Goal: Task Accomplishment & Management: Complete application form

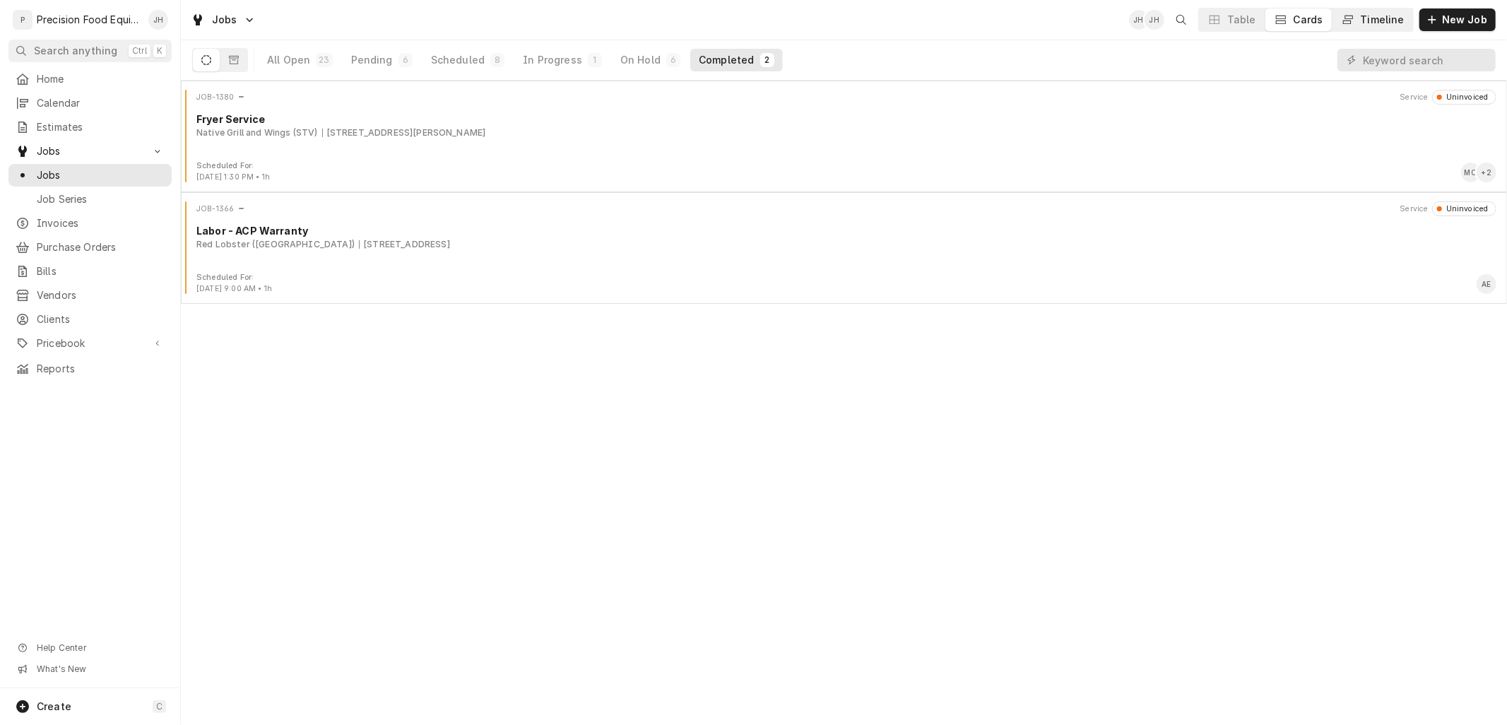
click at [1394, 18] on div "Timeline" at bounding box center [1383, 20] width 44 height 14
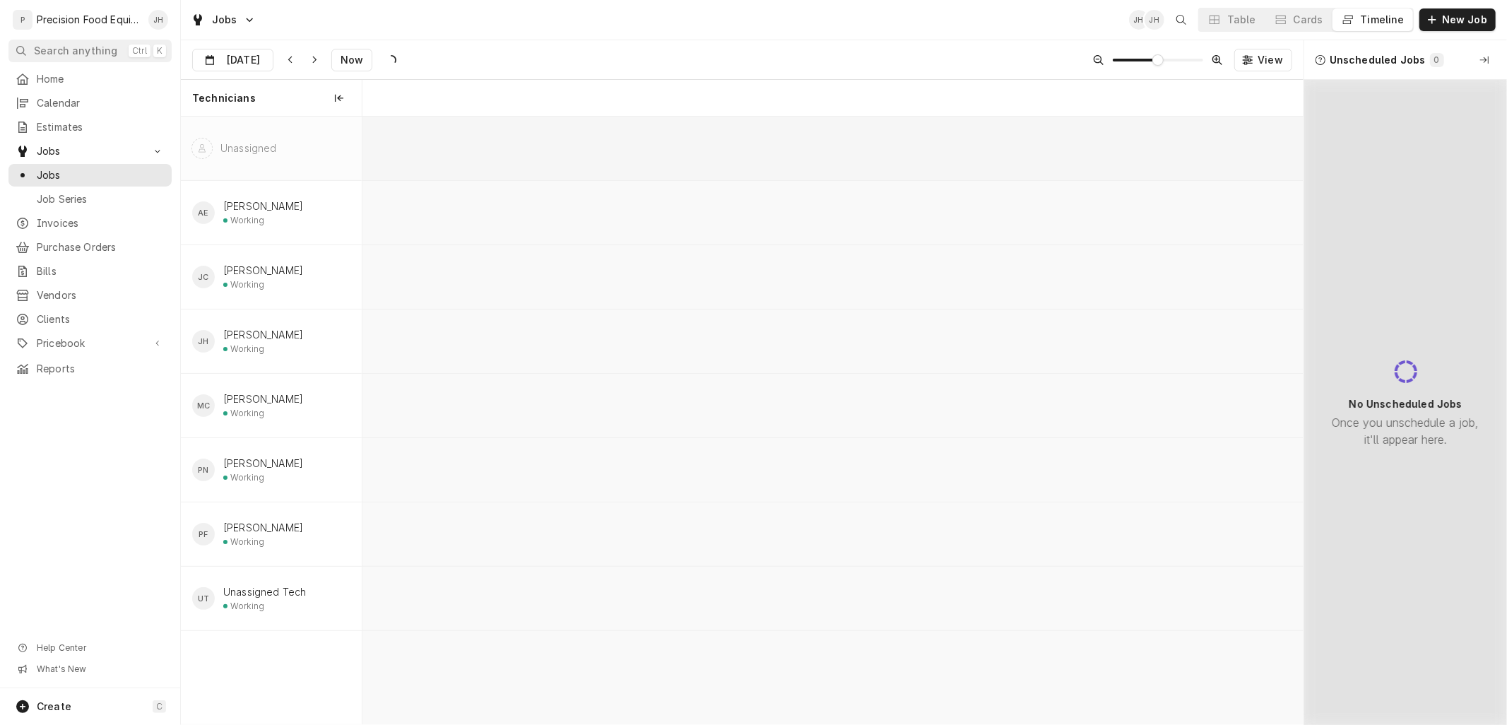
scroll to position [0, 18664]
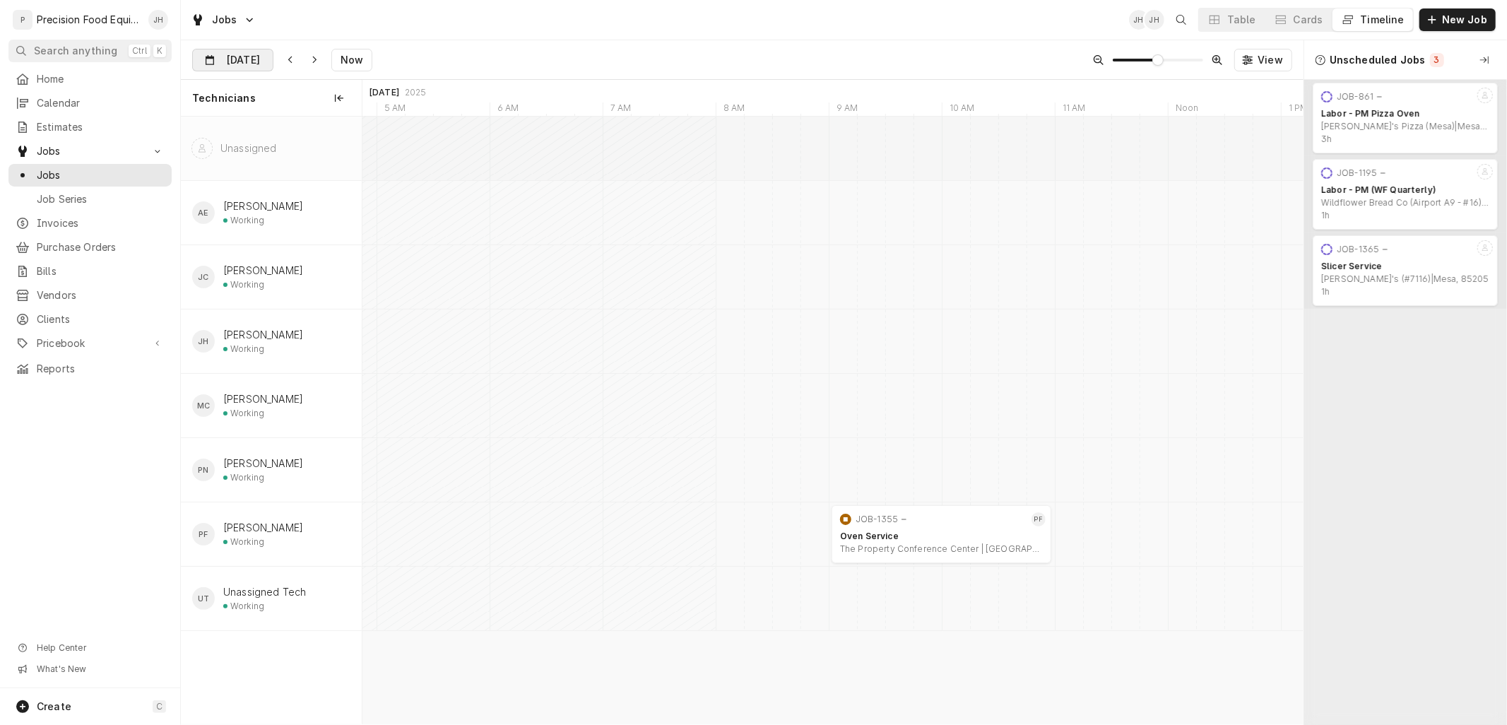
click at [259, 59] on div "Dynamic Content Wrapper" at bounding box center [263, 60] width 20 height 23
click at [329, 224] on div "22" at bounding box center [334, 228] width 20 height 20
type input "Aug 22"
click at [1305, 11] on button "Cards" at bounding box center [1298, 19] width 66 height 23
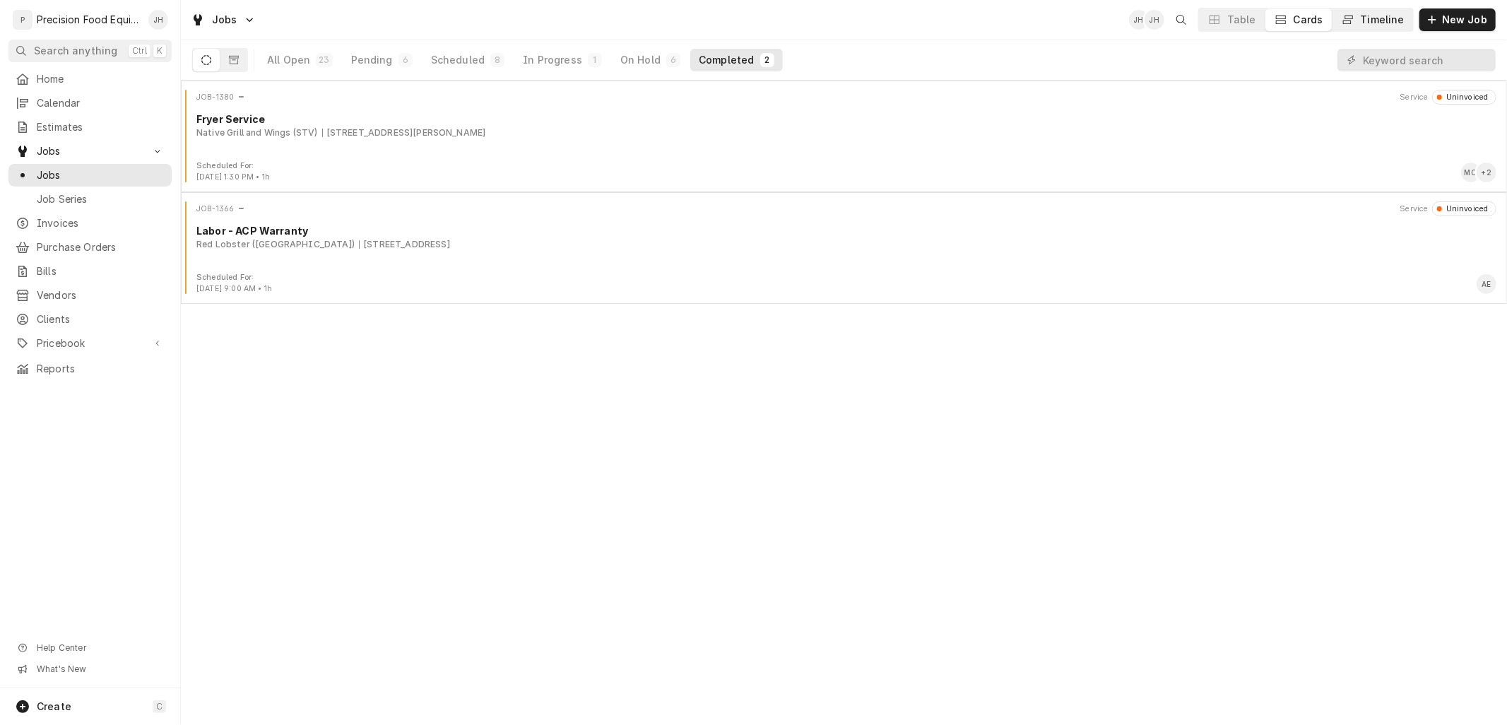
click at [1371, 26] on div "Timeline" at bounding box center [1383, 20] width 44 height 14
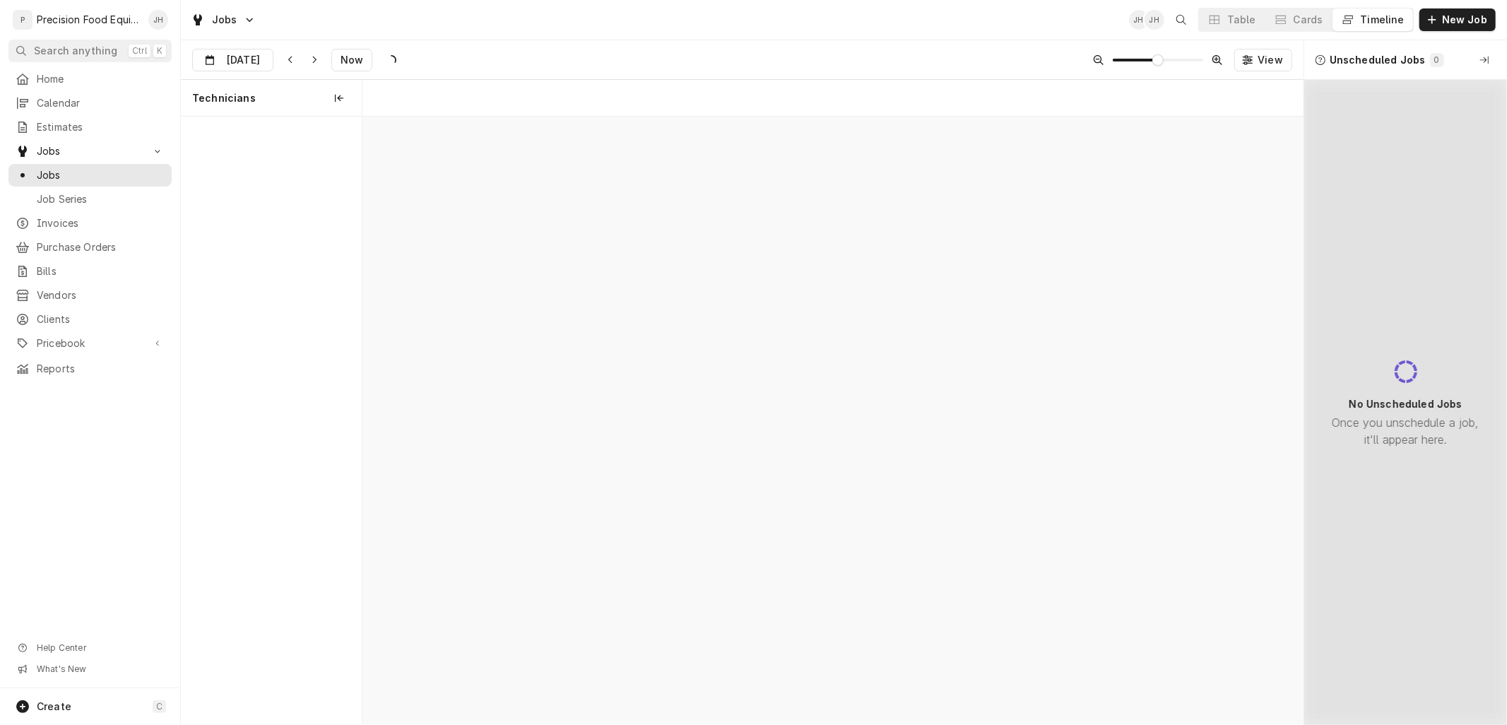
scroll to position [0, 18676]
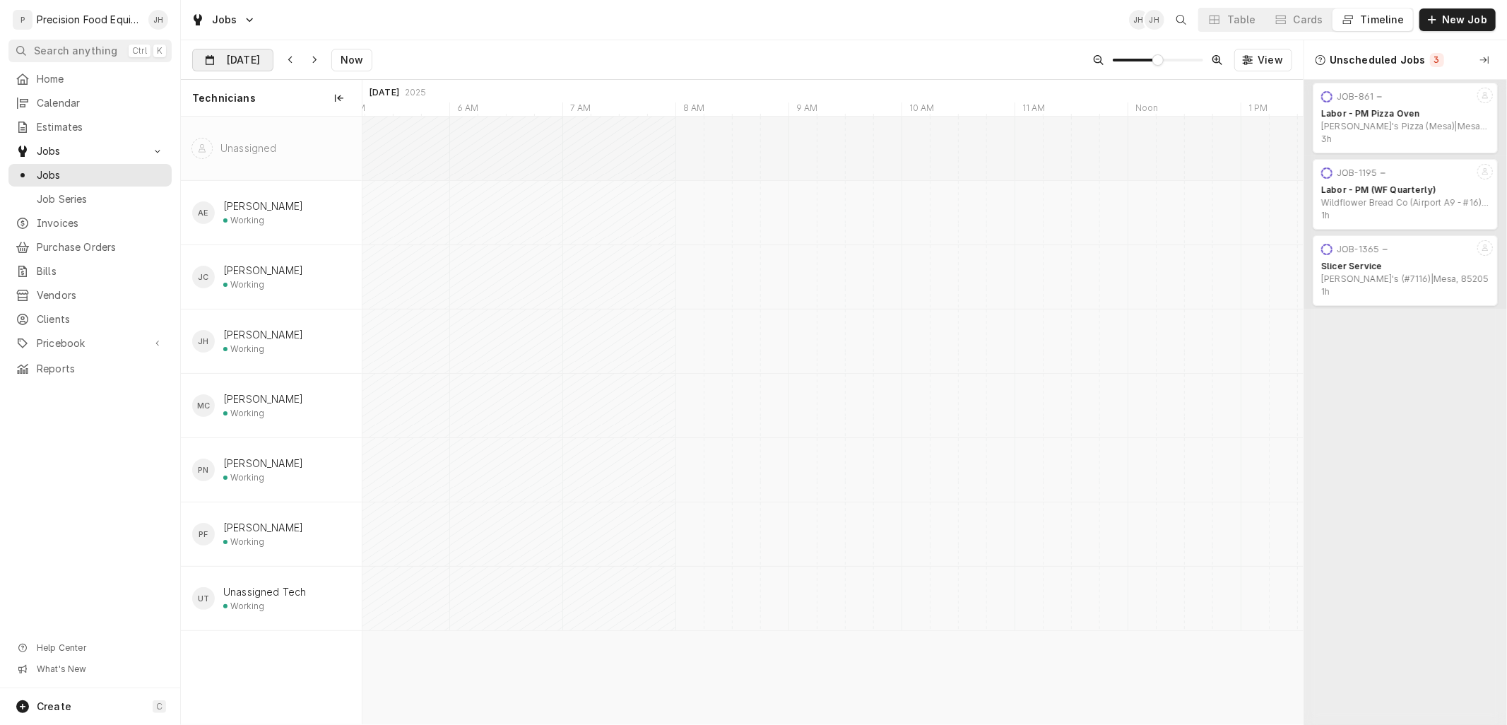
click at [251, 57] on input "Aug 22" at bounding box center [223, 63] width 60 height 28
click at [300, 226] on div "21" at bounding box center [308, 228] width 20 height 20
type input "Aug 21"
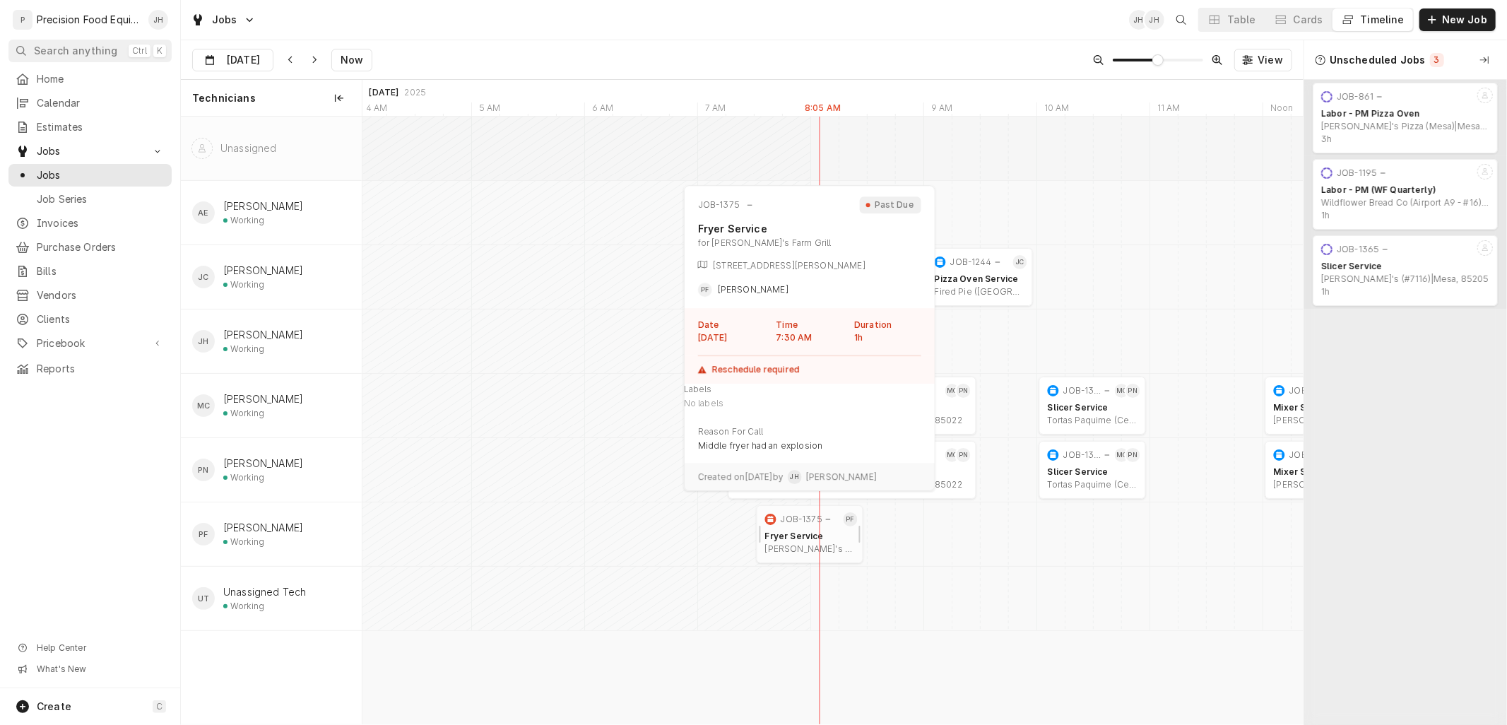
click at [818, 526] on div "JOB-1375" at bounding box center [801, 519] width 78 height 17
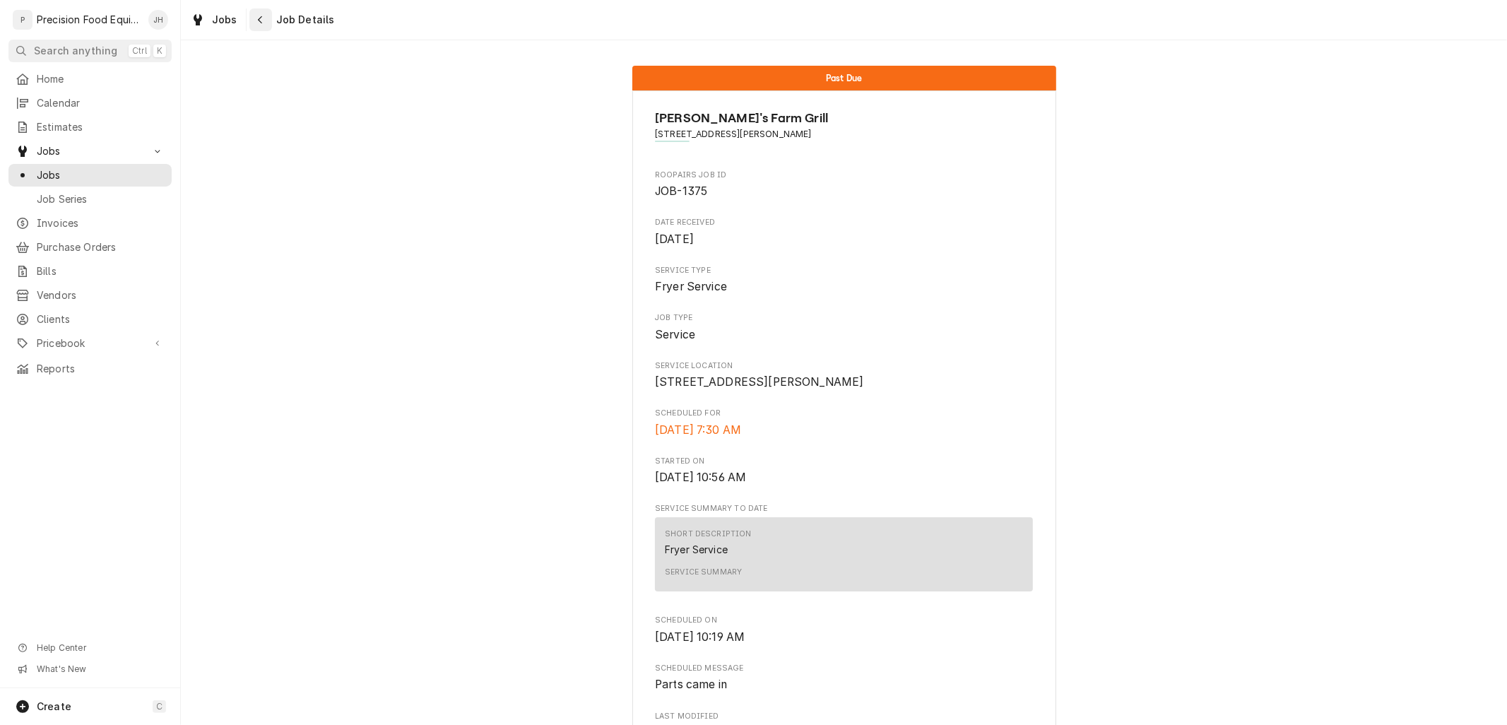
click at [254, 20] on div "Navigate back" at bounding box center [261, 20] width 14 height 14
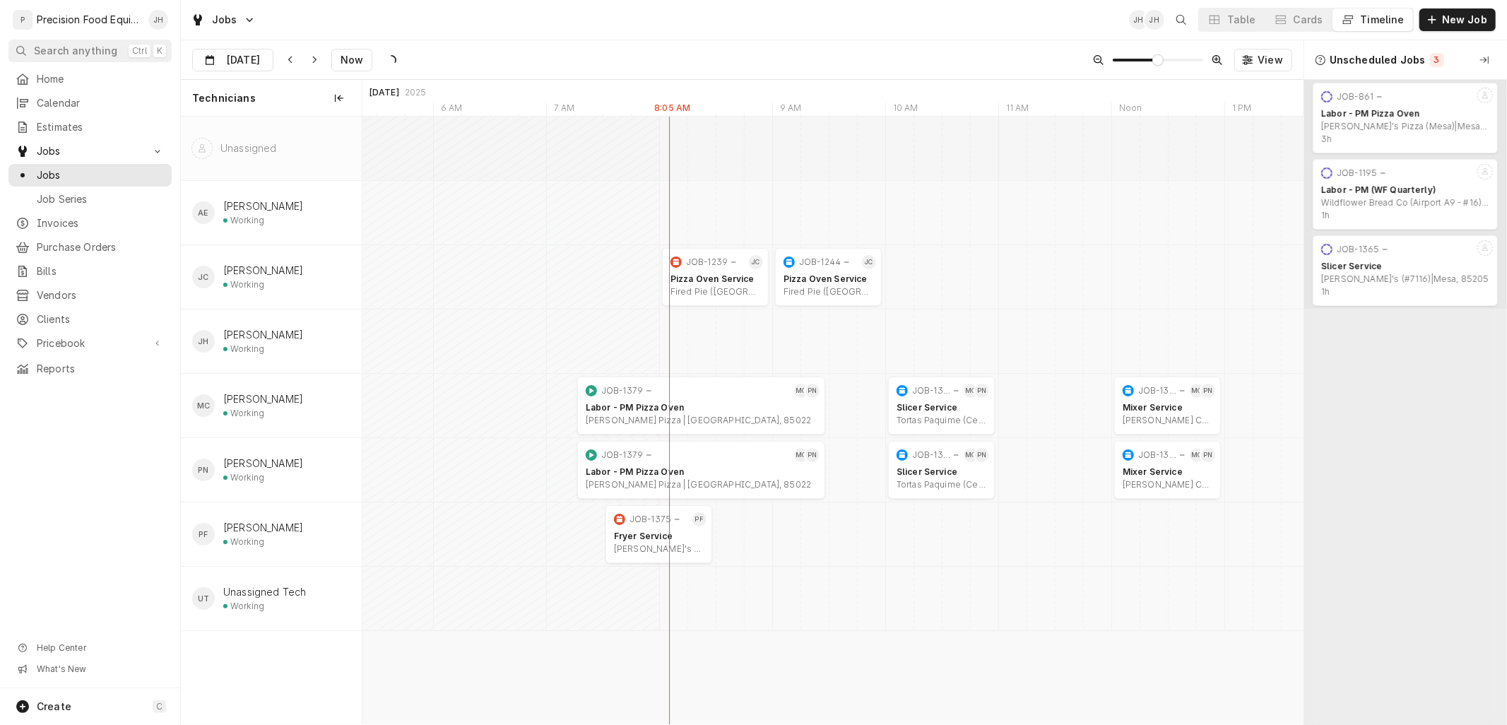
scroll to position [0, 18805]
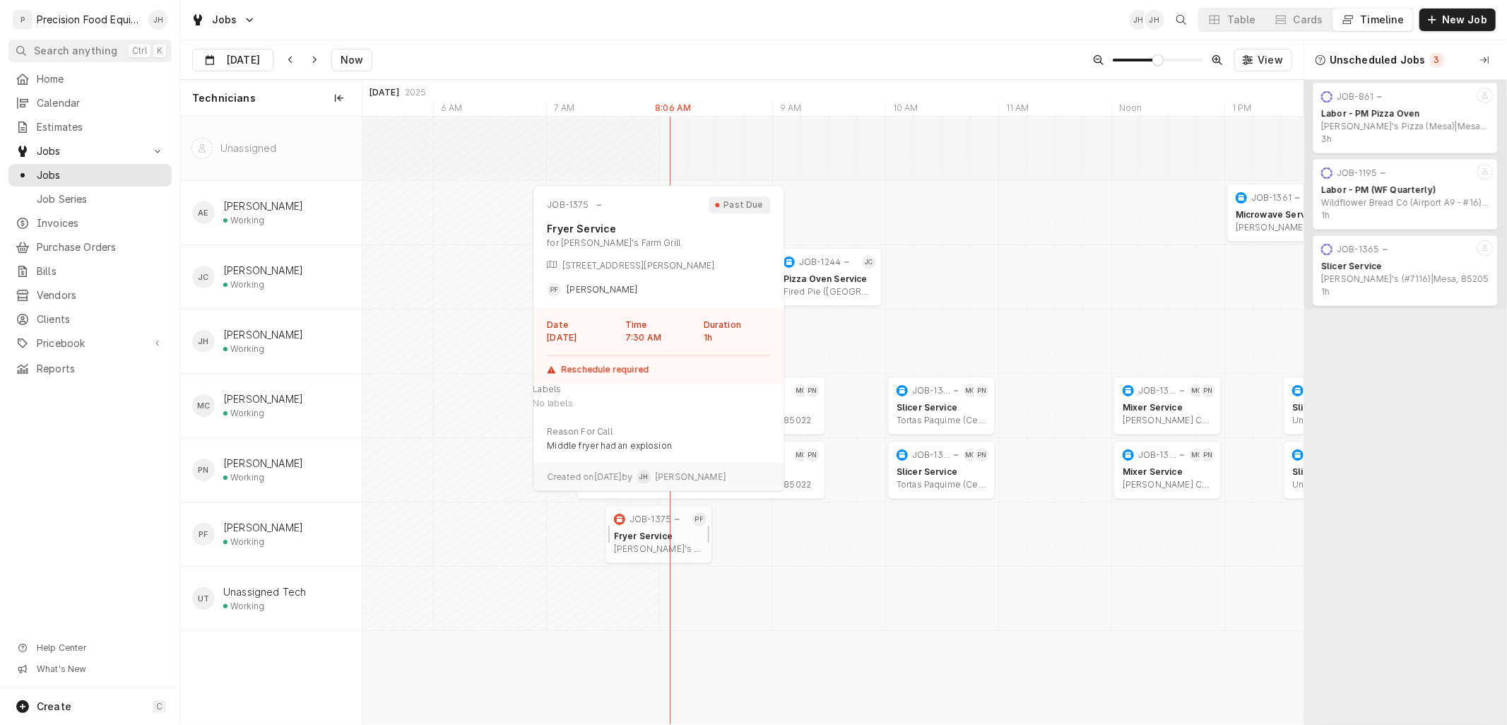
click at [651, 518] on div "JOB-1375" at bounding box center [650, 519] width 42 height 11
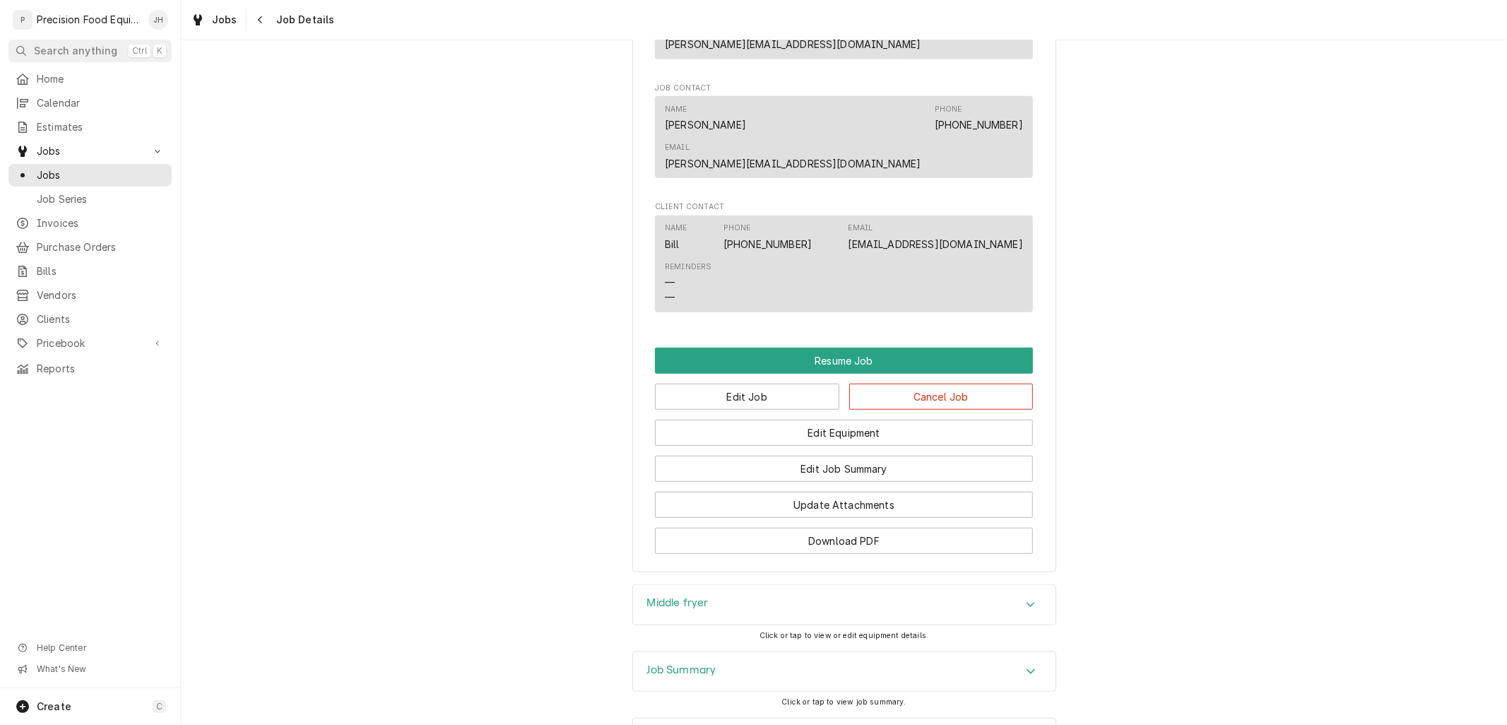
scroll to position [1020, 0]
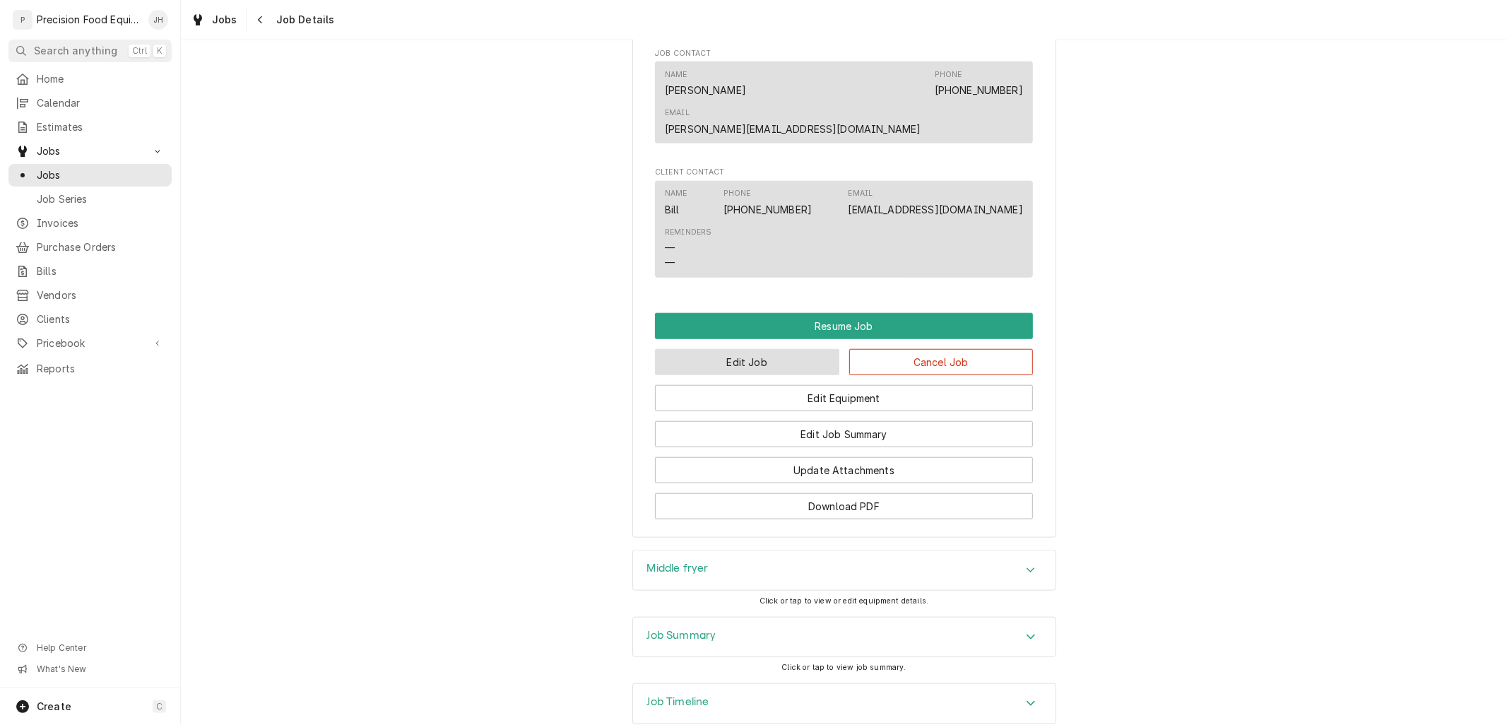
click at [754, 349] on button "Edit Job" at bounding box center [747, 362] width 184 height 26
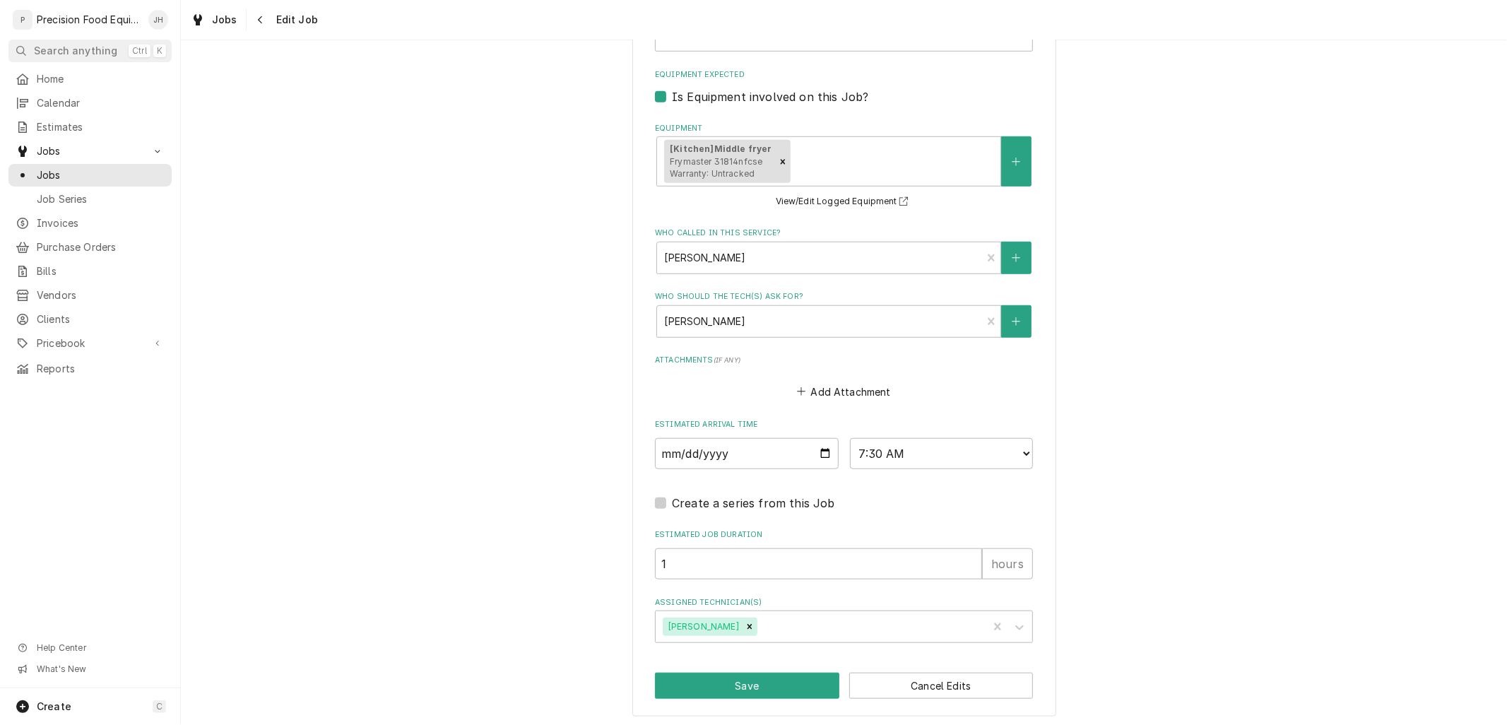
scroll to position [829, 0]
click at [745, 622] on icon "Remove Phil Fry" at bounding box center [750, 626] width 10 height 10
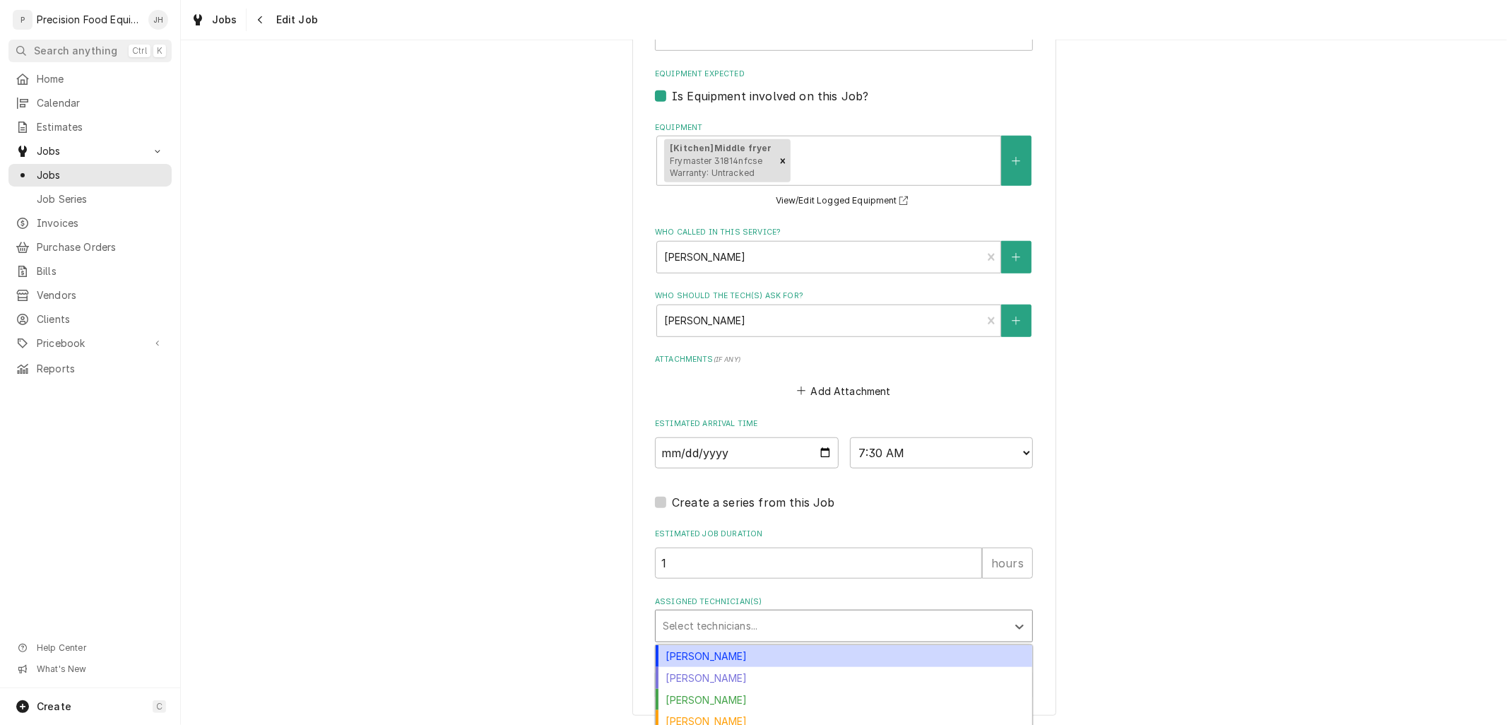
click at [705, 622] on div "Assigned Technician(s)" at bounding box center [831, 625] width 337 height 25
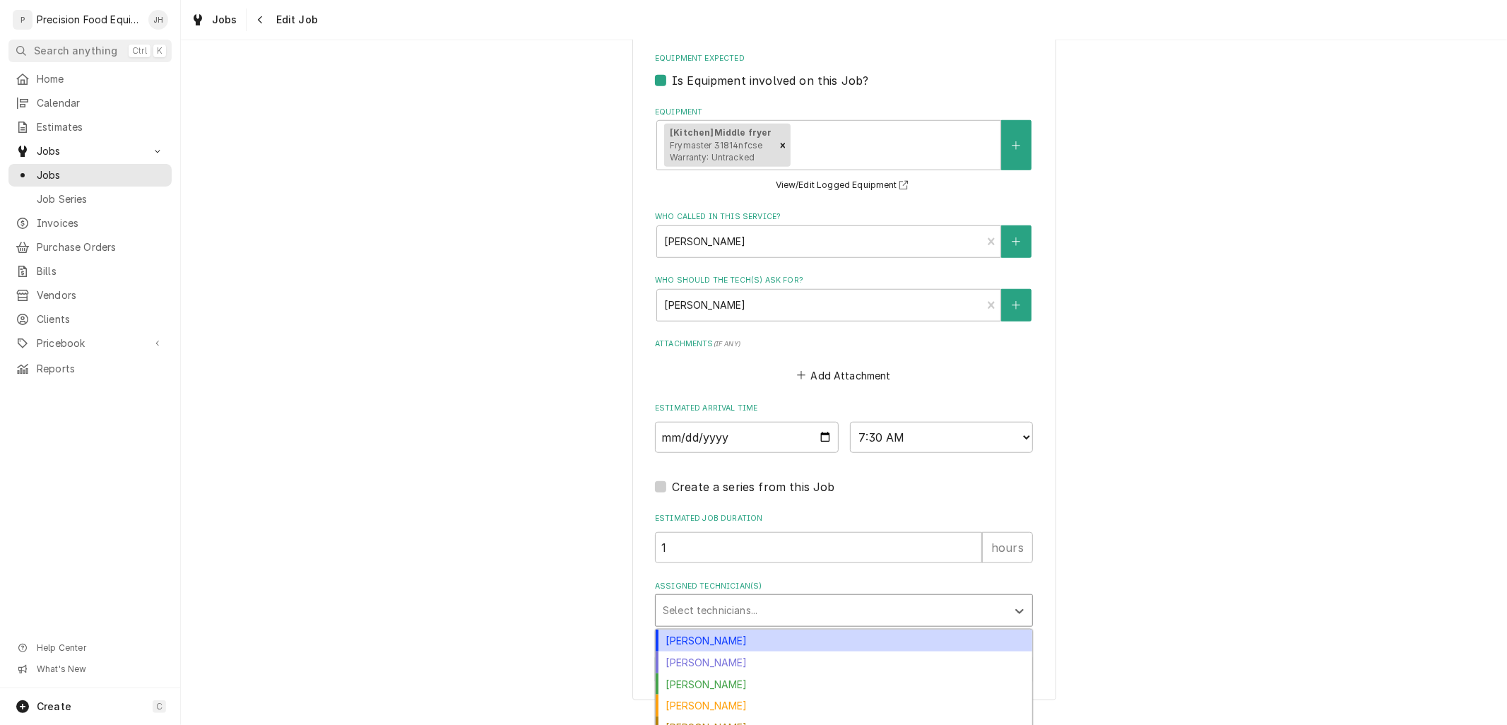
scroll to position [898, 0]
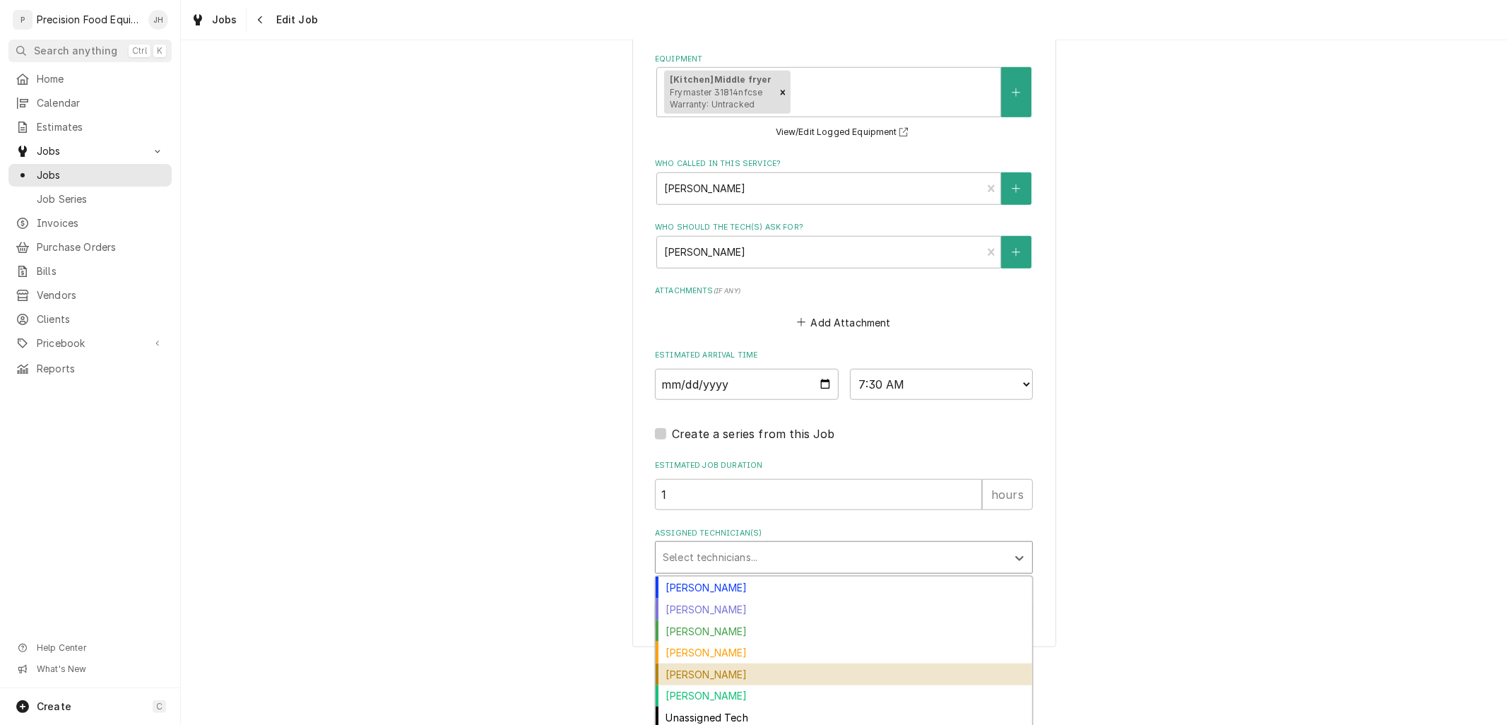
click at [714, 676] on div "[PERSON_NAME]" at bounding box center [844, 674] width 377 height 22
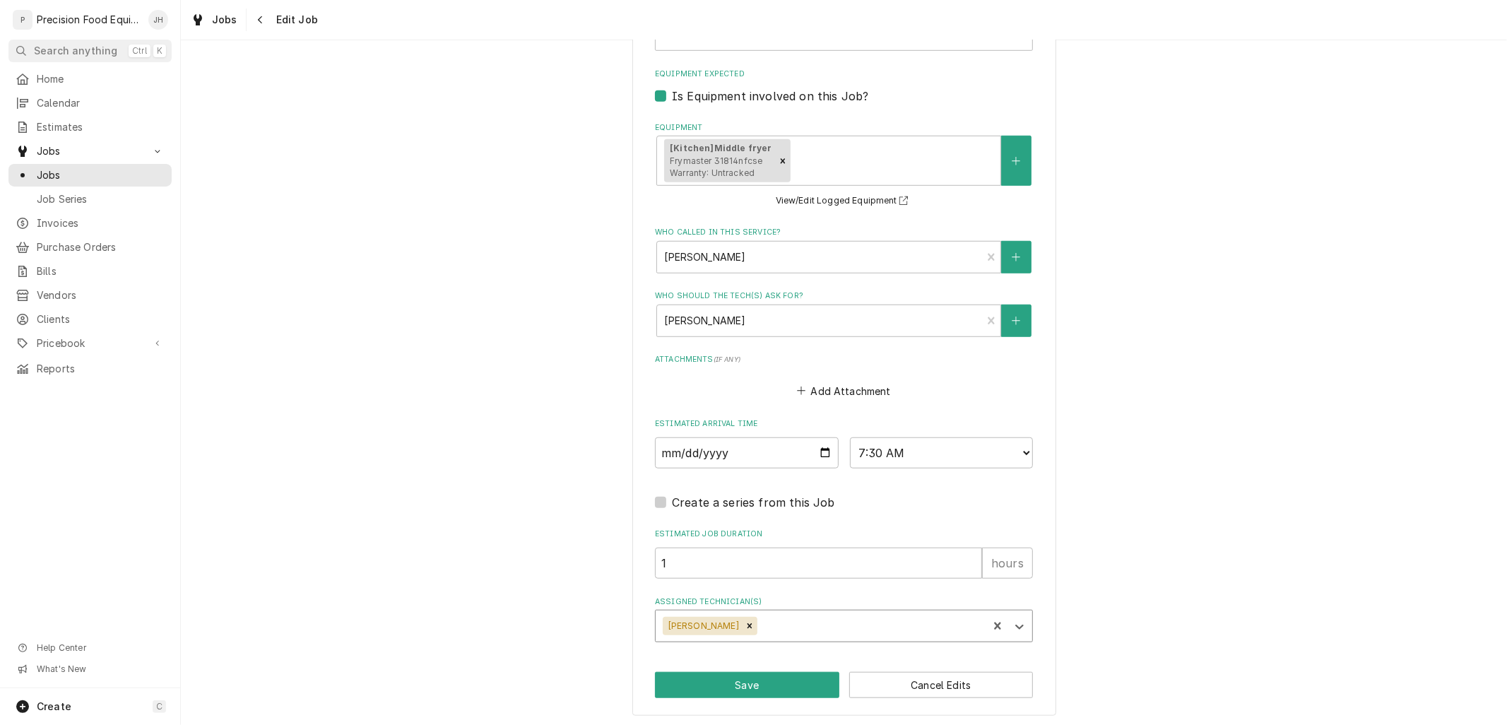
scroll to position [877, 0]
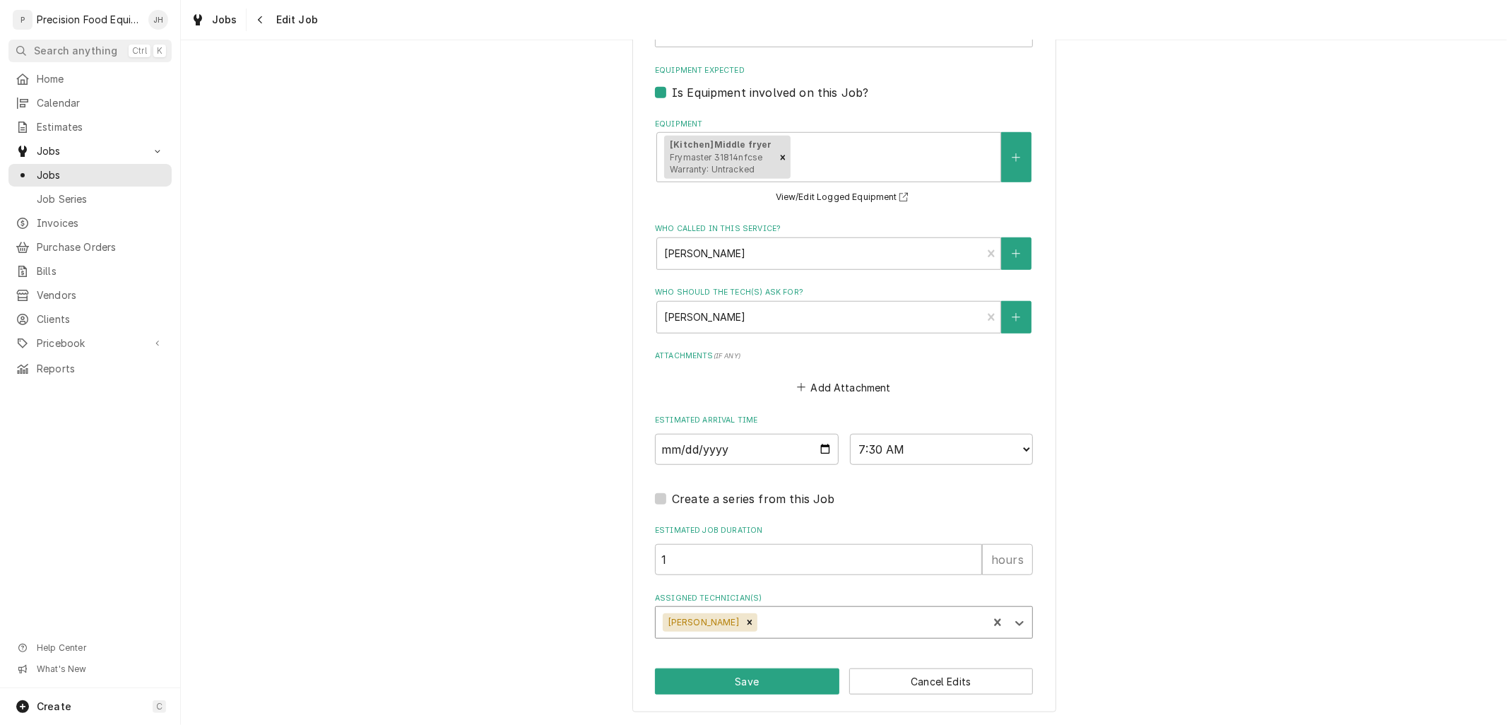
click at [752, 625] on div "option Pete Nielson, selected. Pete Nielson" at bounding box center [844, 622] width 378 height 32
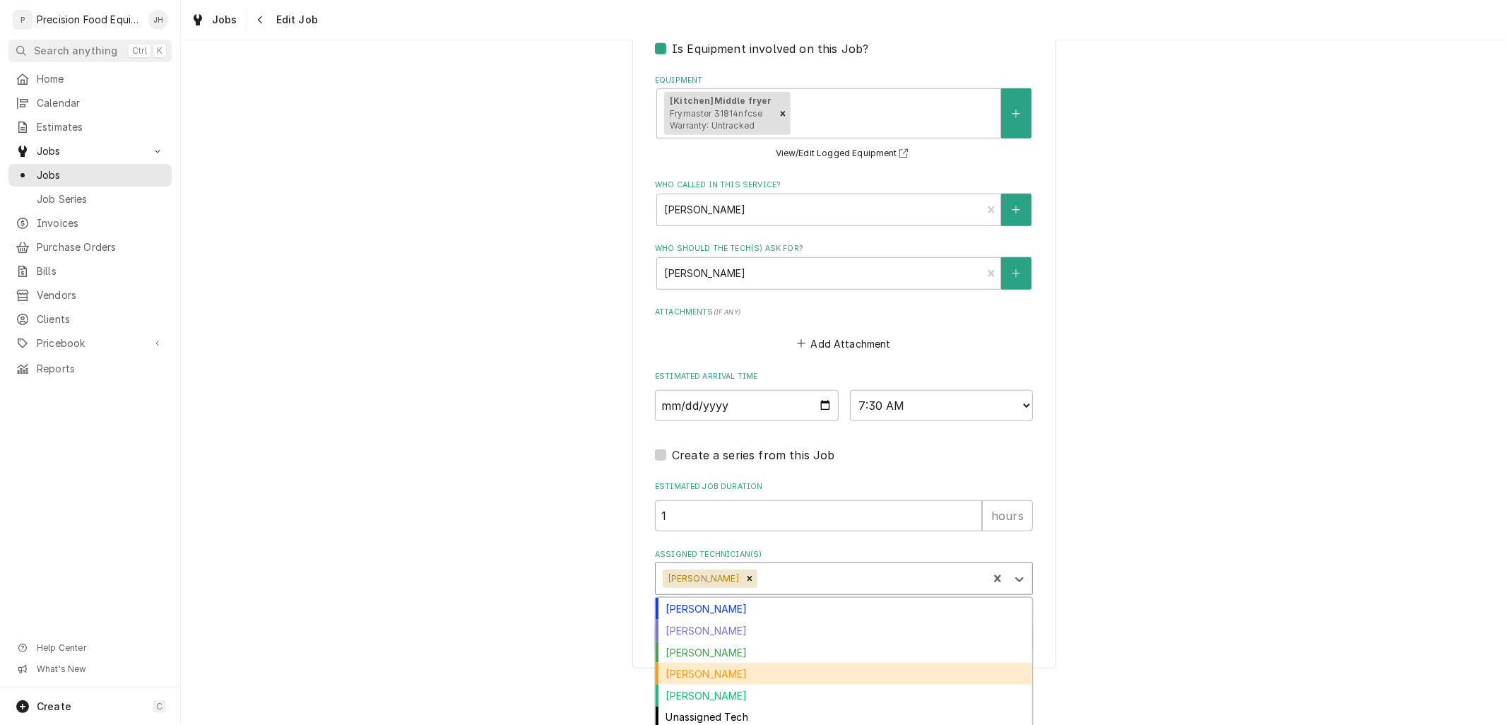
click at [739, 668] on div "[PERSON_NAME]" at bounding box center [844, 674] width 377 height 22
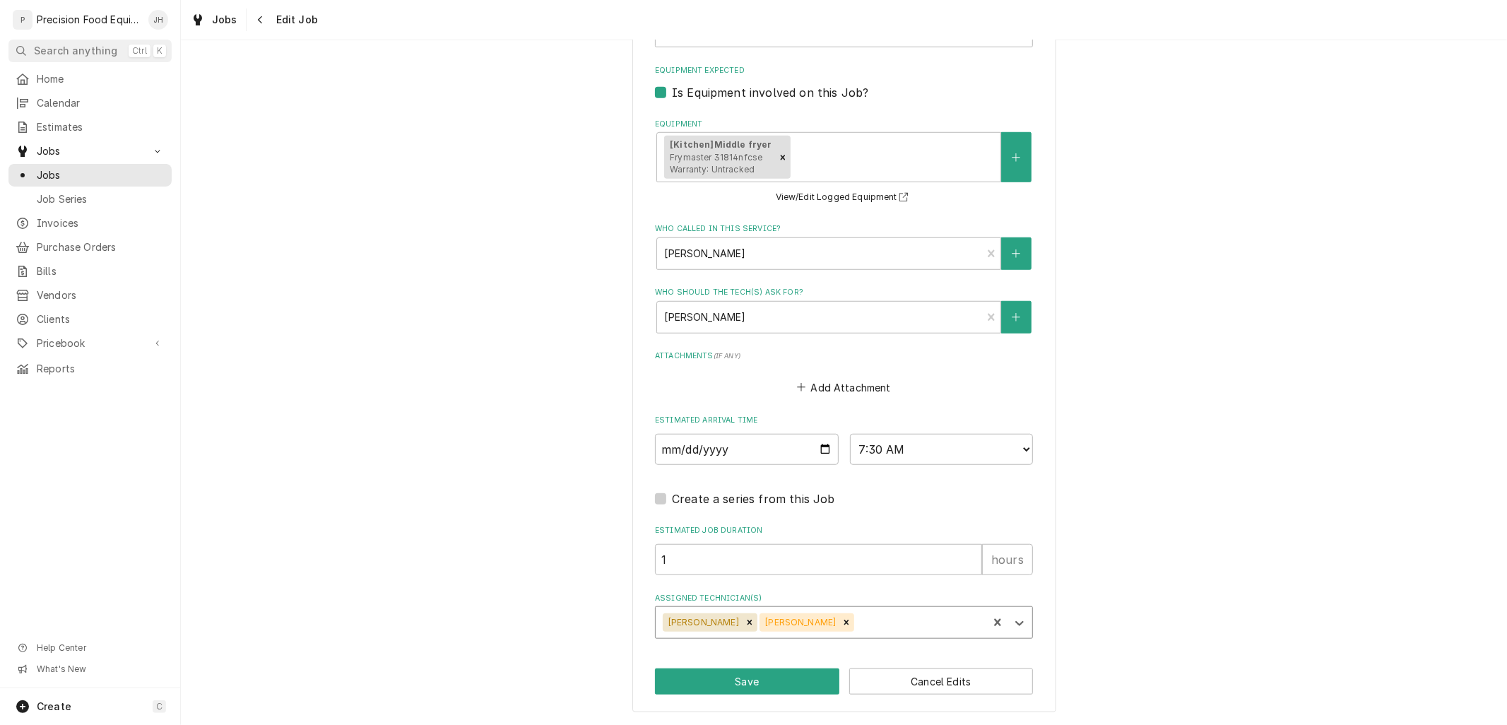
scroll to position [829, 0]
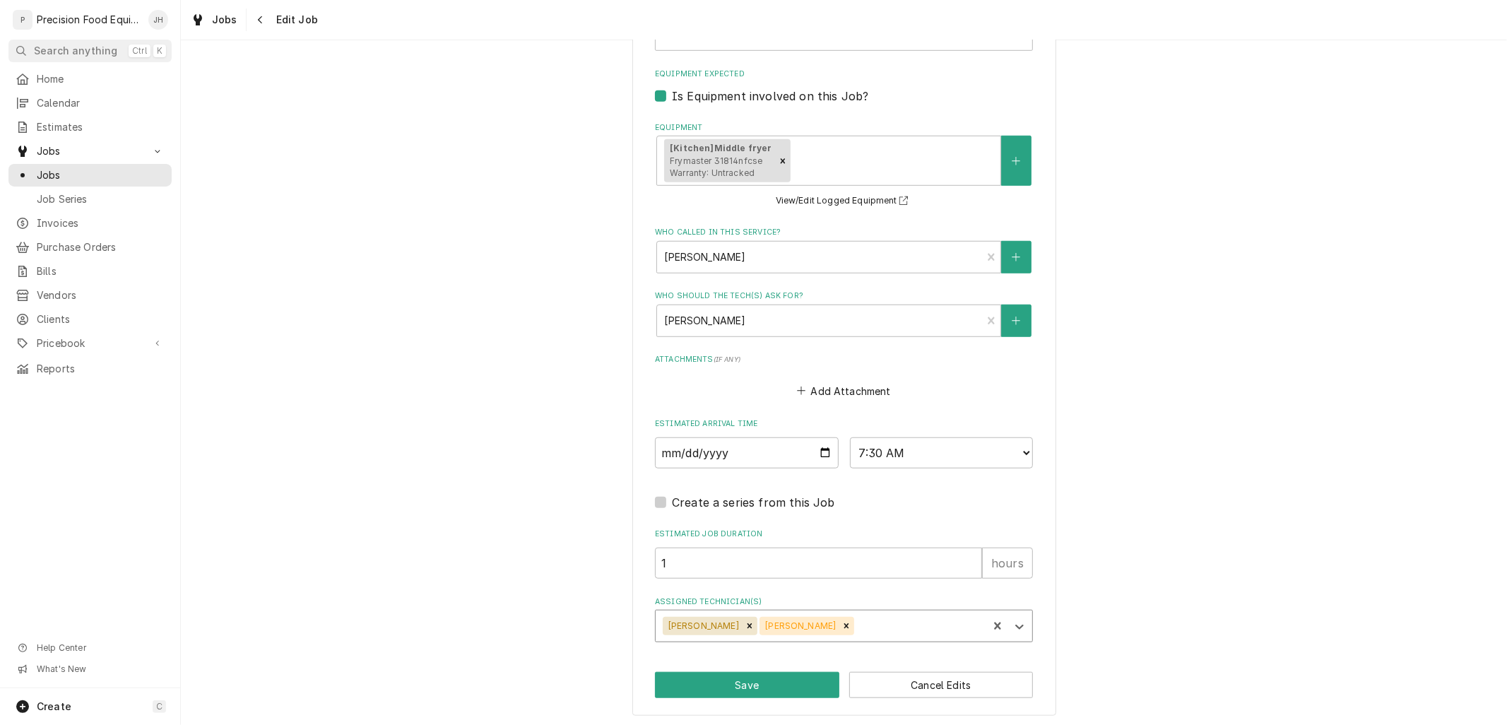
type textarea "x"
click at [820, 454] on input "2025-08-21" at bounding box center [747, 452] width 184 height 31
type input "2025-08-22"
click at [938, 437] on select "AM / PM 6:00 AM 6:15 AM 6:30 AM 6:45 AM 7:00 AM 7:15 AM 7:30 AM 7:45 AM 8:00 AM…" at bounding box center [942, 452] width 184 height 31
click at [850, 437] on select "AM / PM 6:00 AM 6:15 AM 6:30 AM 6:45 AM 7:00 AM 7:15 AM 7:30 AM 7:45 AM 8:00 AM…" at bounding box center [942, 452] width 184 height 31
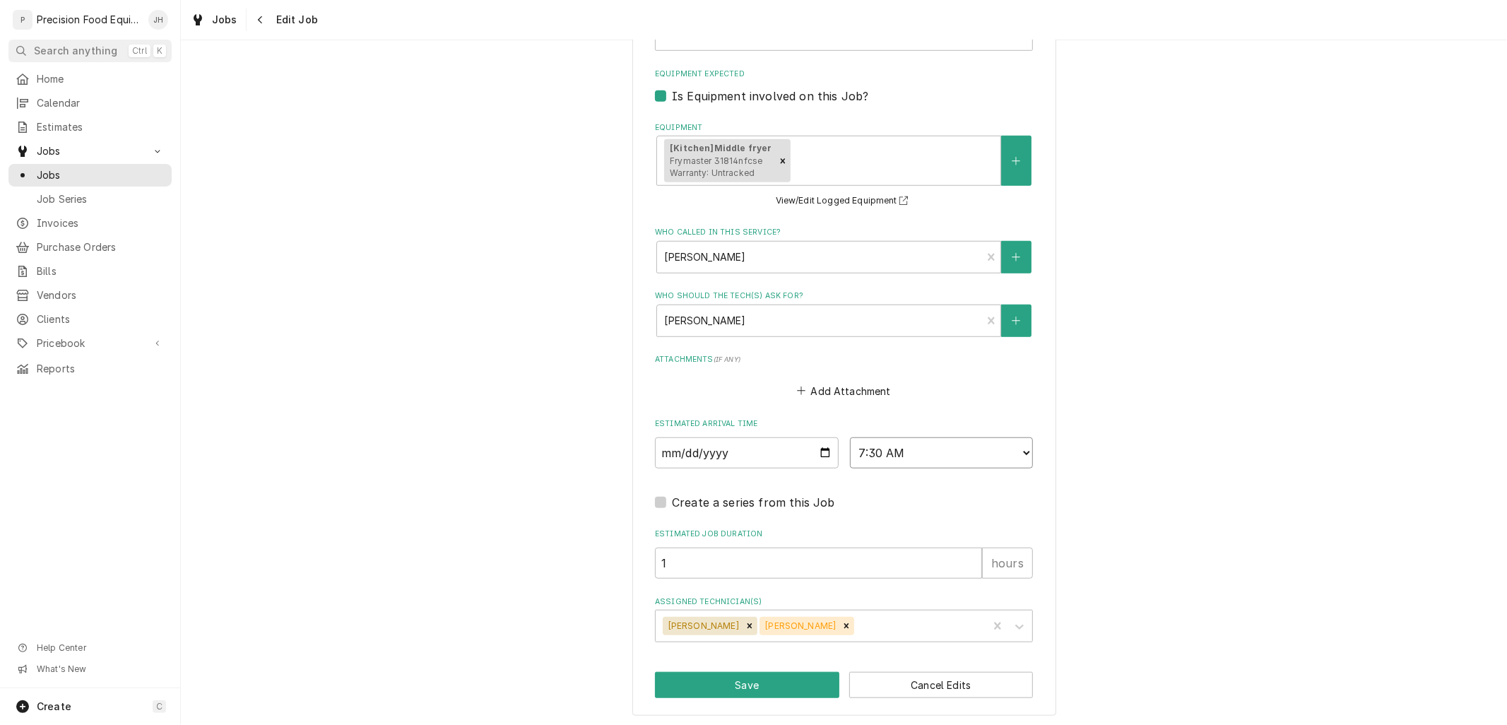
click at [992, 459] on select "AM / PM 6:00 AM 6:15 AM 6:30 AM 6:45 AM 7:00 AM 7:15 AM 7:30 AM 7:45 AM 8:00 AM…" at bounding box center [942, 452] width 184 height 31
click at [850, 437] on select "AM / PM 6:00 AM 6:15 AM 6:30 AM 6:45 AM 7:00 AM 7:15 AM 7:30 AM 7:45 AM 8:00 AM…" at bounding box center [942, 452] width 184 height 31
click at [810, 672] on button "Save" at bounding box center [747, 685] width 184 height 26
type textarea "x"
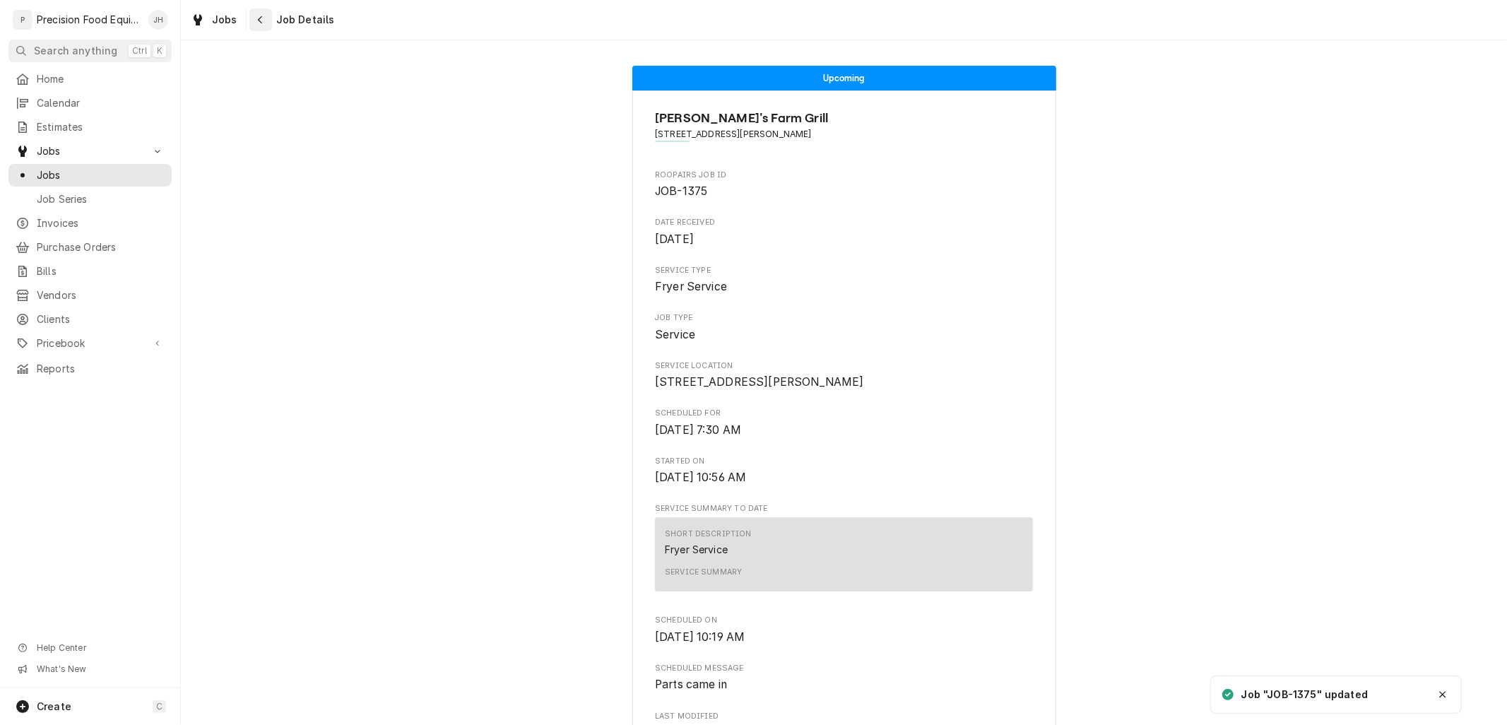
click at [263, 18] on div "Navigate back" at bounding box center [261, 20] width 14 height 14
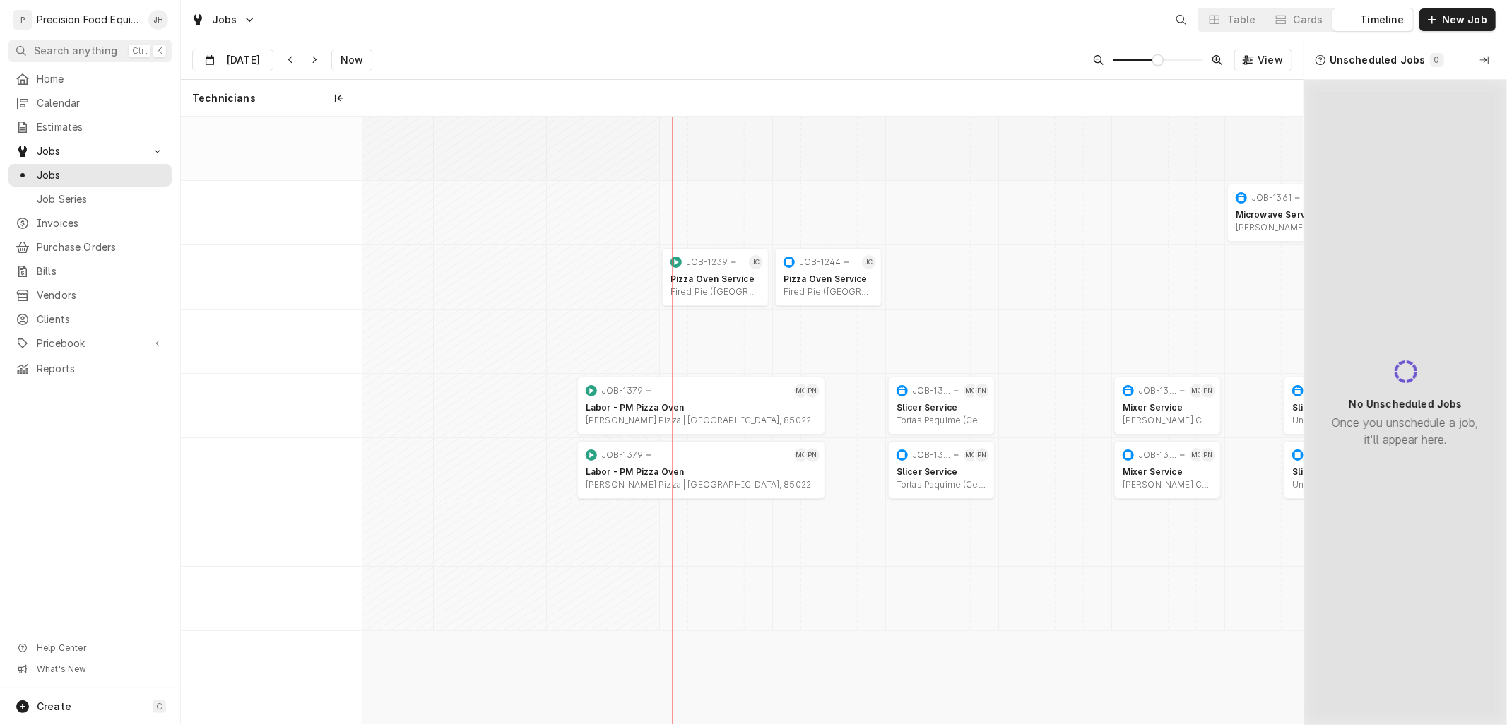
scroll to position [0, 18664]
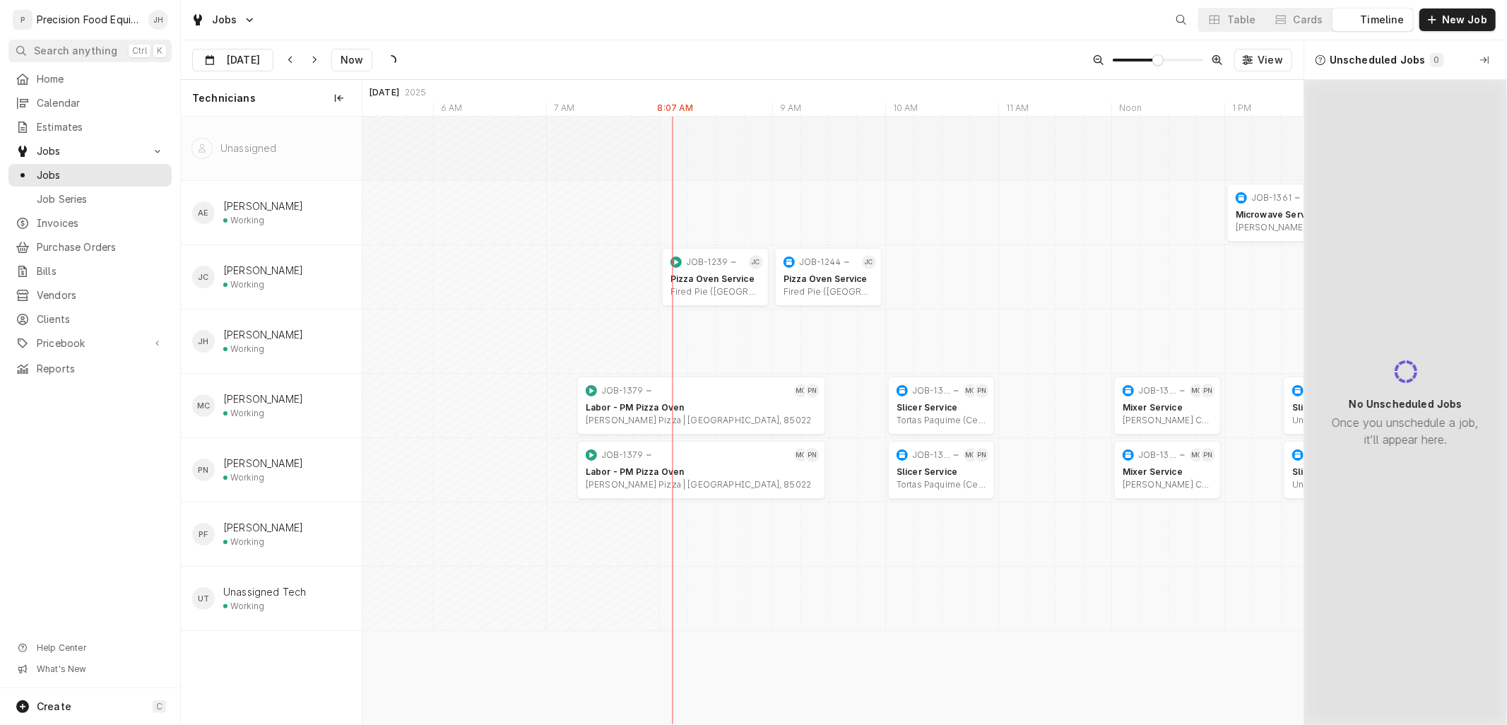
click at [236, 42] on div "Aug 21 Aug 21 Now View" at bounding box center [742, 60] width 1122 height 40
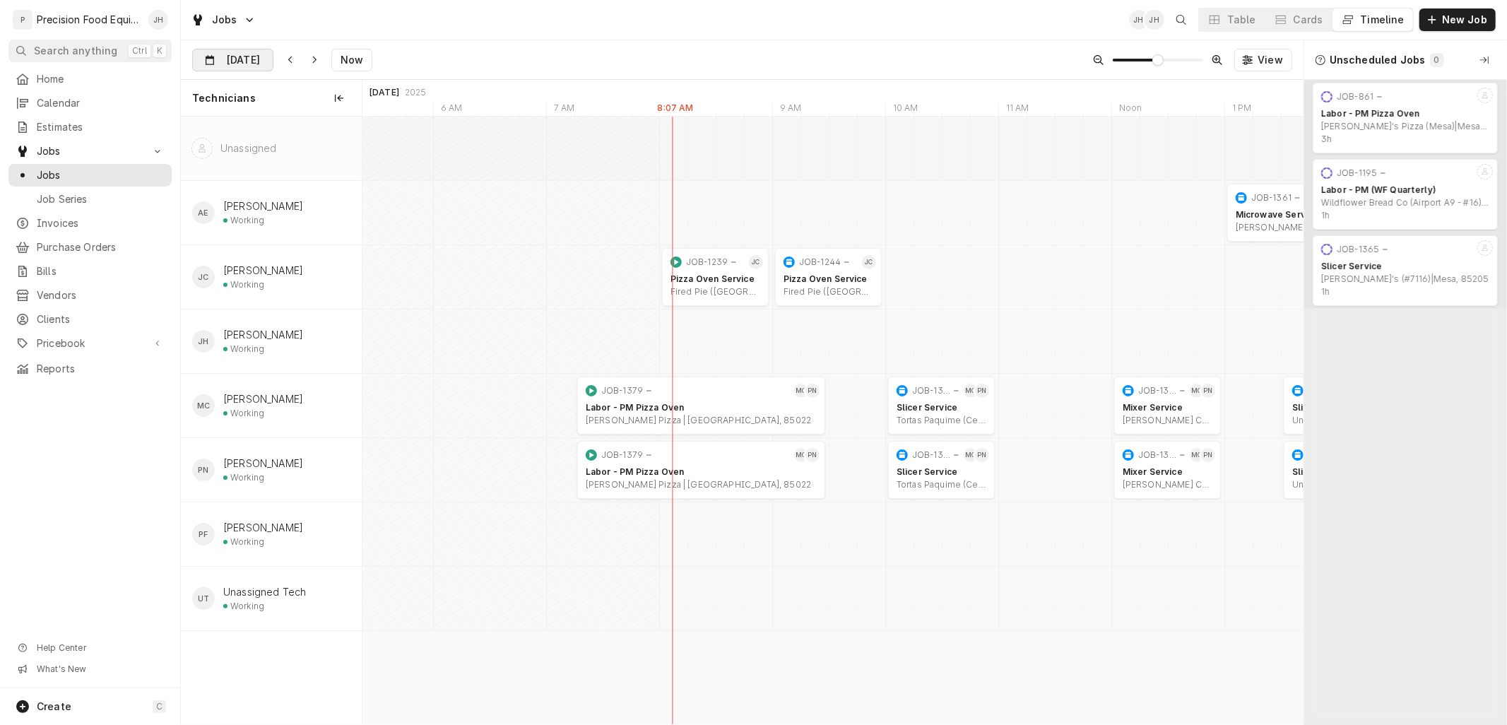
click at [233, 61] on input "Aug 21" at bounding box center [223, 63] width 60 height 28
click at [336, 226] on div "22" at bounding box center [334, 228] width 20 height 20
type input "Aug 22"
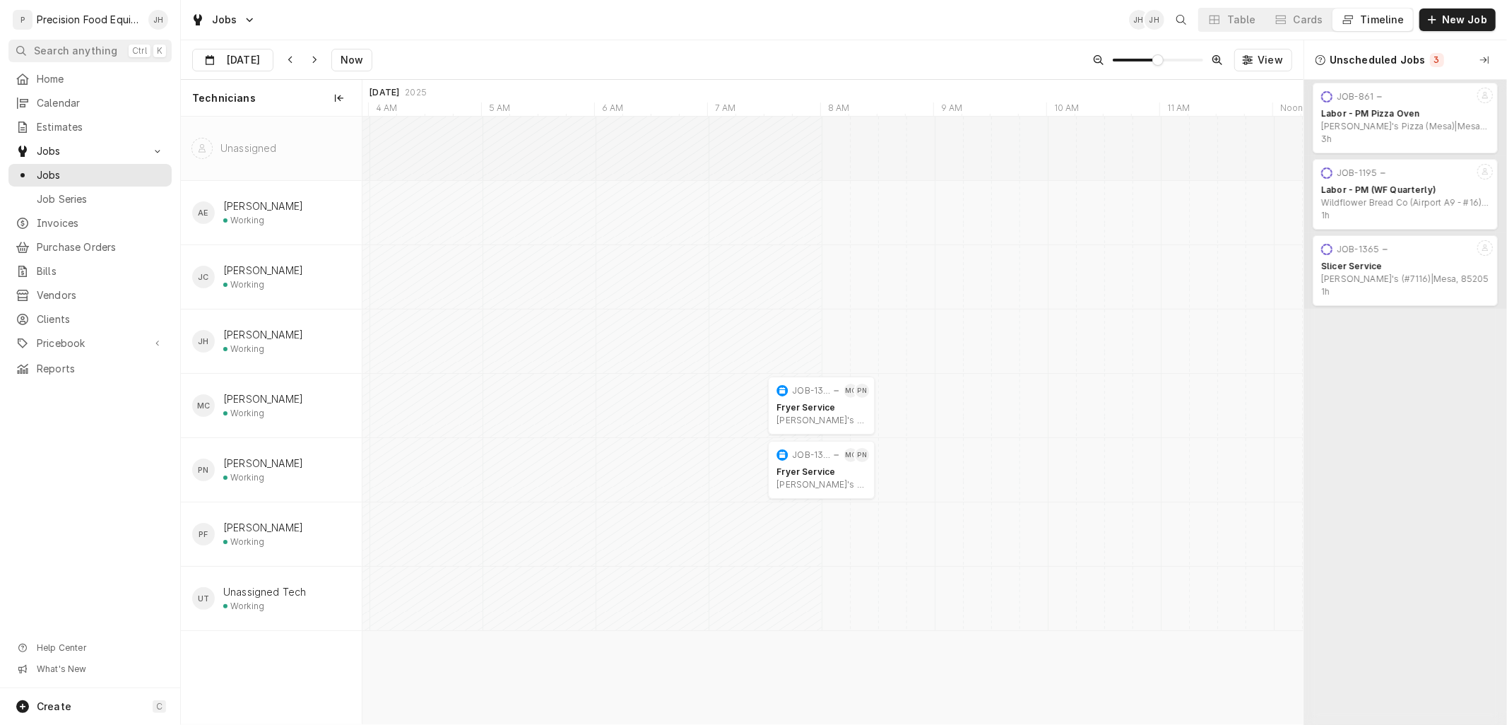
scroll to position [0, 21214]
click at [1296, 14] on button "Cards" at bounding box center [1298, 19] width 66 height 23
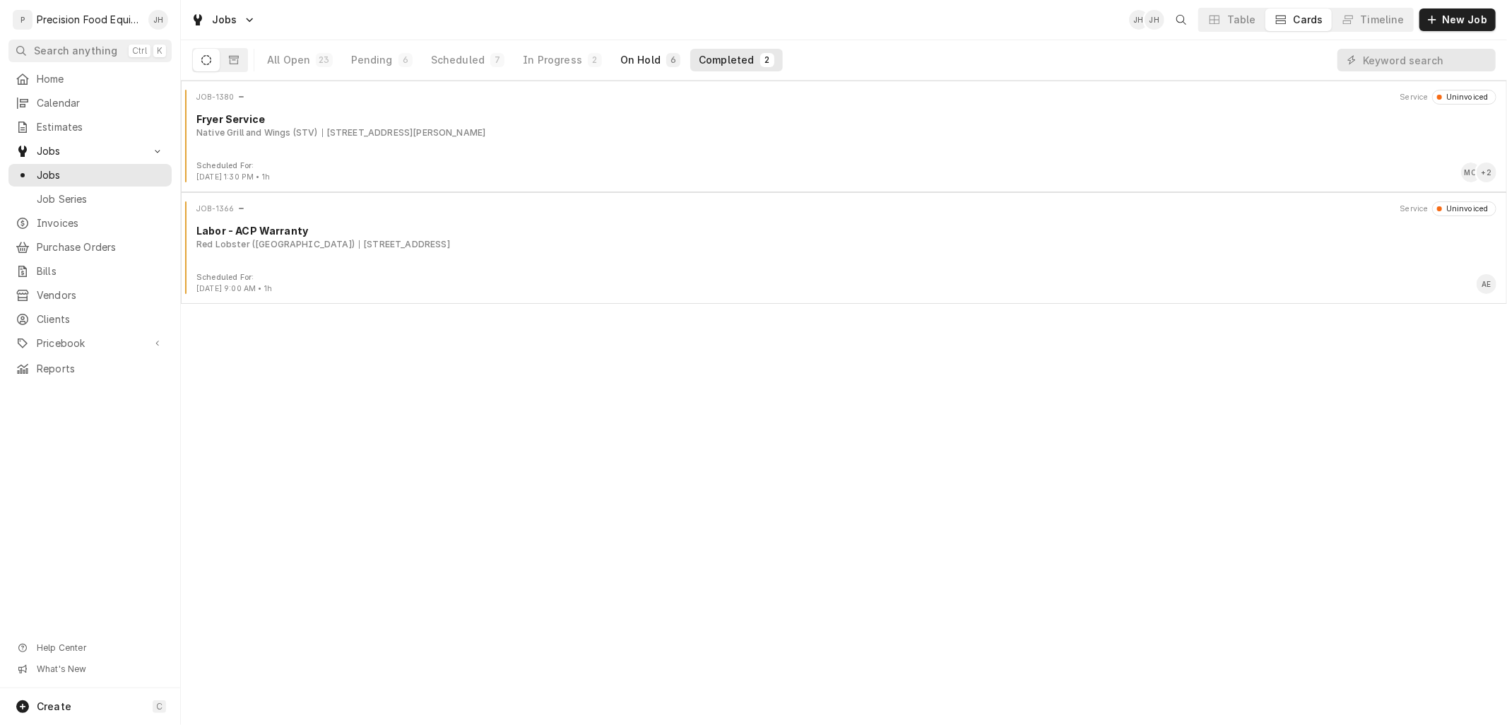
click at [624, 59] on div "On Hold" at bounding box center [640, 60] width 40 height 14
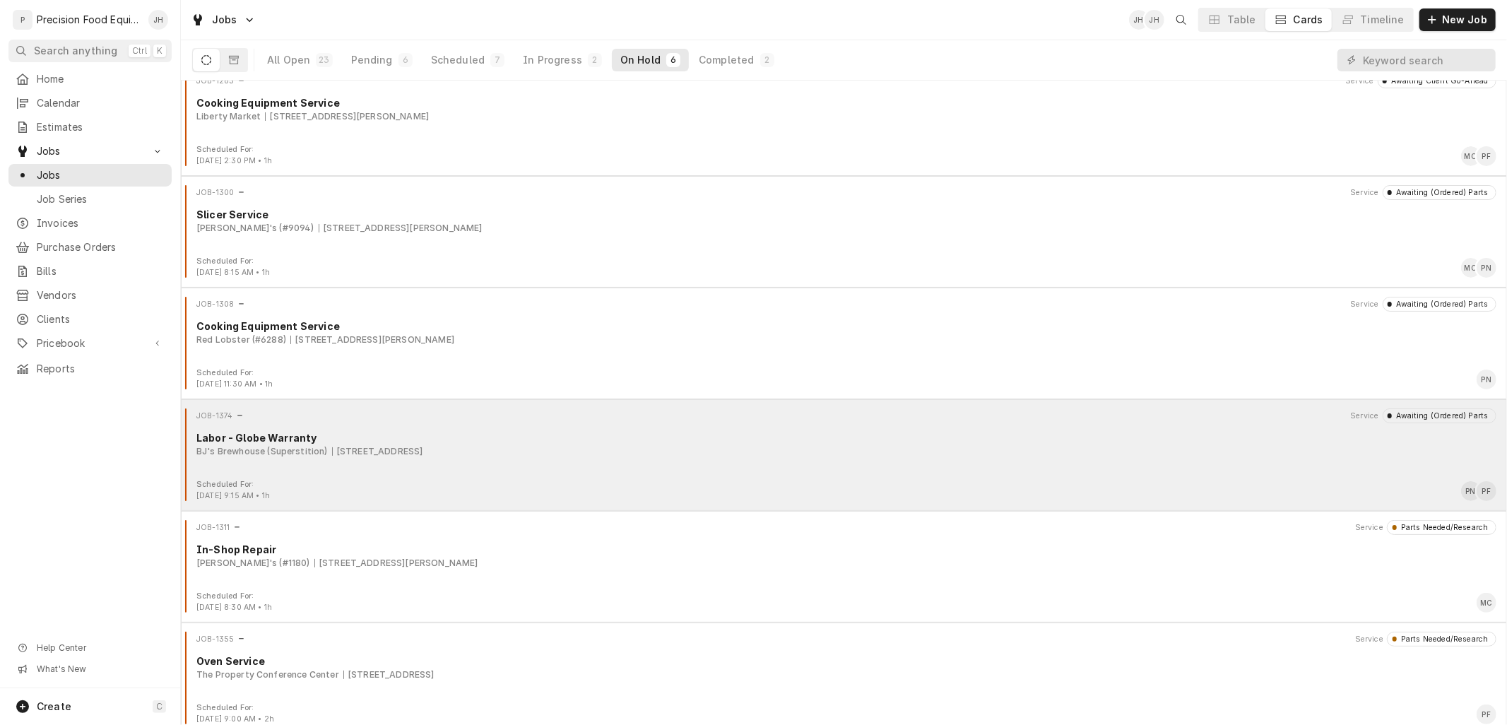
scroll to position [25, 0]
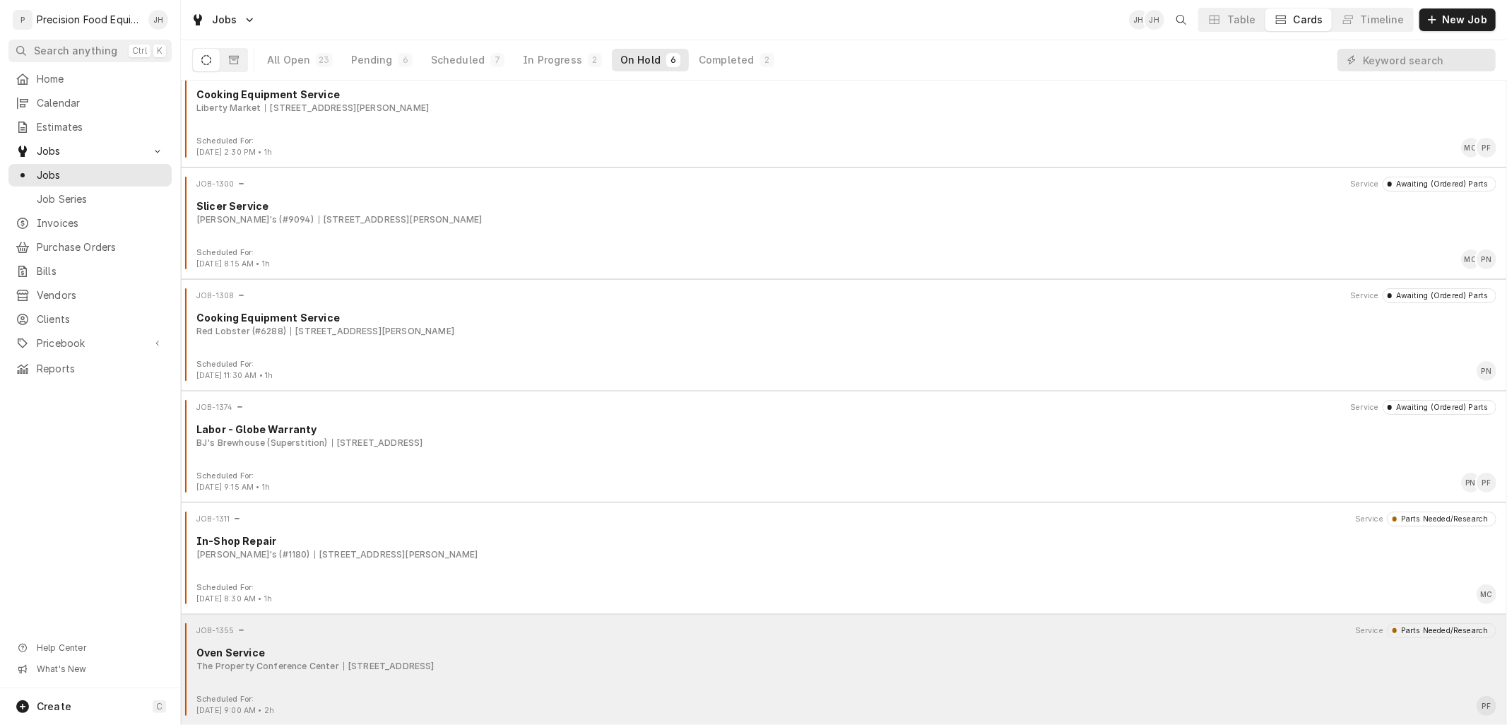
click at [464, 646] on div "Oven Service" at bounding box center [846, 652] width 1300 height 15
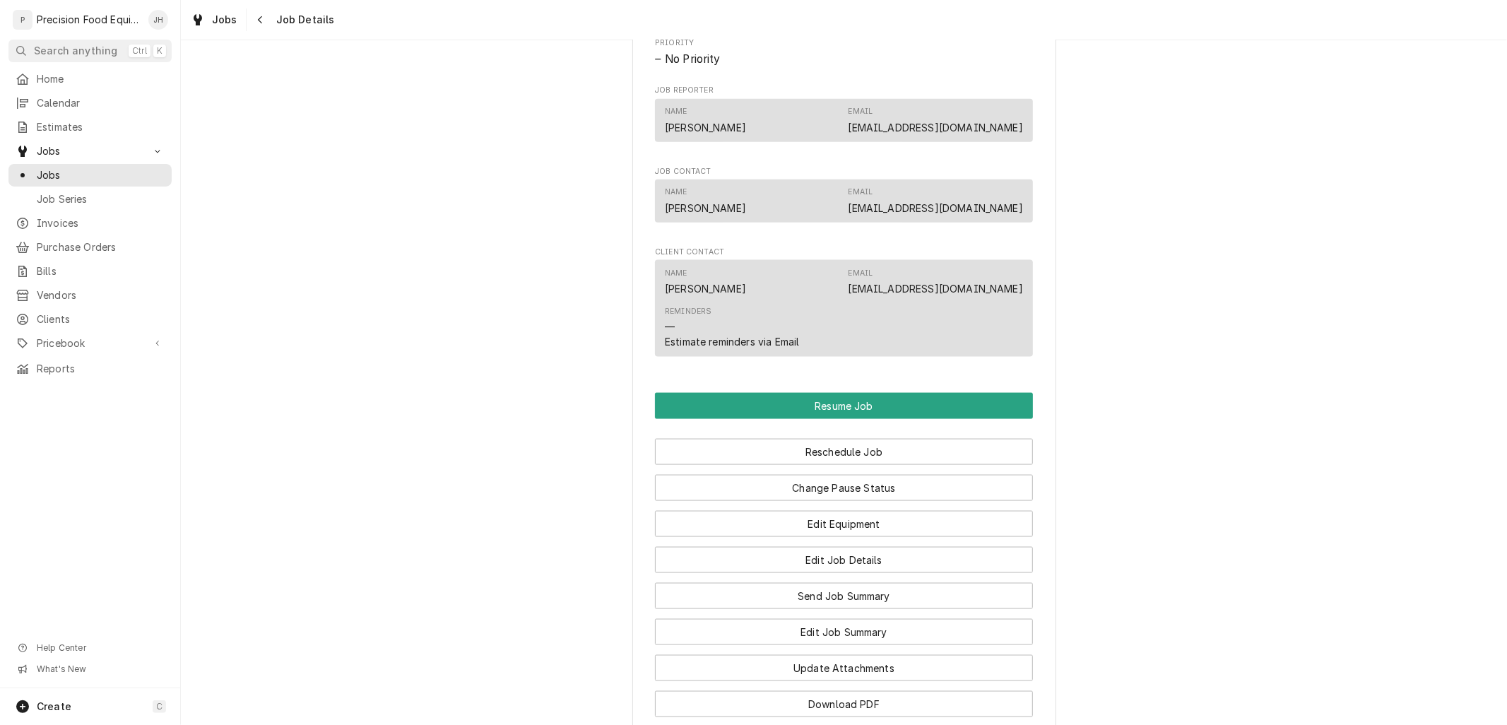
scroll to position [1760, 0]
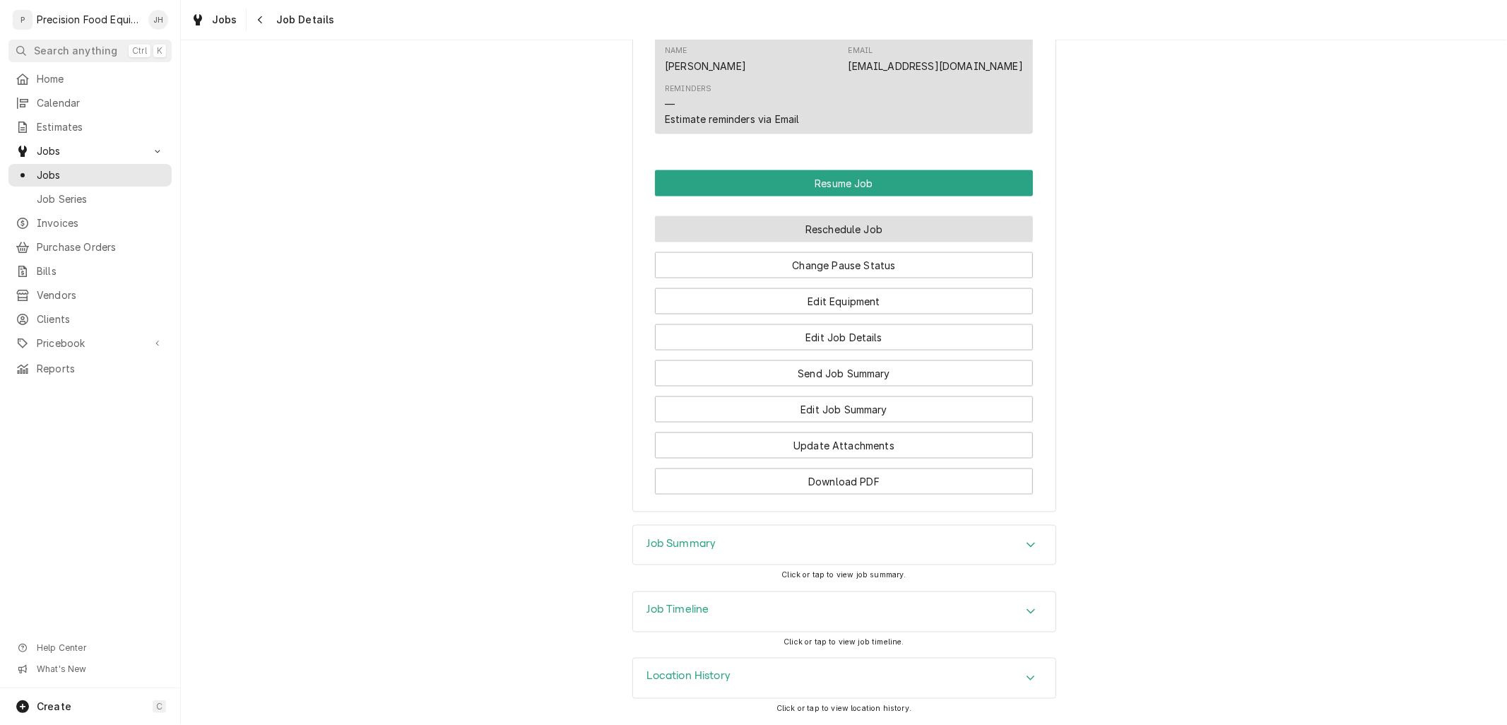
click at [810, 233] on button "Reschedule Job" at bounding box center [844, 229] width 378 height 26
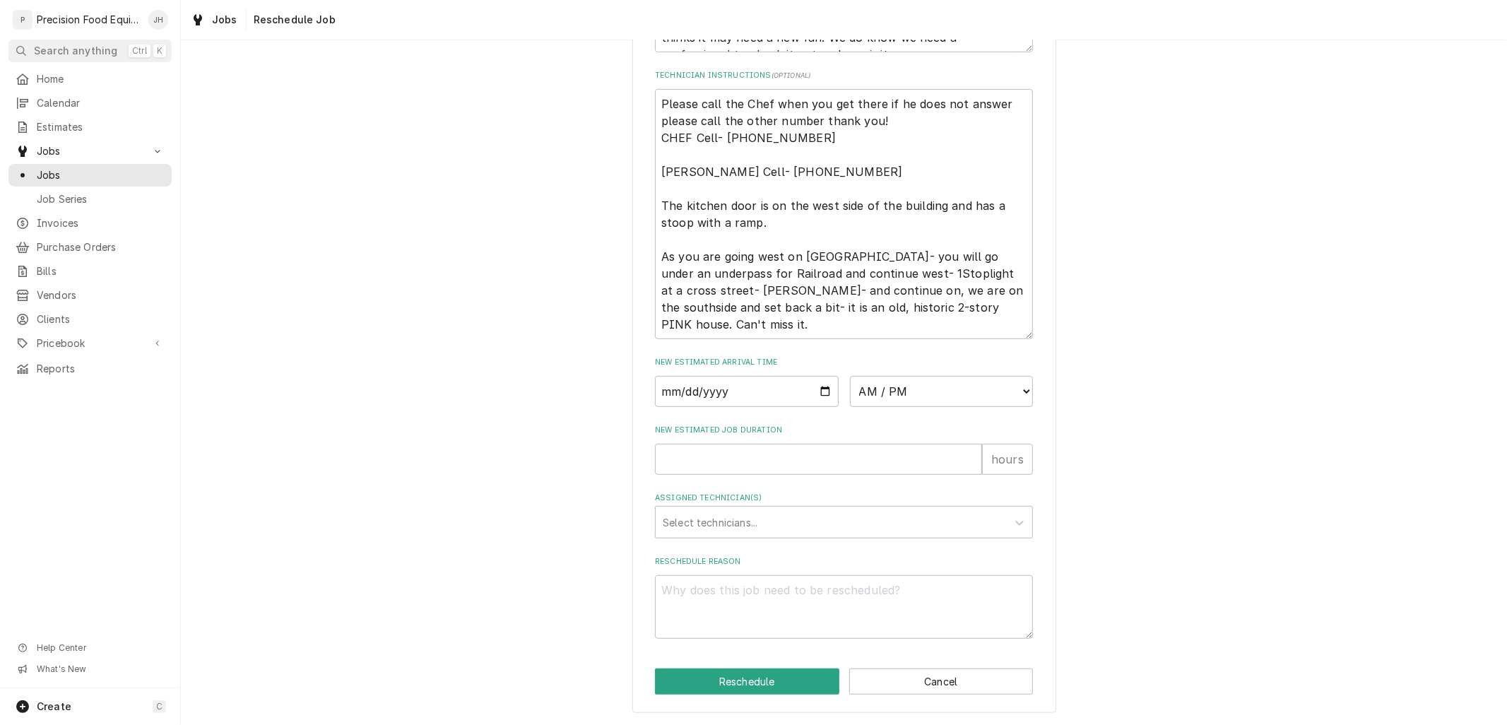
scroll to position [636, 0]
click at [717, 454] on input "New Estimated Job Duration" at bounding box center [818, 459] width 327 height 31
type input "1"
type textarea "x"
type input "1"
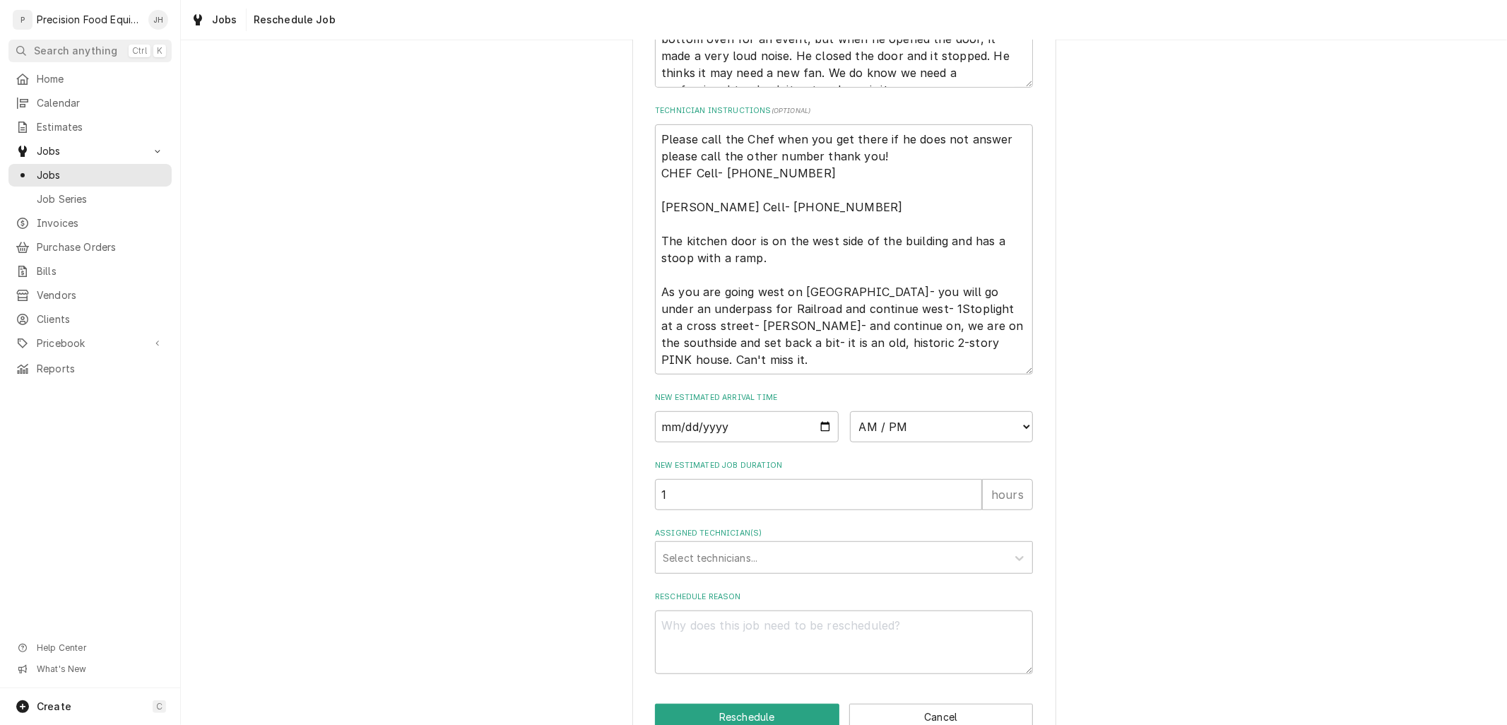
scroll to position [558, 0]
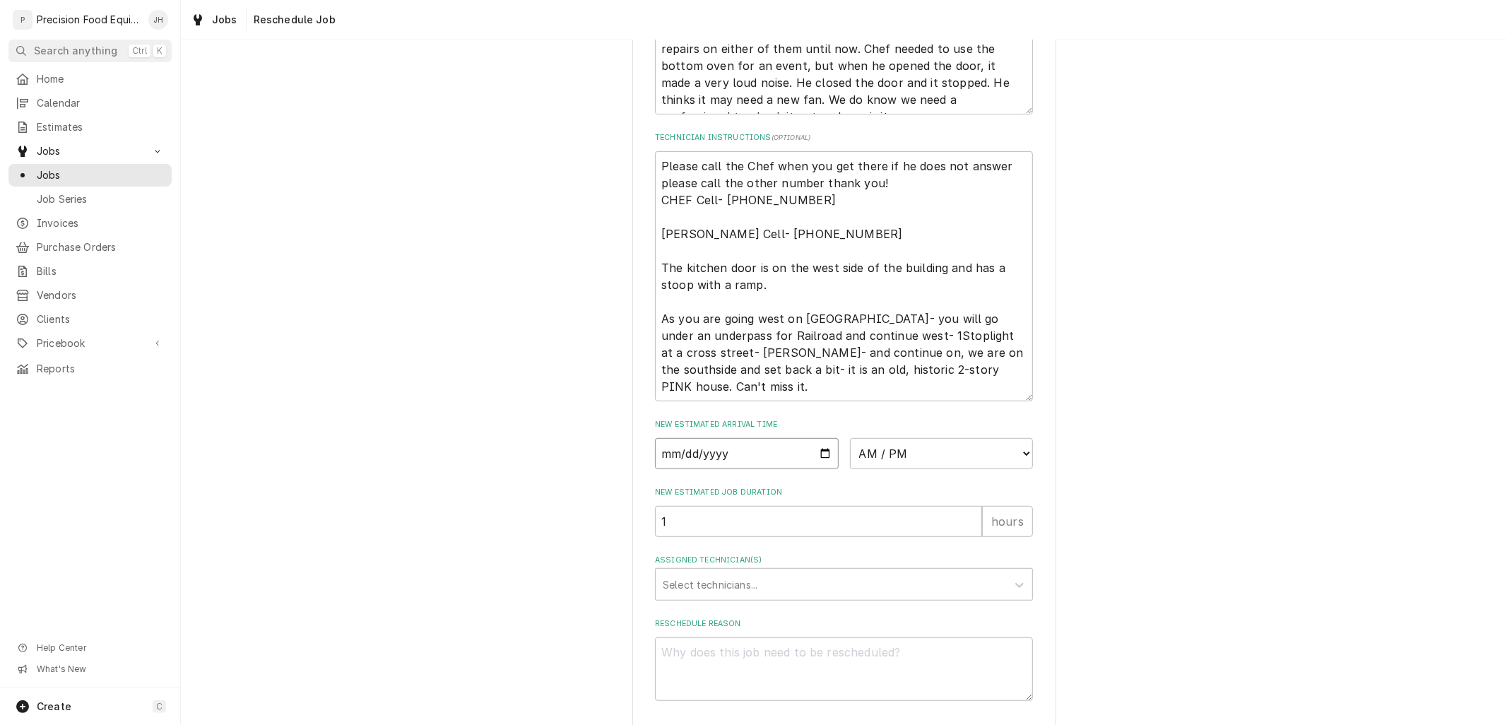
click at [822, 466] on input "Date" at bounding box center [747, 453] width 184 height 31
type textarea "x"
type input "[DATE]"
click at [921, 469] on select "AM / PM 6:00 AM 6:15 AM 6:30 AM 6:45 AM 7:00 AM 7:15 AM 7:30 AM 7:45 AM 8:00 AM…" at bounding box center [942, 453] width 184 height 31
select select "10:30:00"
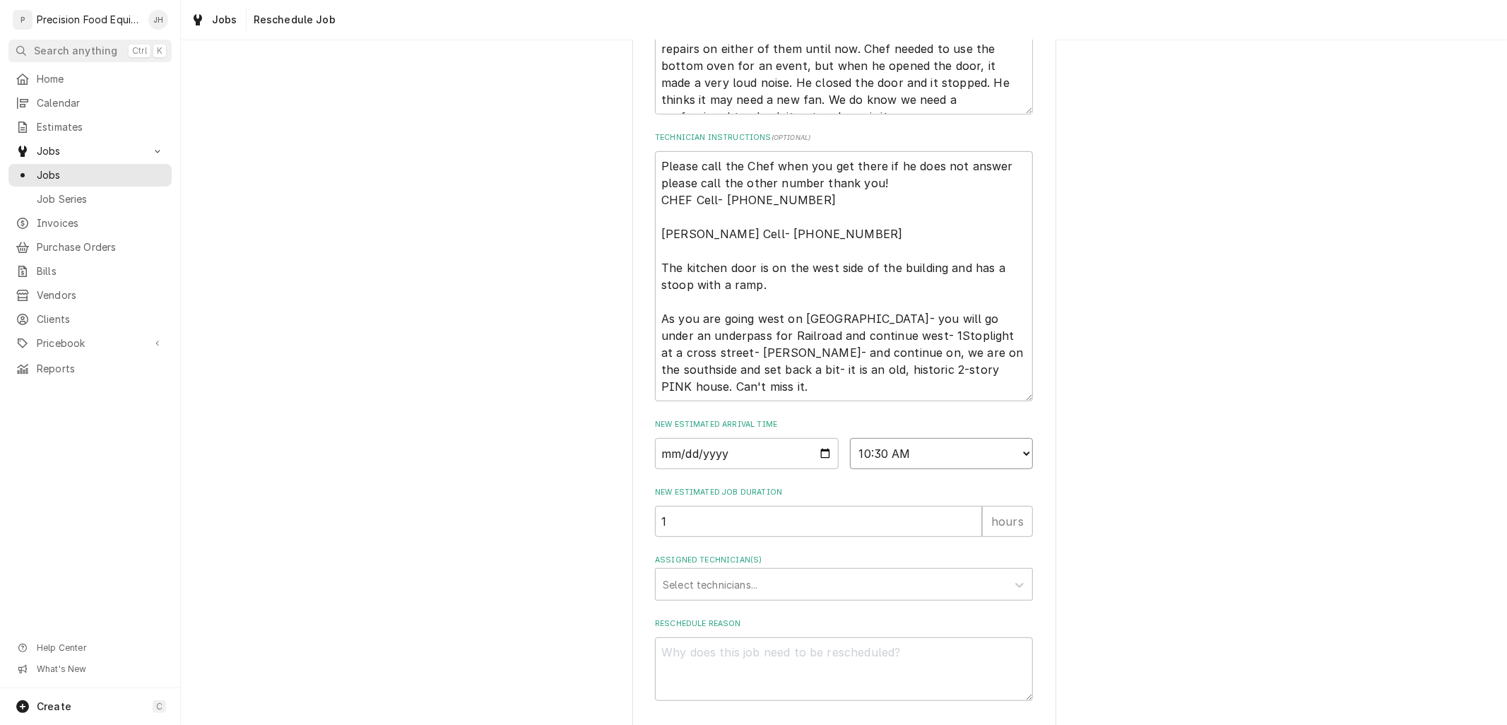
click at [850, 454] on select "AM / PM 6:00 AM 6:15 AM 6:30 AM 6:45 AM 7:00 AM 7:15 AM 7:30 AM 7:45 AM 8:00 AM…" at bounding box center [942, 453] width 184 height 31
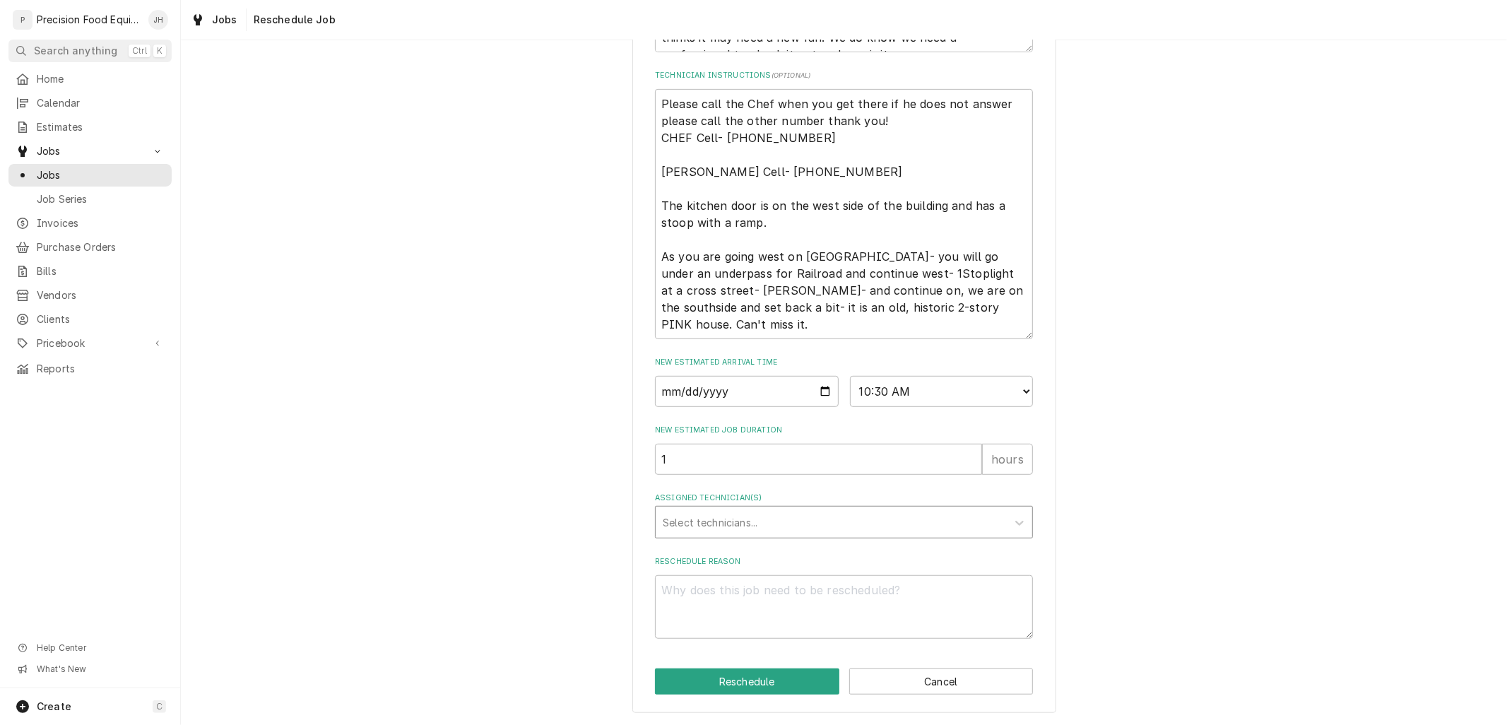
click at [807, 525] on div "Assigned Technician(s)" at bounding box center [831, 521] width 337 height 25
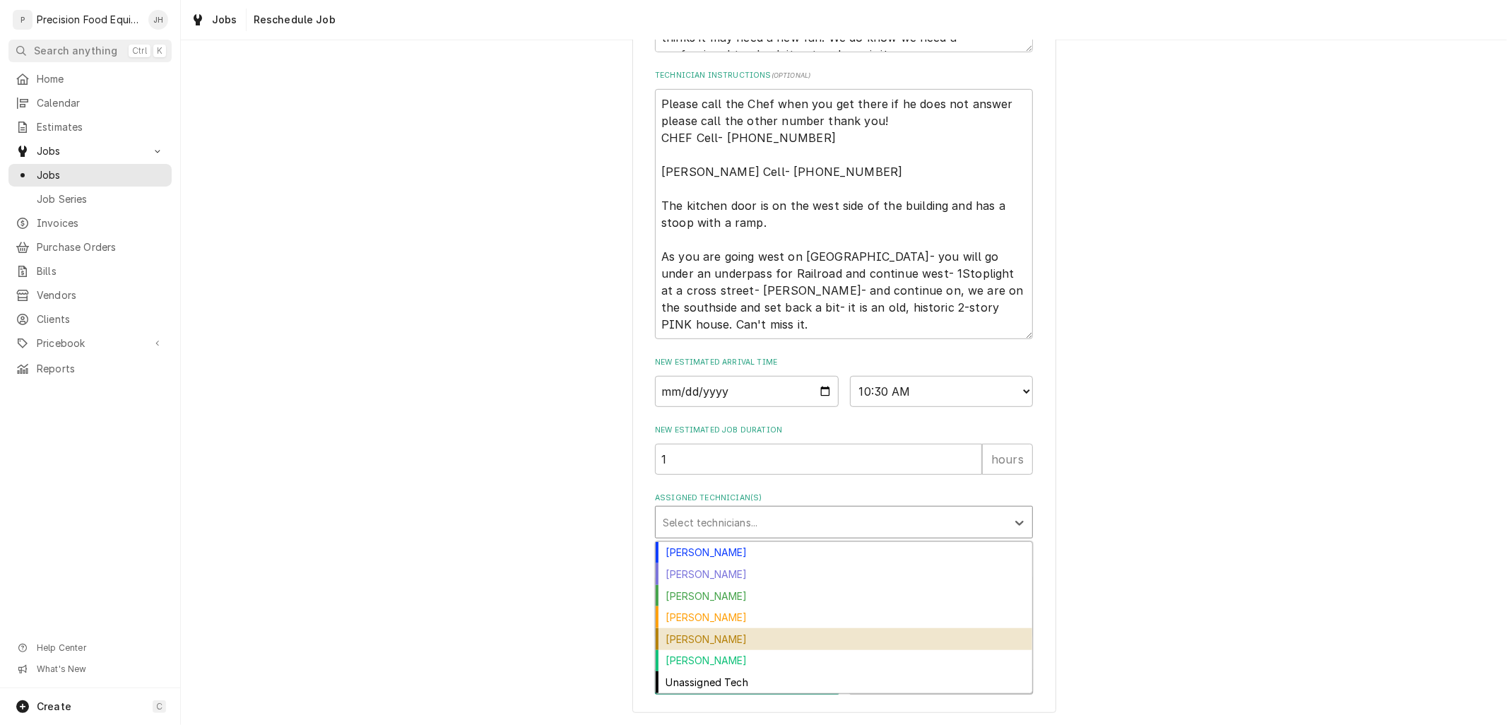
click at [771, 630] on div "[PERSON_NAME]" at bounding box center [844, 639] width 377 height 22
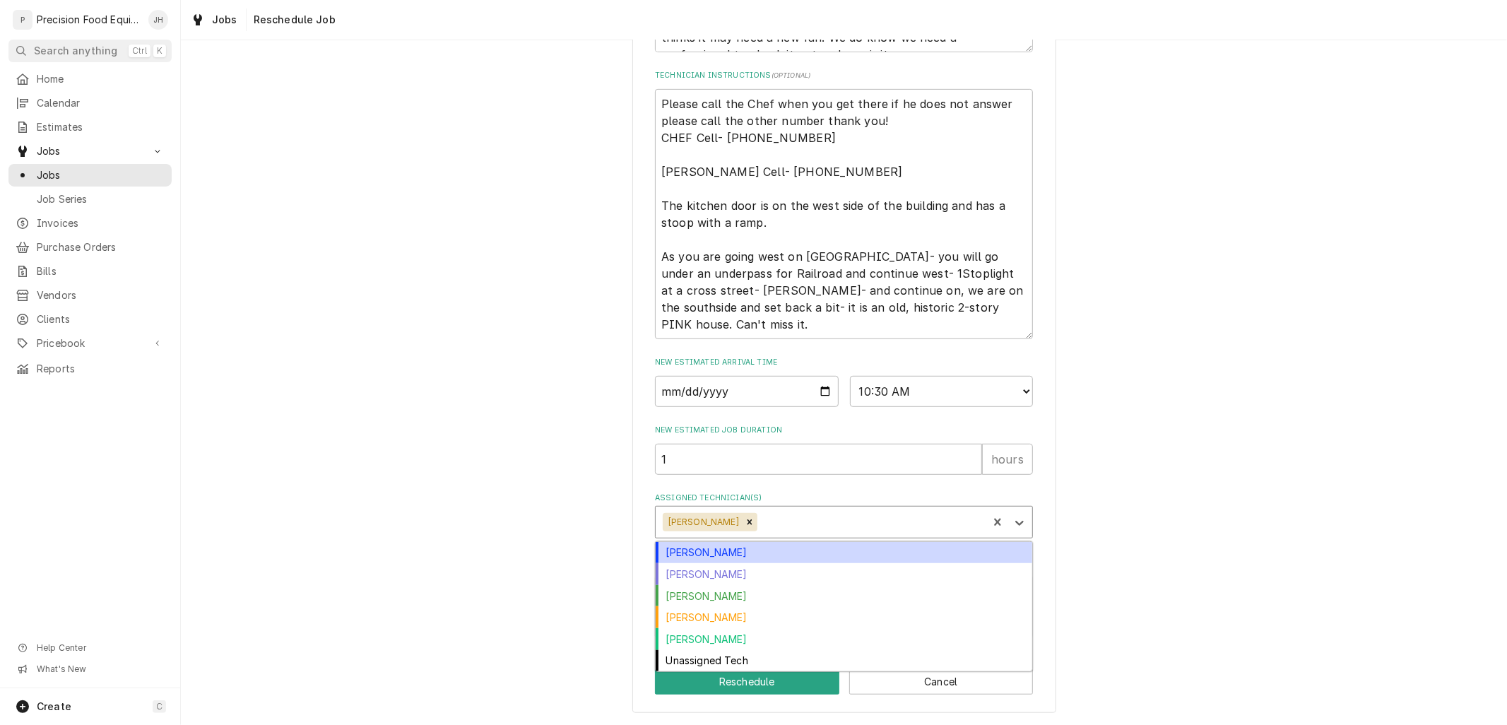
click at [822, 523] on div "Assigned Technician(s)" at bounding box center [870, 521] width 220 height 25
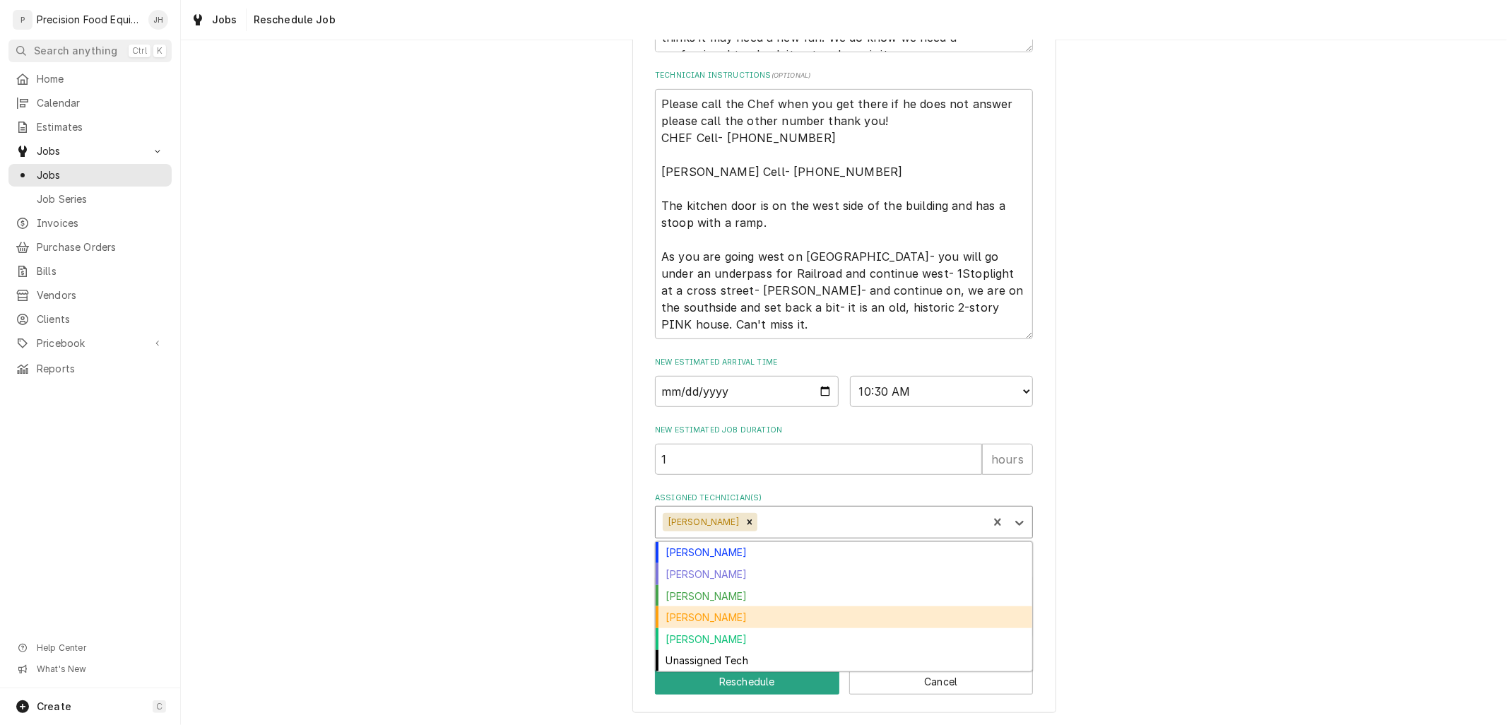
click at [817, 624] on div "[PERSON_NAME]" at bounding box center [844, 617] width 377 height 22
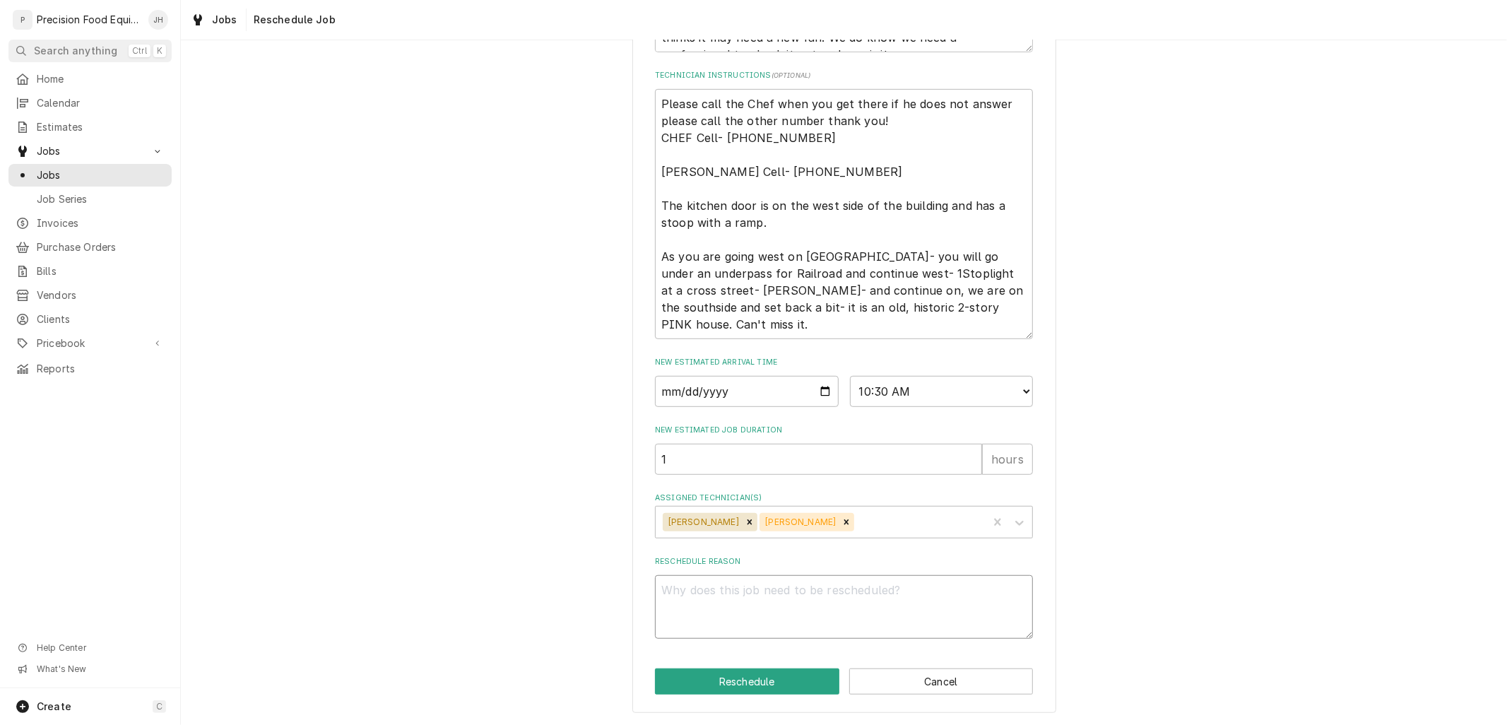
click at [822, 591] on textarea "Reschedule Reason" at bounding box center [844, 607] width 378 height 64
type textarea "x"
type textarea "P"
type textarea "x"
type textarea "Pa"
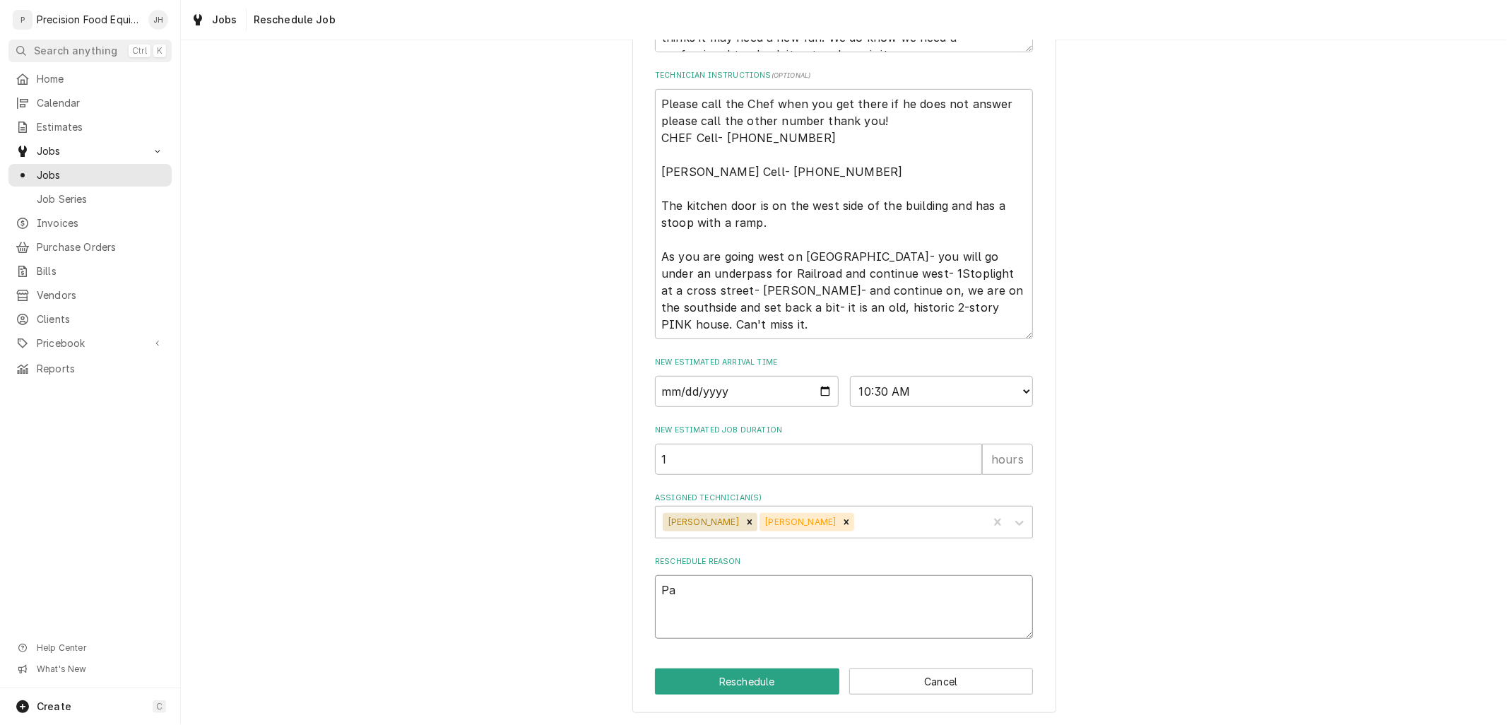
type textarea "x"
type textarea "Par"
type textarea "x"
type textarea "Part"
type textarea "x"
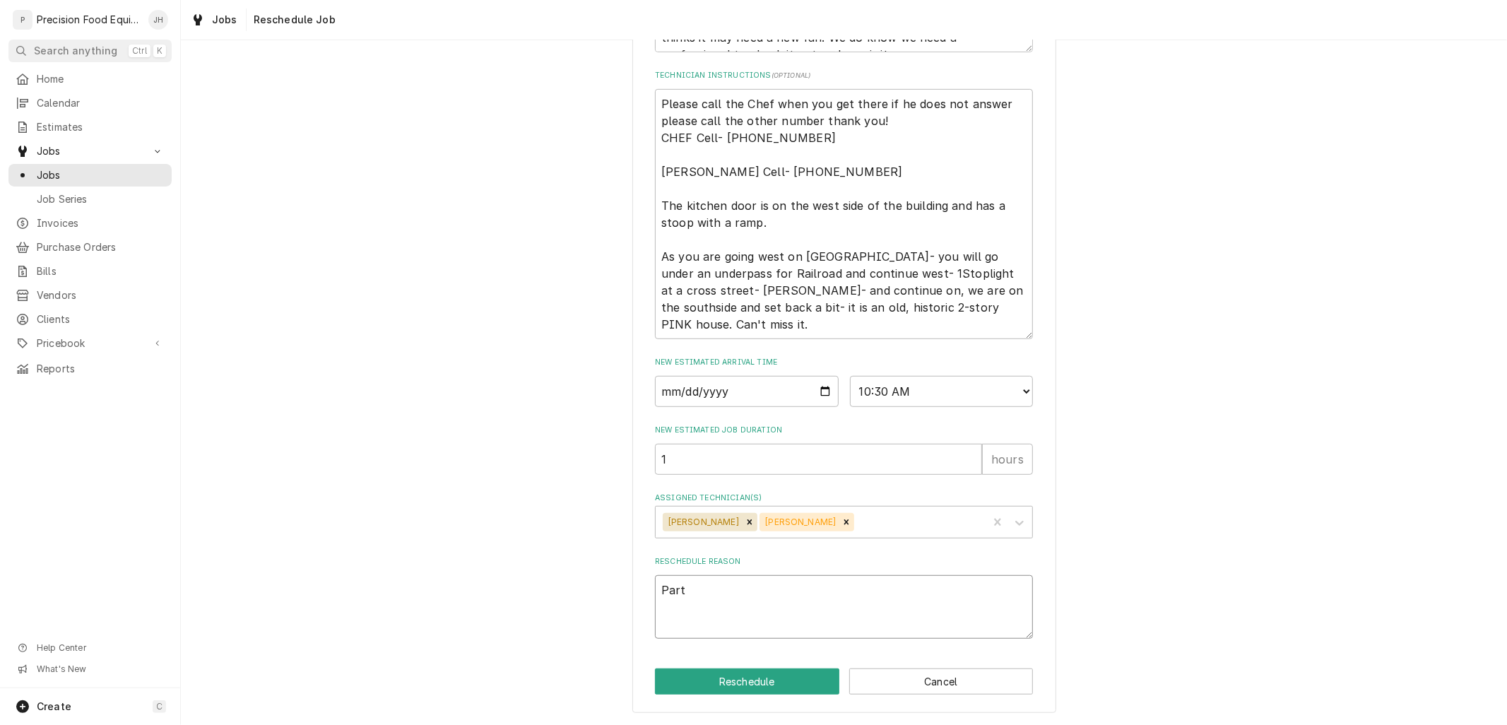
type textarea "Part"
type textarea "x"
type textarea "Part c"
type textarea "x"
type textarea "Part cam"
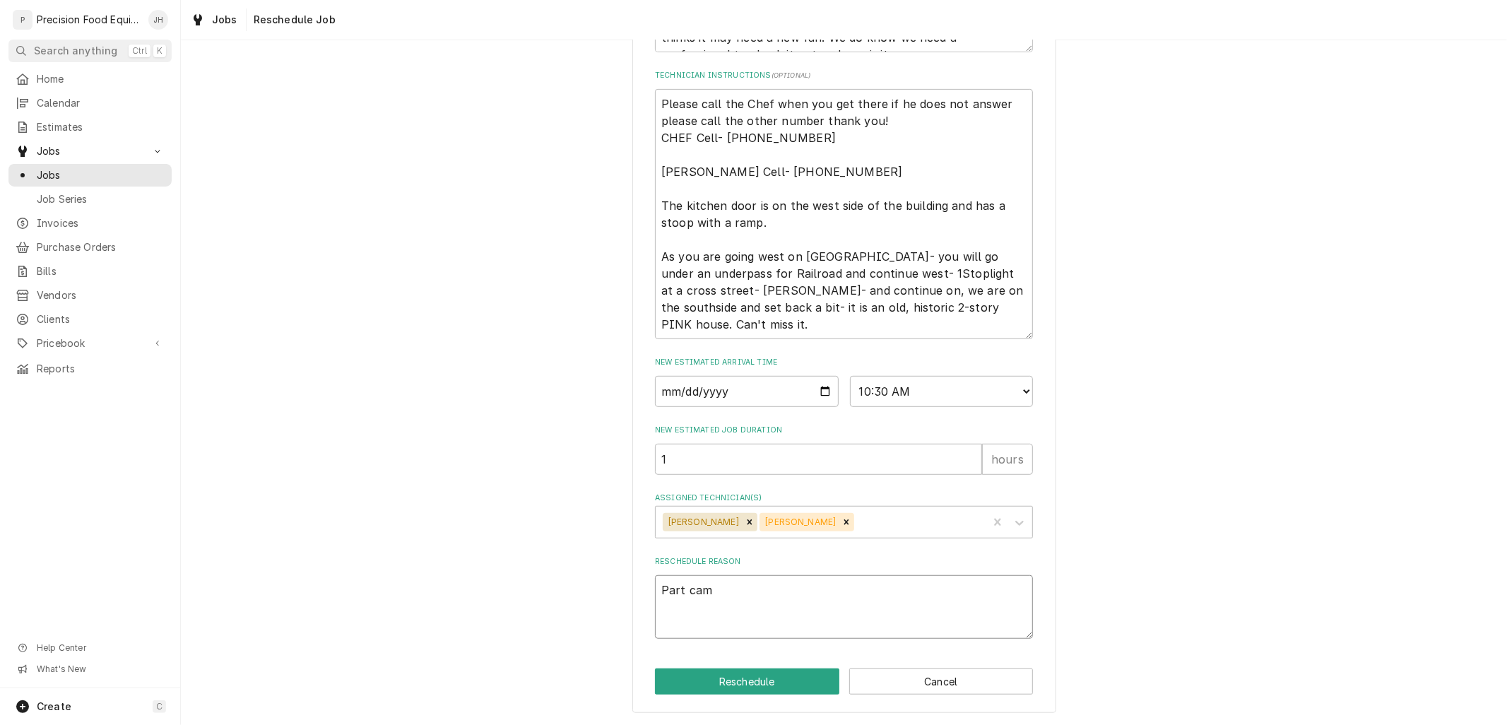
type textarea "x"
type textarea "Part came"
type textarea "x"
type textarea "Part came"
type textarea "x"
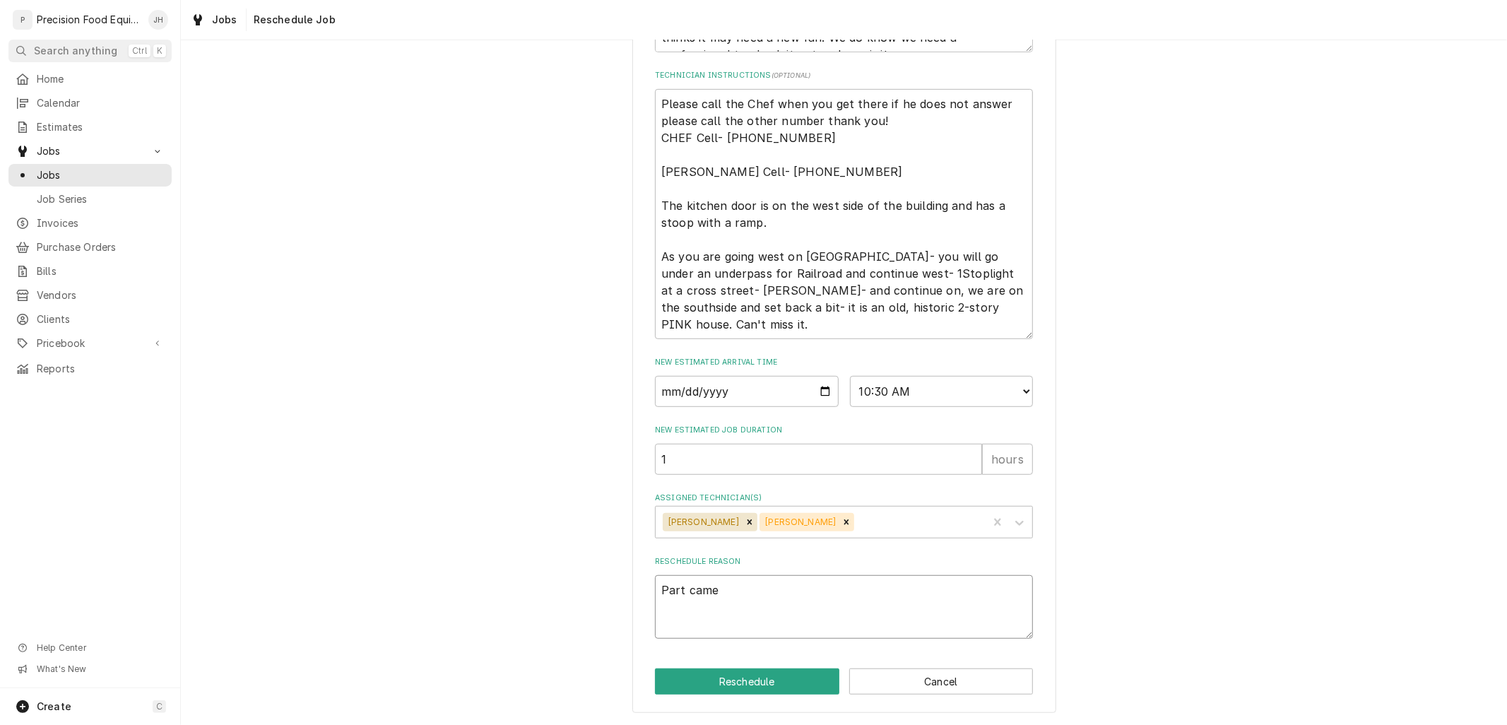
type textarea "Part came i"
type textarea "x"
type textarea "Part came in"
type textarea "x"
type textarea "Part came in"
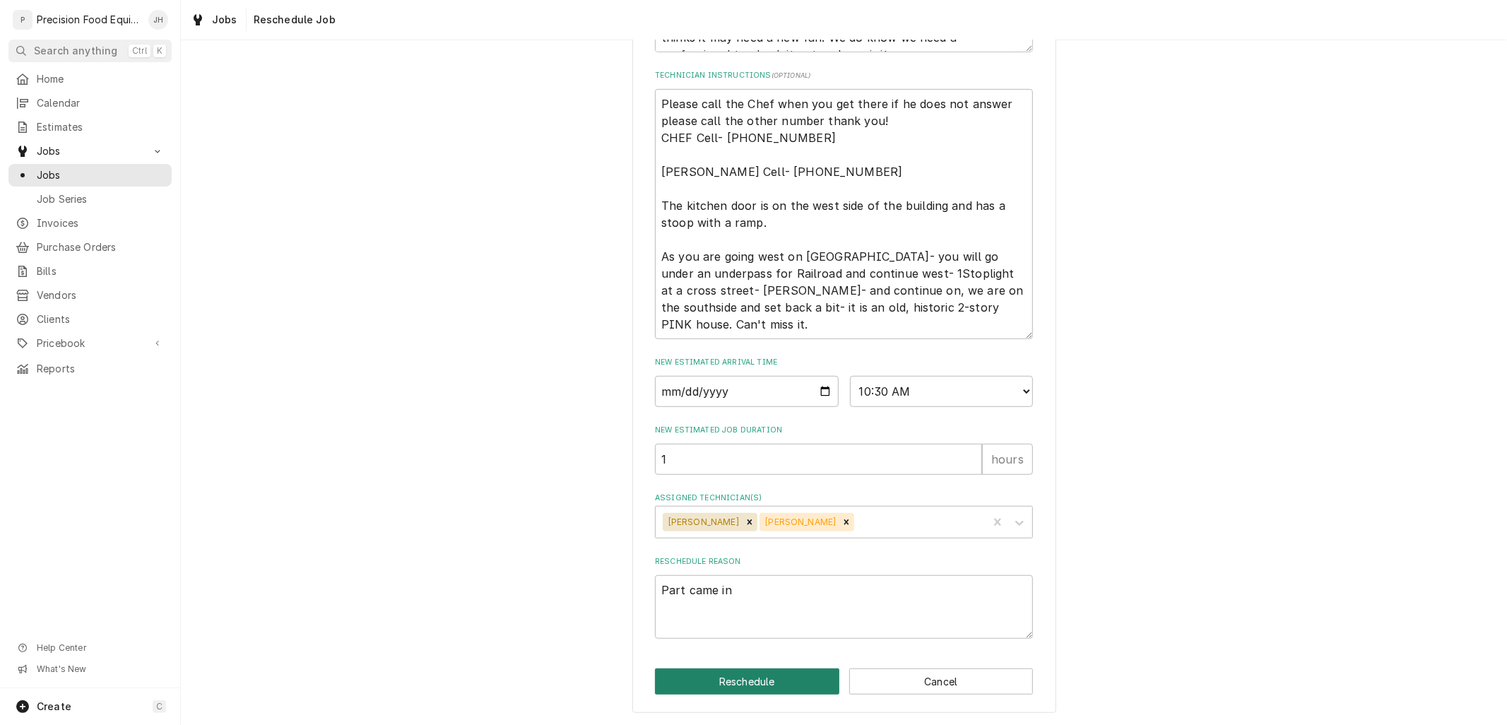
click at [788, 691] on button "Reschedule" at bounding box center [747, 681] width 184 height 26
type textarea "x"
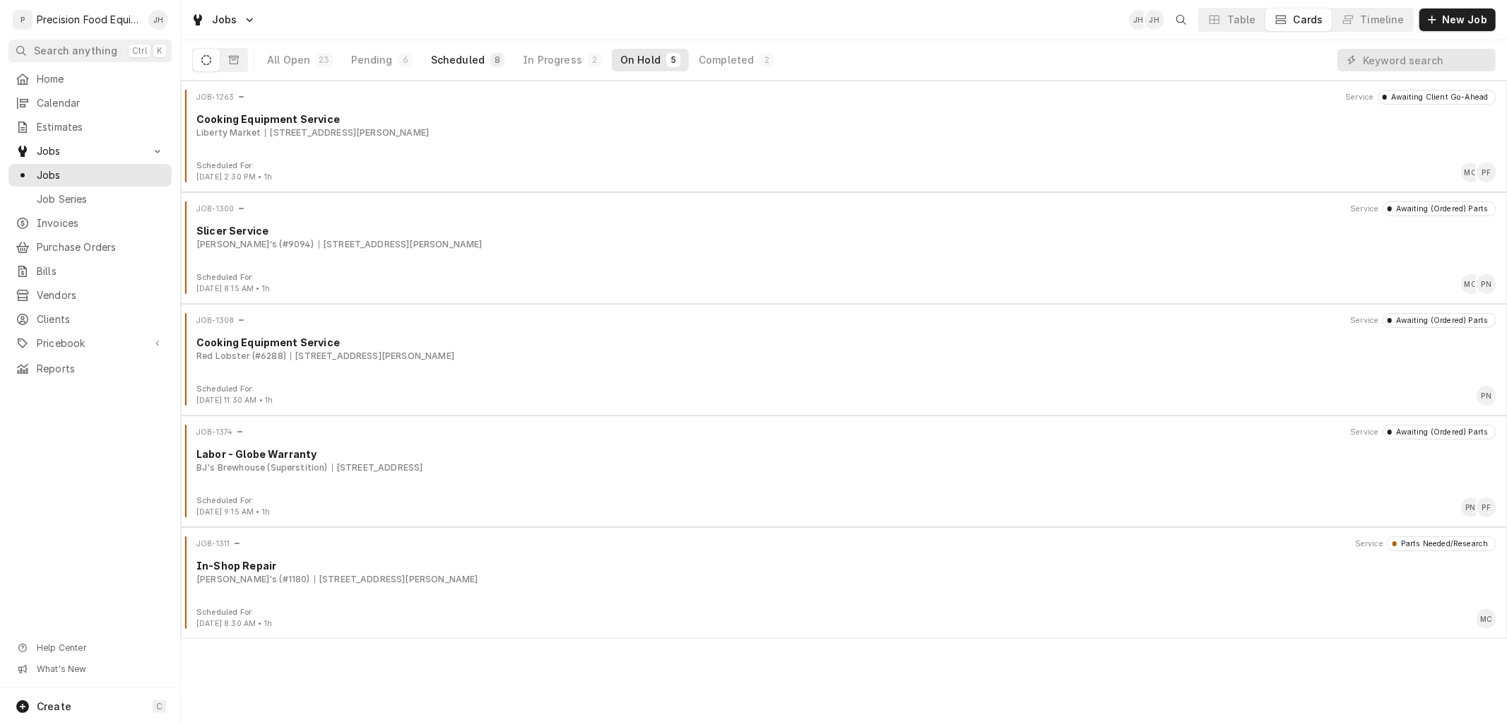
click at [490, 58] on div "8" at bounding box center [497, 60] width 14 height 14
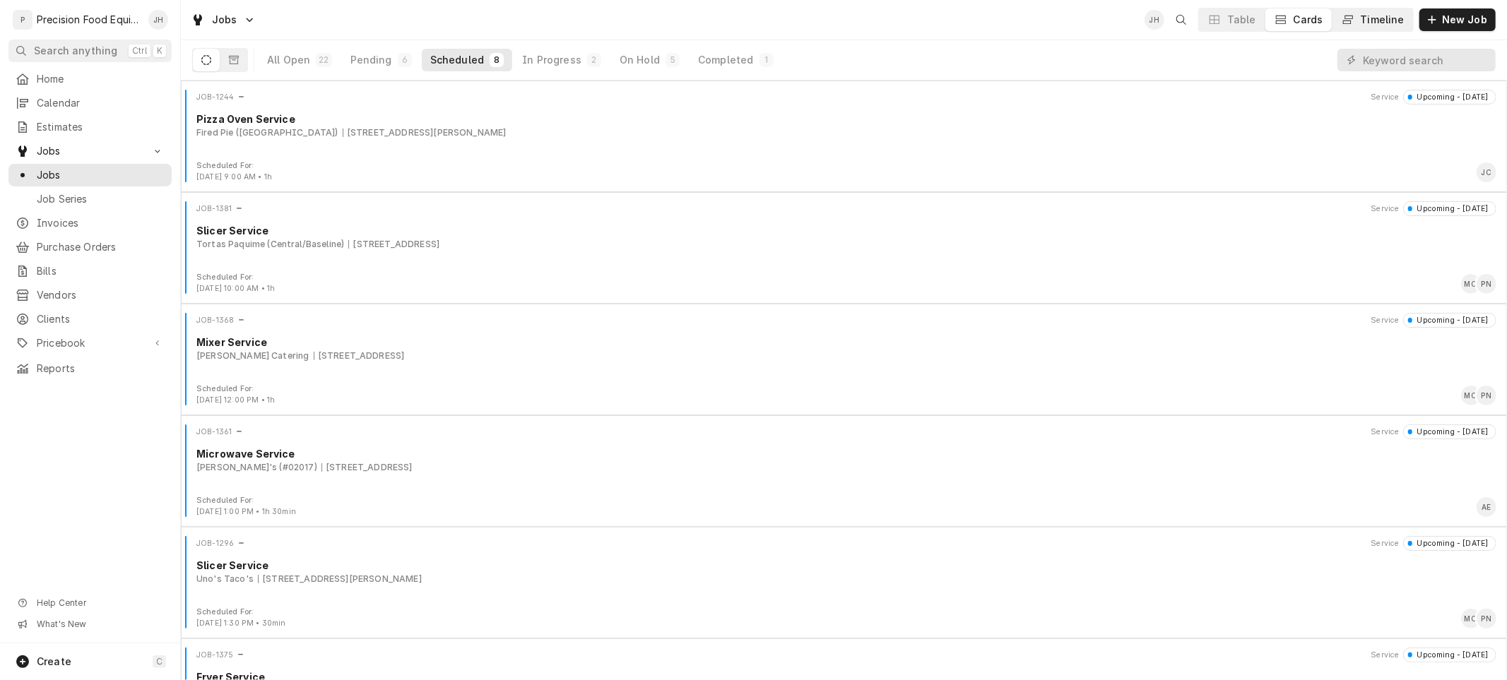
click at [1403, 23] on div "Timeline" at bounding box center [1383, 20] width 44 height 14
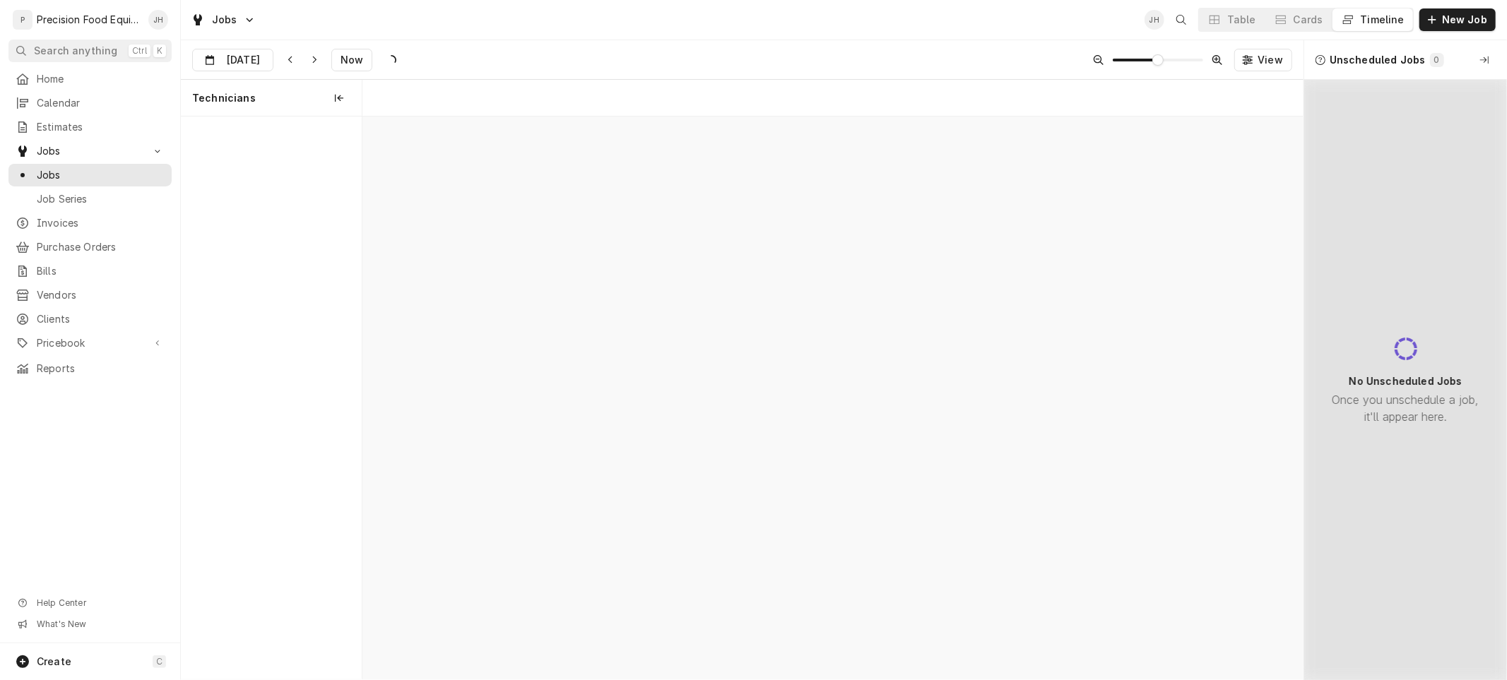
scroll to position [0, 18671]
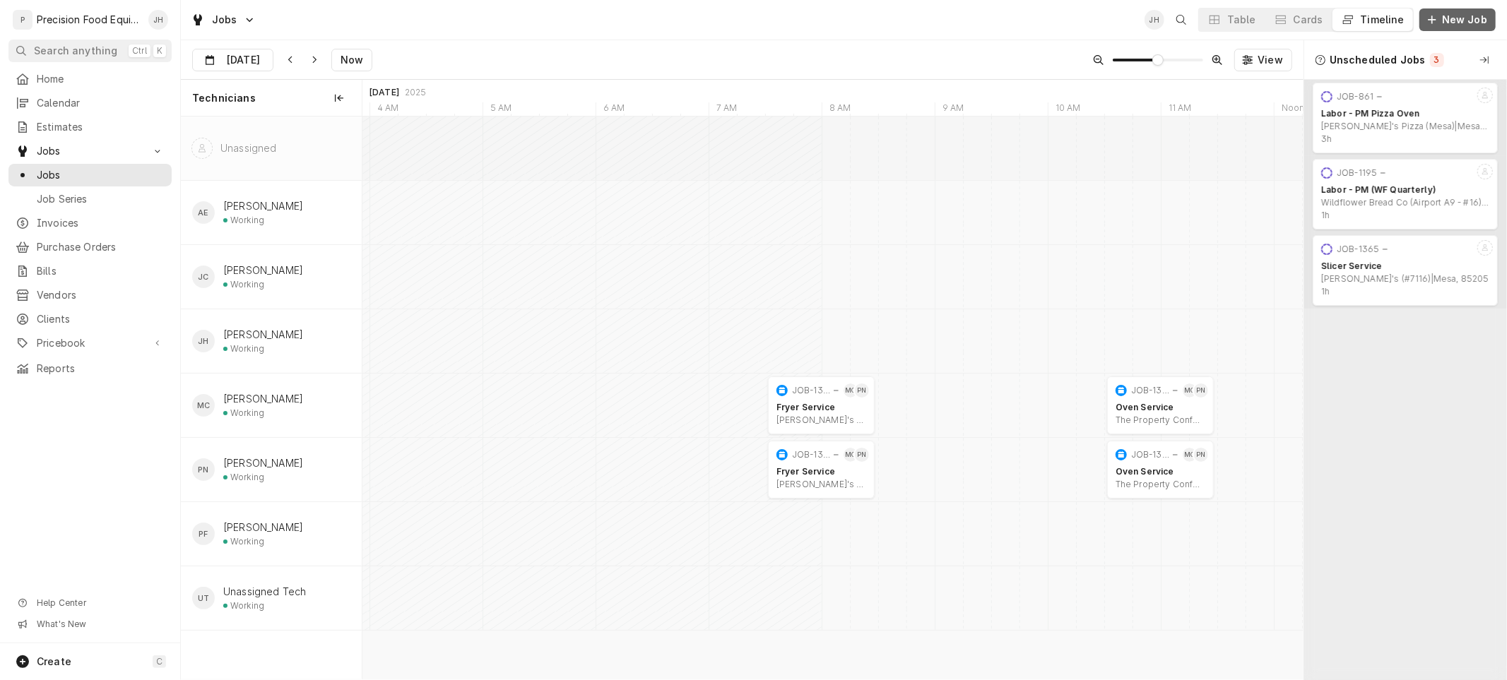
click at [1464, 19] on span "New Job" at bounding box center [1464, 20] width 51 height 14
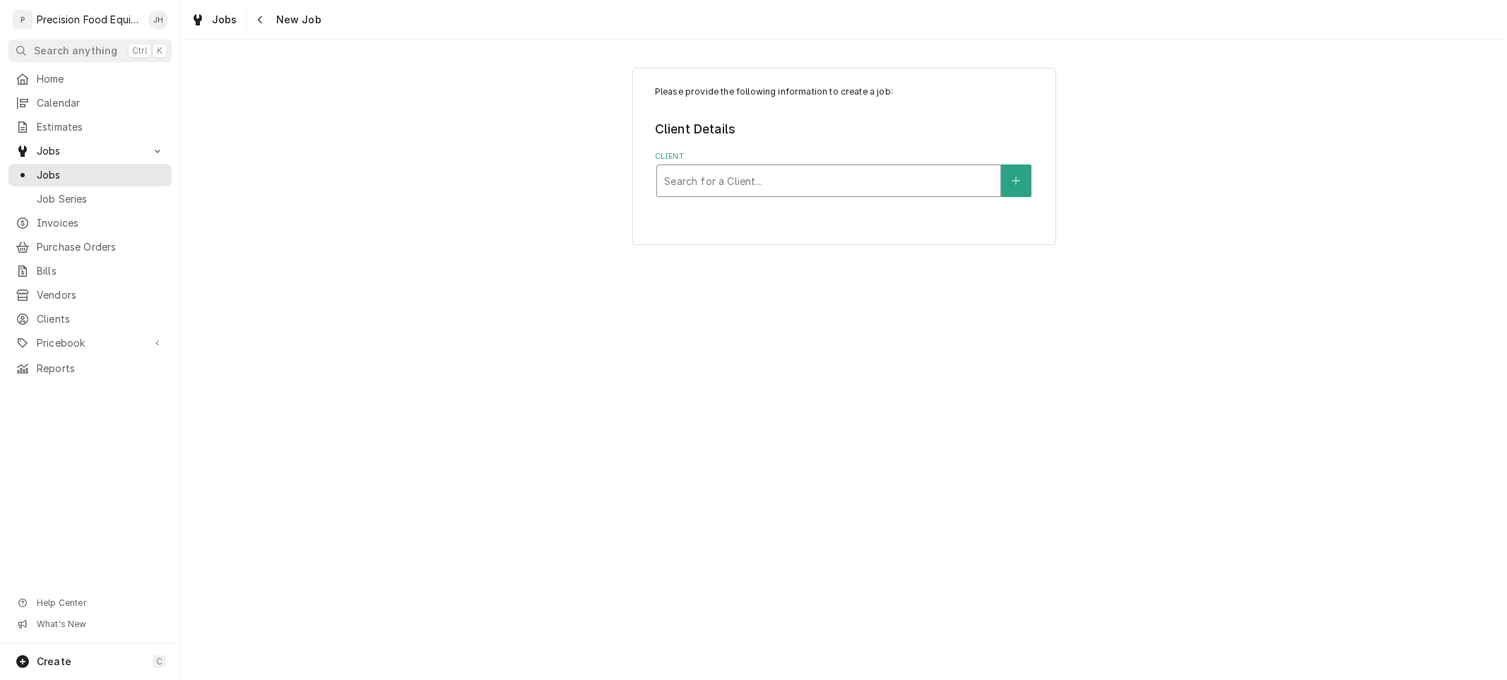
click at [778, 178] on div "Client" at bounding box center [828, 180] width 329 height 25
type input "som"
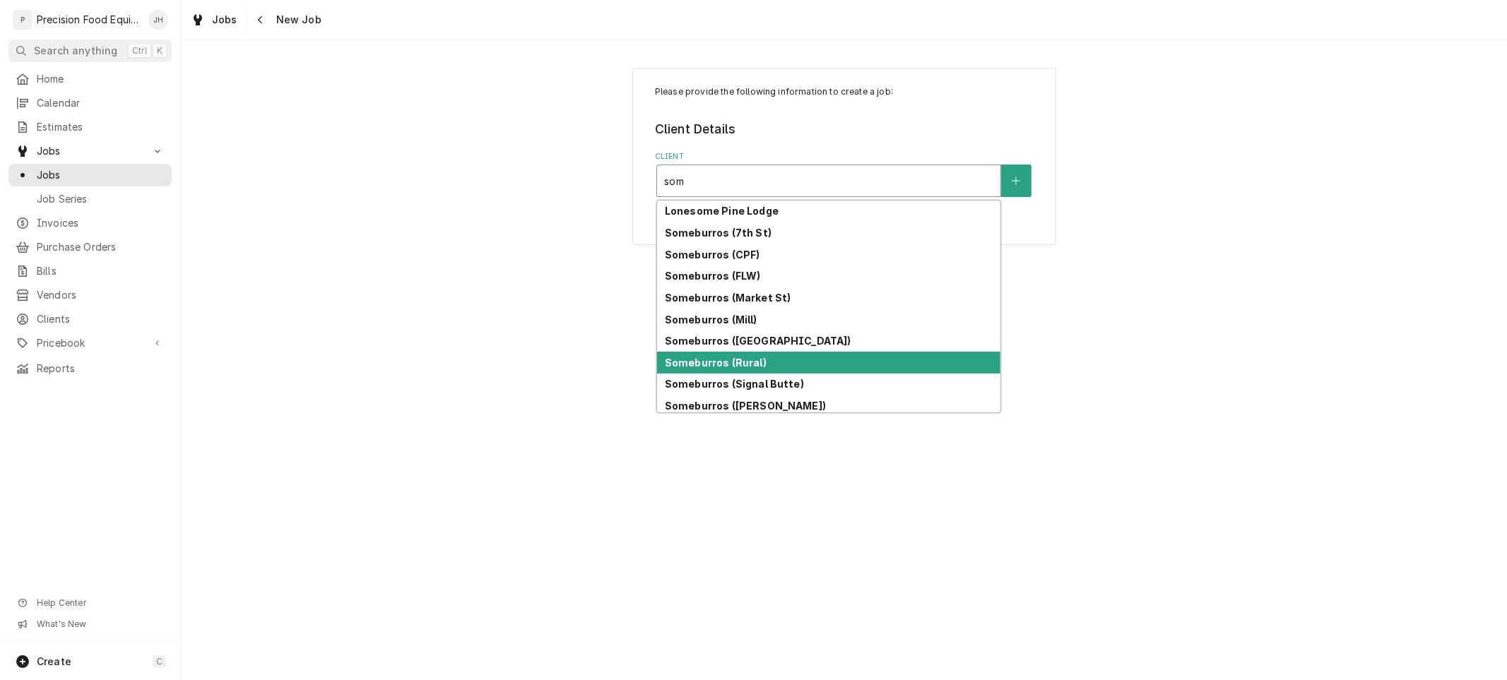
scroll to position [4, 0]
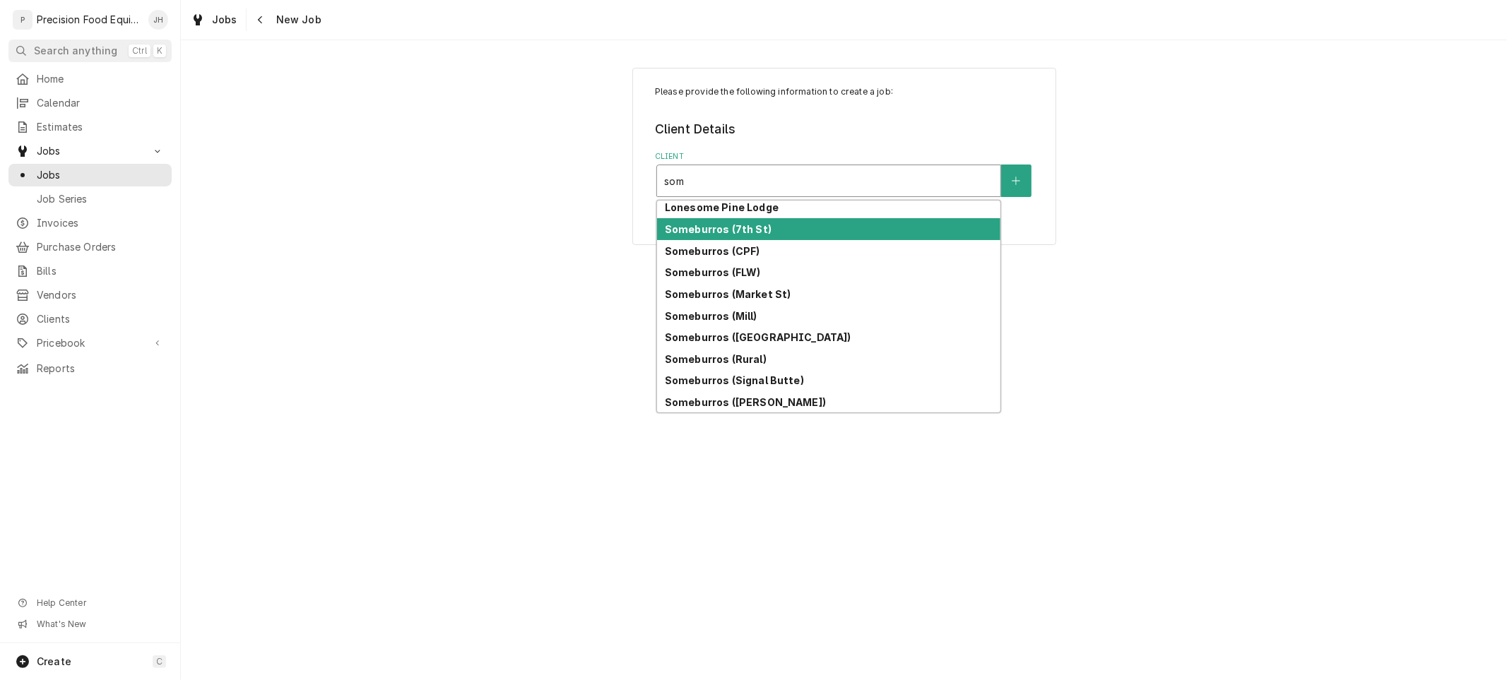
click at [756, 226] on strong "Someburros (7th St)" at bounding box center [718, 229] width 107 height 12
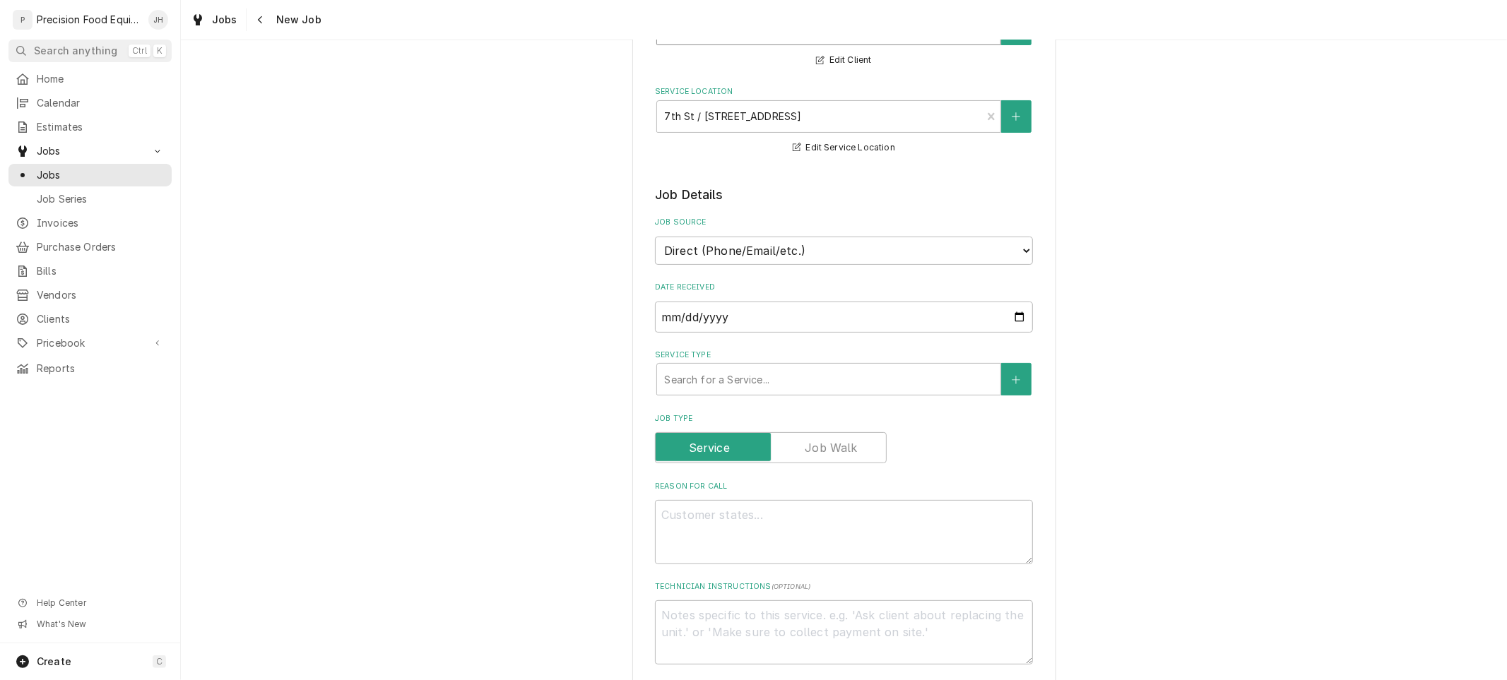
scroll to position [157, 0]
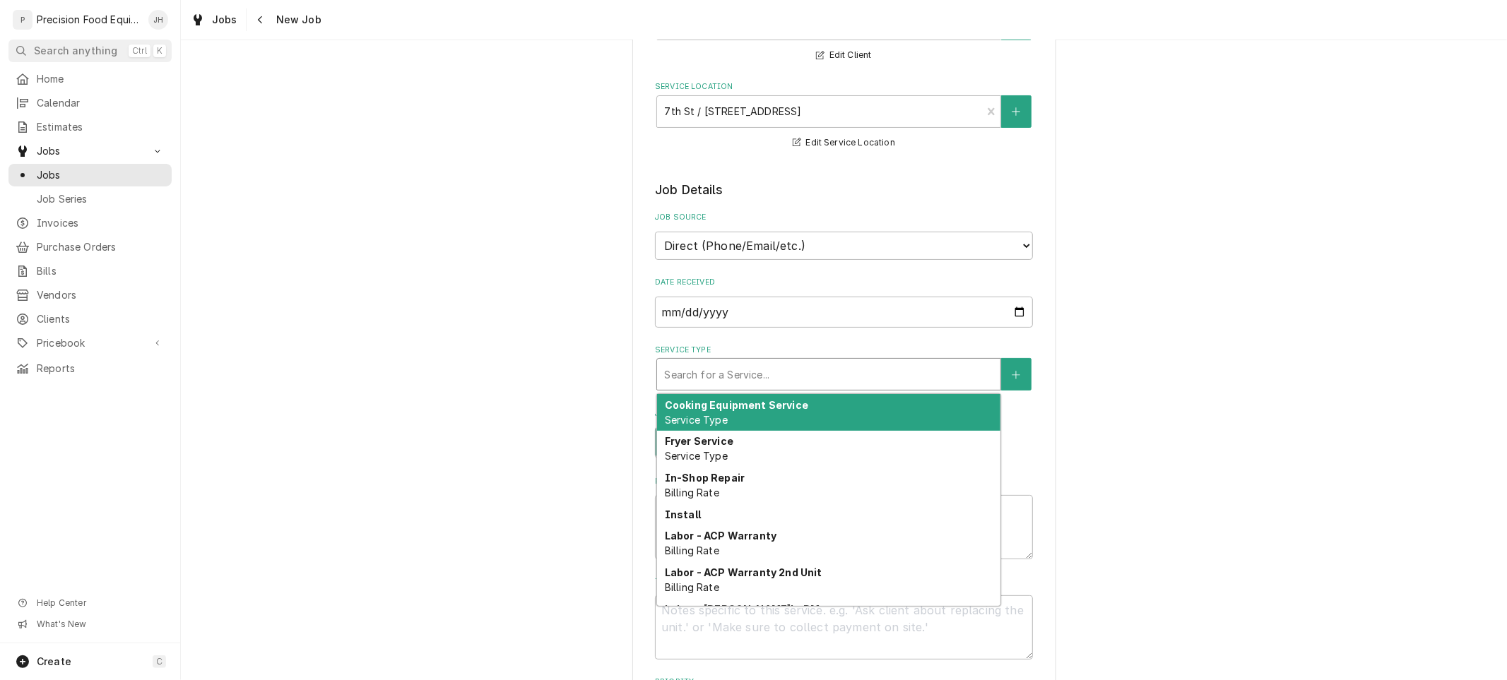
click at [772, 378] on div "Service Type" at bounding box center [828, 374] width 329 height 25
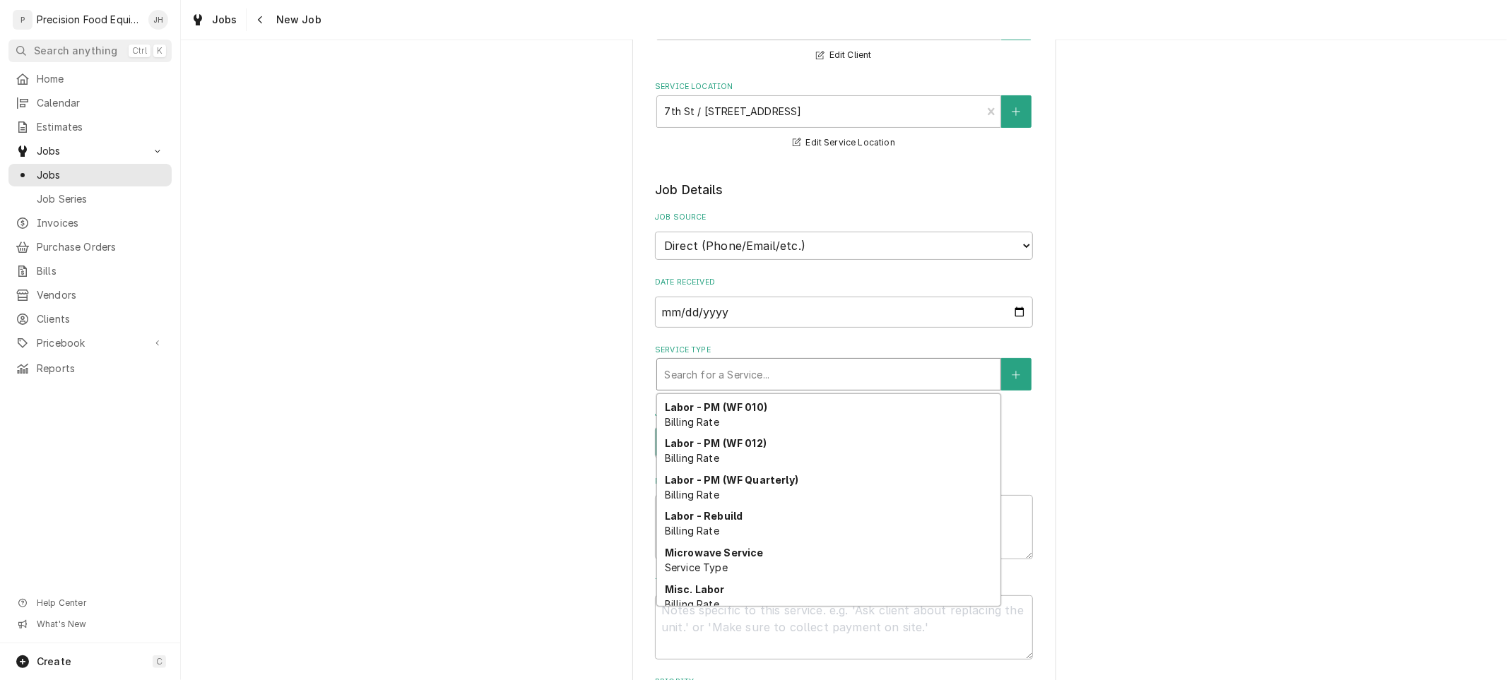
scroll to position [487, 0]
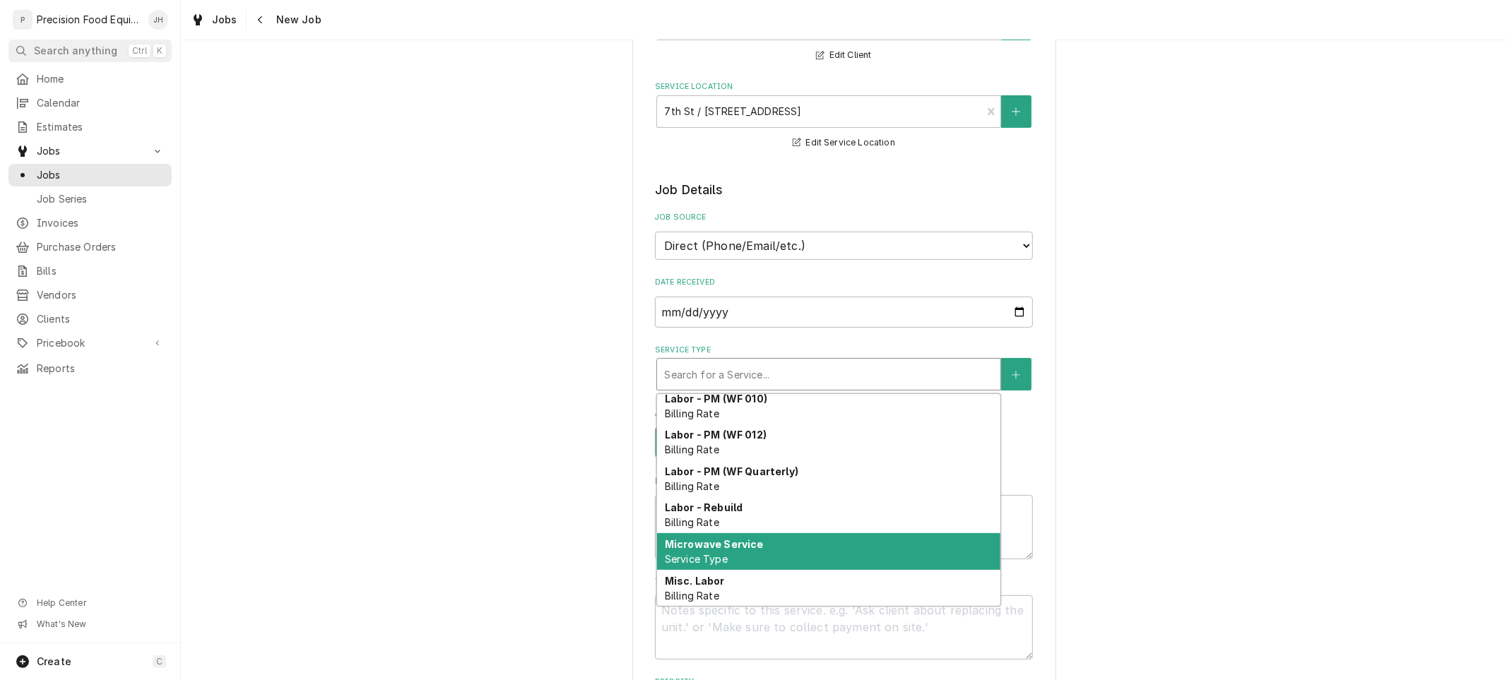
click at [736, 545] on strong "Microwave Service" at bounding box center [714, 544] width 99 height 12
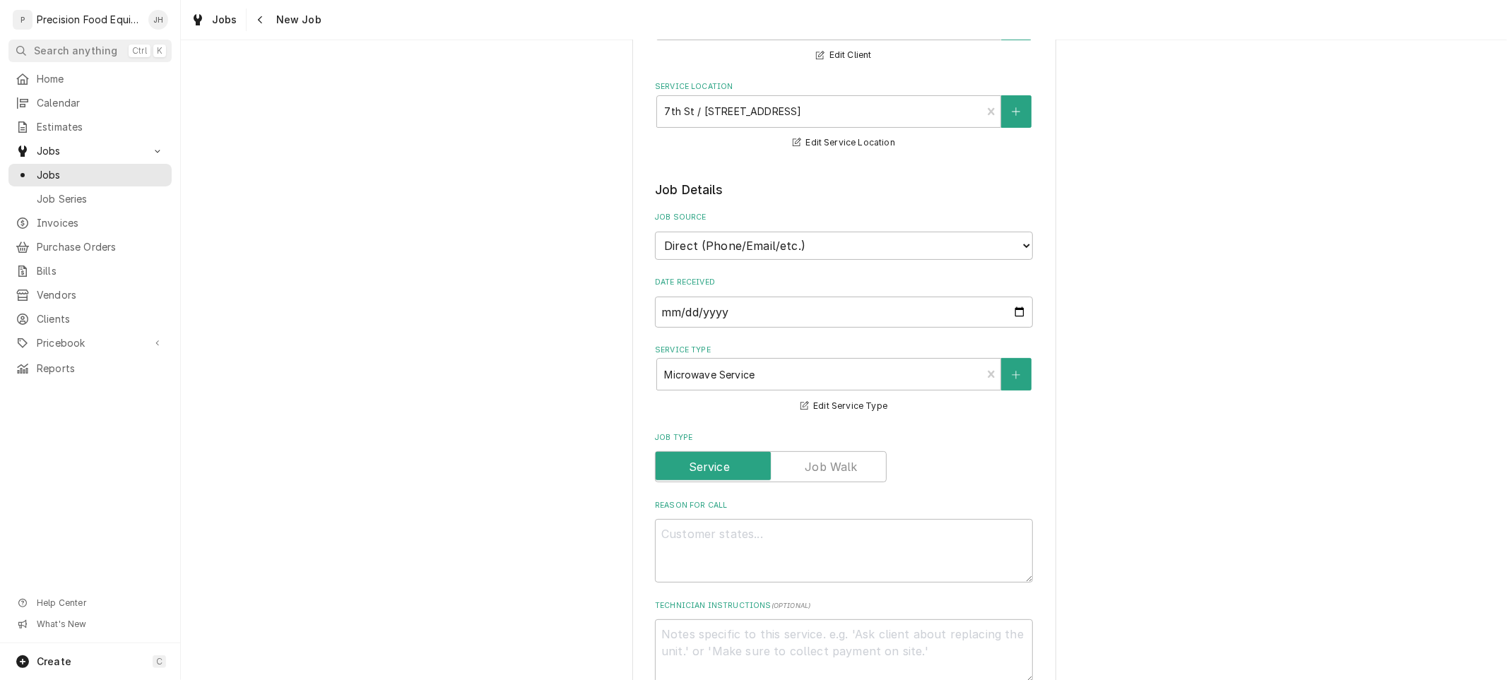
click at [781, 504] on label "Reason For Call" at bounding box center [844, 505] width 378 height 11
click at [781, 519] on textarea "Reason For Call" at bounding box center [844, 551] width 378 height 64
type textarea "x"
type textarea "3"
type textarea "x"
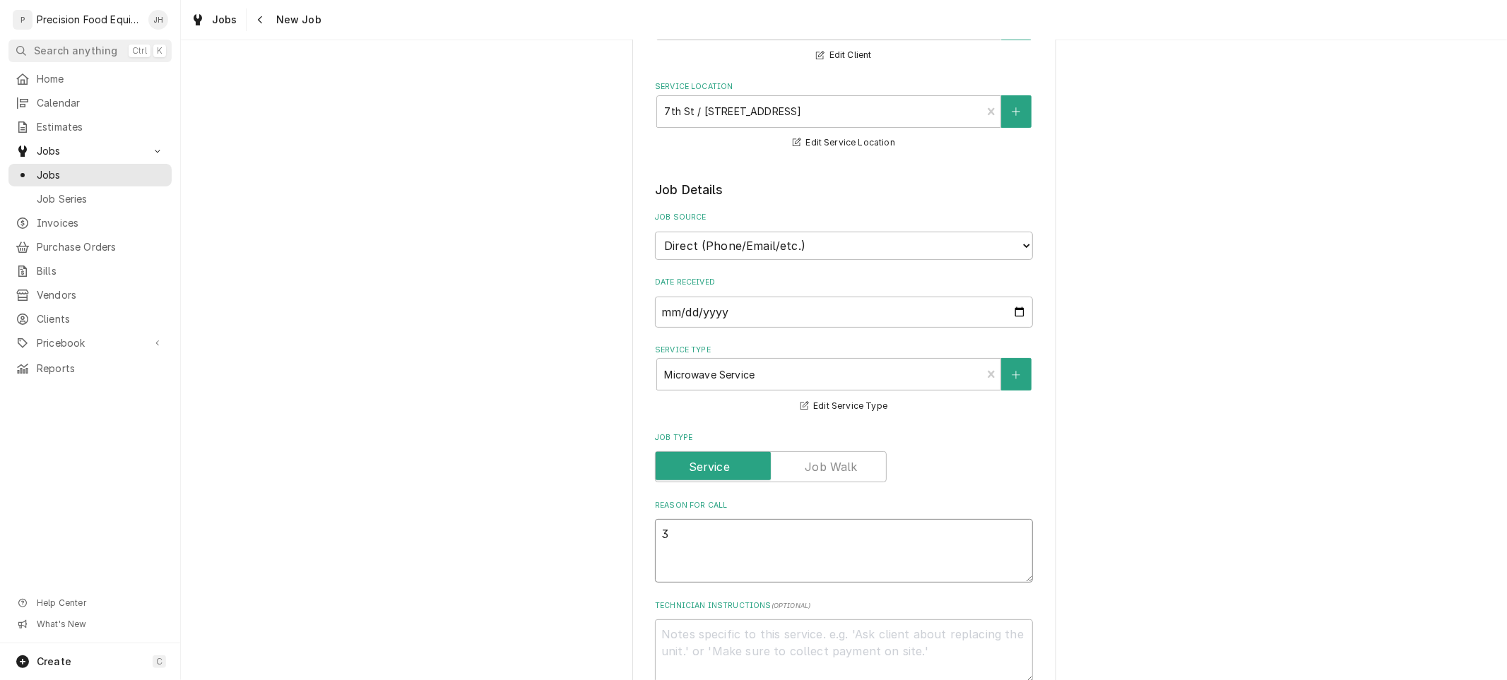
type textarea "3"
type textarea "x"
type textarea "3 n"
type textarea "x"
type textarea "3 nu"
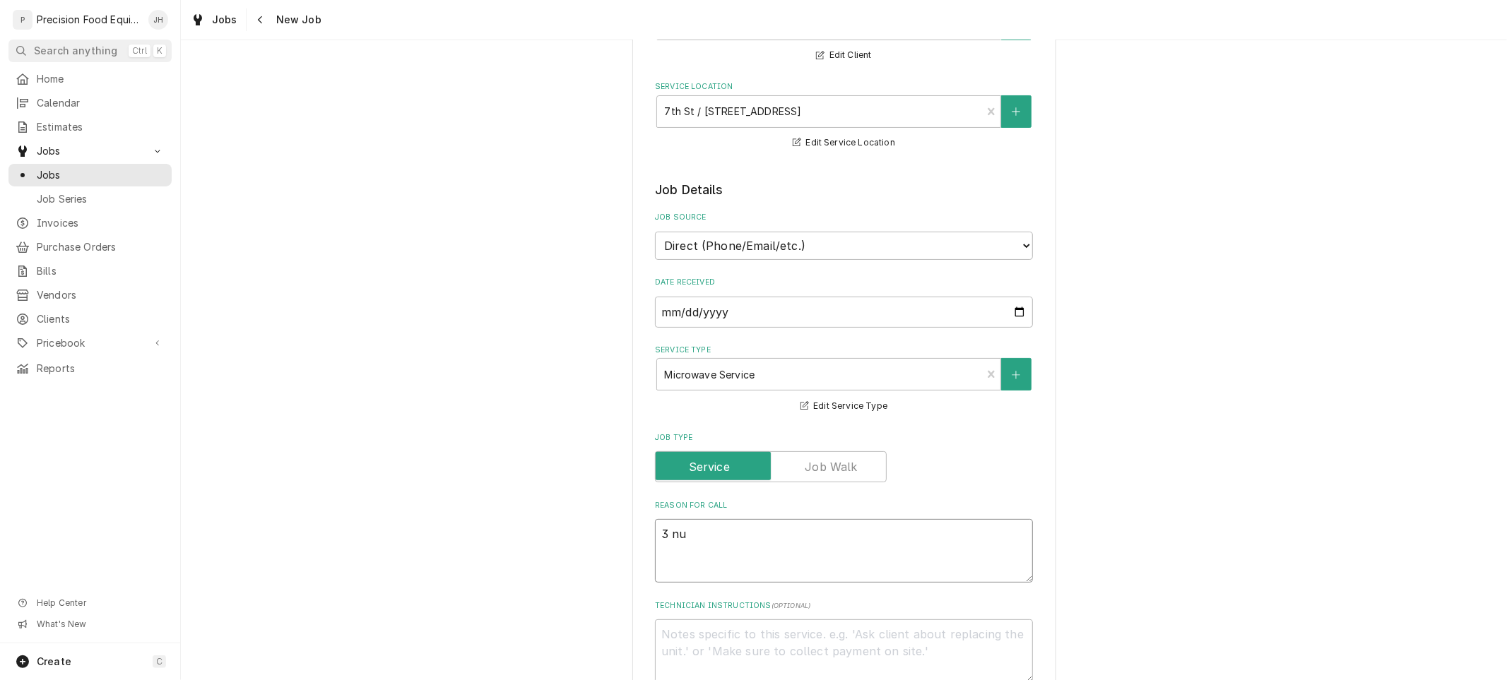
type textarea "x"
type textarea "3 n"
type textarea "x"
type textarea "3"
type textarea "x"
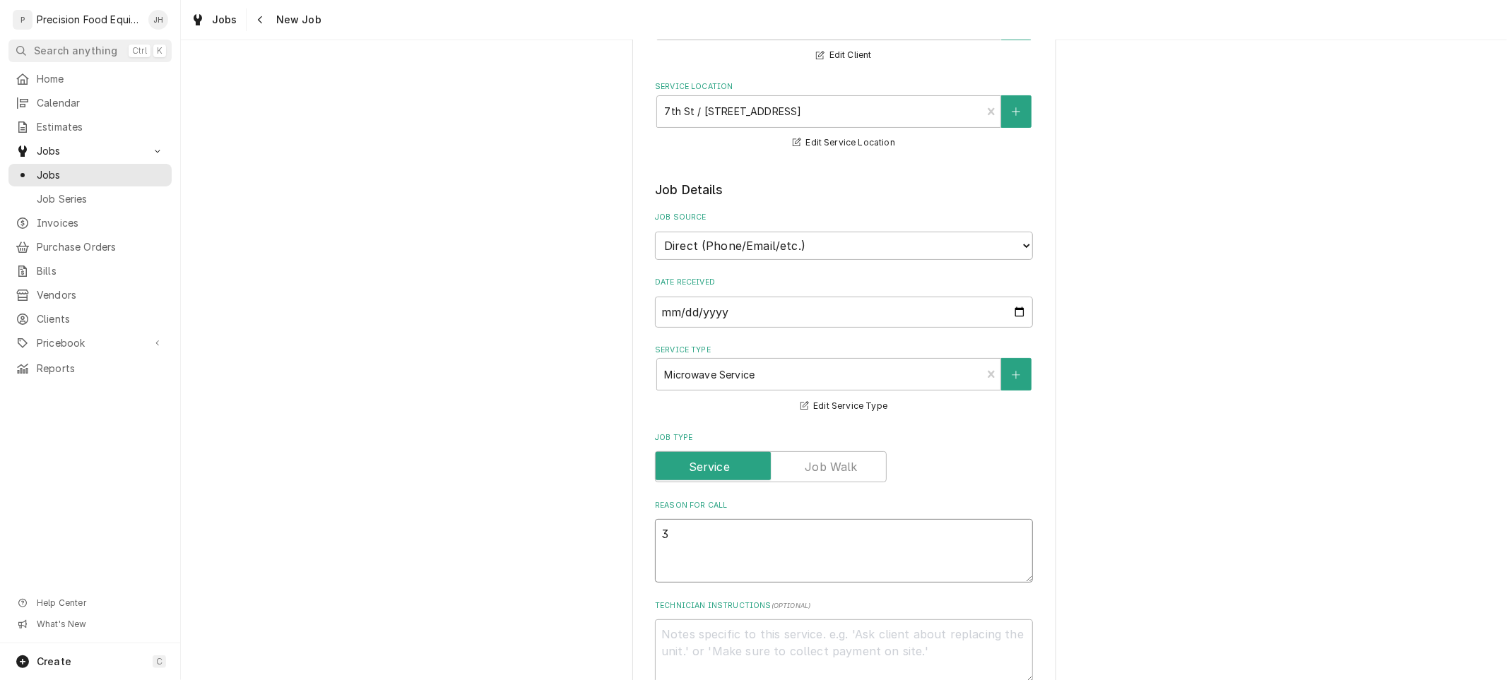
type textarea "3 m"
type textarea "x"
type textarea "3 mi"
type textarea "x"
type textarea "3 mic"
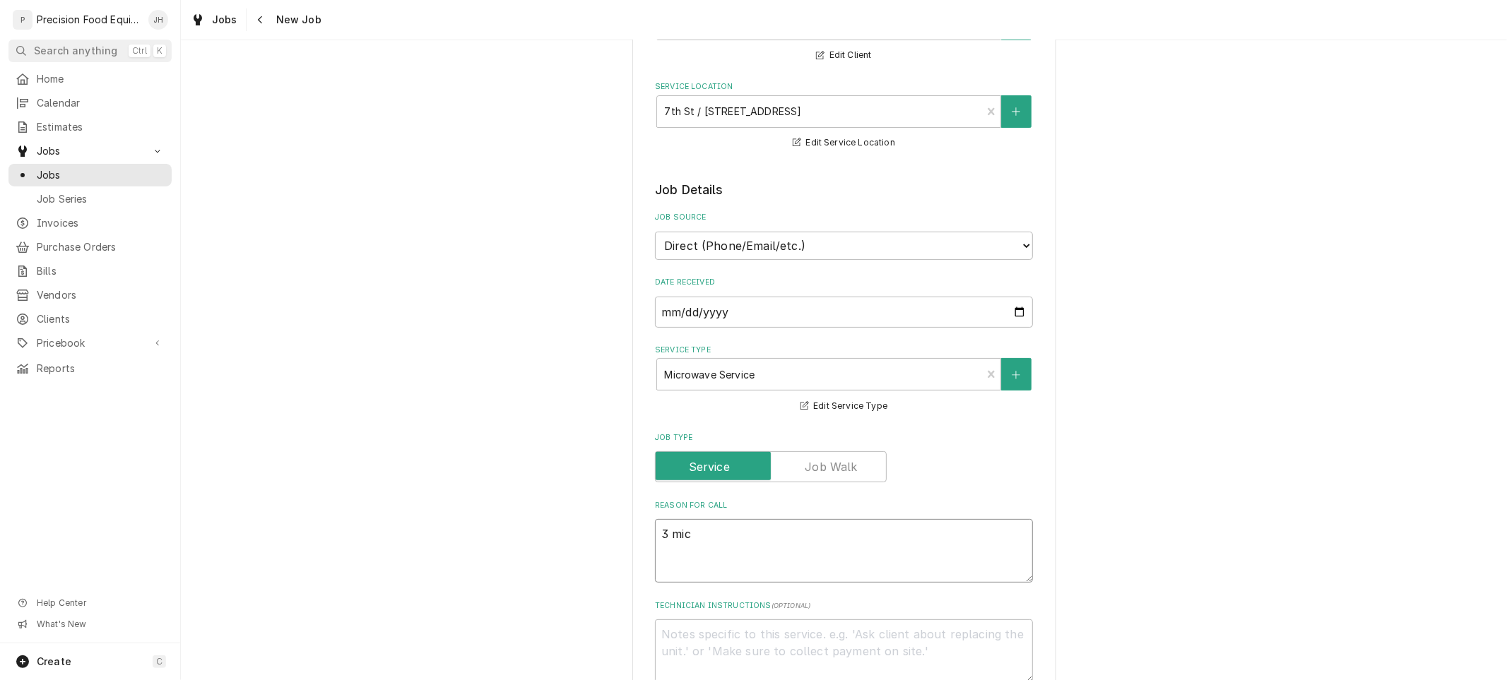
type textarea "x"
type textarea "3 micr"
type textarea "x"
type textarea "3 micro"
type textarea "x"
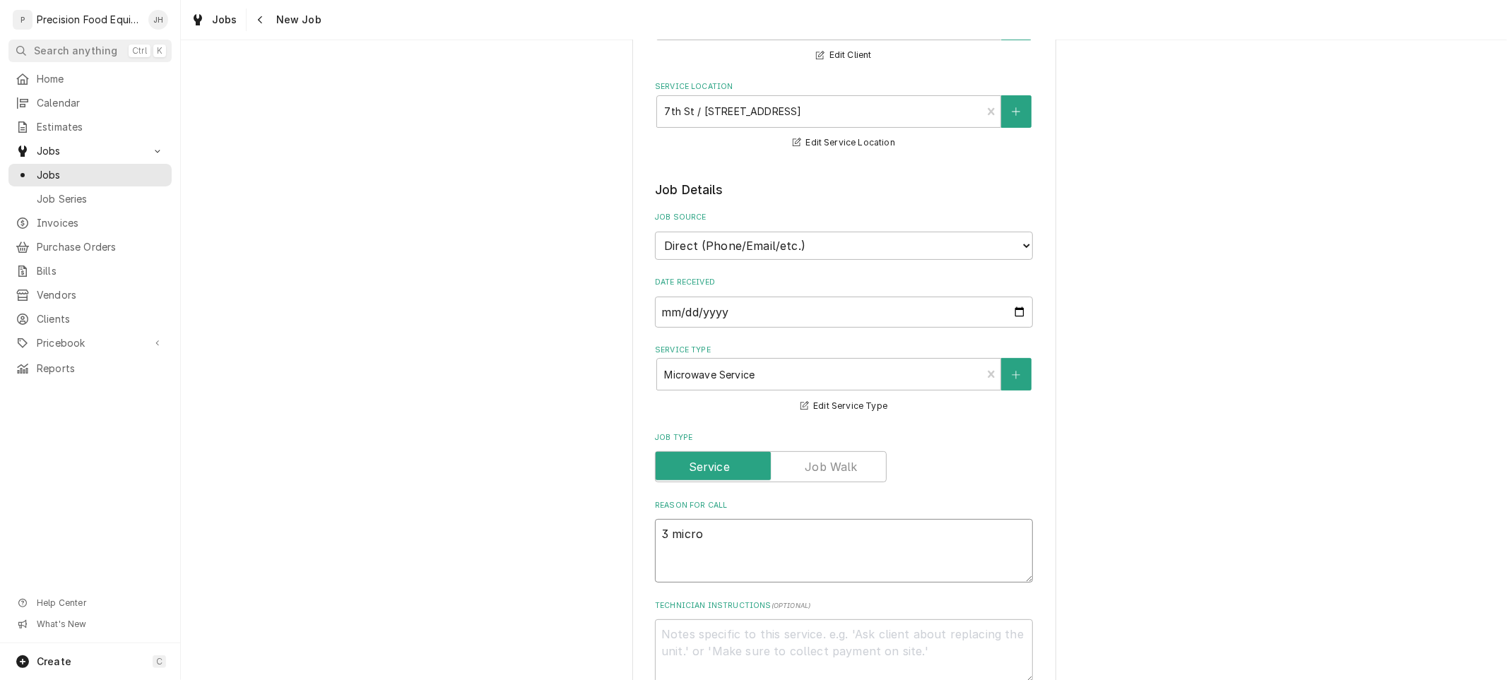
type textarea "3 microw"
type textarea "x"
type textarea "3 microwa"
type textarea "x"
type textarea "3 microwav"
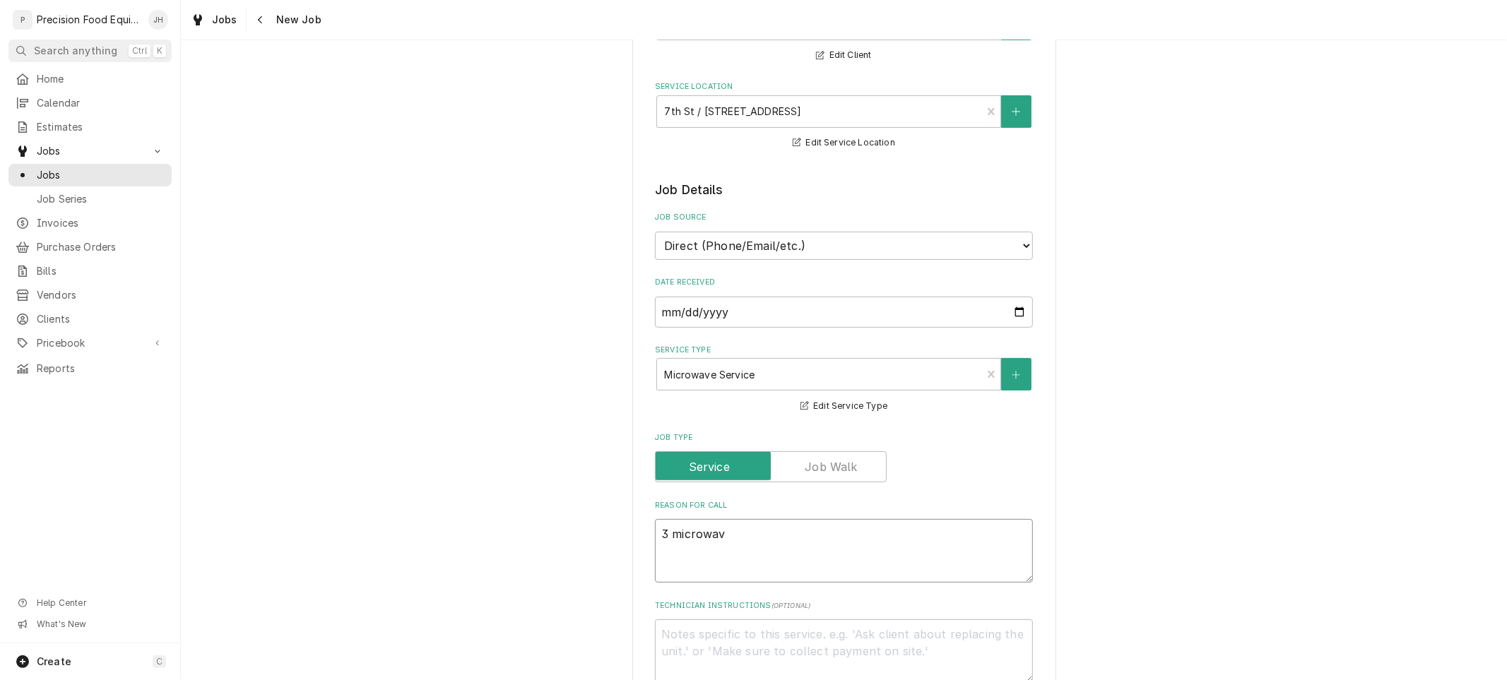
type textarea "x"
type textarea "3 microwave"
type textarea "x"
type textarea "3 microwave"
type textarea "x"
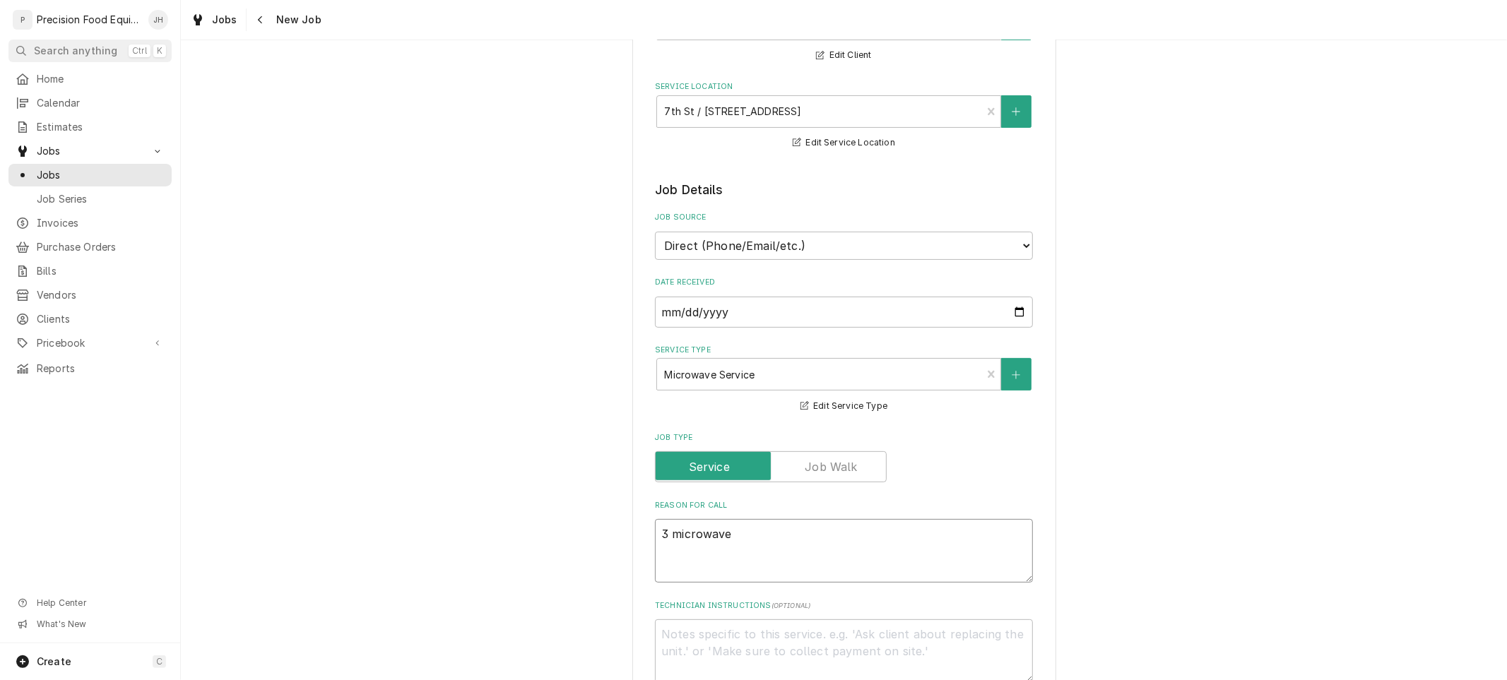
type textarea "3 microwave"
type textarea "x"
type textarea "3 microwaves"
type textarea "x"
type textarea "3 microwaves"
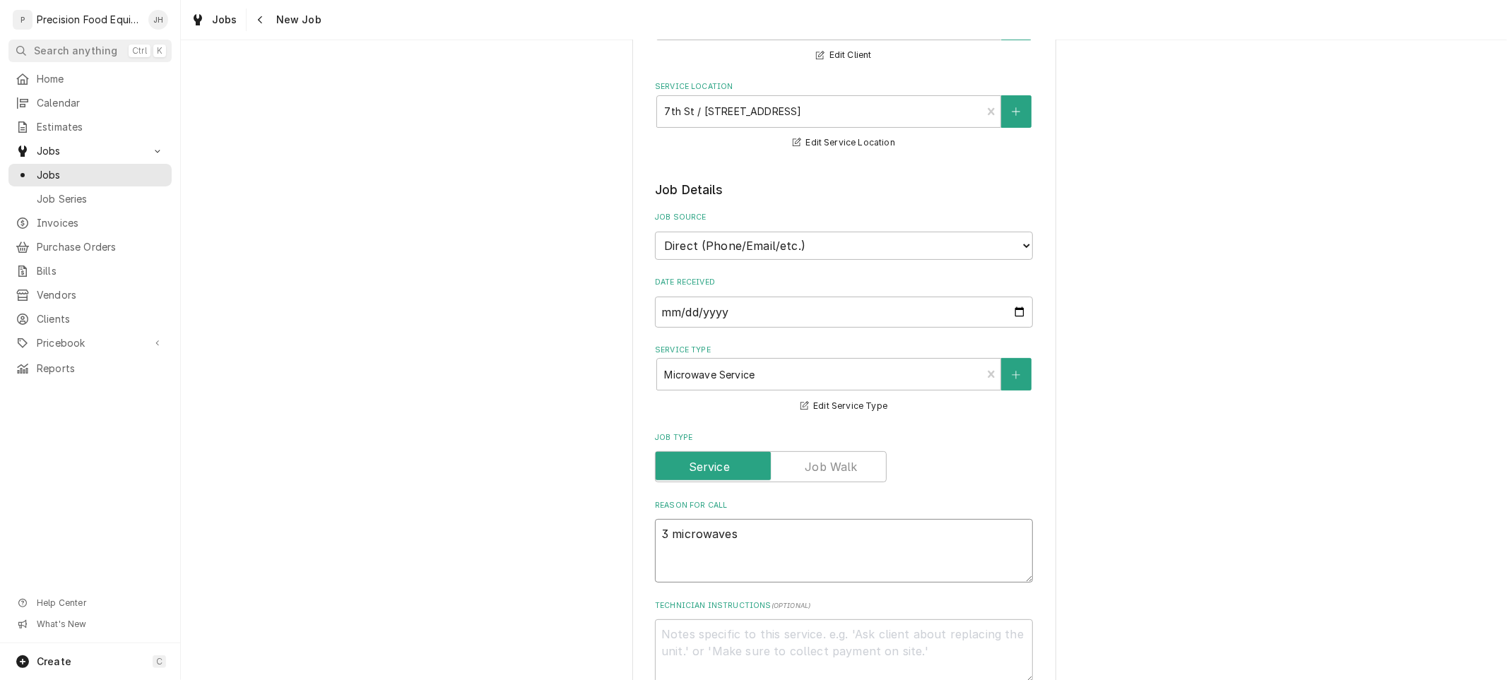
type textarea "x"
type textarea "3 microwaves h"
type textarea "x"
type textarea "3 microwaves ha"
type textarea "x"
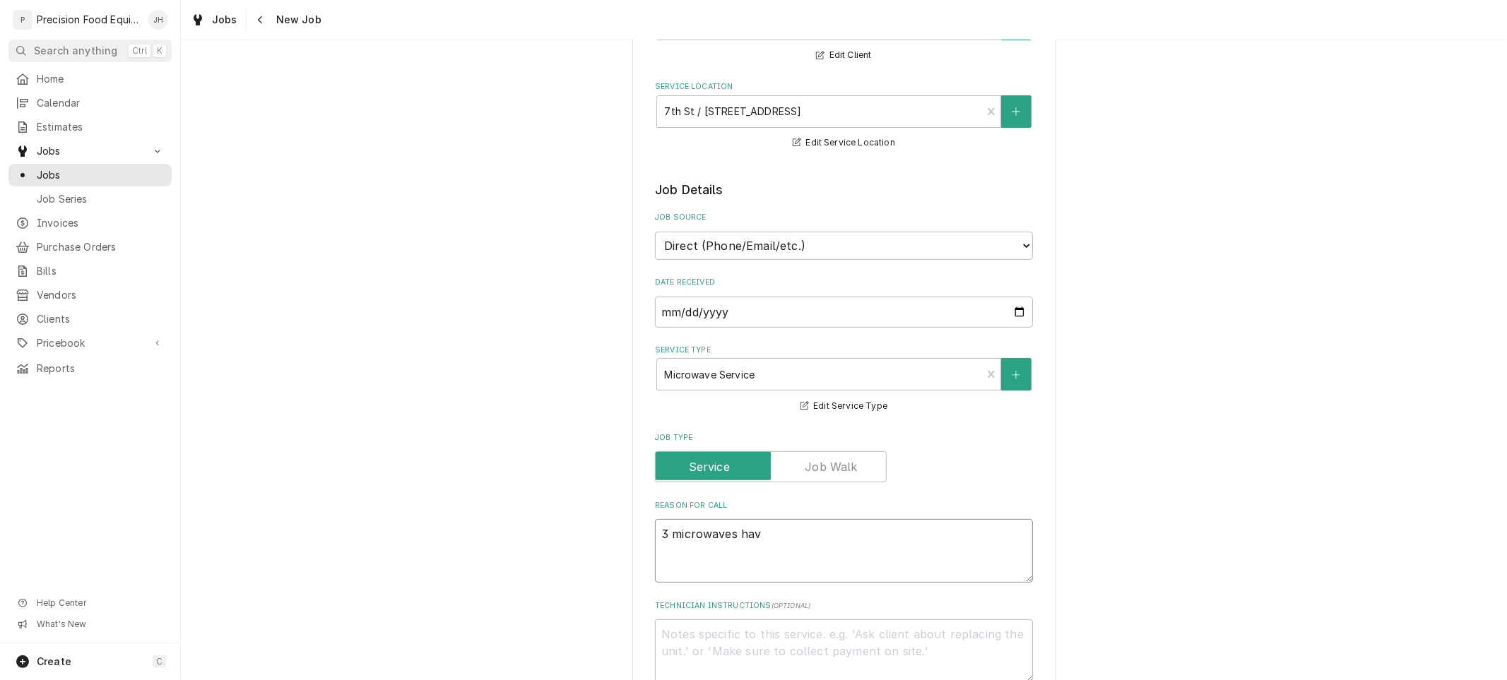
type textarea "3 microwaves havi"
type textarea "x"
type textarea "3 microwaves havin"
type textarea "x"
type textarea "3 microwaves having"
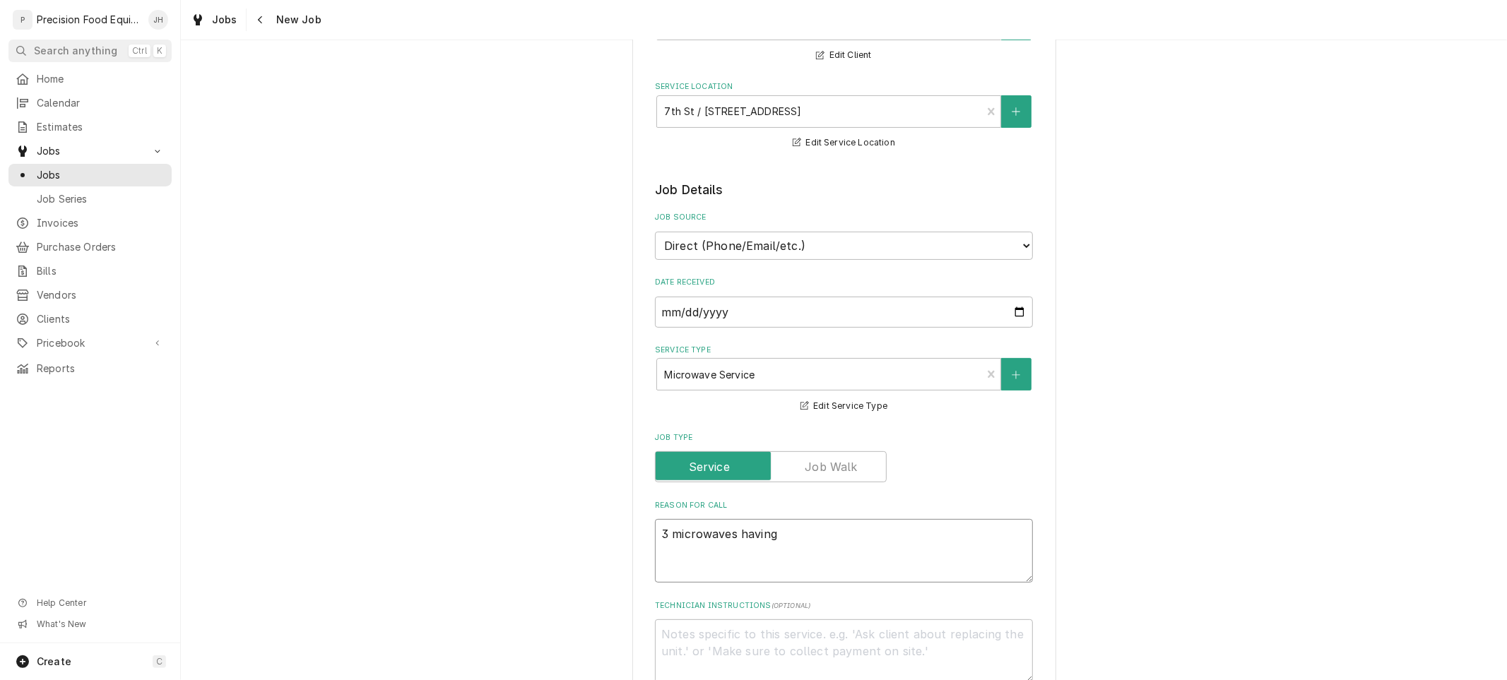
type textarea "x"
type textarea "3 microwaves having i"
type textarea "x"
type textarea "3 microwaves having is"
type textarea "x"
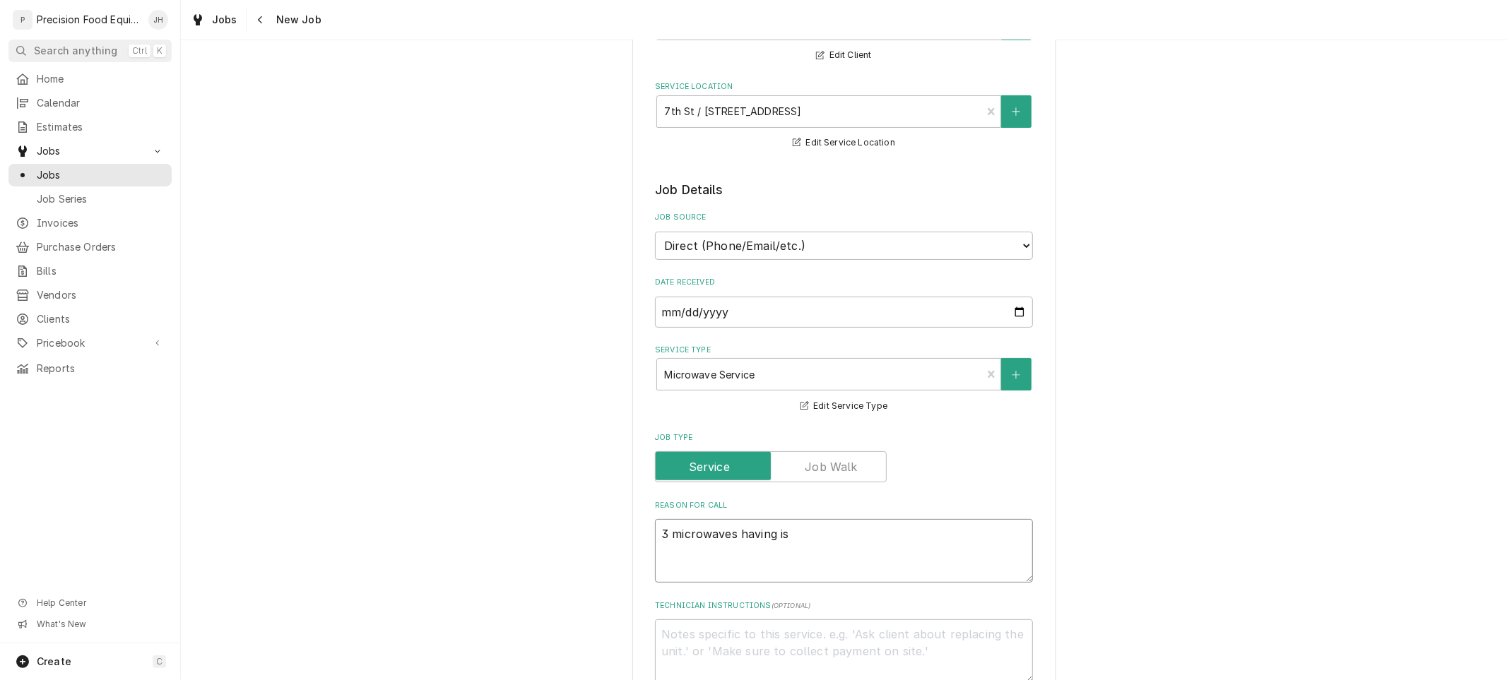
type textarea "3 microwaves having iss"
type textarea "x"
type textarea "3 microwaves having issu"
type textarea "x"
type textarea "3 microwaves having issue"
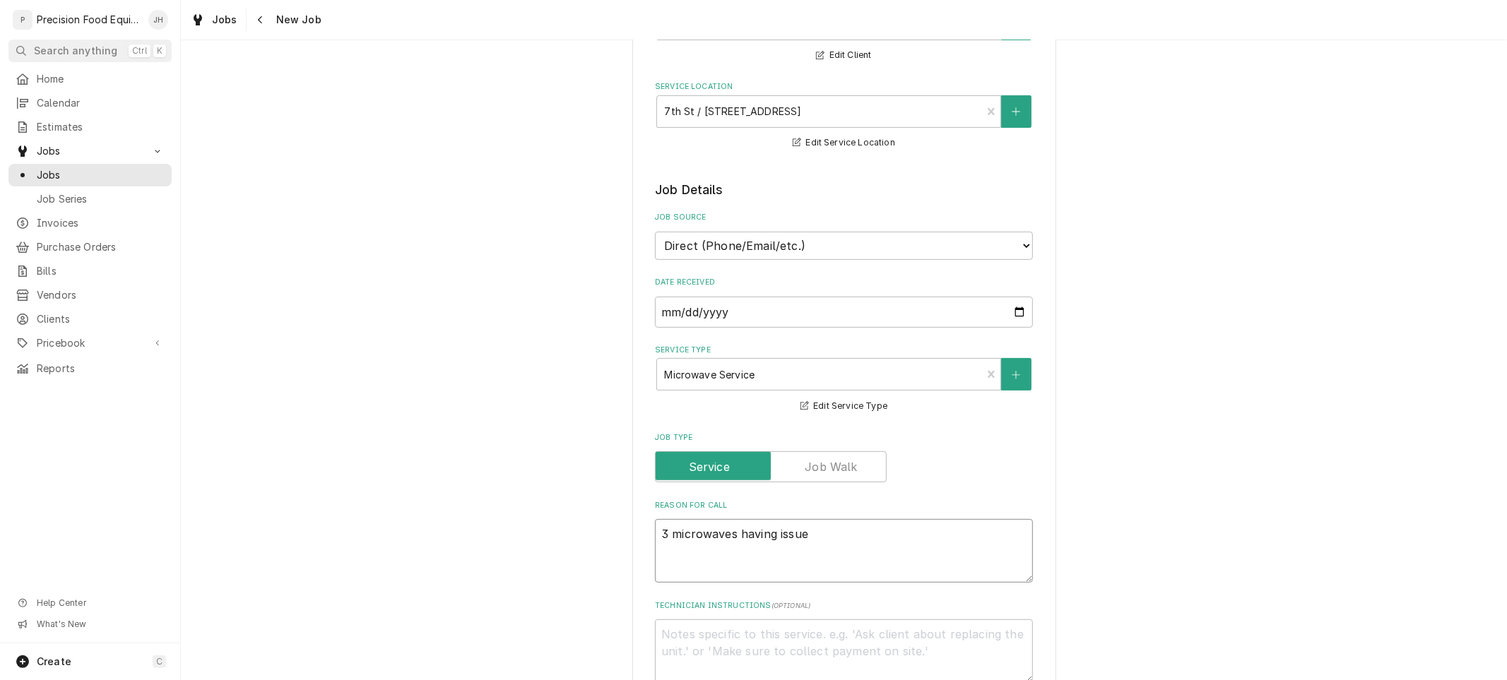
type textarea "x"
type textarea "3 microwaves having issues"
type textarea "x"
type textarea "3 microwaves having issues."
type textarea "x"
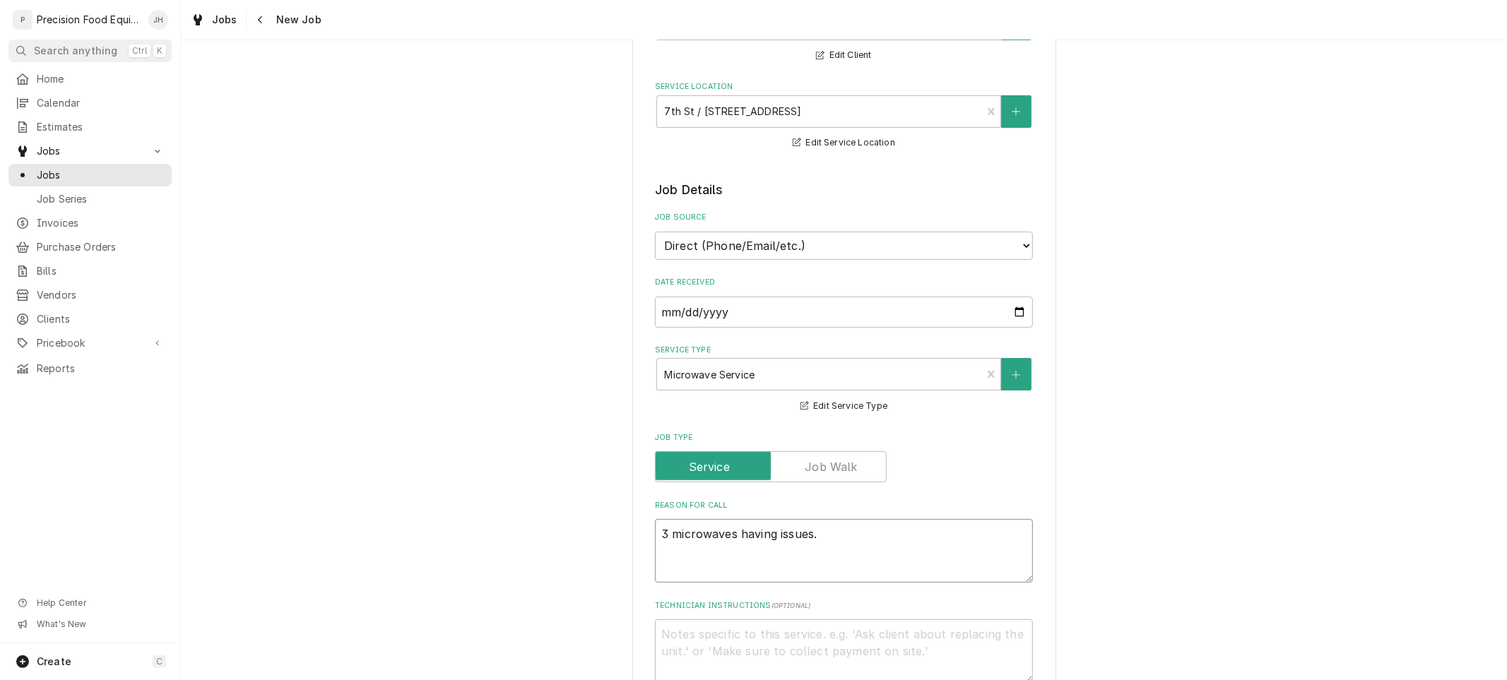
type textarea "3 microwaves having issues. O"
type textarea "x"
type textarea "3 microwaves having issues. On"
type textarea "x"
type textarea "3 microwaves having issues. One"
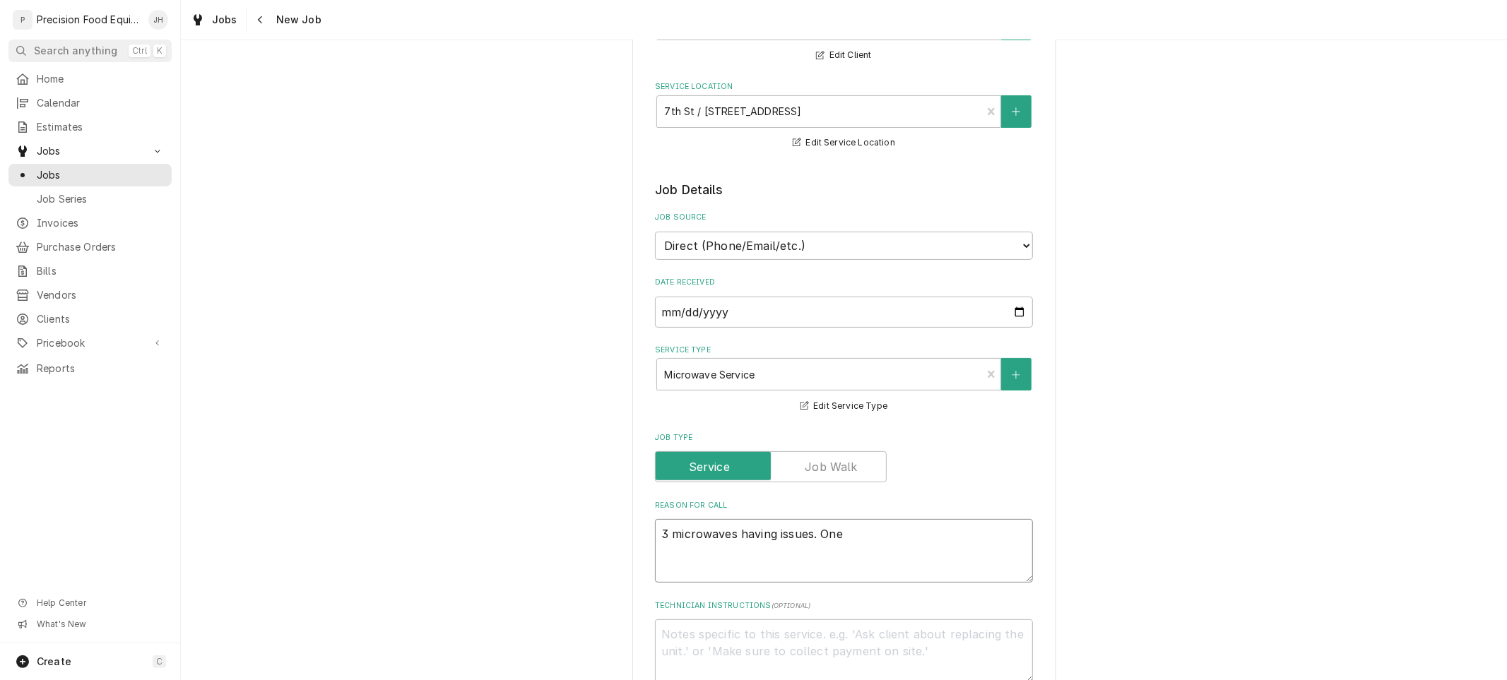
type textarea "x"
type textarea "3 microwaves having issues. One"
type textarea "x"
type textarea "3 microwaves having issues. One m"
type textarea "x"
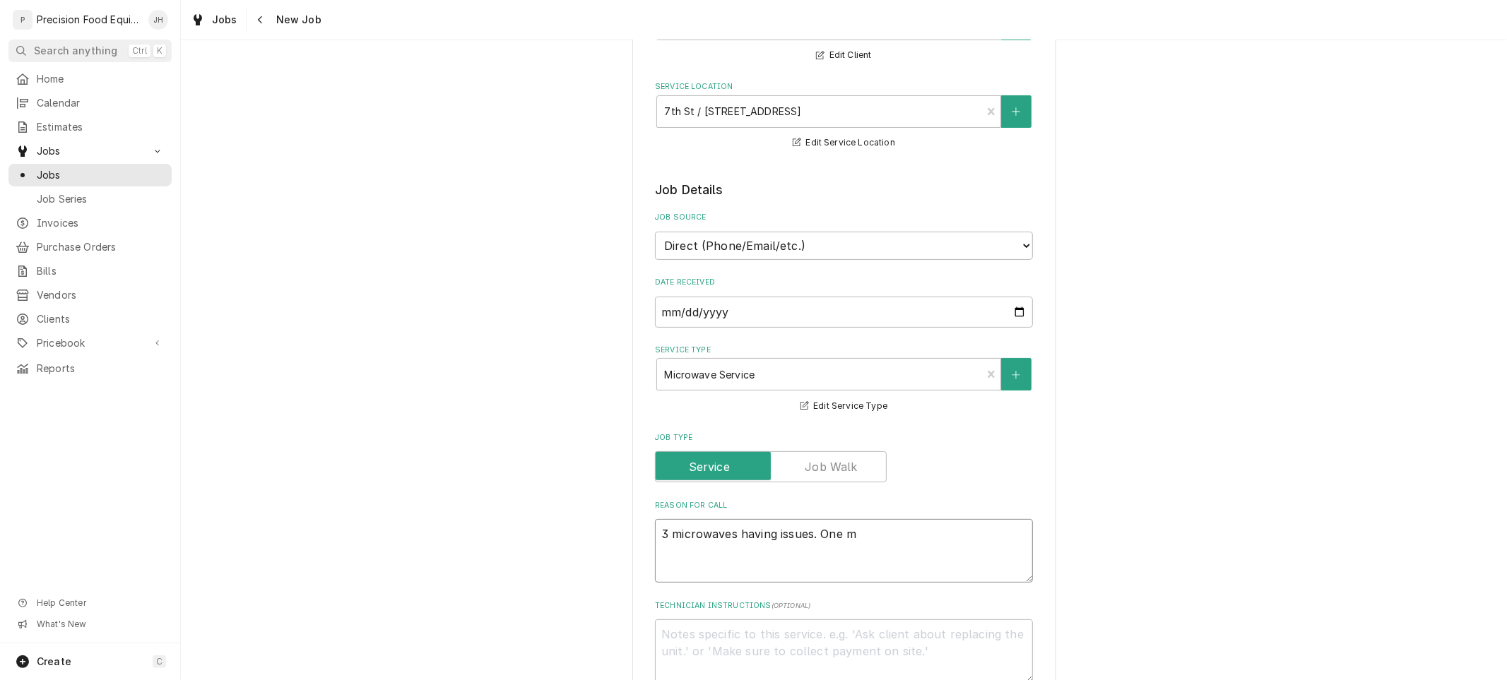
type textarea "3 microwaves having issues. One mi"
type textarea "x"
type textarea "3 microwaves having issues. One mic"
type textarea "x"
type textarea "3 microwaves having issues. One micr"
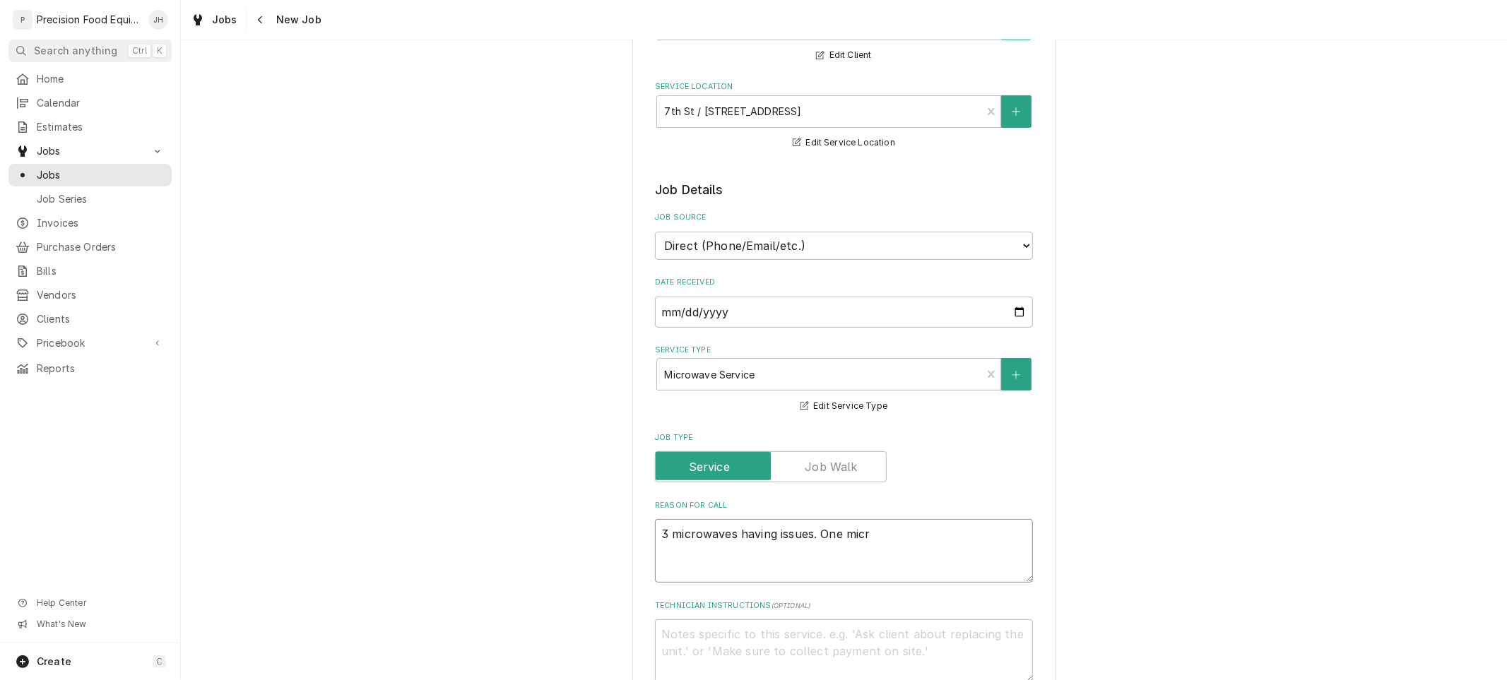
type textarea "x"
type textarea "3 microwaves having issues. One micro"
type textarea "x"
type textarea "3 microwaves having issues. One microw"
type textarea "x"
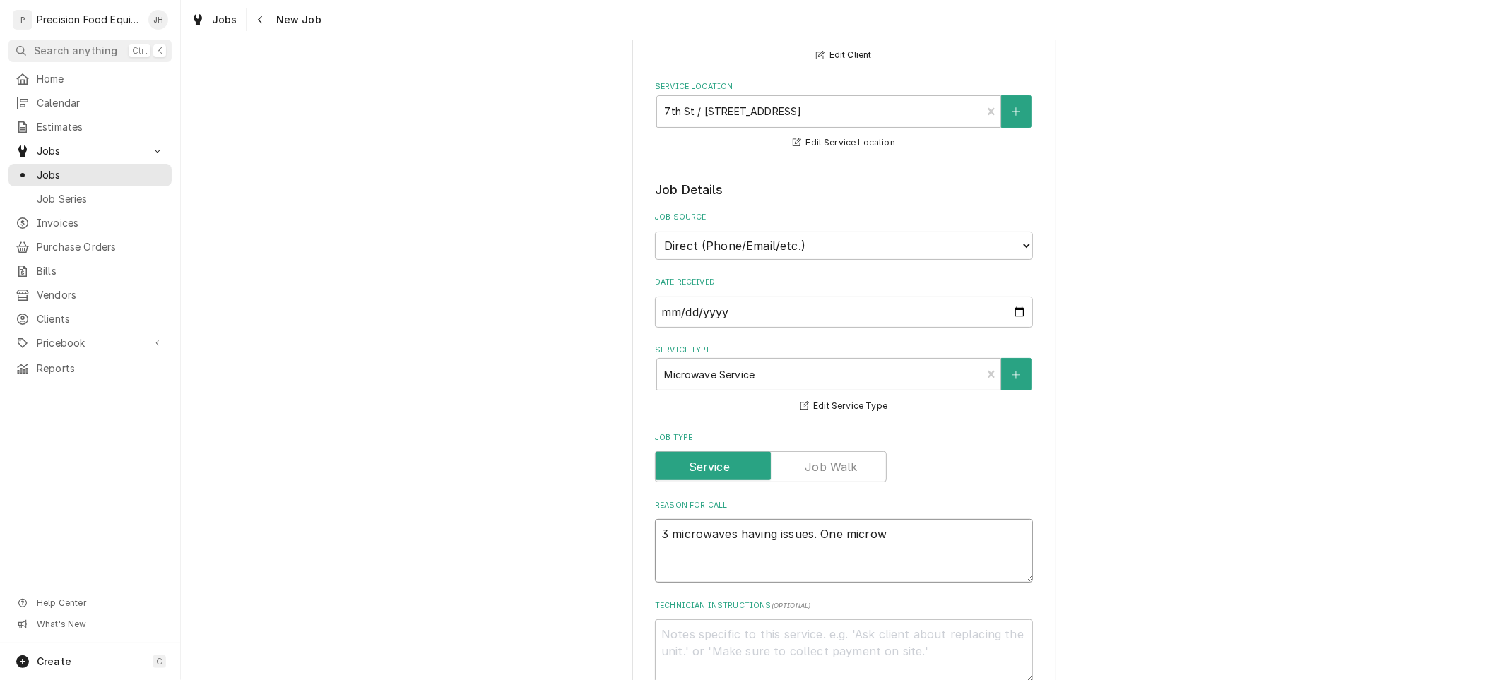
type textarea "3 microwaves having issues. One microwa"
type textarea "x"
type textarea "3 microwaves having issues. One microwav"
type textarea "x"
type textarea "3 microwaves having issues. One microwave"
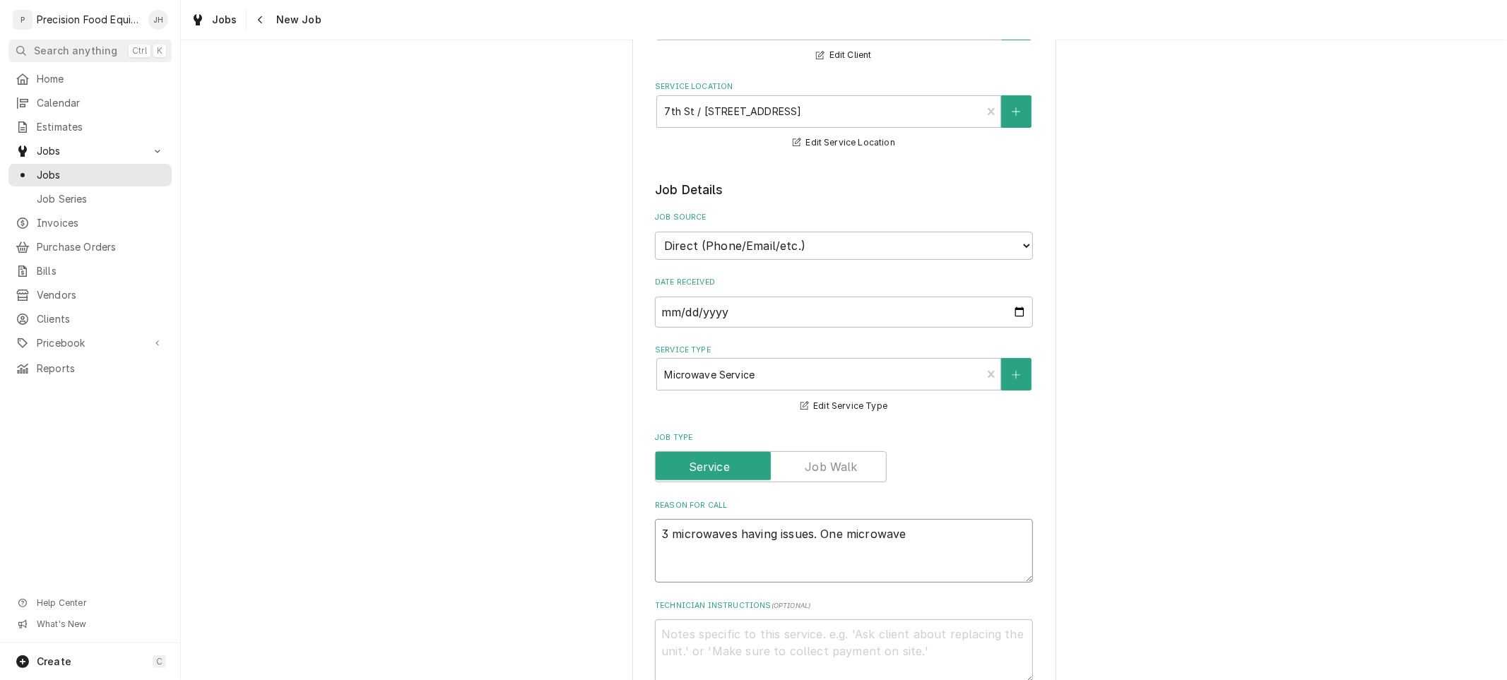
type textarea "x"
type textarea "3 microwaves having issues. One microwave"
type textarea "x"
type textarea "3 microwaves having issues. One microwave i"
type textarea "x"
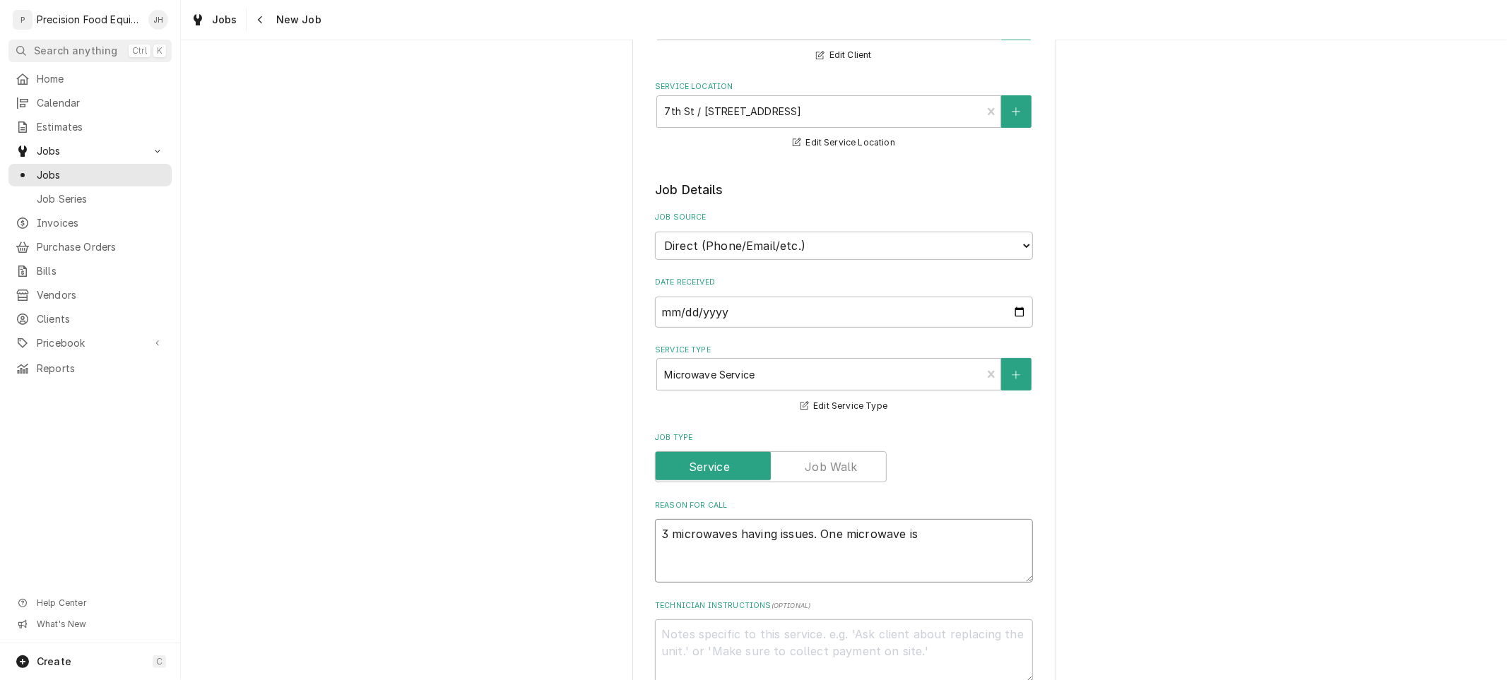
type textarea "3 microwaves having issues. One microwave is"
type textarea "x"
type textarea "3 microwaves having issues. One microwave is g"
type textarea "x"
type textarea "3 microwaves having issues. One microwave is gi"
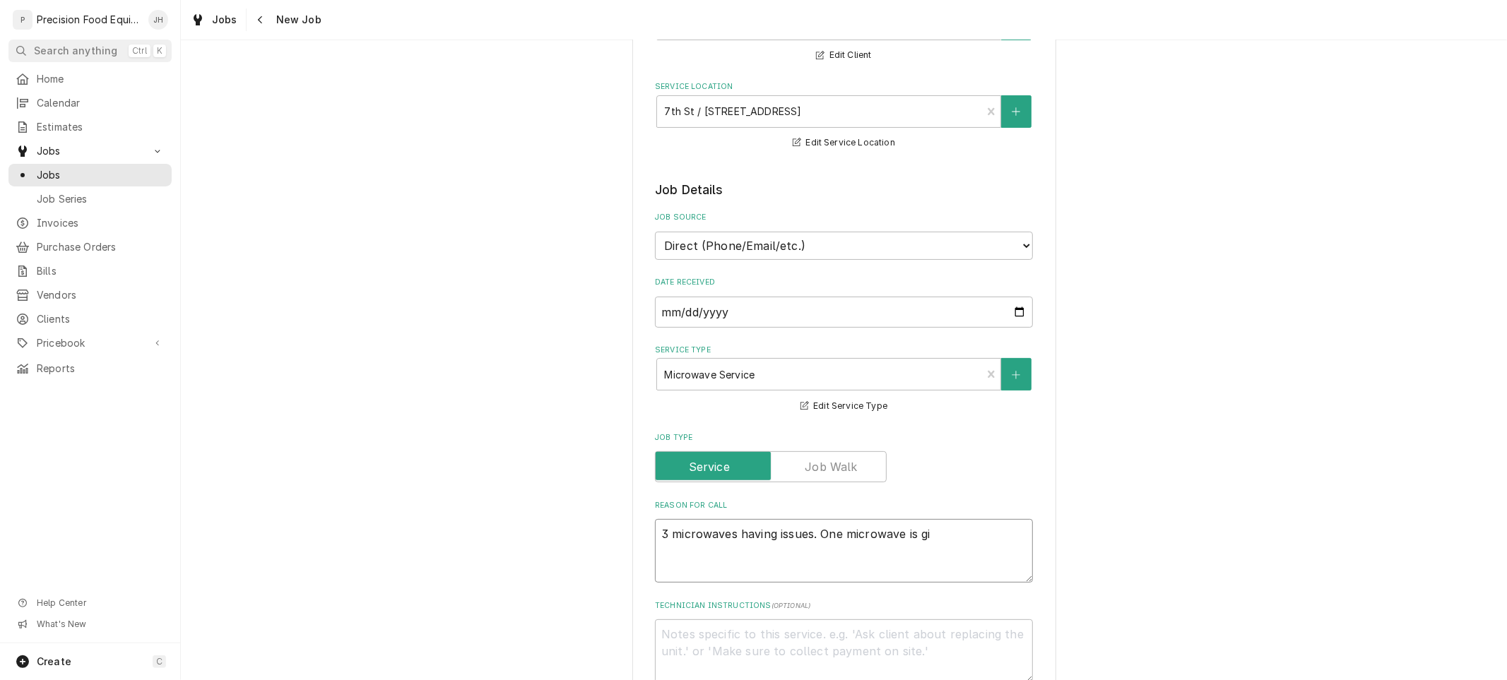
type textarea "x"
type textarea "3 microwaves having issues. One microwave is gin"
type textarea "x"
type textarea "3 microwaves having issues. One microwave is gi"
type textarea "x"
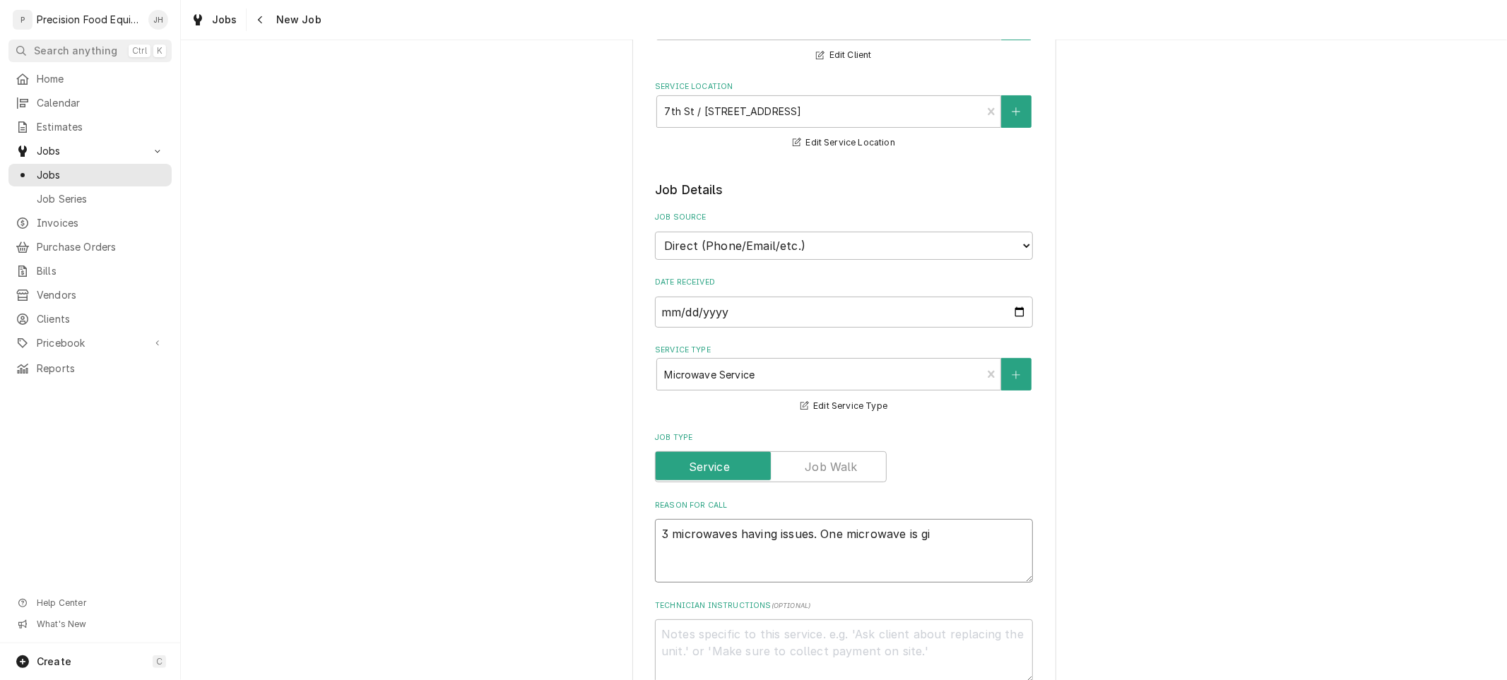
type textarea "3 microwaves having issues. One microwave is gig"
type textarea "x"
type textarea "3 microwaves having issues. One microwave is gi"
type textarea "x"
type textarea "3 microwaves having issues. One microwave is giv"
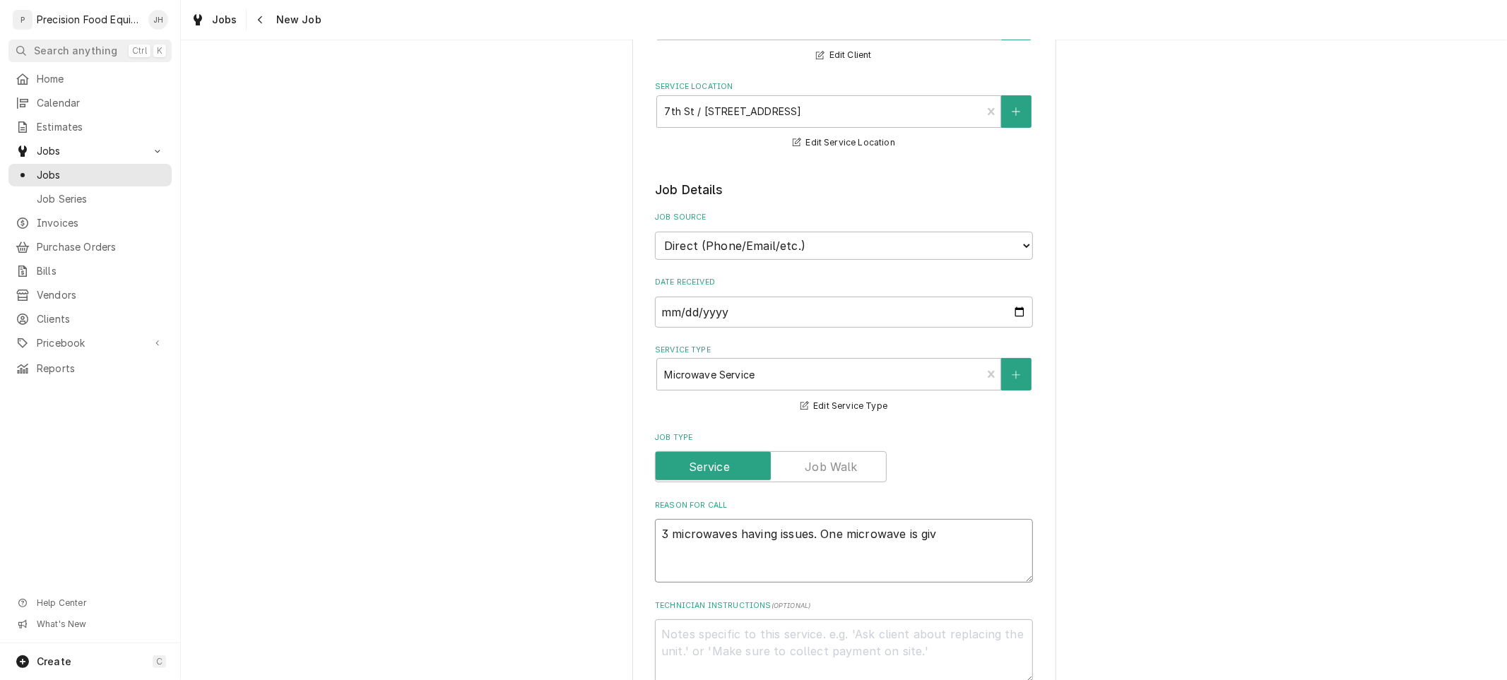
type textarea "x"
type textarea "3 microwaves having issues. One microwave is givi"
type textarea "x"
type textarea "3 microwaves having issues. One microwave is givin"
type textarea "x"
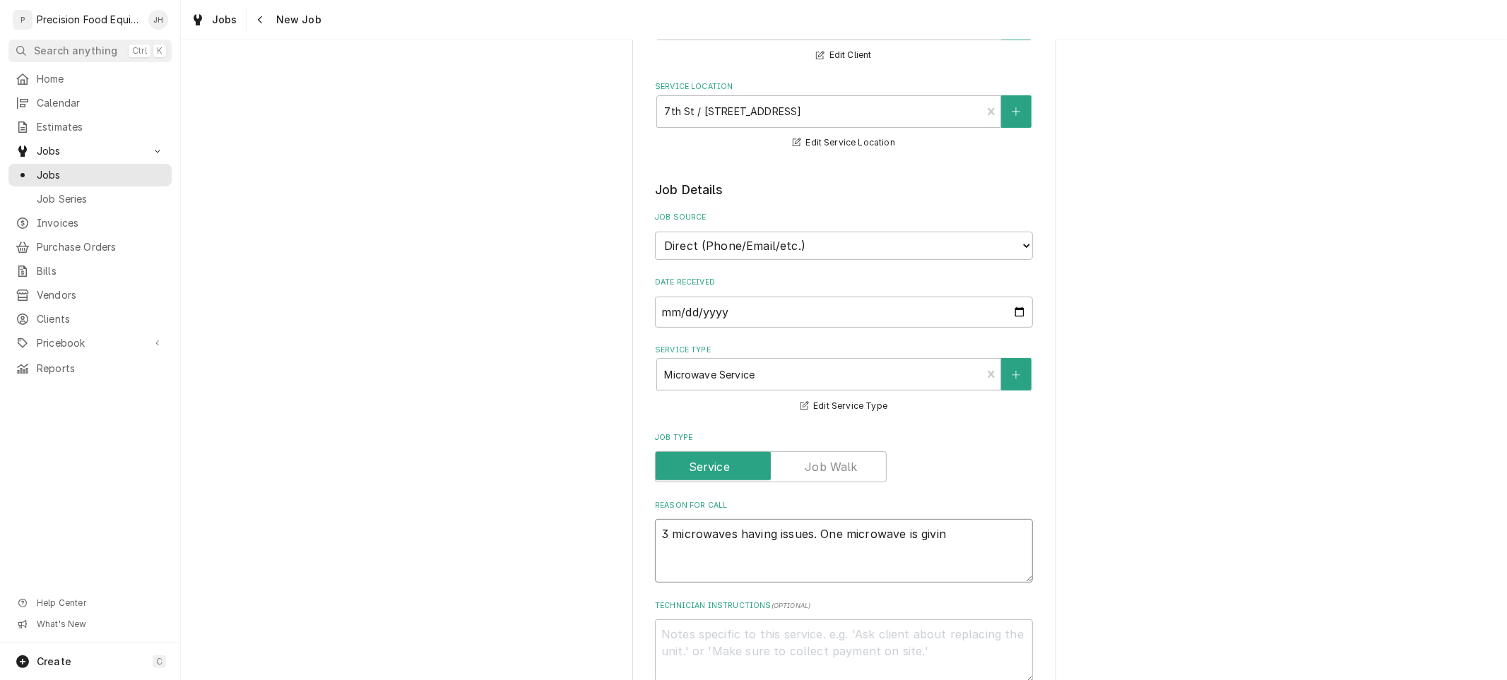
type textarea "3 microwaves having issues. One microwave is giving"
type textarea "x"
type textarea "3 microwaves having issues. One microwave is giving"
type textarea "x"
type textarea "3 microwaves having issues. One microwave is giving e"
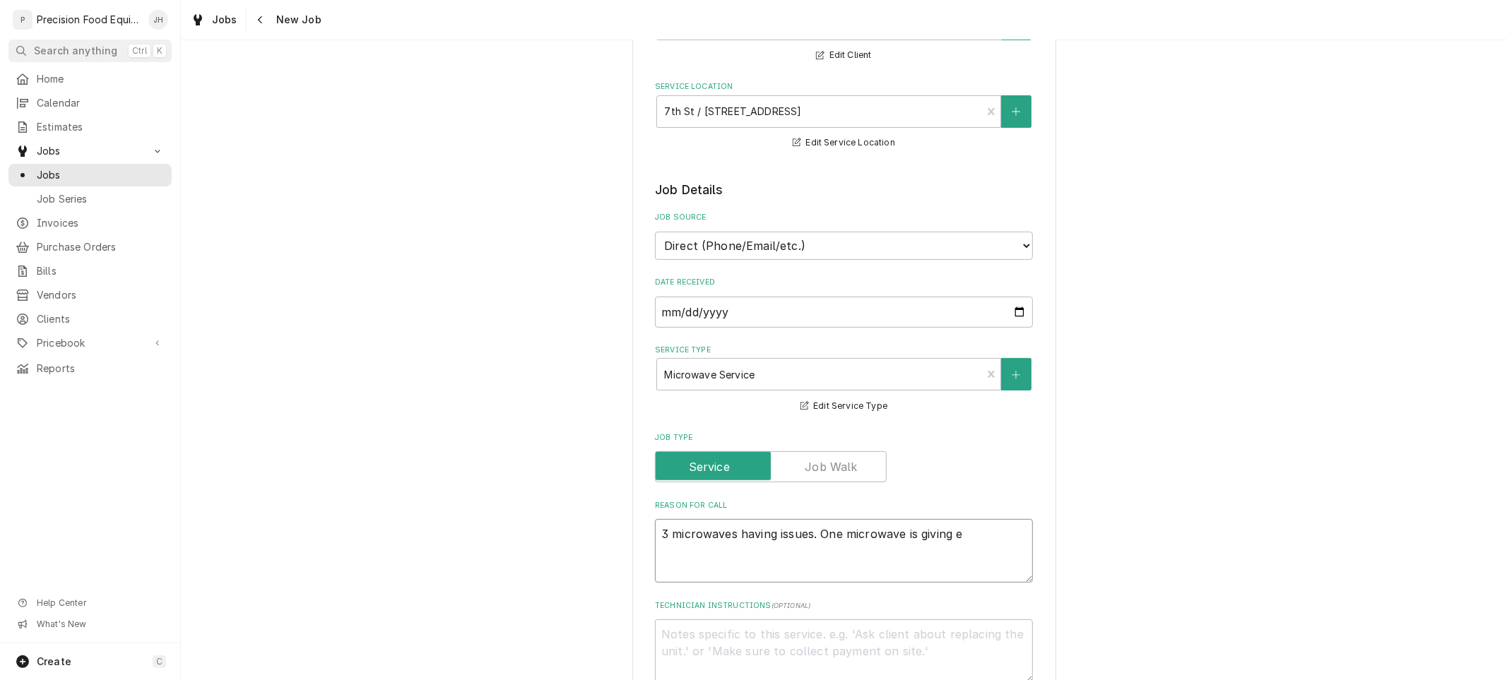
type textarea "x"
type textarea "3 microwaves having issues. One microwave is giving er"
type textarea "x"
type textarea "3 microwaves having issues. One microwave is giving err"
type textarea "x"
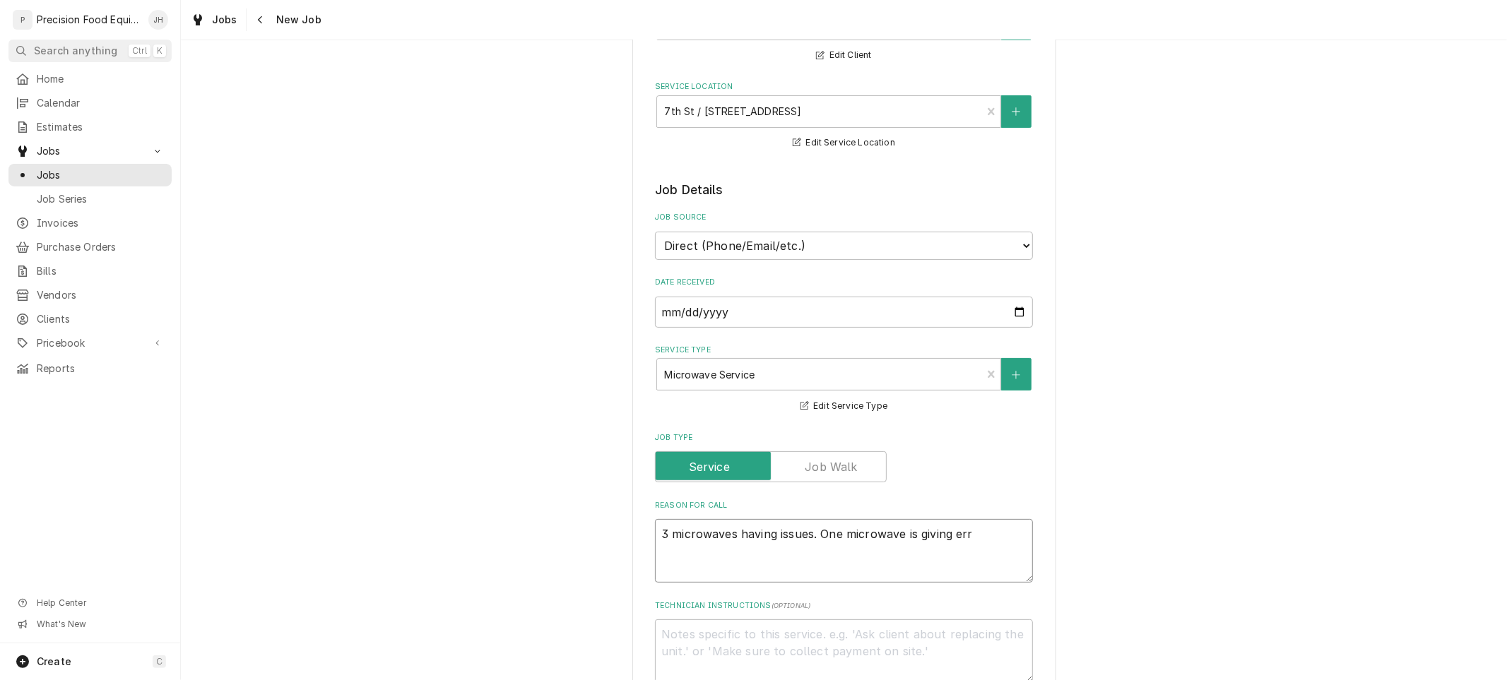
type textarea "3 microwaves having issues. One microwave is giving erro"
type textarea "x"
type textarea "3 microwaves having issues. One microwave is giving error"
type textarea "x"
type textarea "3 microwaves having issues. One microwave is giving error"
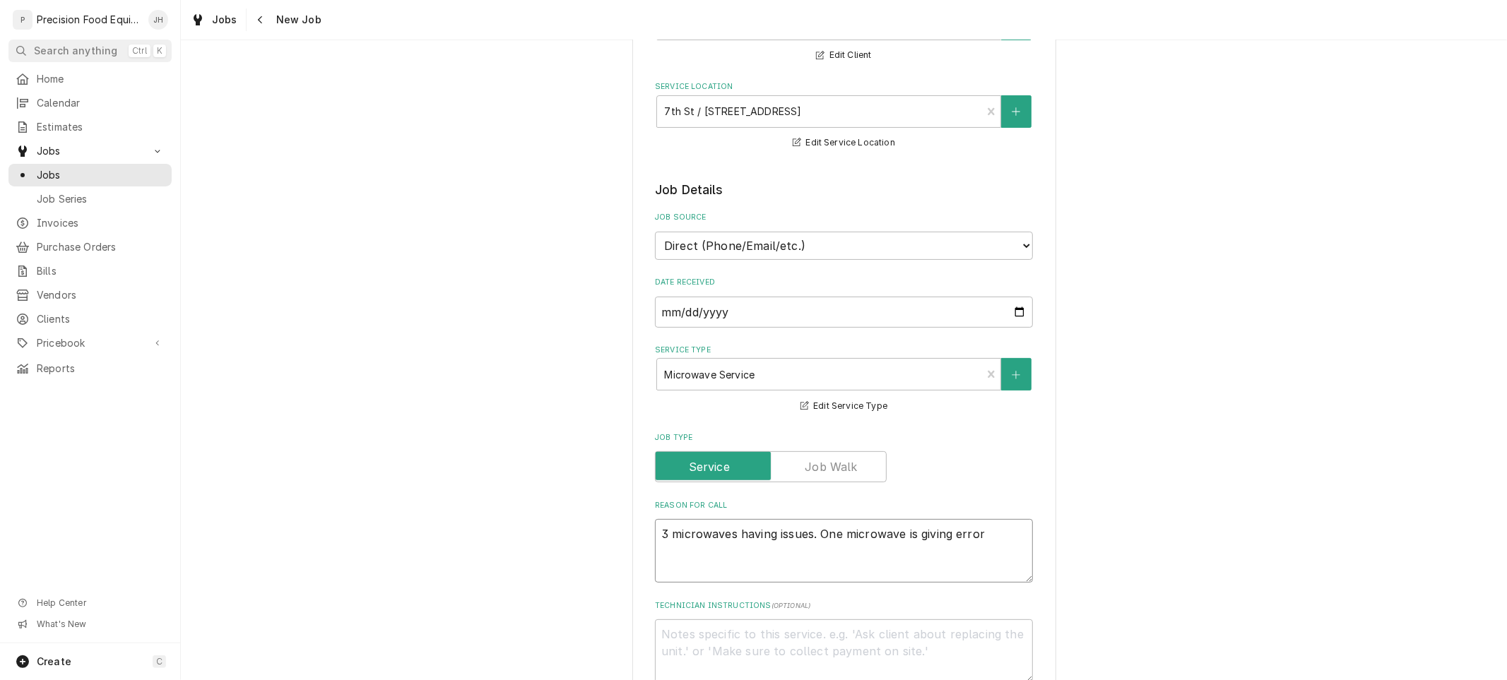
type textarea "x"
type textarea "3 microwaves having issues. One microwave is giving error m"
type textarea "x"
type textarea "3 microwaves having issues. One microwave is giving error me"
type textarea "x"
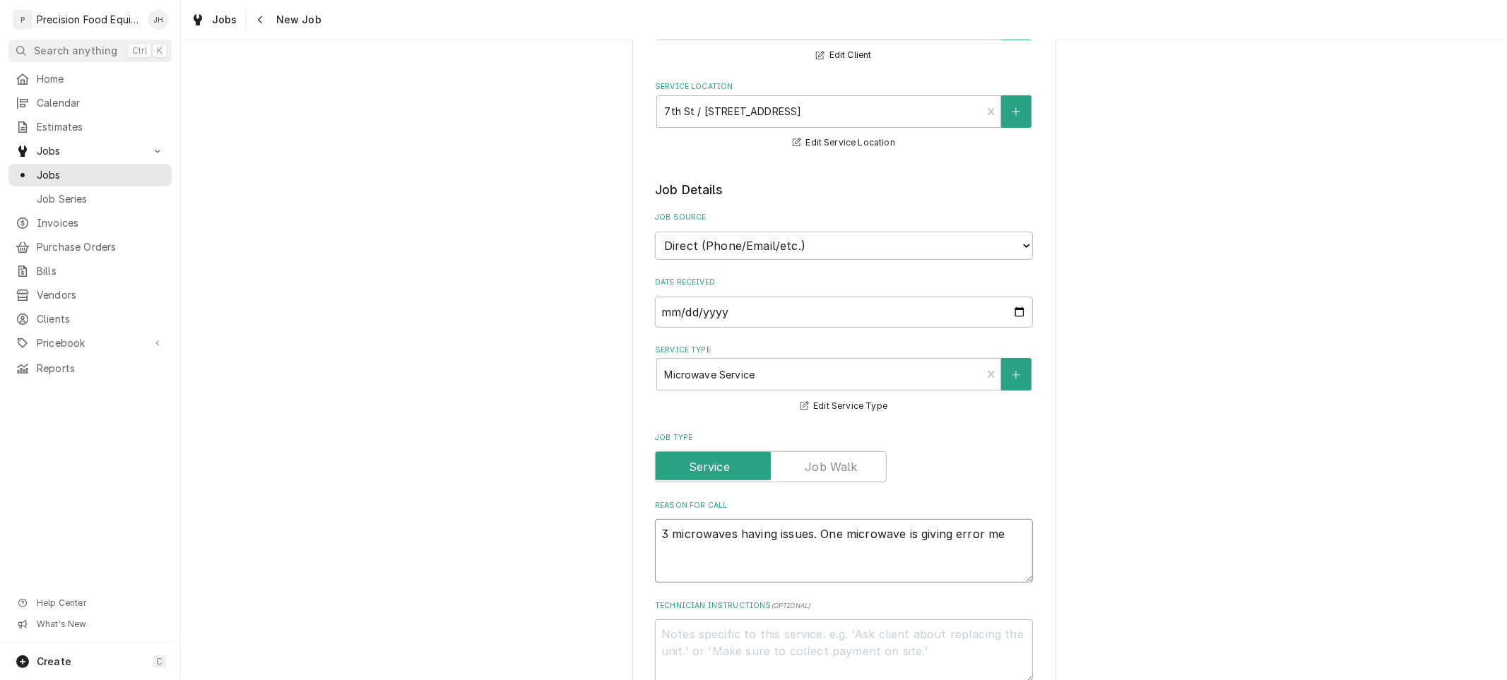
type textarea "3 microwaves having issues. One microwave is giving error mes"
type textarea "x"
type textarea "3 microwaves having issues. One microwave is giving error mess"
type textarea "x"
type textarea "3 microwaves having issues. One microwave is giving error messag"
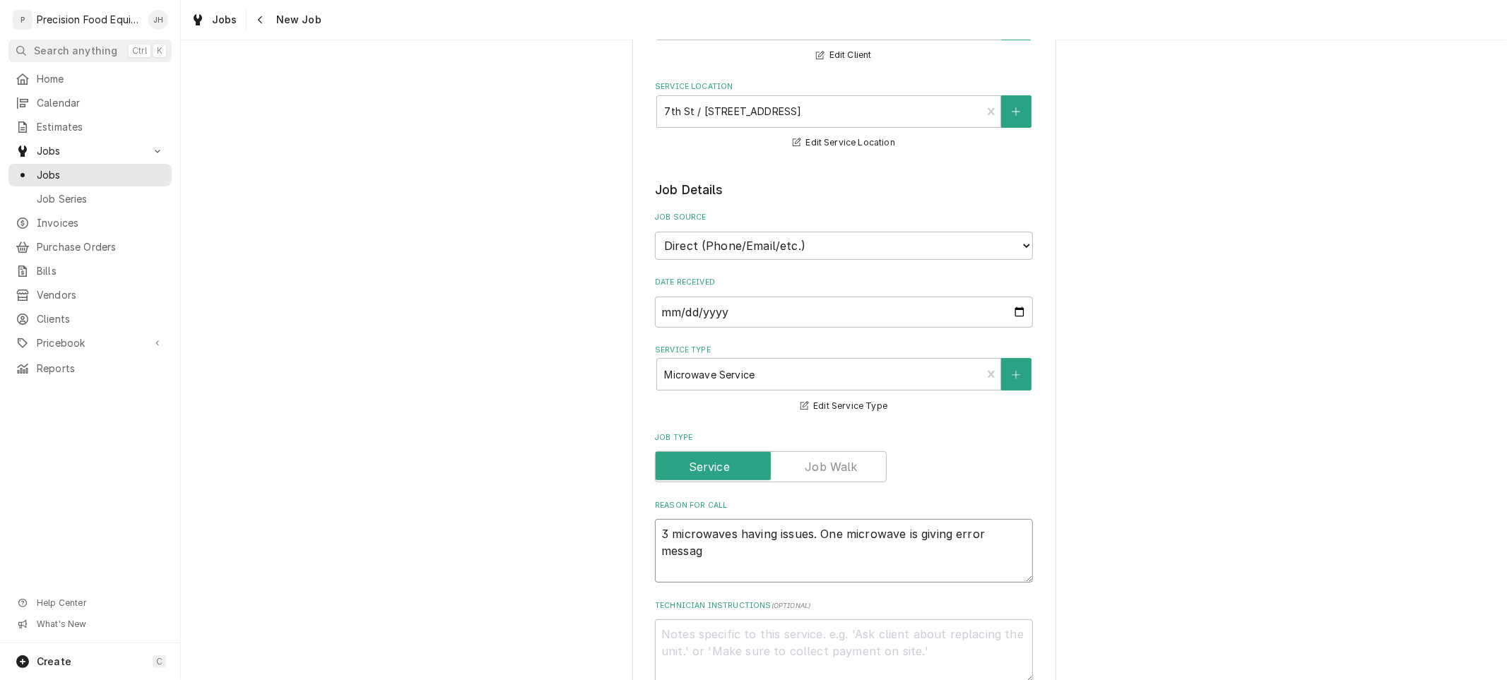
type textarea "x"
type textarea "3 microwaves having issues. One microwave is giving error message"
type textarea "x"
type textarea "3 microwaves having issues. One microwave is giving error message"
type textarea "x"
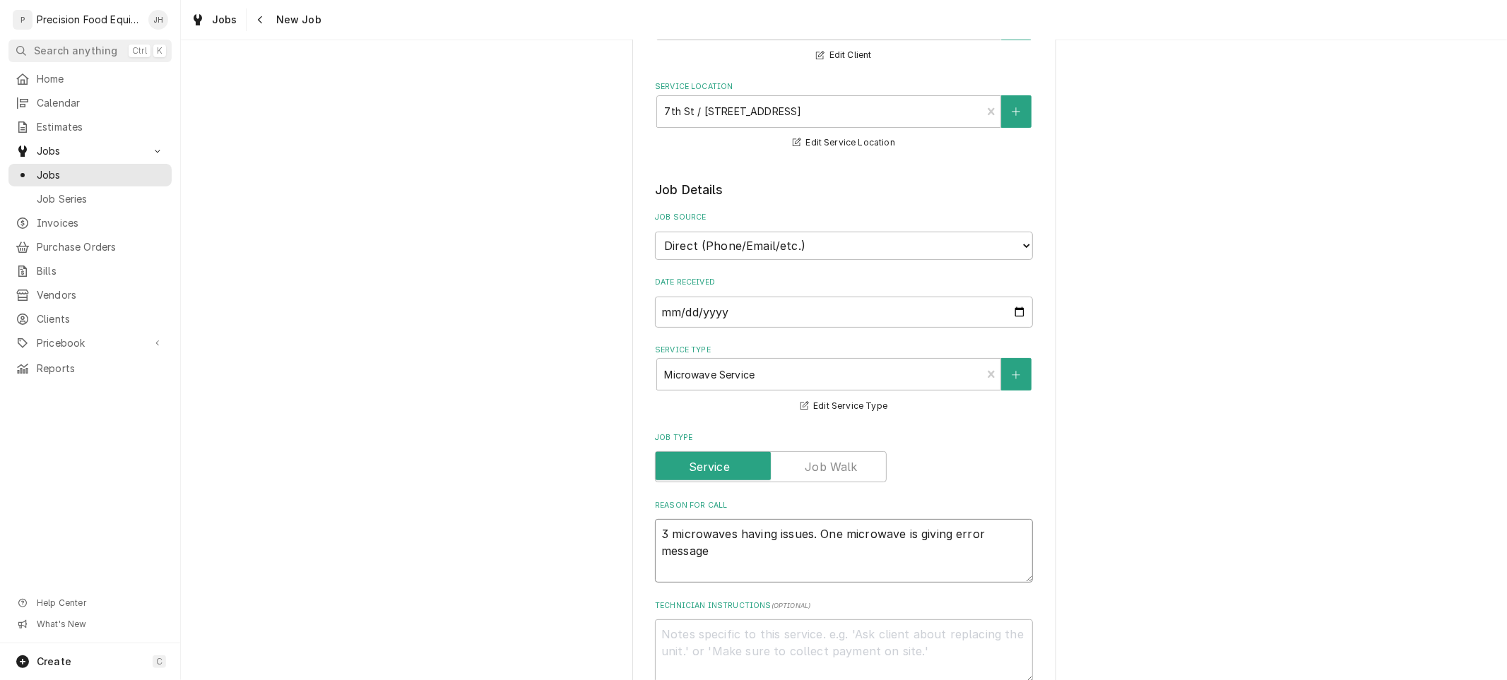
type textarea "3 microwaves having issues. One microwave is giving error message s"
type textarea "x"
type textarea "3 microwaves having issues. One microwave is giving error message sh"
type textarea "x"
type textarea "3 microwaves having issues. One microwave is giving error message she"
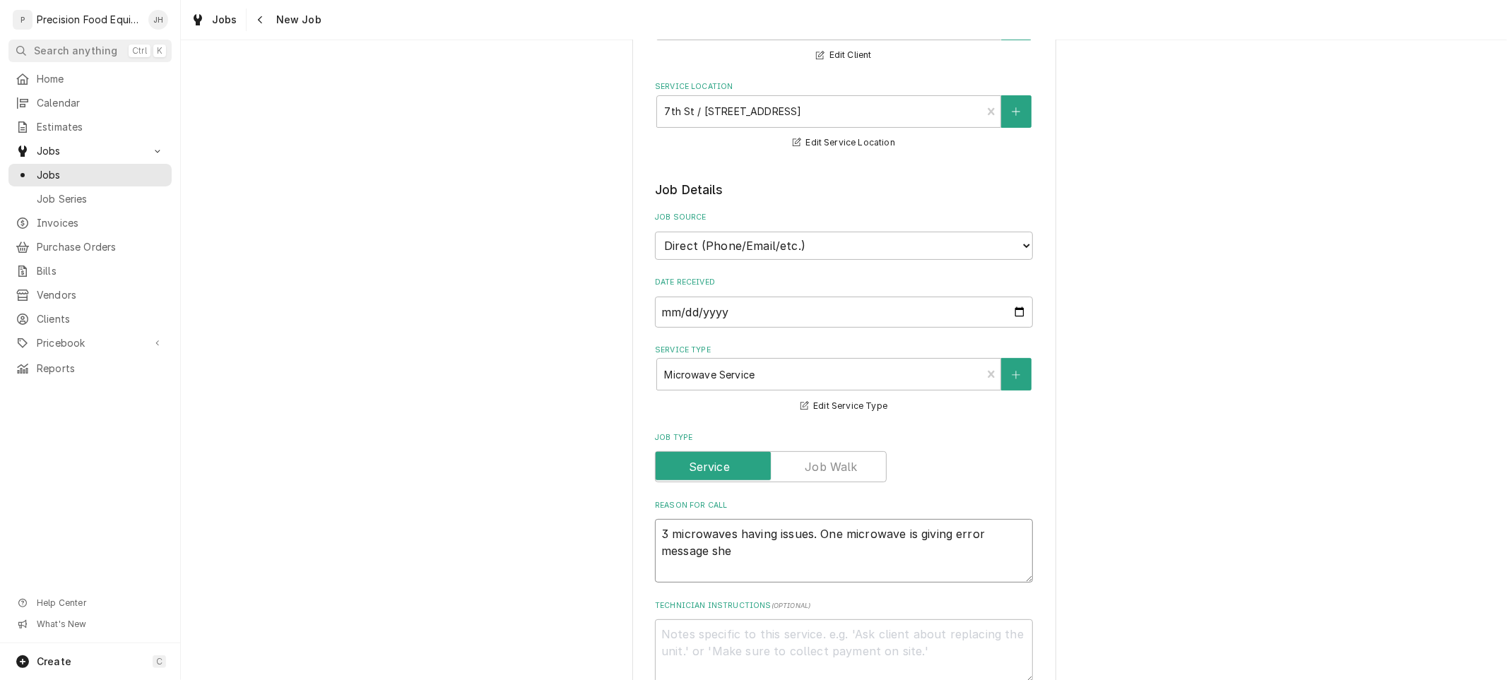
type textarea "x"
type textarea "3 microwaves having issues. One microwave is giving error message she"
type textarea "x"
type textarea "3 microwaves having issues. One microwave is giving error message she d"
type textarea "x"
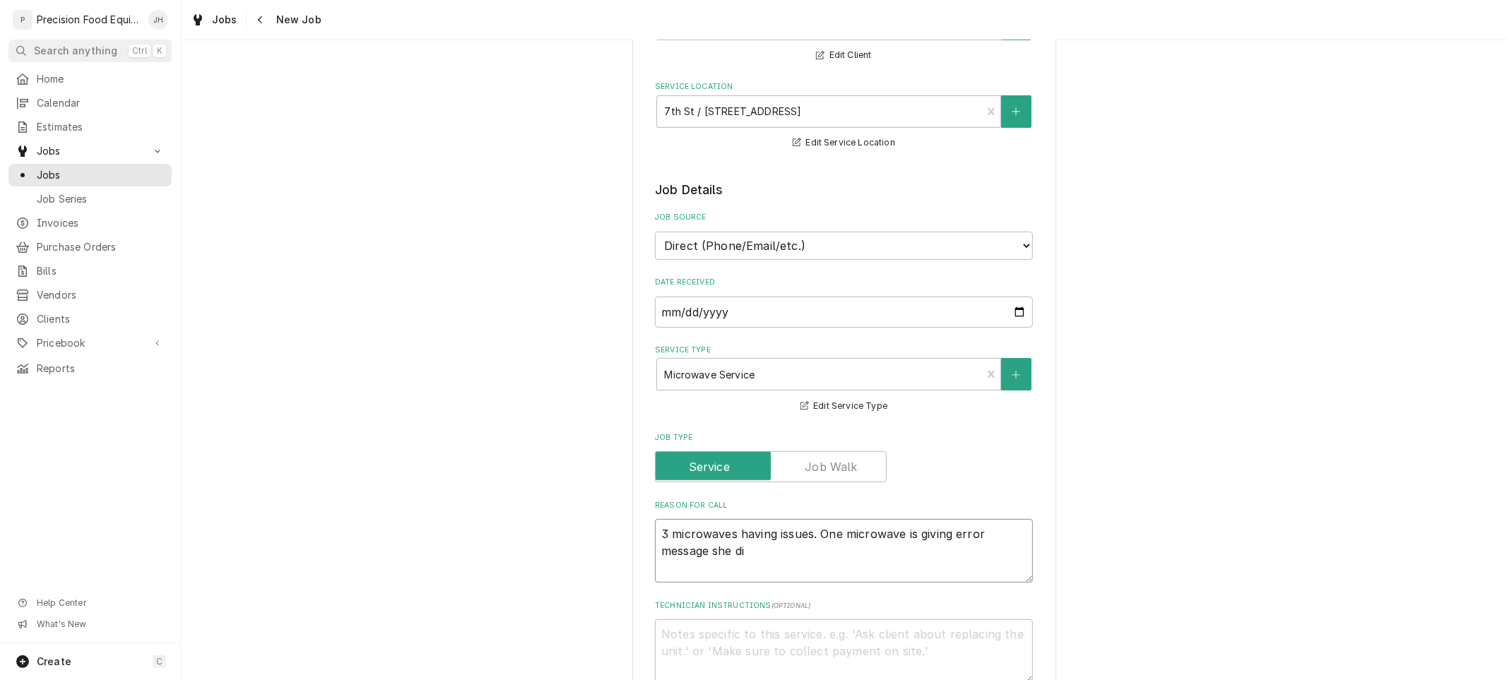
type textarea "3 microwaves having issues. One microwave is giving error message she did"
type textarea "x"
type textarea "3 microwaves having issues. One microwave is giving error message she did n"
type textarea "x"
type textarea "3 microwaves having issues. One microwave is giving error message she did no"
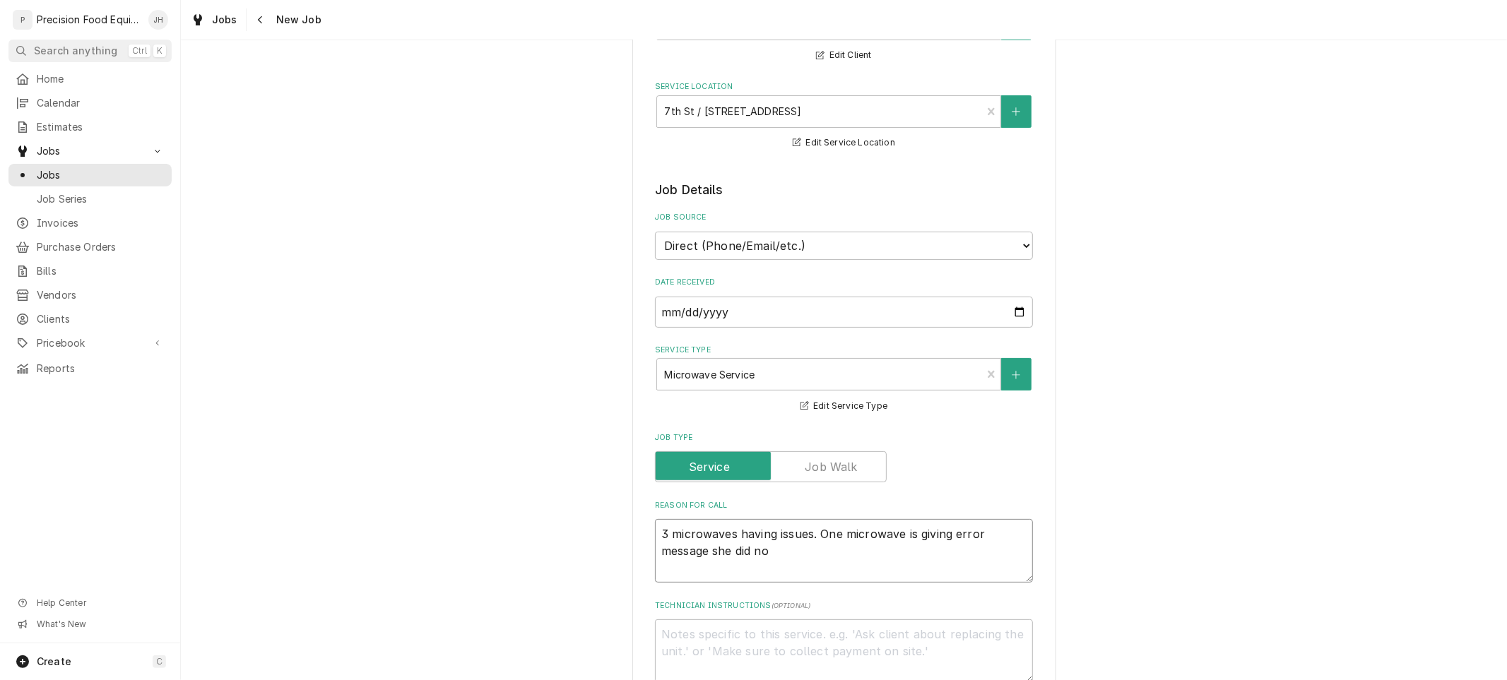
type textarea "x"
type textarea "3 microwaves having issues. One microwave is giving error message she did not"
type textarea "x"
type textarea "3 microwaves having issues. One microwave is giving error message she did not"
type textarea "x"
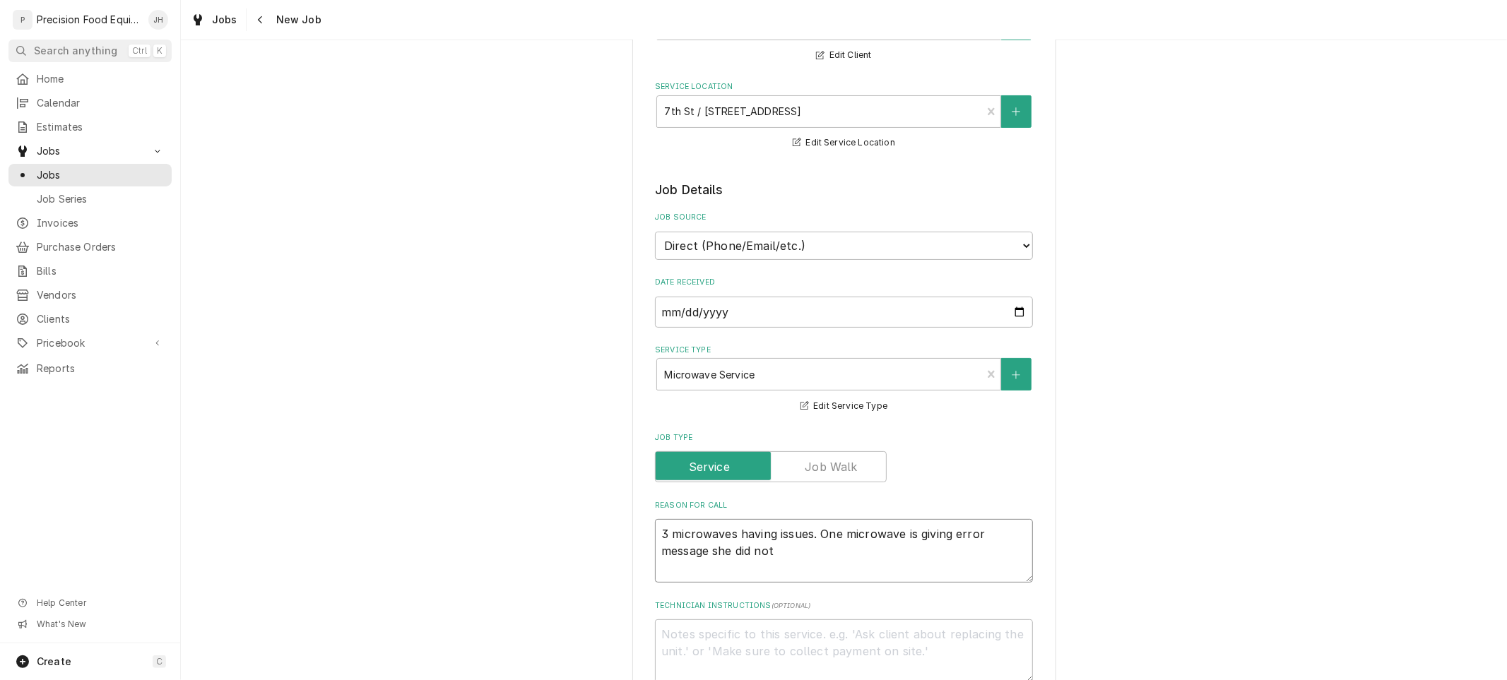
type textarea "3 microwaves having issues. One microwave is giving error message she did not s"
type textarea "x"
type textarea "3 microwaves having issues. One microwave is giving error message she did not s…"
type textarea "x"
type textarea "3 microwaves having issues. One microwave is giving error message she did not s…"
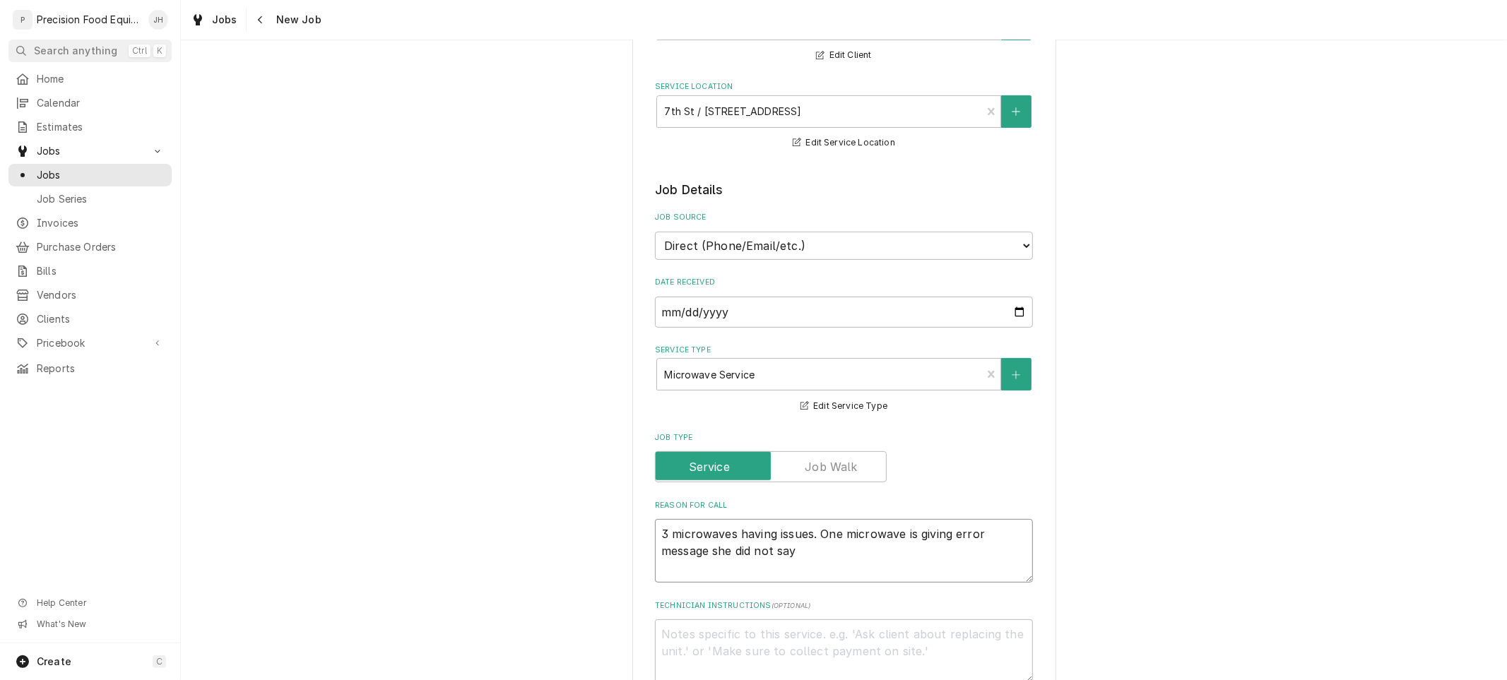
type textarea "x"
type textarea "3 microwaves having issues. One microwave is giving error message she did not s…"
type textarea "x"
type textarea "3 microwaves having issues. One microwave is giving error message she did not s…"
type textarea "x"
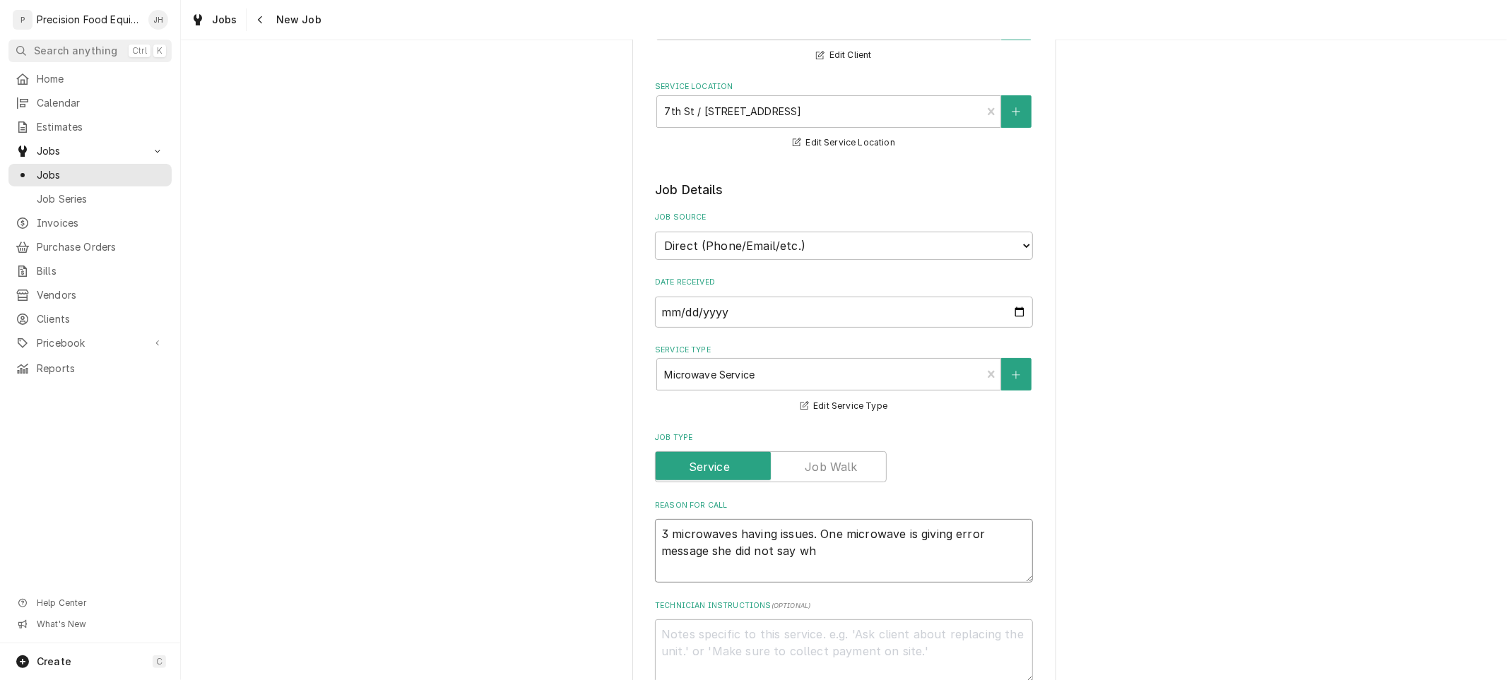
type textarea "3 microwaves having issues. One microwave is giving error message she did not s…"
type textarea "x"
type textarea "3 microwaves having issues. One microwave is giving error message she did not s…"
type textarea "x"
type textarea "3 microwaves having issues. One microwave is giving error message she did not s…"
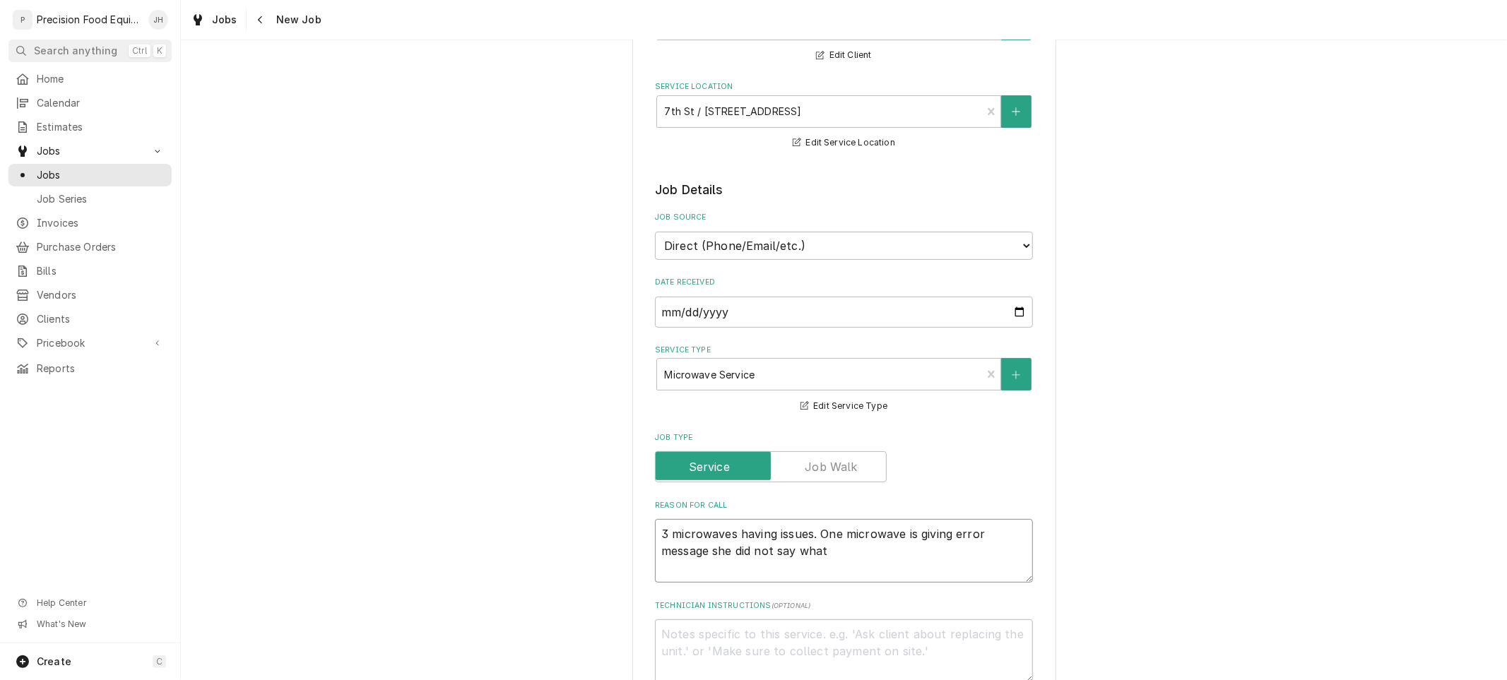
type textarea "x"
type textarea "3 microwaves having issues. One microwave is giving error message she did not s…"
type textarea "x"
type textarea "3 microwaves having issues. One microwave is giving error message she did not s…"
type textarea "x"
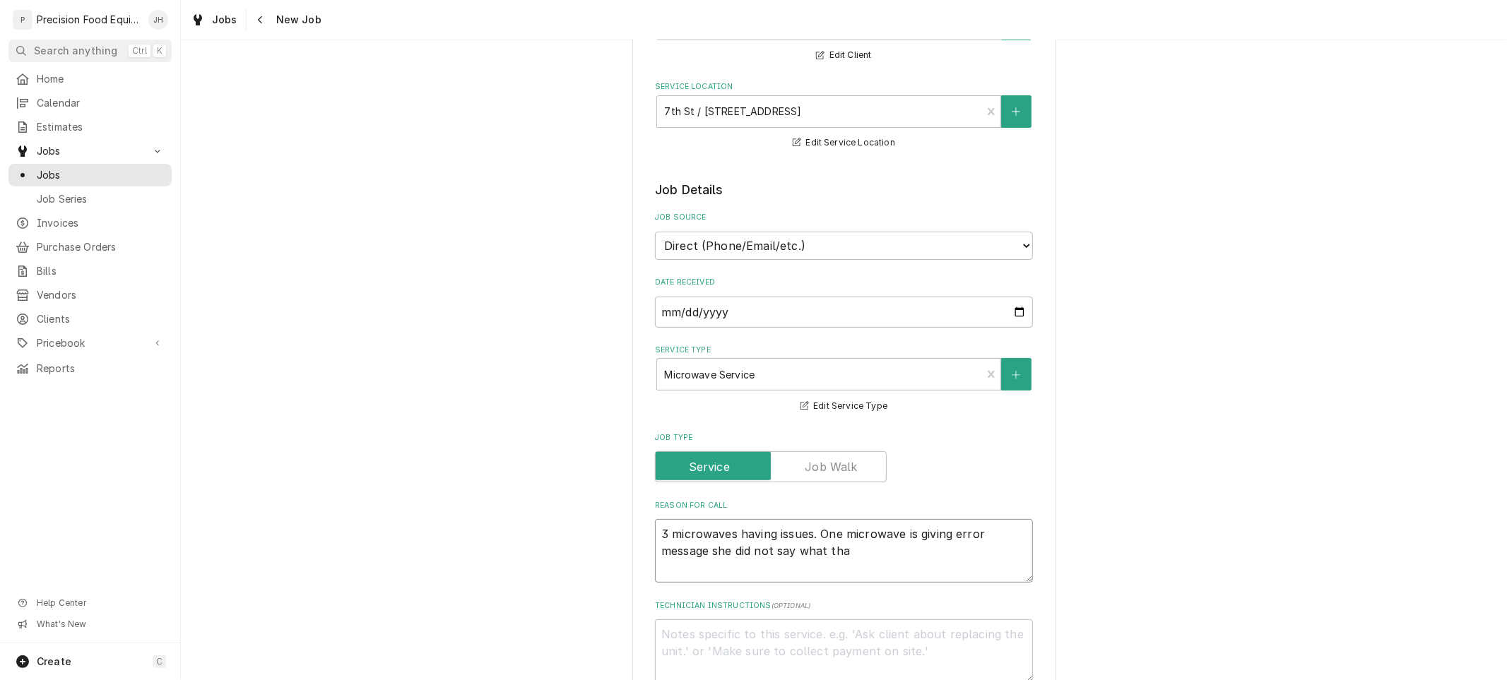
type textarea "3 microwaves having issues. One microwave is giving error message she did not s…"
type textarea "x"
type textarea "3 microwaves having issues. One microwave is giving error message she did not s…"
type textarea "x"
type textarea "3 microwaves having issues. One microwave is giving error message she did not s…"
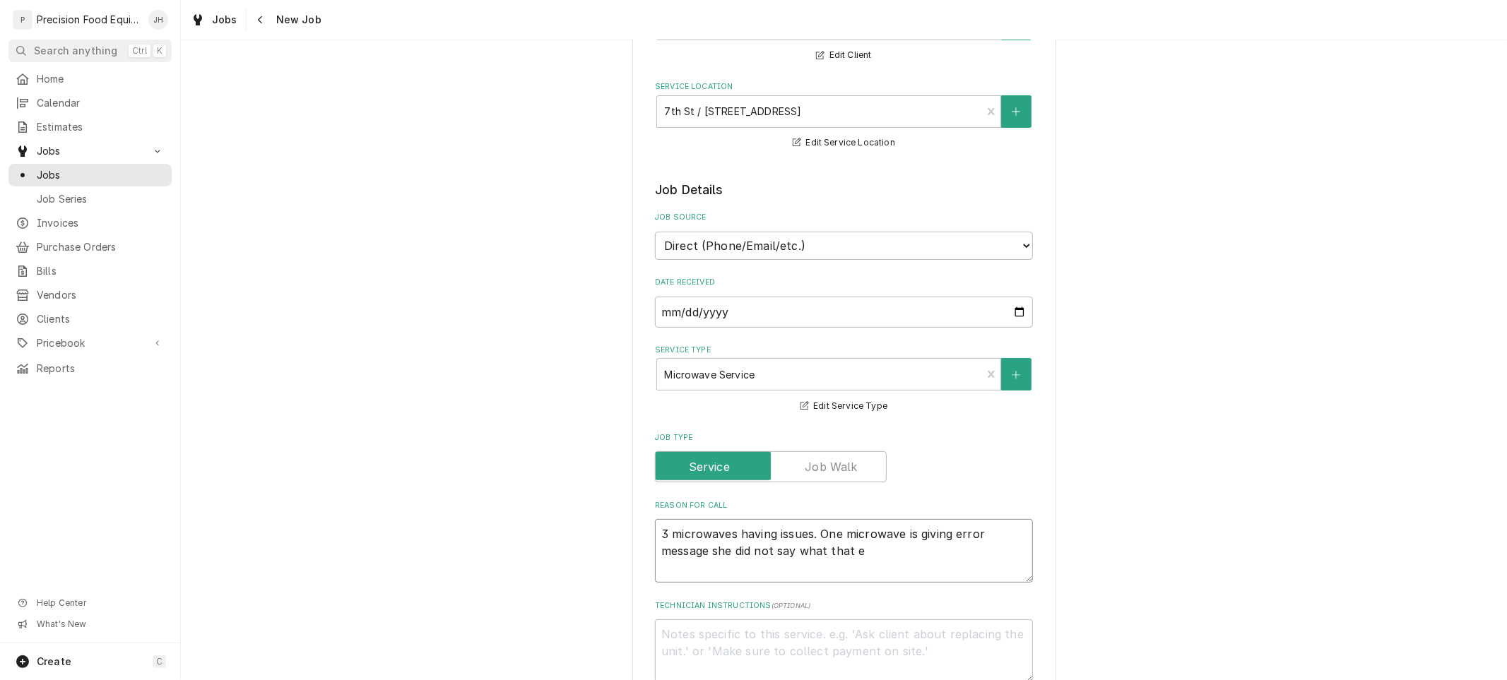
type textarea "x"
type textarea "3 microwaves having issues. One microwave is giving error message she did not s…"
type textarea "x"
type textarea "3 microwaves having issues. One microwave is giving error message she did not s…"
type textarea "x"
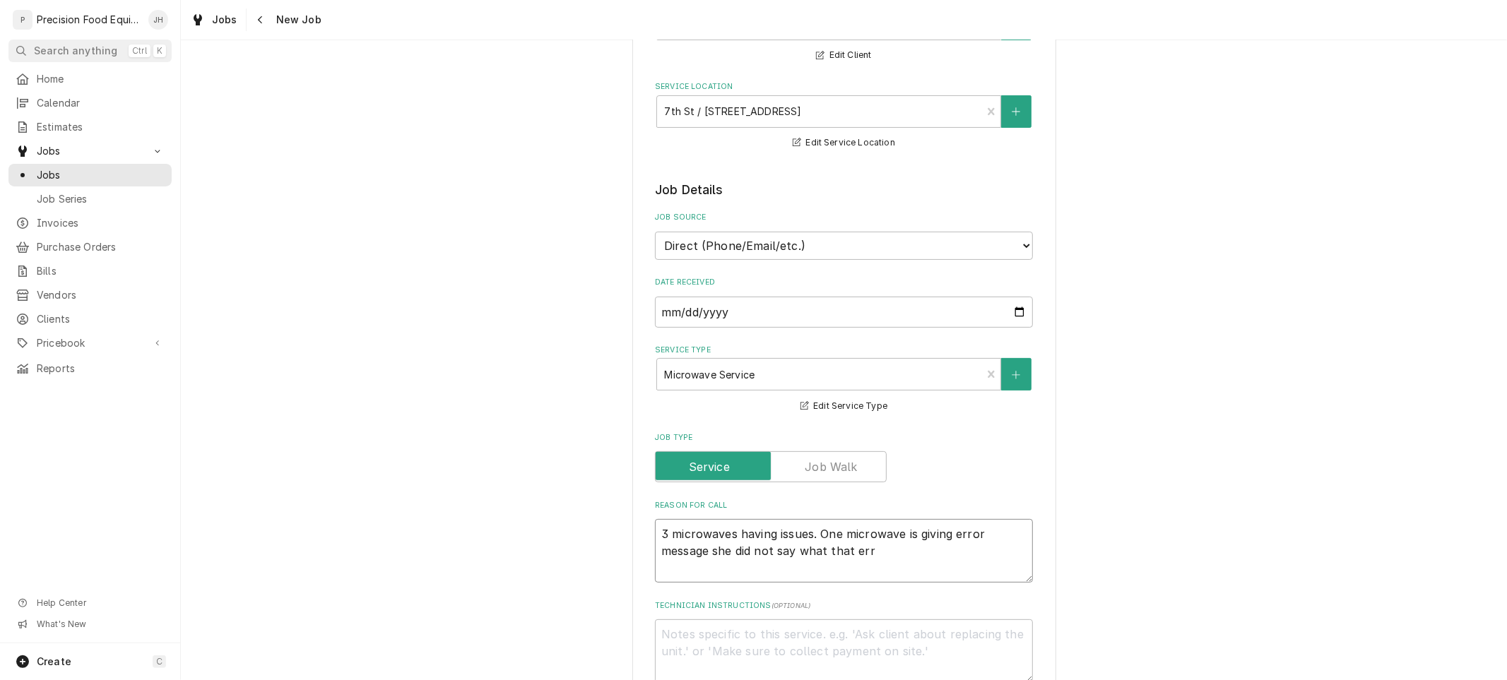
type textarea "3 microwaves having issues. One microwave is giving error message she did not s…"
type textarea "x"
type textarea "3 microwaves having issues. One microwave is giving error message she did not s…"
type textarea "x"
type textarea "3 microwaves having issues. One microwave is giving error message she did not s…"
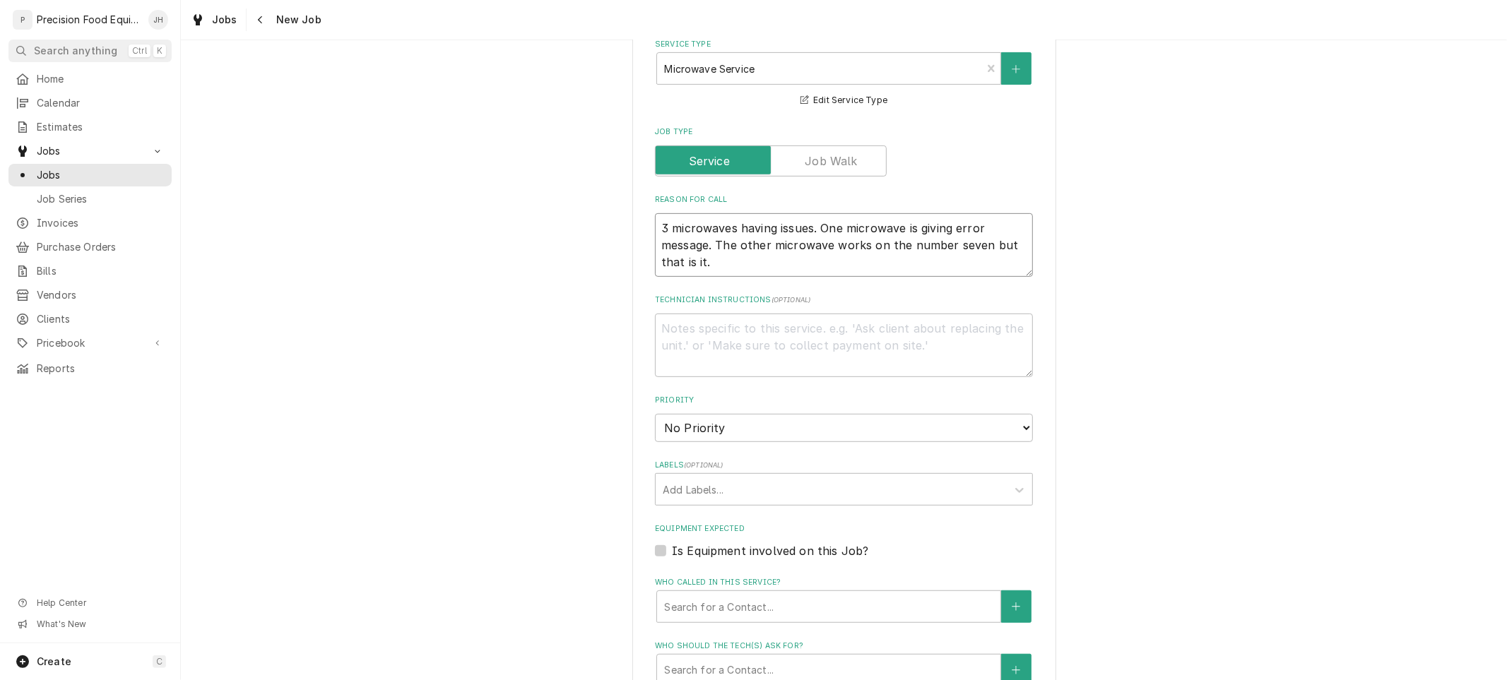
scroll to position [470, 0]
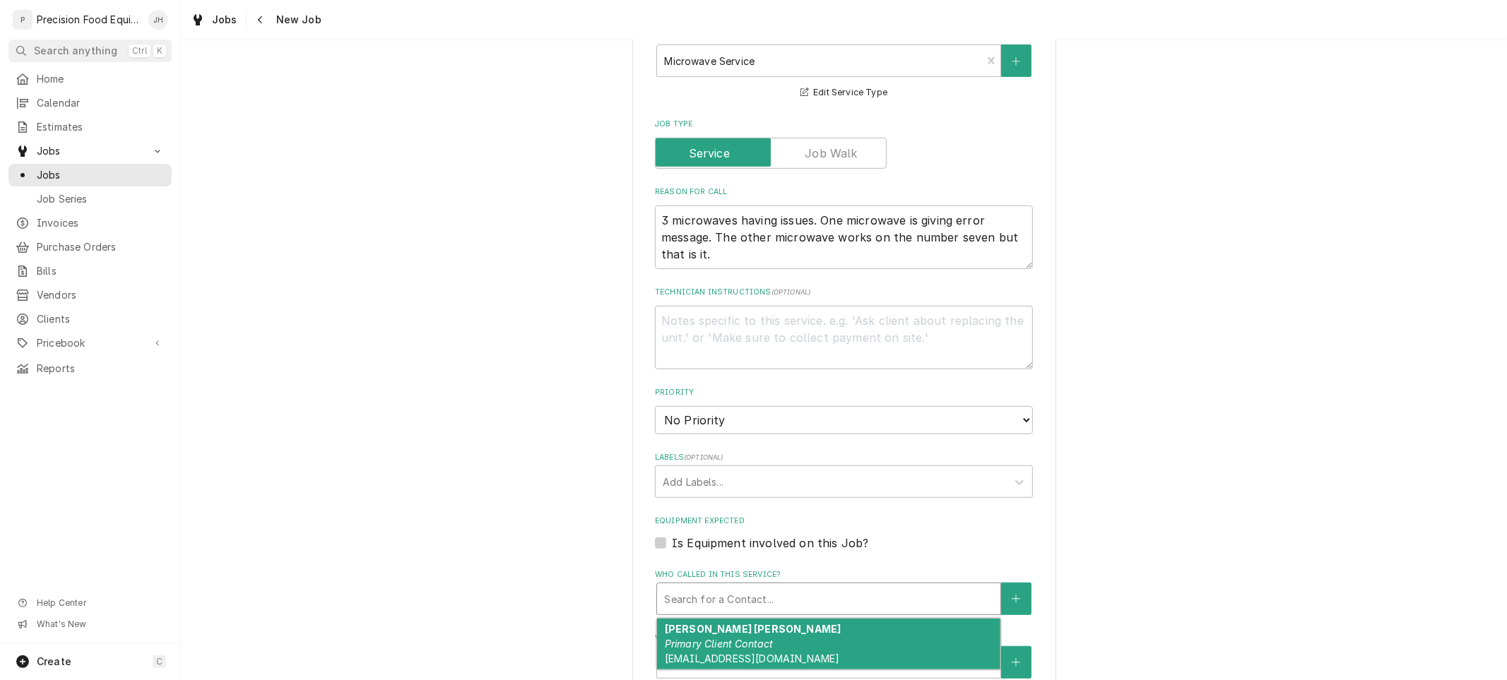
click at [770, 586] on div "Who called in this service?" at bounding box center [828, 598] width 329 height 25
click at [767, 634] on div "Keber Gouveia Primary Client Contact kgouveia@someburros.com" at bounding box center [828, 645] width 343 height 52
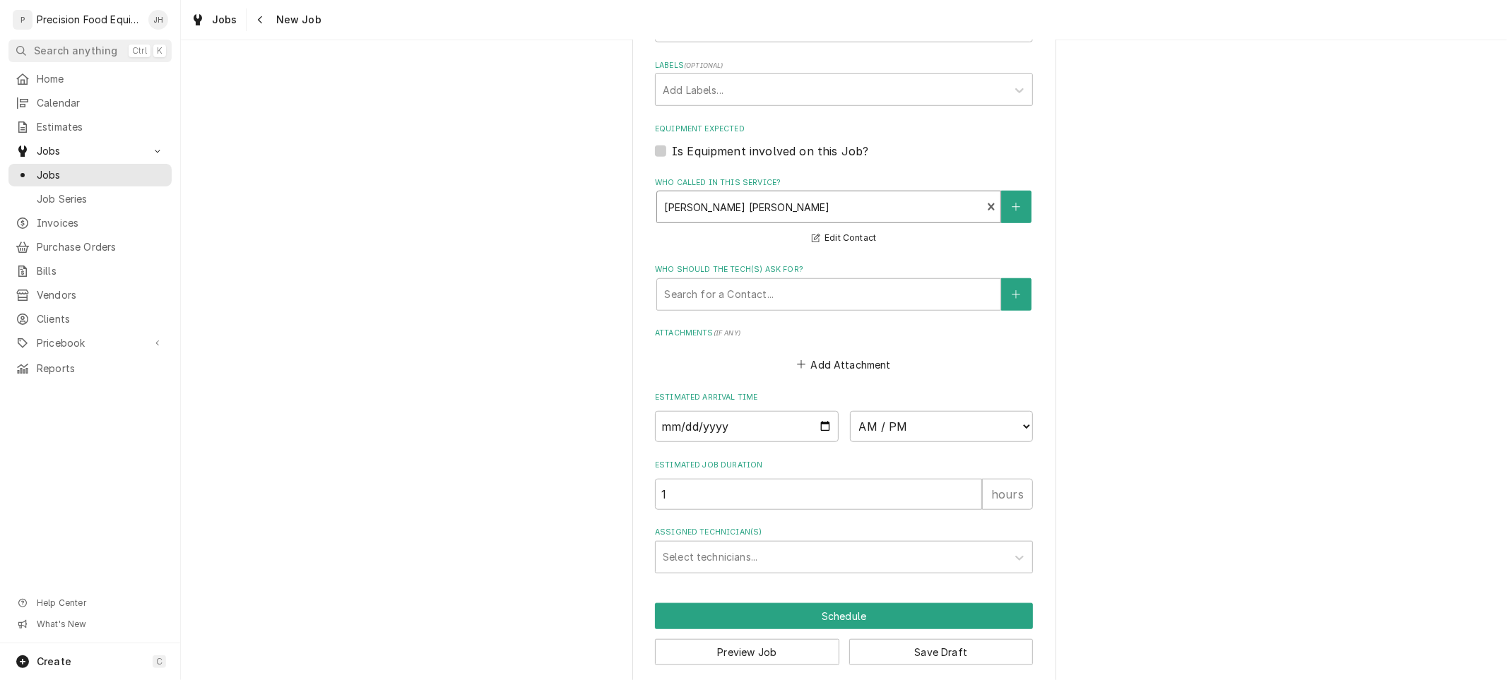
scroll to position [863, 0]
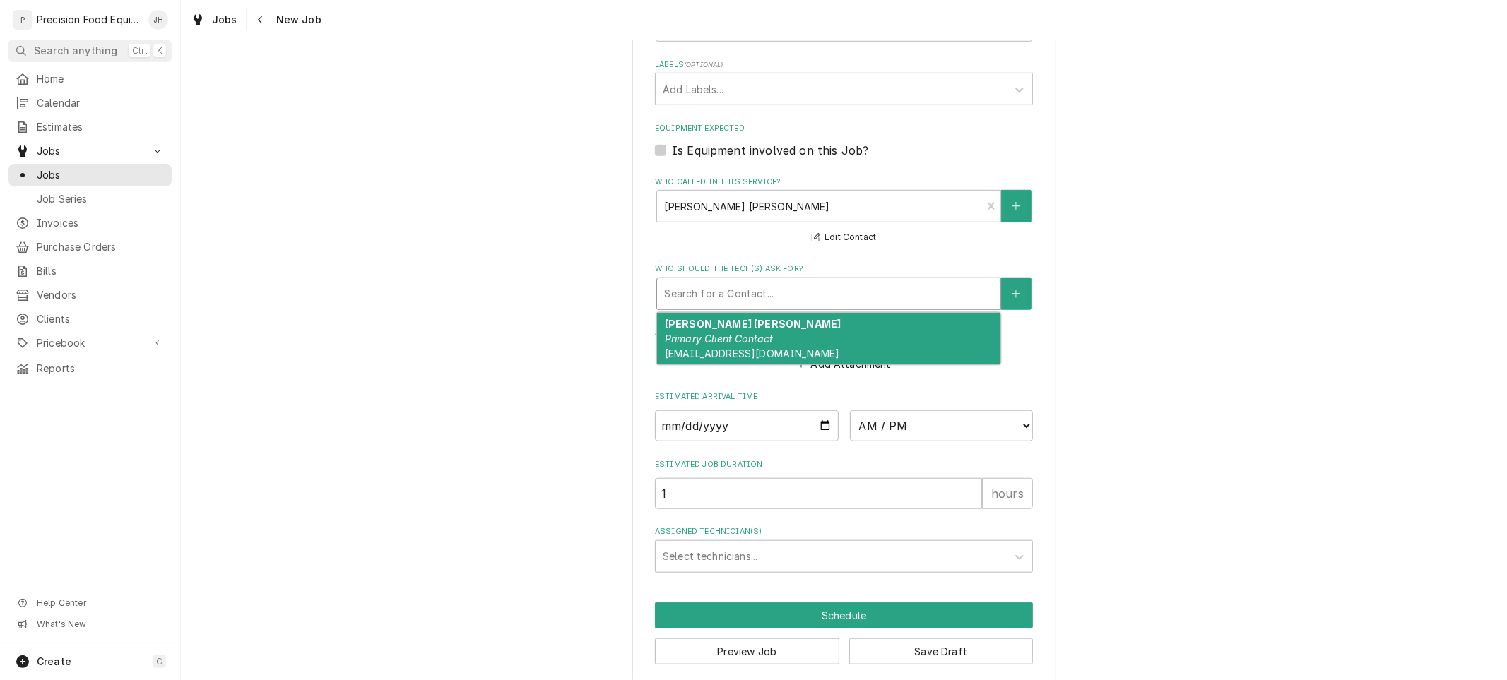
click at [803, 299] on div "Who should the tech(s) ask for?" at bounding box center [828, 293] width 329 height 25
click at [800, 327] on div "Keber Gouveia Primary Client Contact kgouveia@someburros.com" at bounding box center [828, 339] width 343 height 52
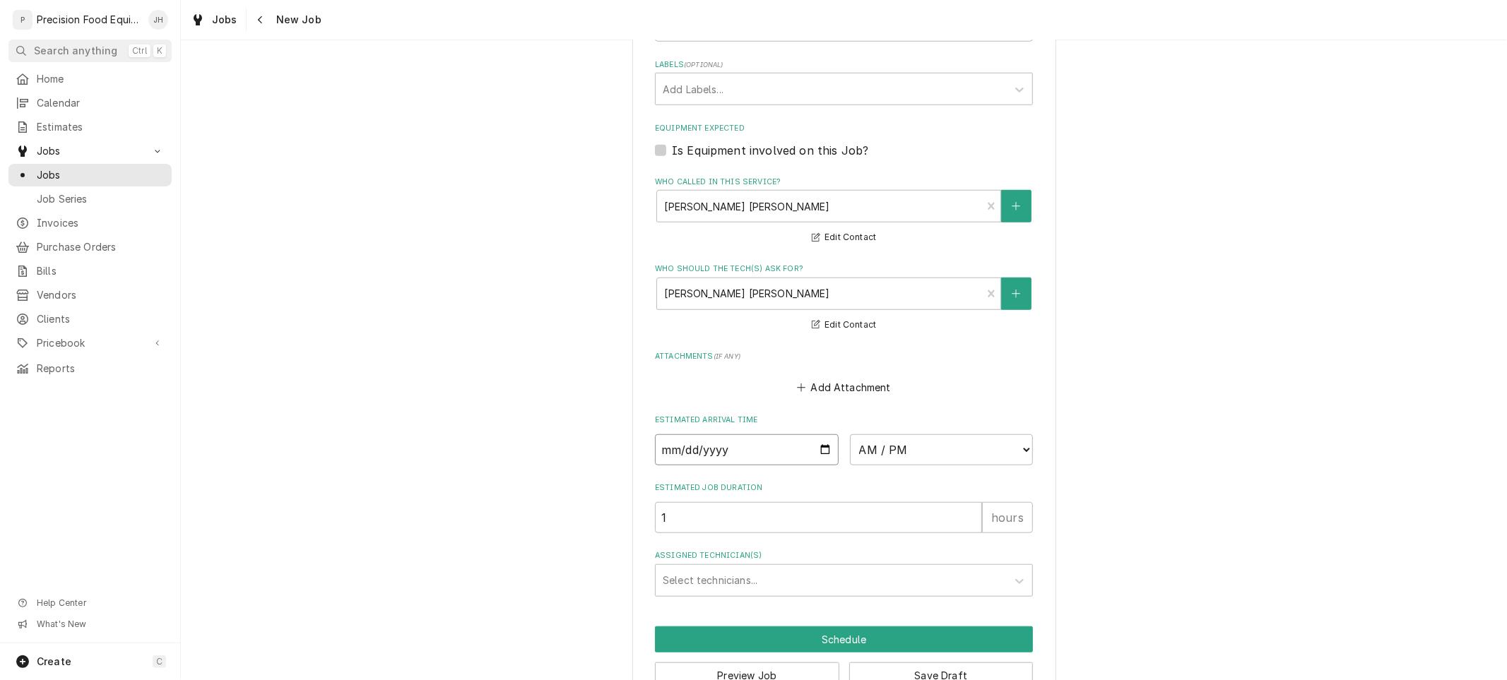
click at [813, 441] on input "Date" at bounding box center [747, 449] width 184 height 31
click at [921, 451] on select "AM / PM 6:00 AM 6:15 AM 6:30 AM 6:45 AM 7:00 AM 7:15 AM 7:30 AM 7:45 AM 8:00 AM…" at bounding box center [942, 449] width 184 height 31
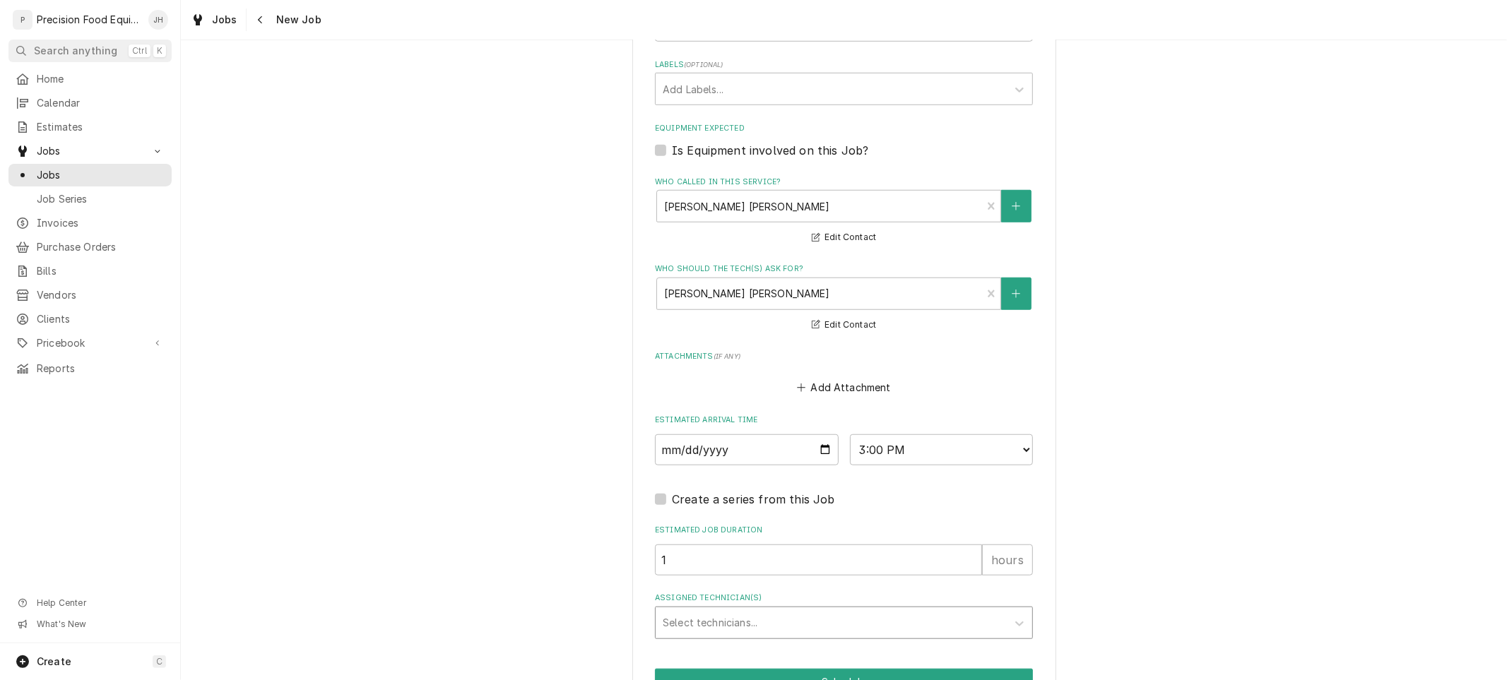
click at [844, 611] on div "Assigned Technician(s)" at bounding box center [831, 622] width 337 height 25
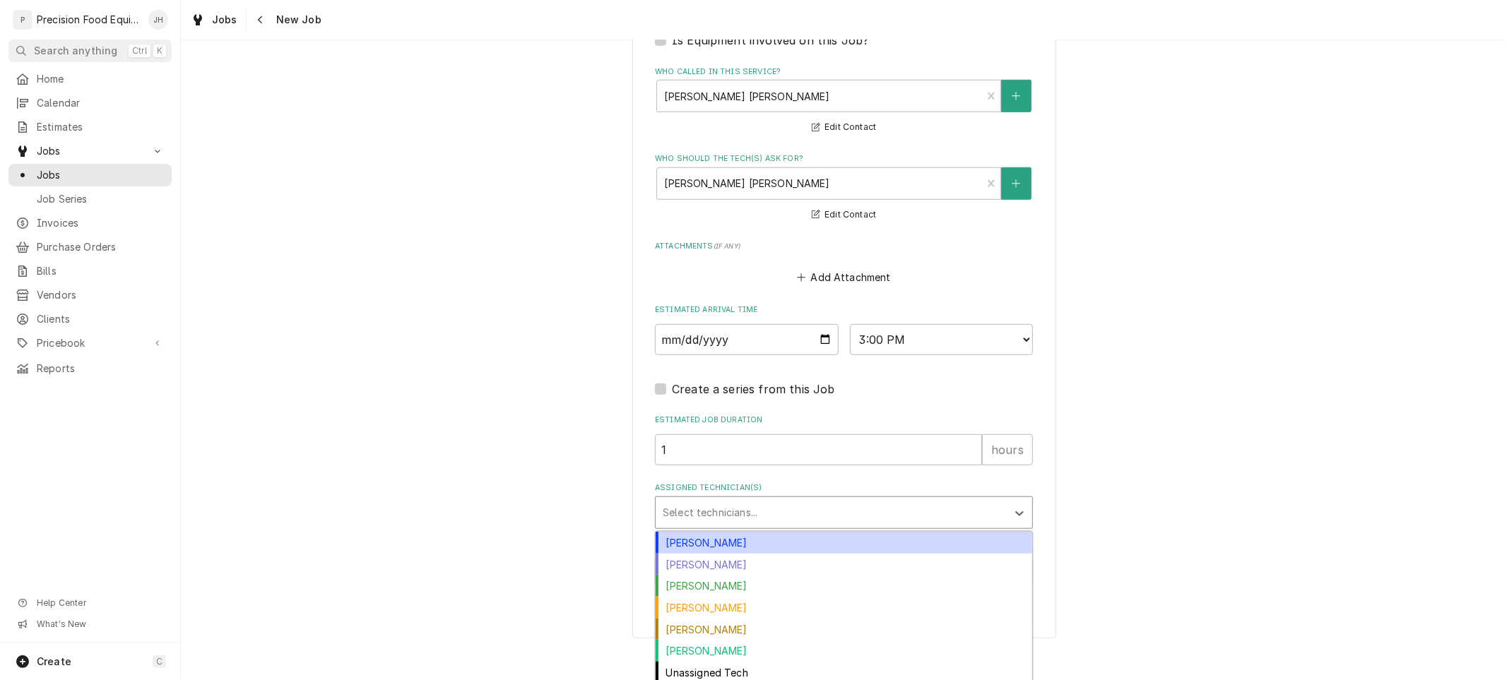
click at [794, 532] on div "[PERSON_NAME]" at bounding box center [844, 543] width 377 height 22
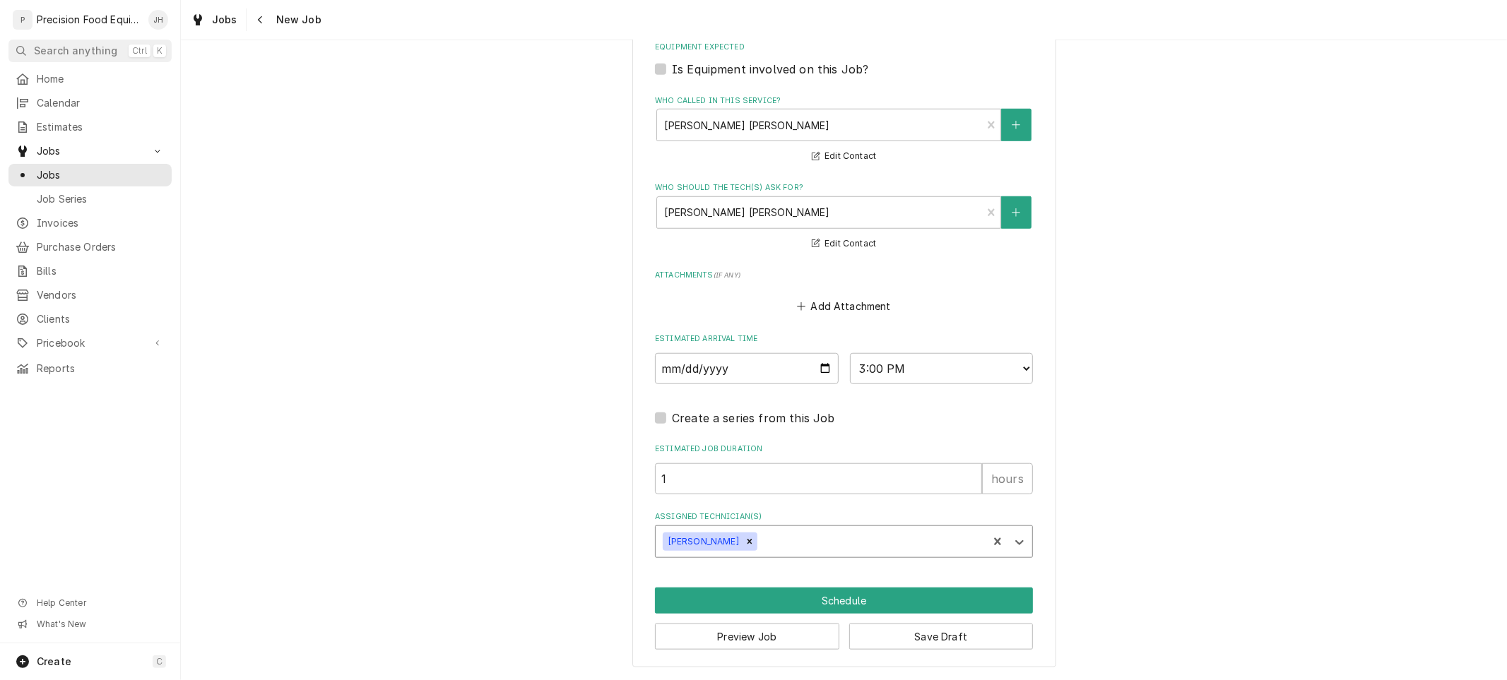
scroll to position [941, 0]
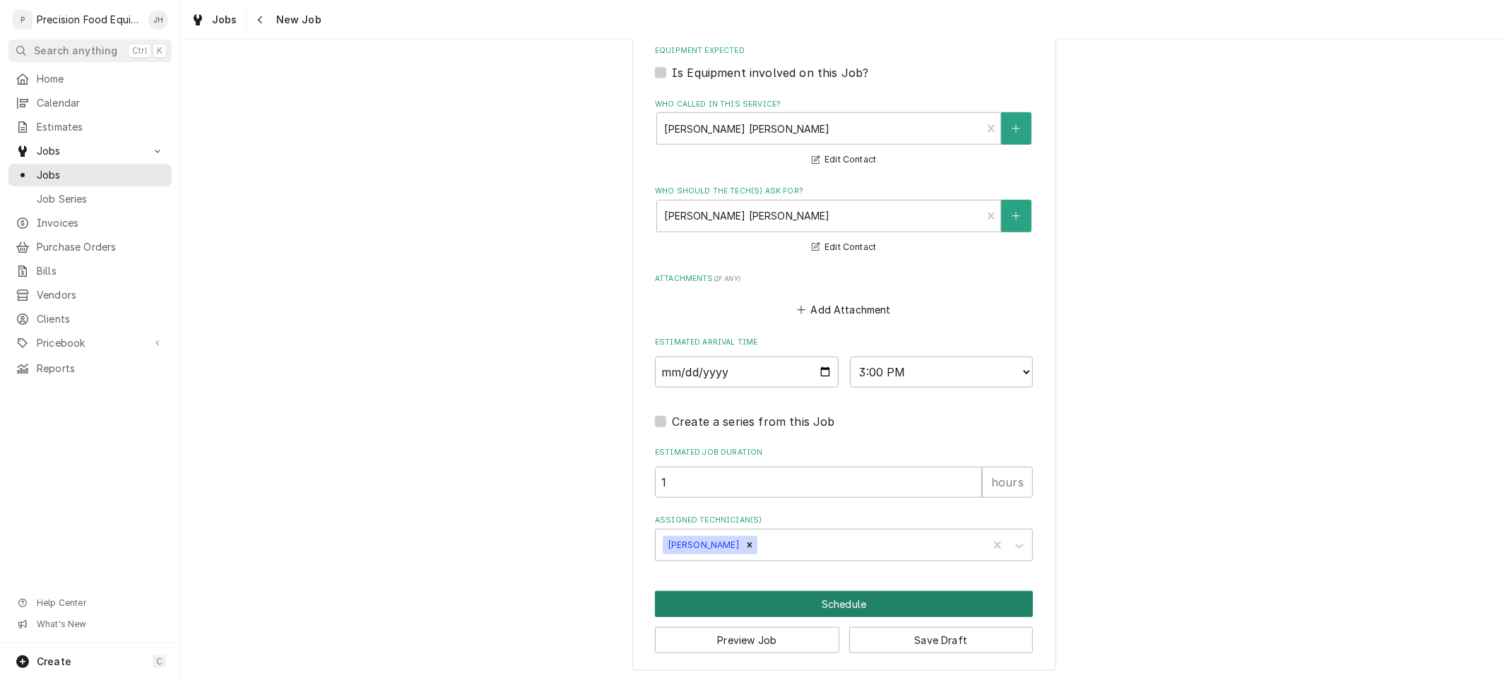
click at [838, 597] on button "Schedule" at bounding box center [844, 604] width 378 height 26
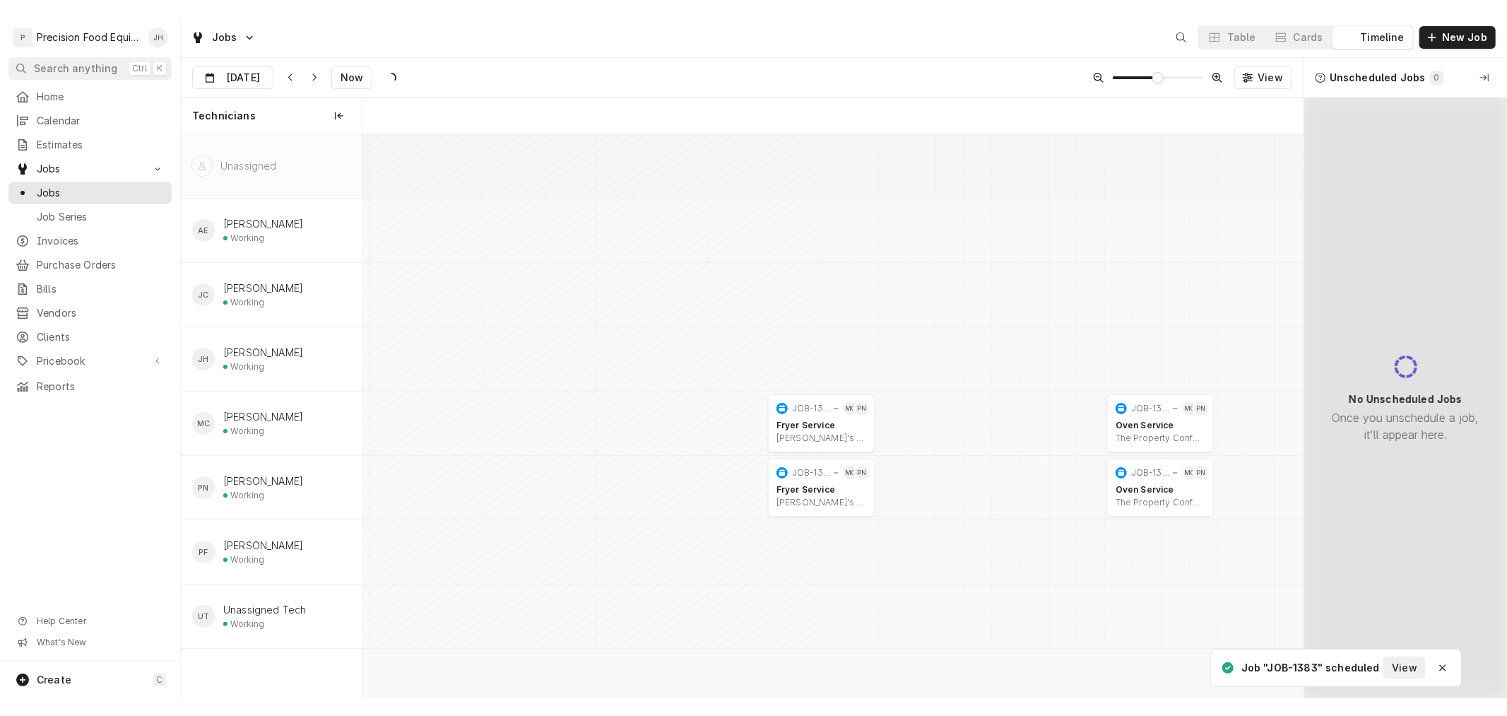
scroll to position [0, 18671]
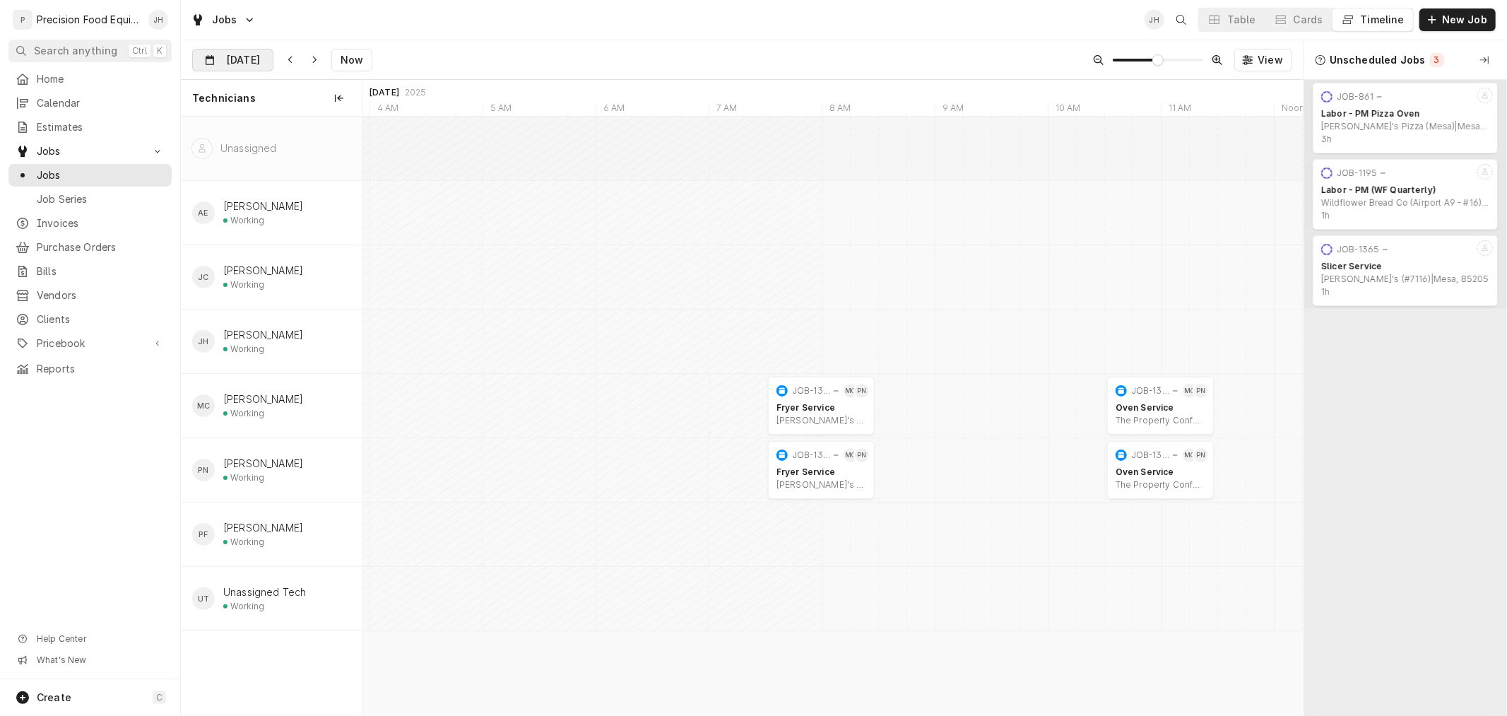
click at [246, 64] on input "[DATE]" at bounding box center [223, 63] width 60 height 28
click at [305, 228] on div "21" at bounding box center [308, 228] width 20 height 20
type input "Aug 21"
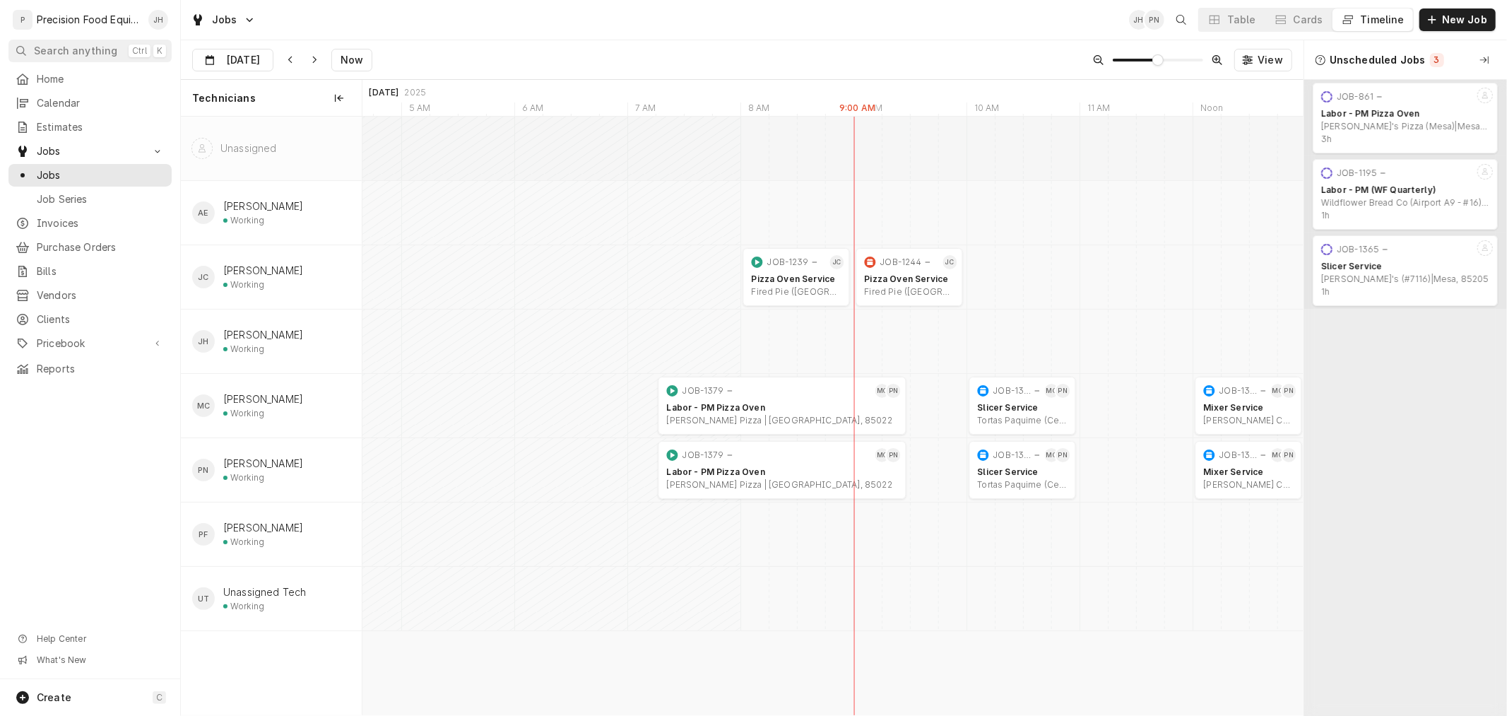
click at [1465, 18] on span "New Job" at bounding box center [1464, 20] width 51 height 14
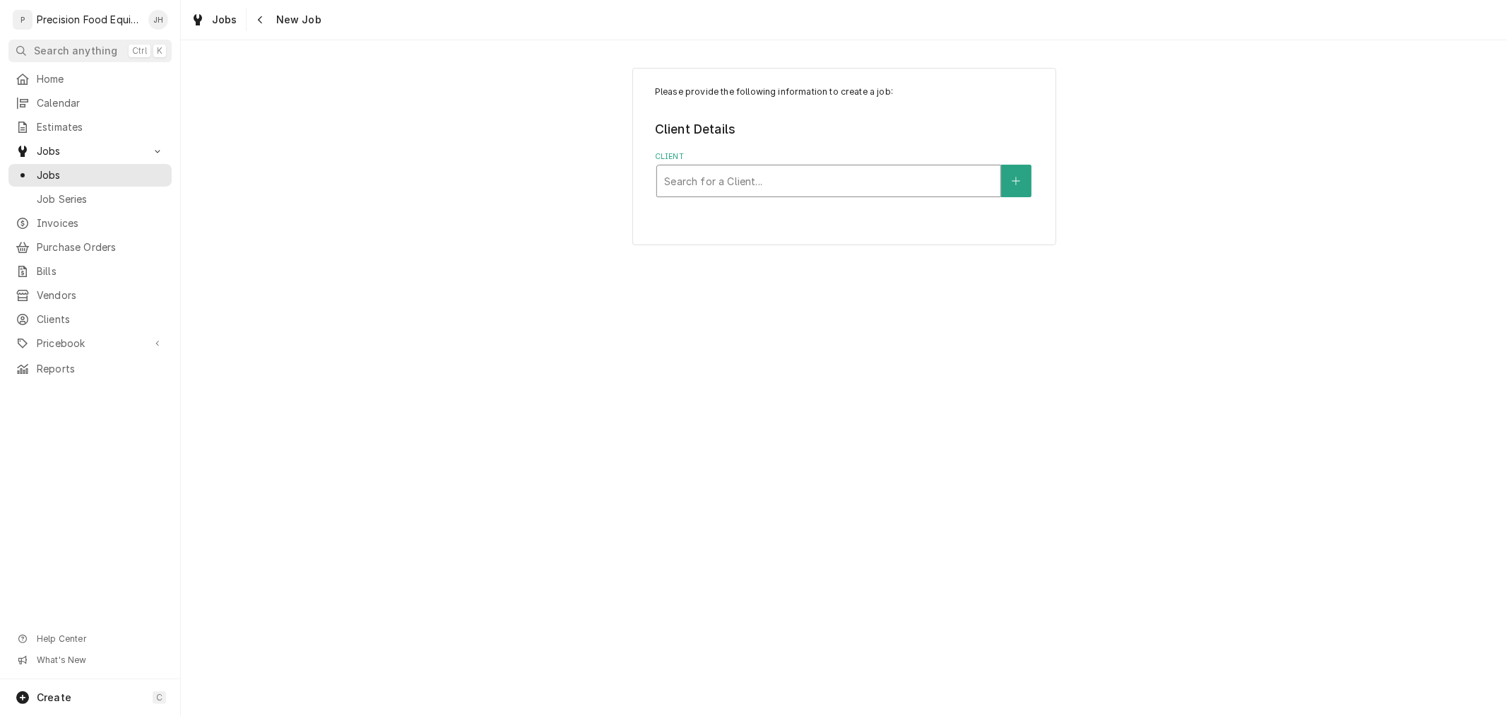
click at [768, 182] on div "Client" at bounding box center [828, 180] width 329 height 25
type input "1"
type input "02"
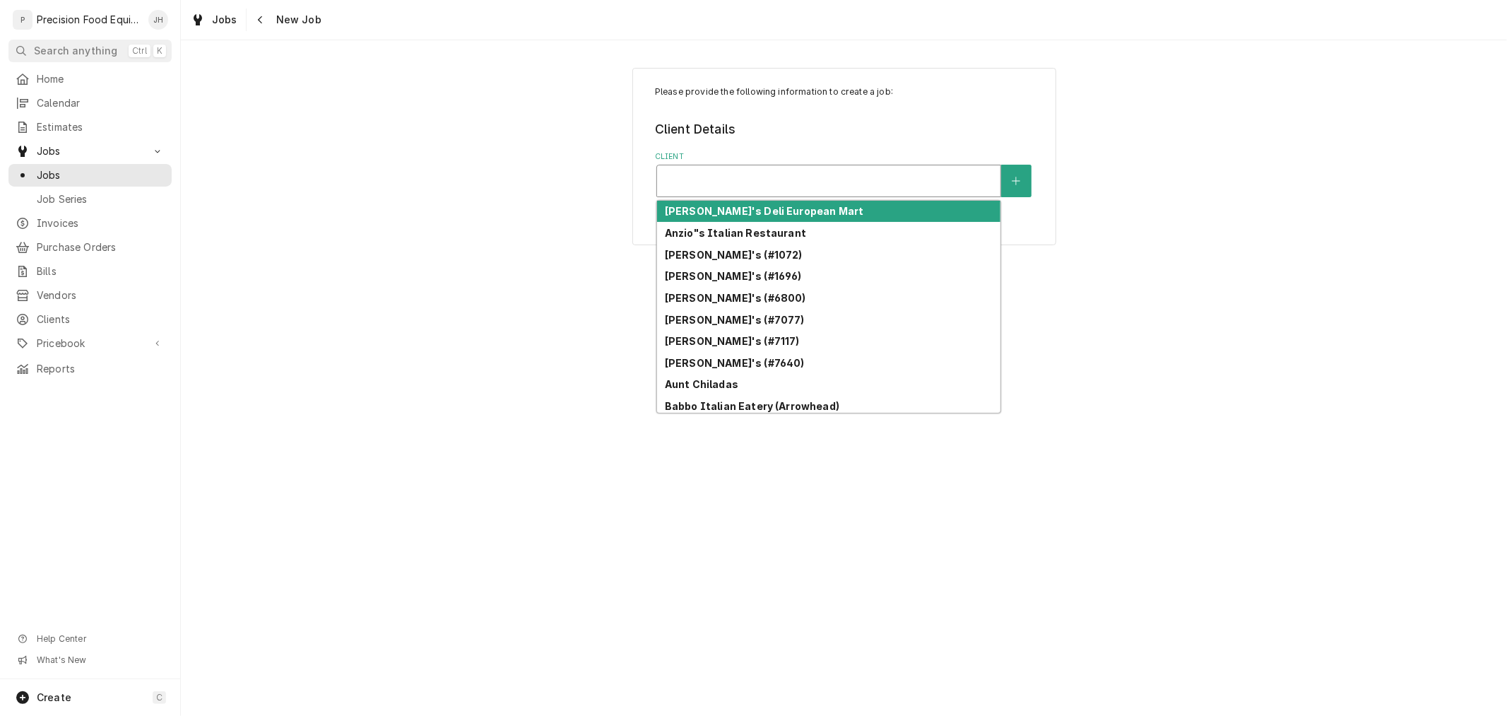
click at [715, 175] on div "Client" at bounding box center [828, 180] width 329 height 25
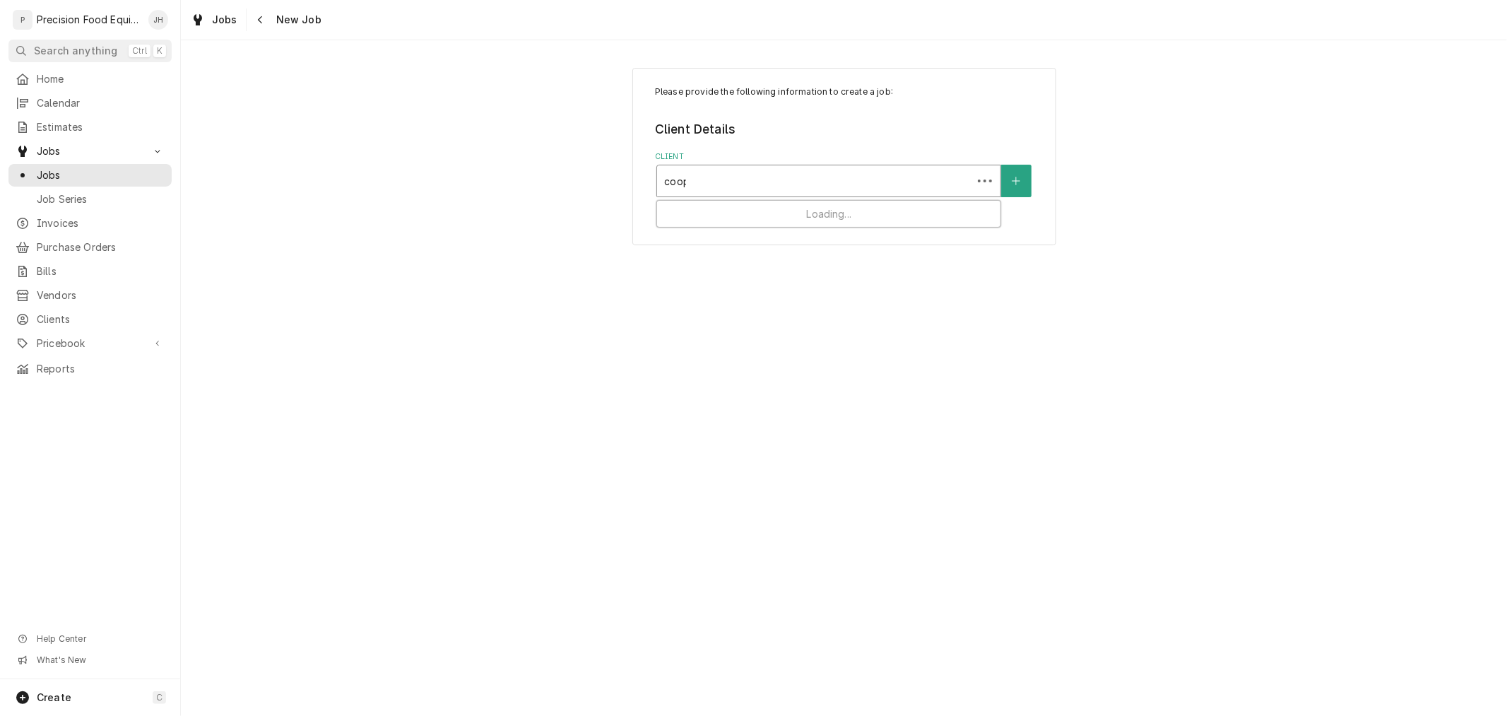
type input "cooper"
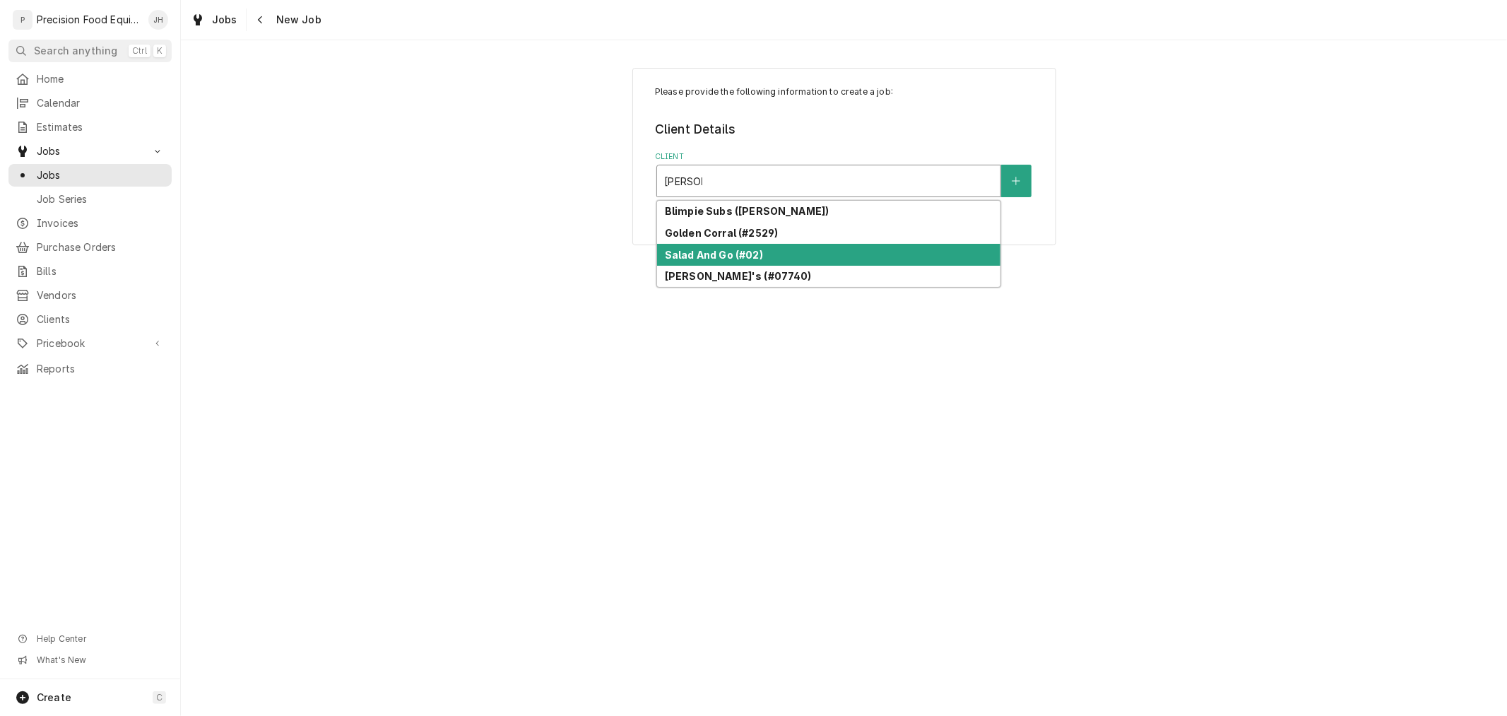
click at [730, 251] on strong "Salad And Go (#02)" at bounding box center [714, 255] width 98 height 12
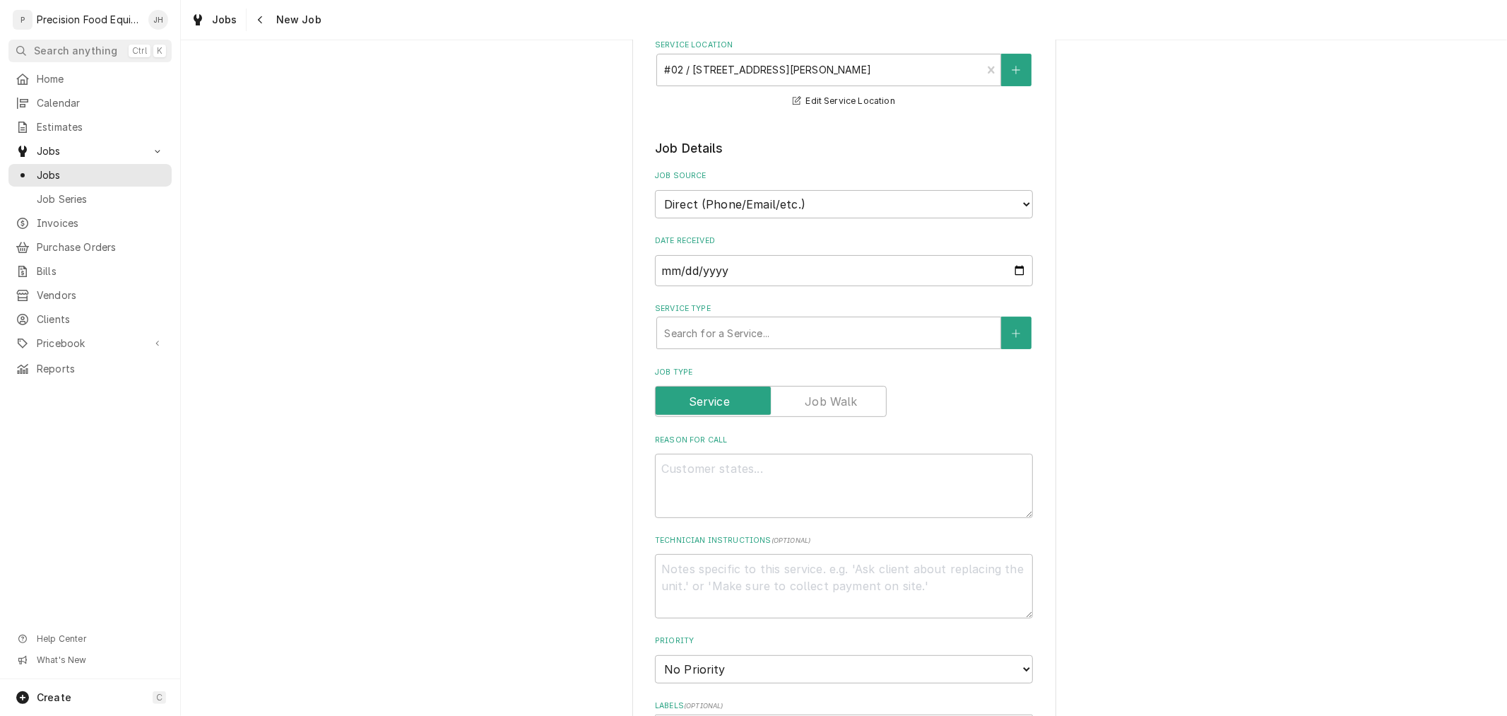
scroll to position [235, 0]
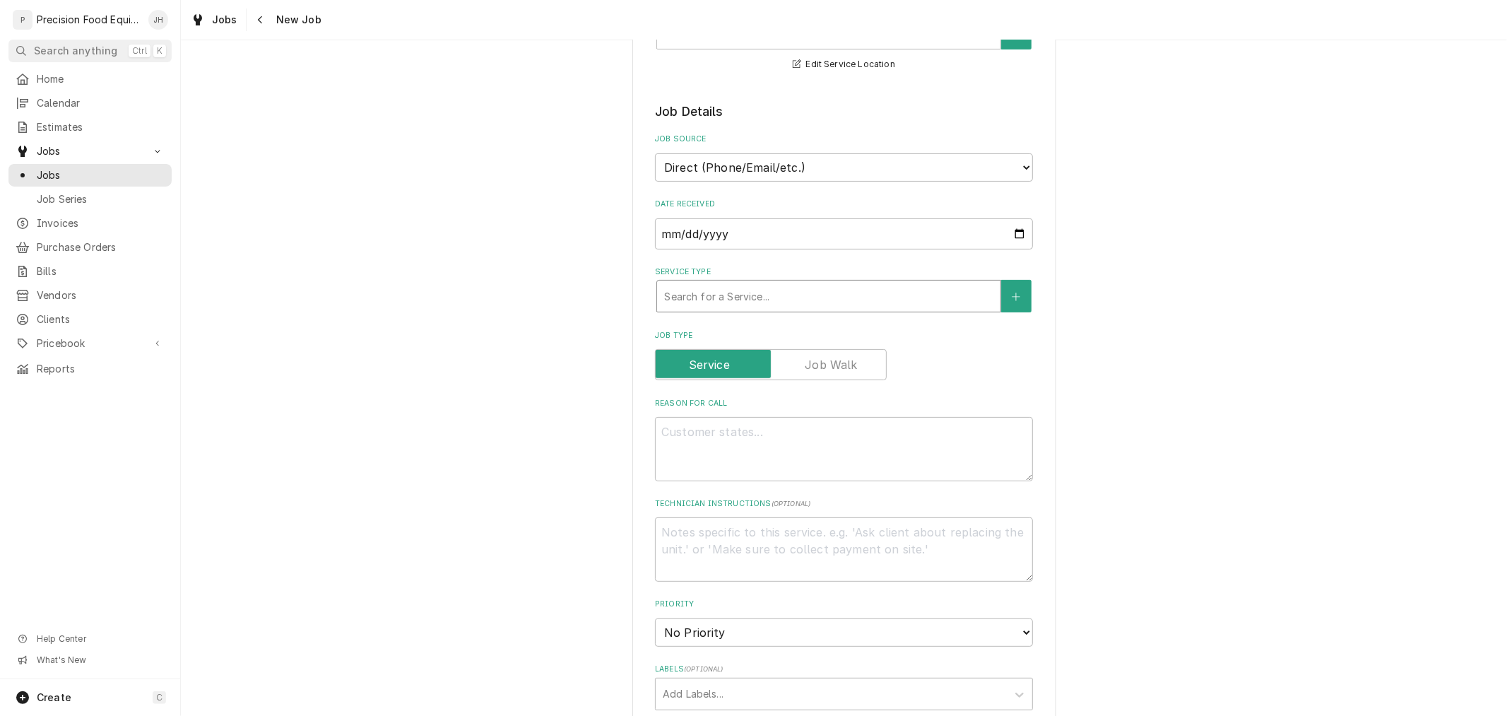
click at [803, 294] on div "Service Type" at bounding box center [828, 295] width 329 height 25
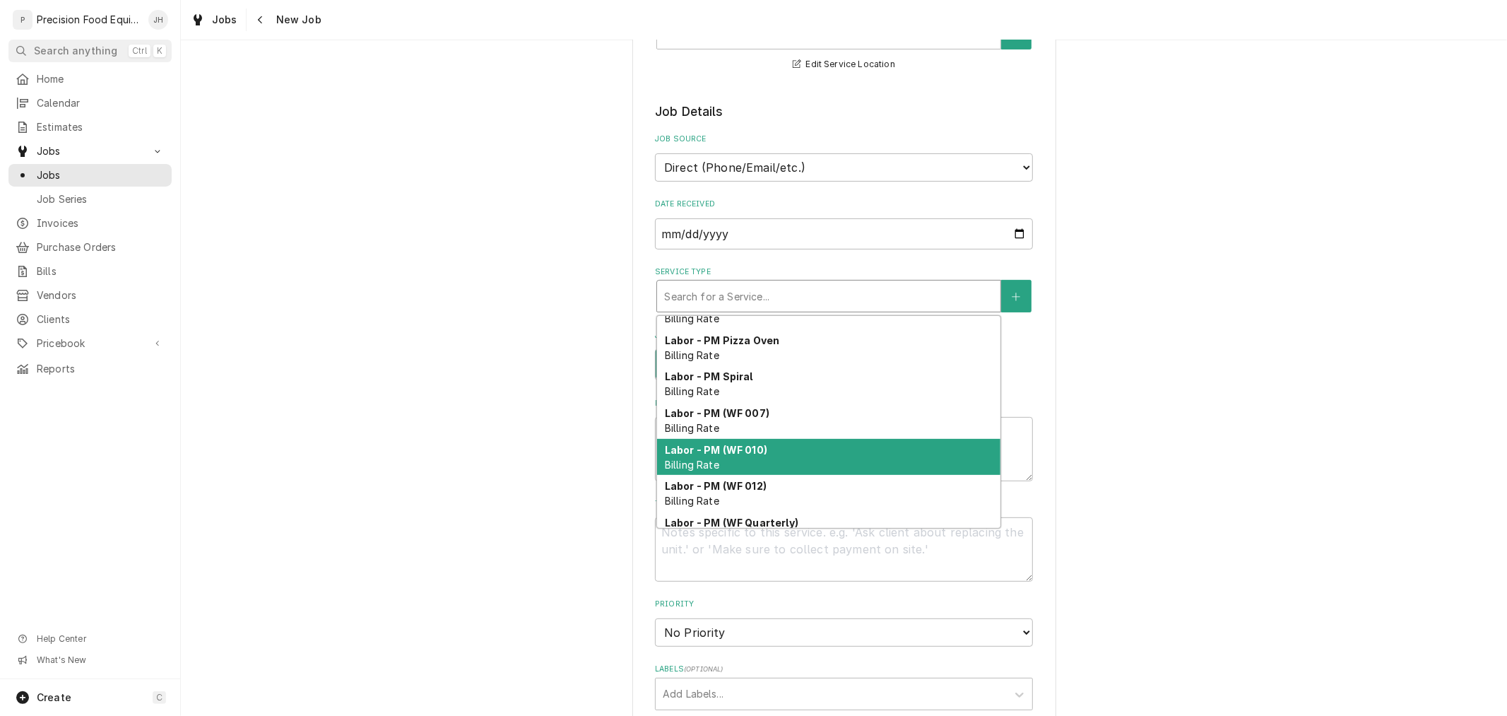
scroll to position [487, 0]
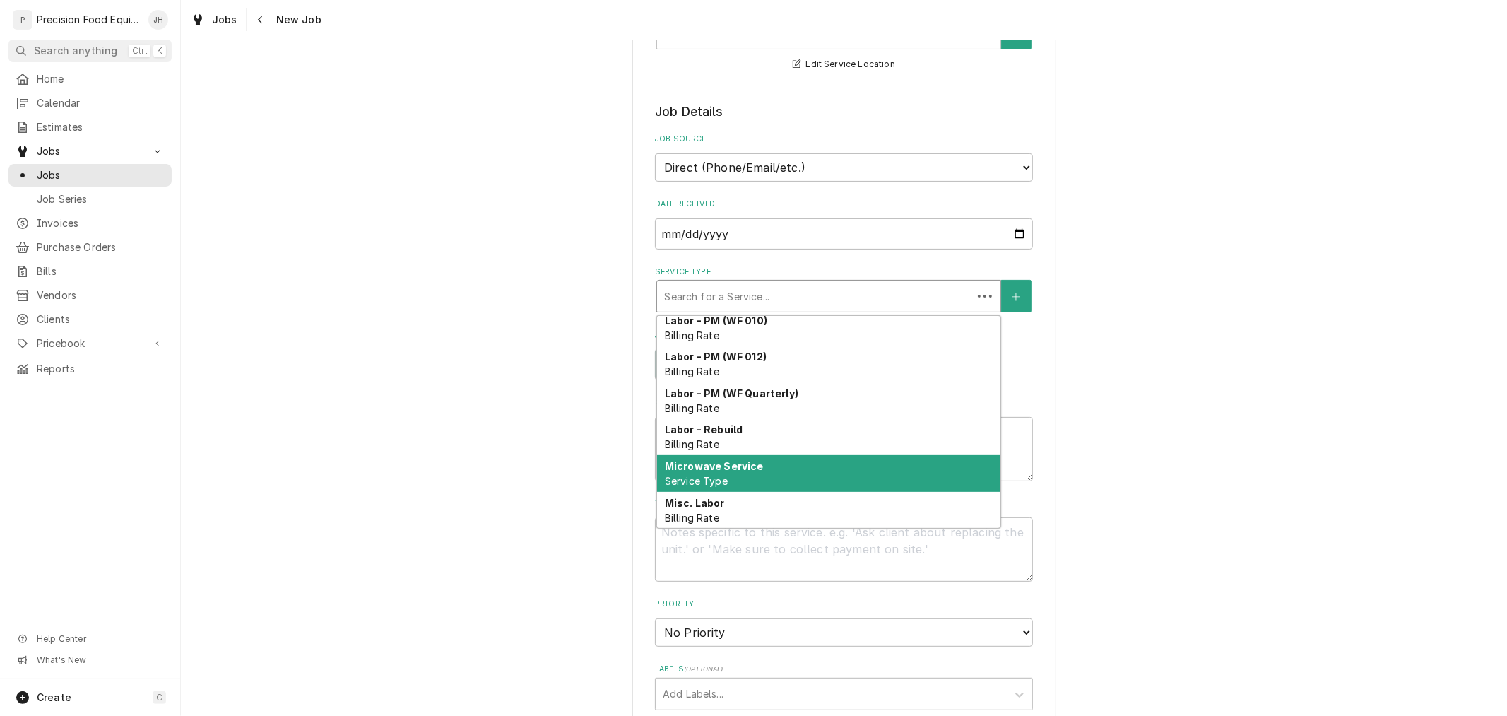
click at [766, 466] on div "Microwave Service Service Type" at bounding box center [828, 473] width 343 height 37
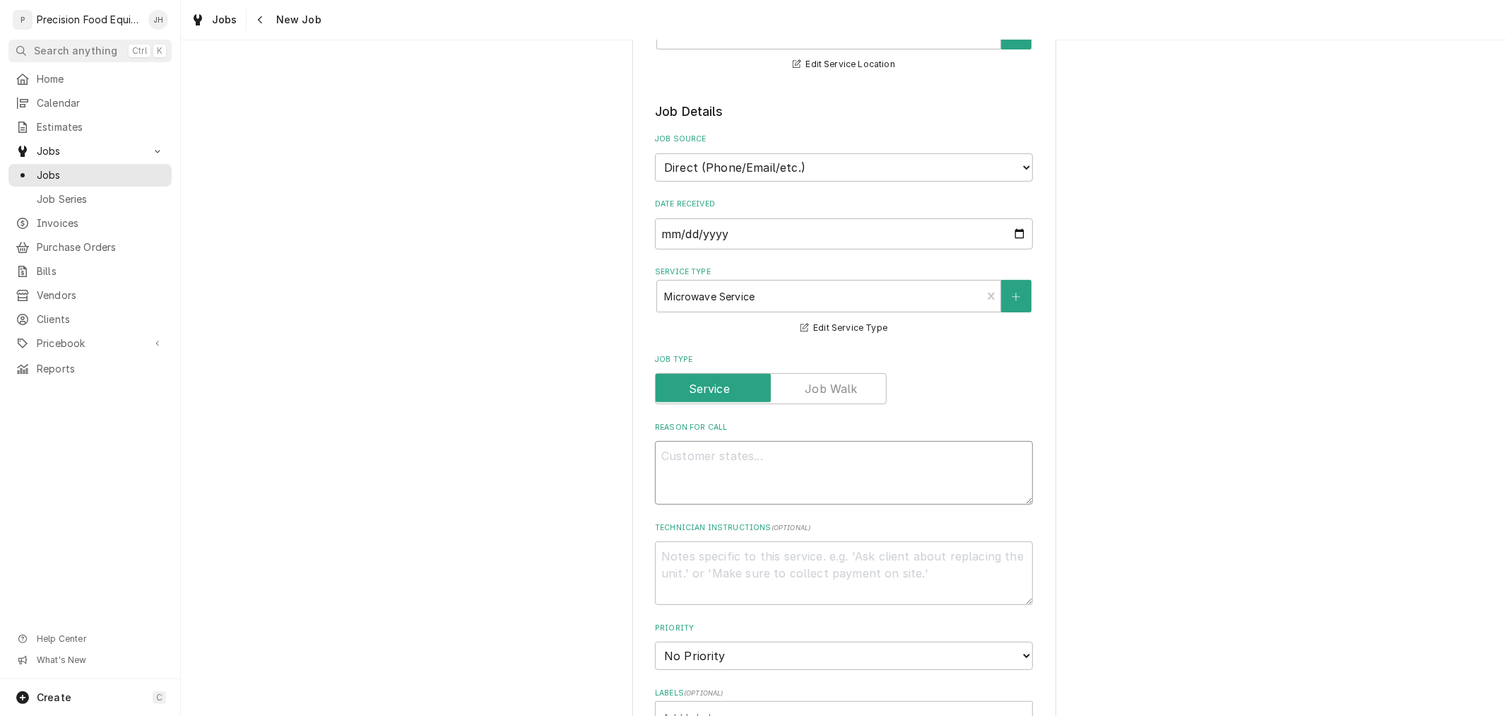
click at [766, 466] on textarea "Reason For Call" at bounding box center [844, 473] width 378 height 64
paste textarea "/ Not cooking correctly / our oven isn't cooking the given breakfast products t…"
type textarea "x"
type textarea "/ Not cooking correctly / our oven isn't cooking the given breakfast products t…"
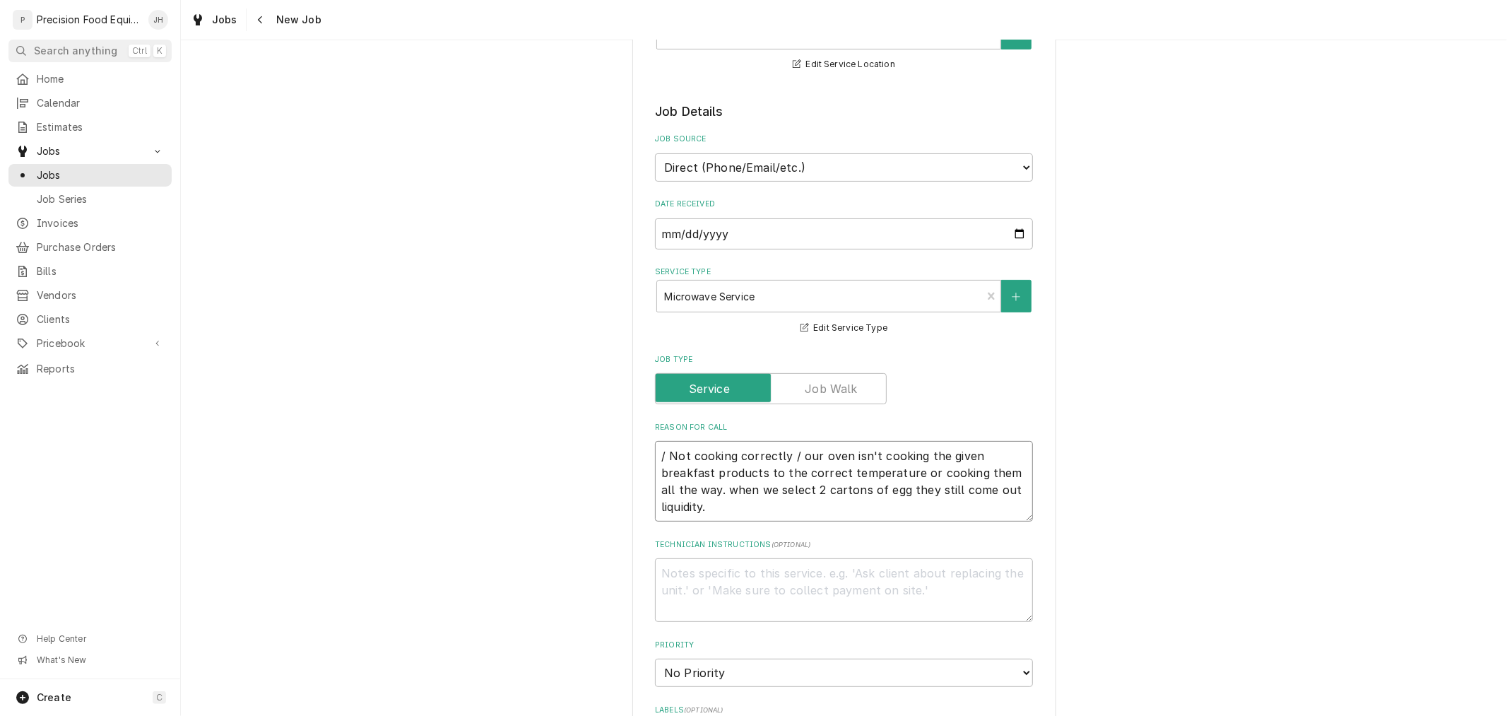
click at [662, 451] on textarea "/ Not cooking correctly / our oven isn't cooking the given breakfast products t…" at bounding box center [844, 481] width 378 height 81
type textarea "x"
type textarea "/Not cooking correctly / our oven isn't cooking the given breakfast products to…"
type textarea "x"
type textarea "Not cooking correctly / our oven isn't cooking the given breakfast products to …"
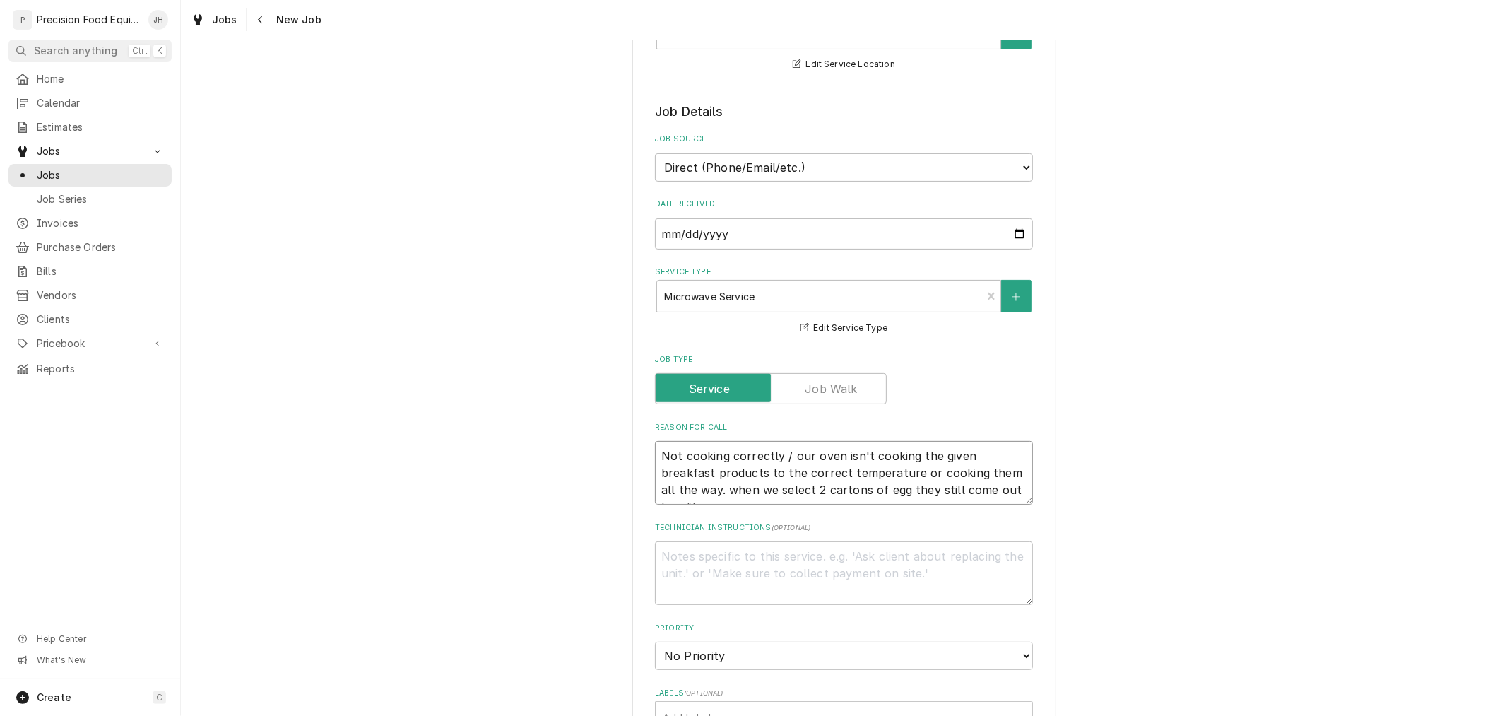
click at [781, 455] on textarea "Not cooking correctly / our oven isn't cooking the given breakfast products to …" at bounding box center [844, 473] width 378 height 64
type textarea "x"
type textarea "Not cooking correctly our oven isn't cooking the given breakfast products to th…"
type textarea "x"
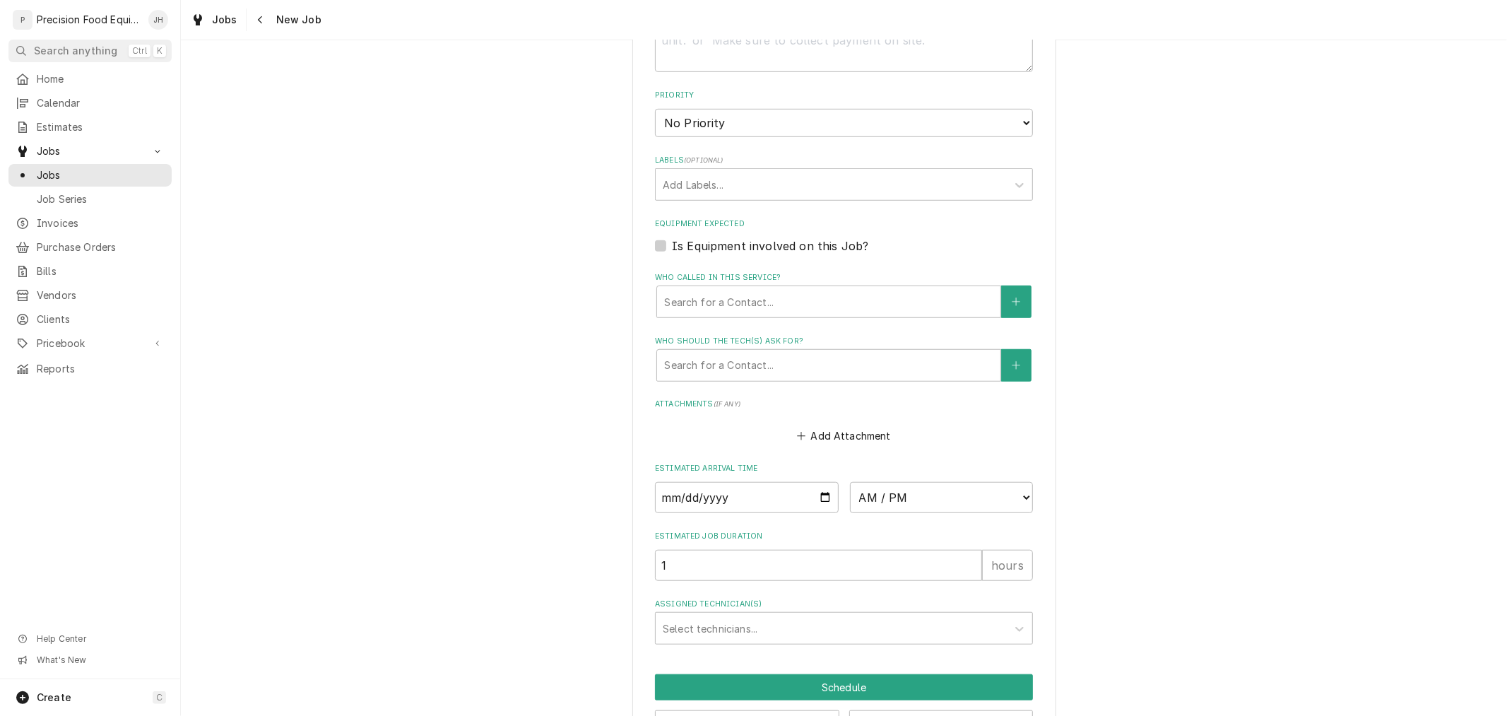
scroll to position [785, 0]
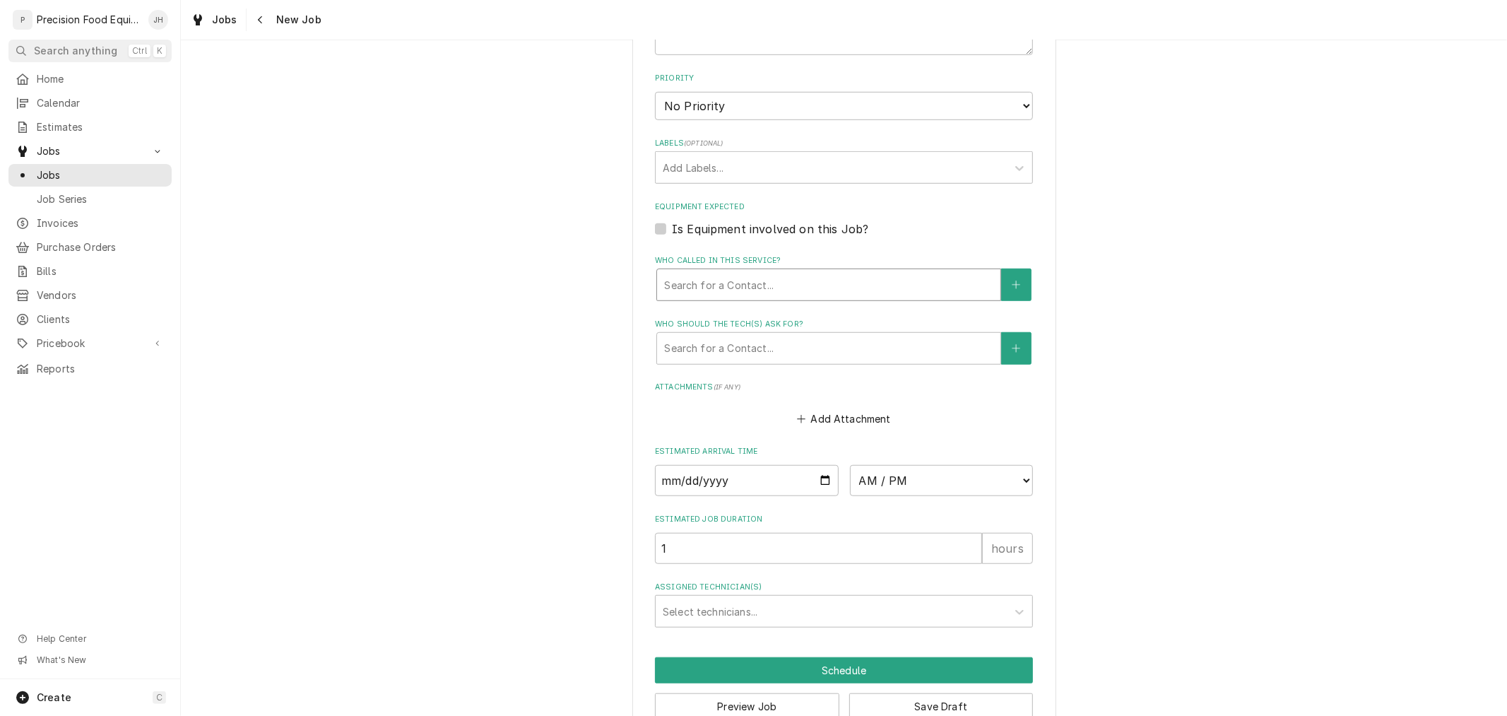
type textarea "Not cooking correctly our oven isn't cooking the given breakfast products to th…"
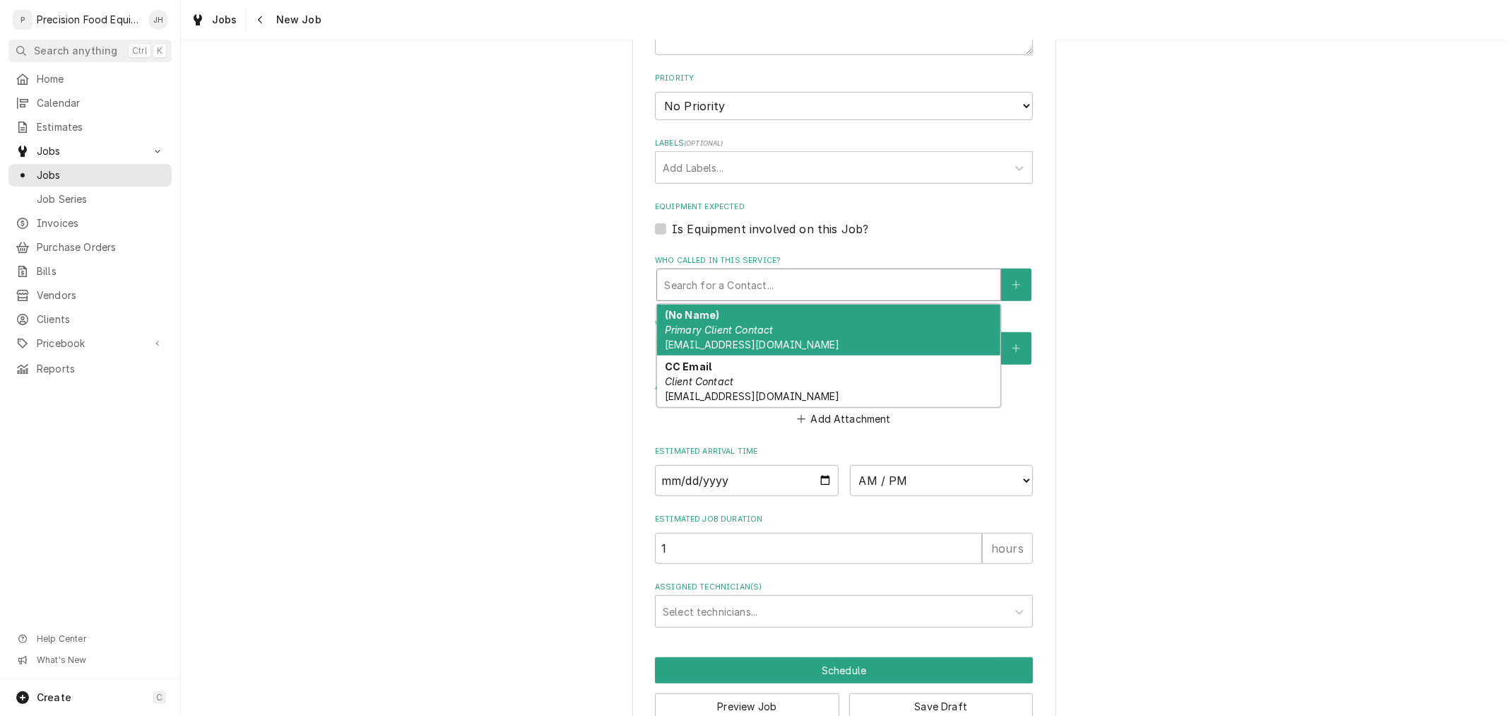
click at [801, 273] on div "Who called in this service?" at bounding box center [828, 284] width 329 height 25
click at [800, 332] on div "(No Name) Primary Client Contact invoices@saladandgo.com" at bounding box center [828, 330] width 343 height 52
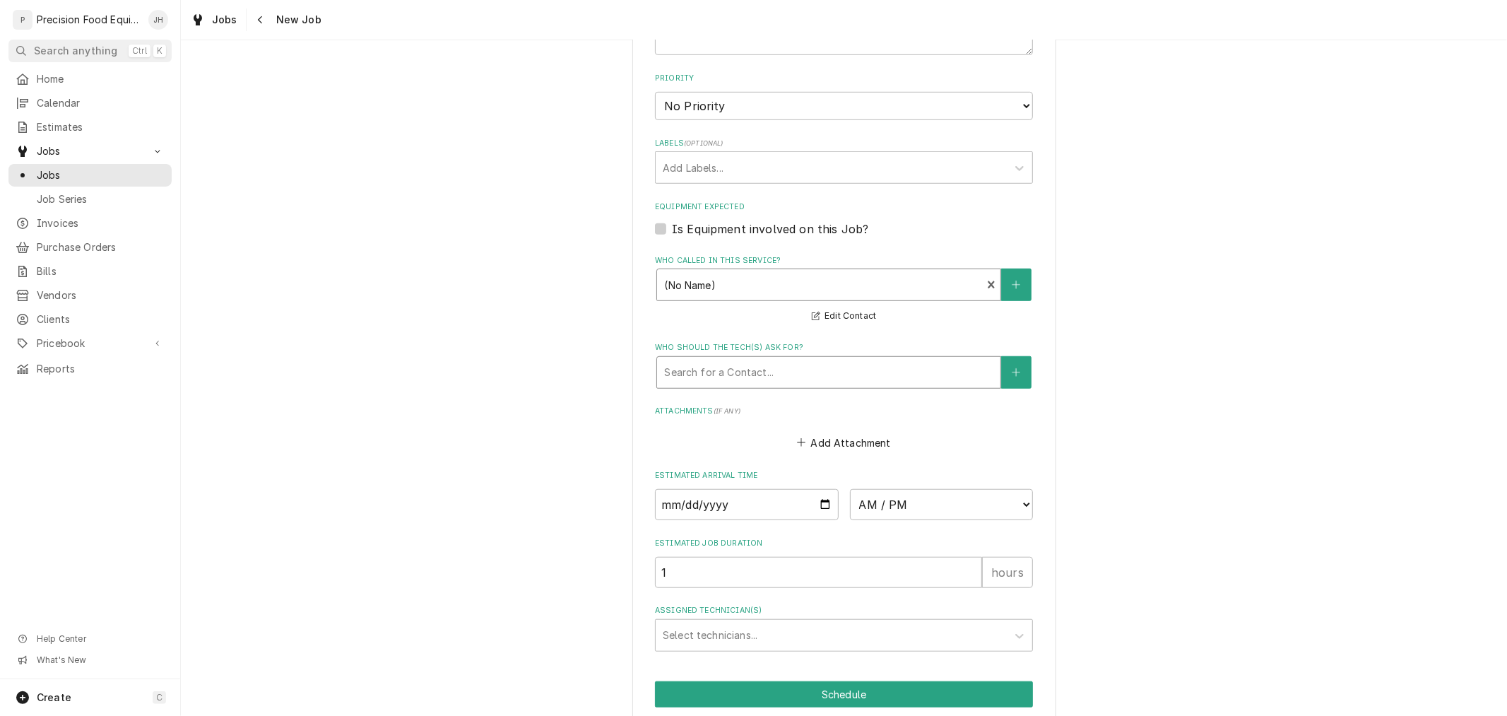
click at [801, 371] on div "Who should the tech(s) ask for?" at bounding box center [828, 372] width 329 height 25
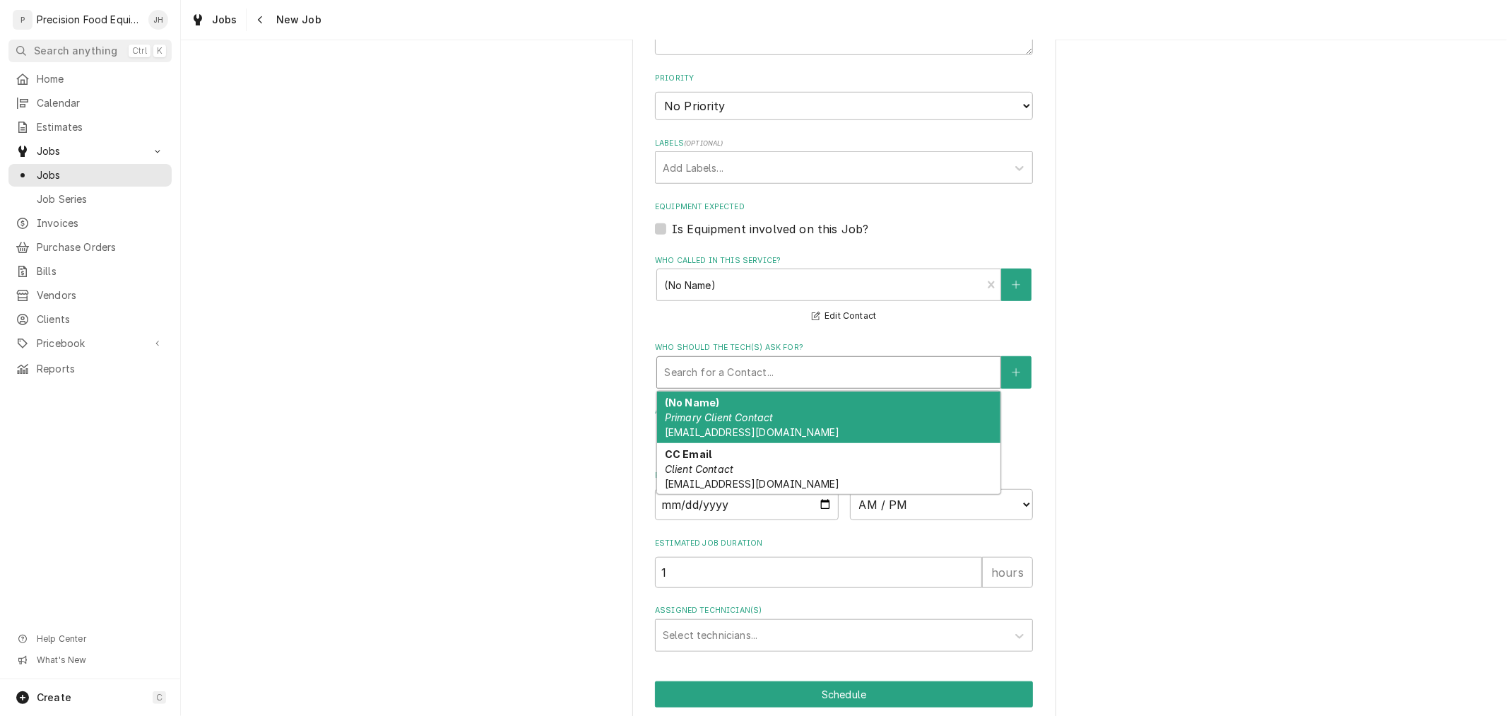
click at [793, 427] on div "(No Name) Primary Client Contact invoices@saladandgo.com" at bounding box center [828, 417] width 343 height 52
type textarea "x"
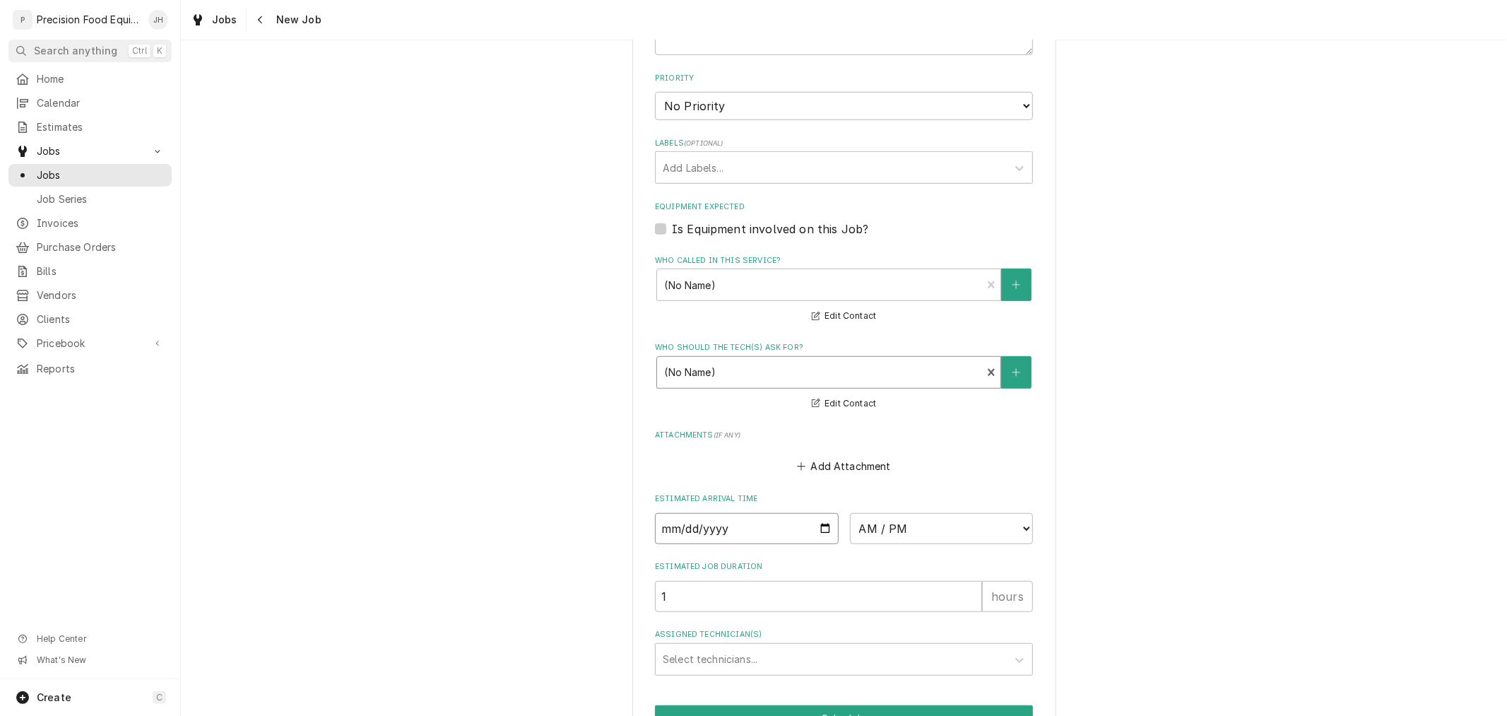
click at [816, 524] on input "Date" at bounding box center [747, 528] width 184 height 31
type input "2025-08-21"
type textarea "x"
click at [906, 530] on select "AM / PM 6:00 AM 6:15 AM 6:30 AM 6:45 AM 7:00 AM 7:15 AM 7:30 AM 7:45 AM 8:00 AM…" at bounding box center [942, 528] width 184 height 31
select select "16:00:00"
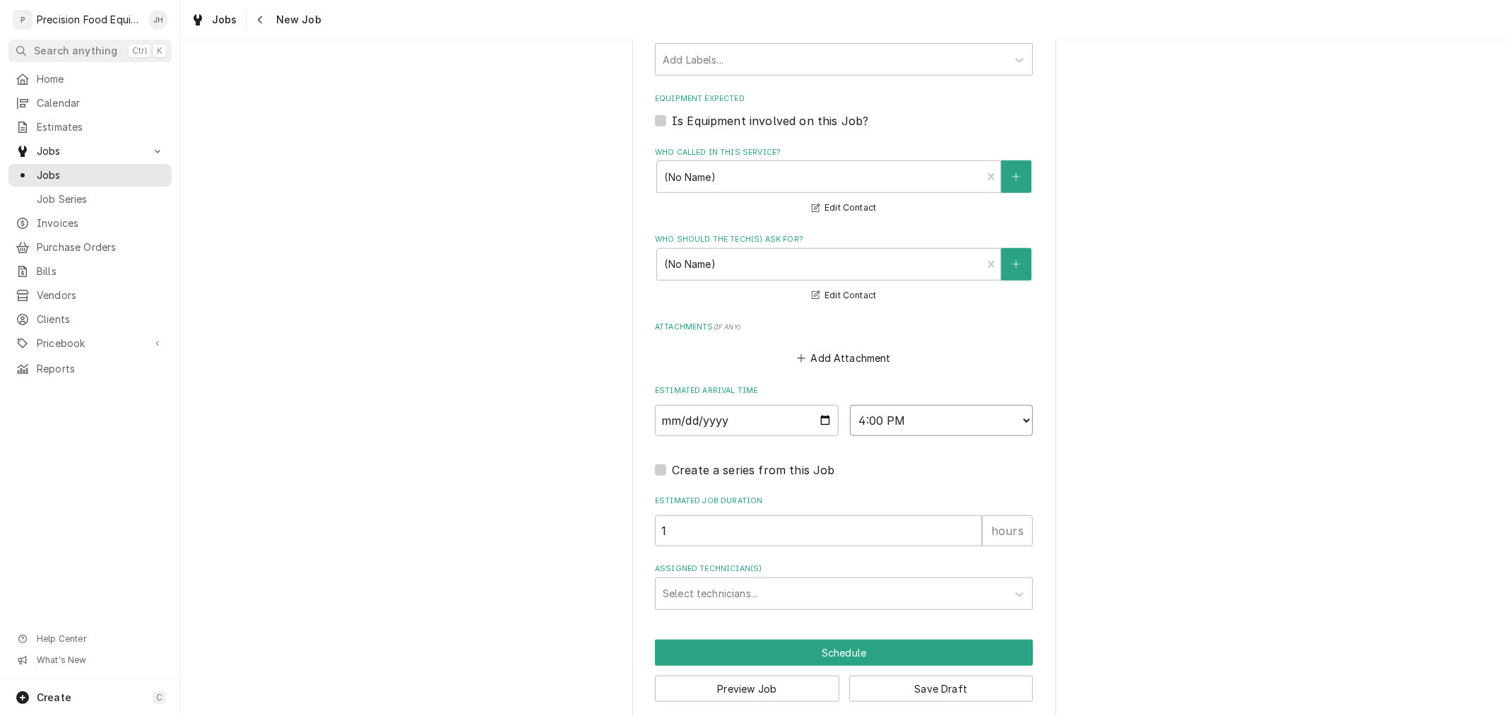
scroll to position [906, 0]
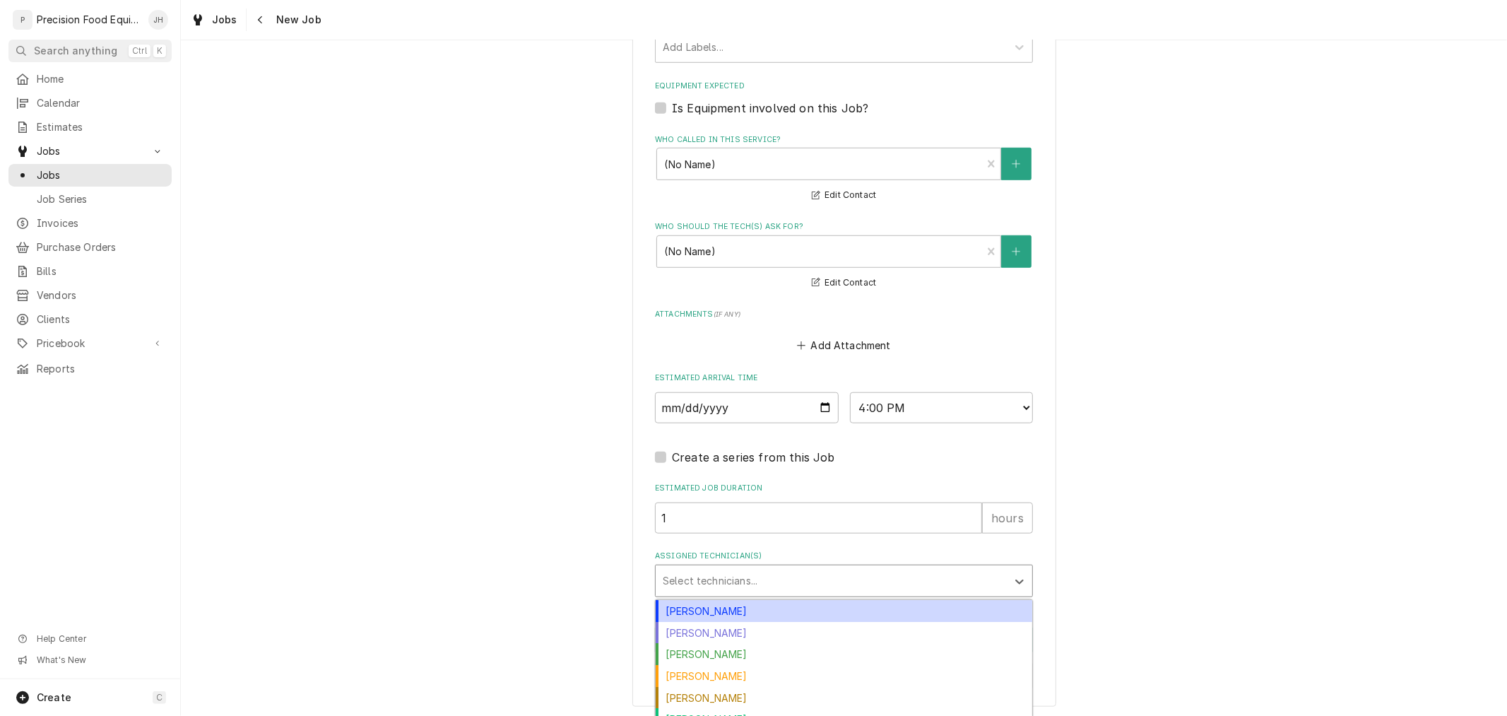
click at [777, 573] on div "Assigned Technician(s)" at bounding box center [831, 580] width 337 height 25
click at [760, 613] on div "[PERSON_NAME]" at bounding box center [844, 611] width 377 height 22
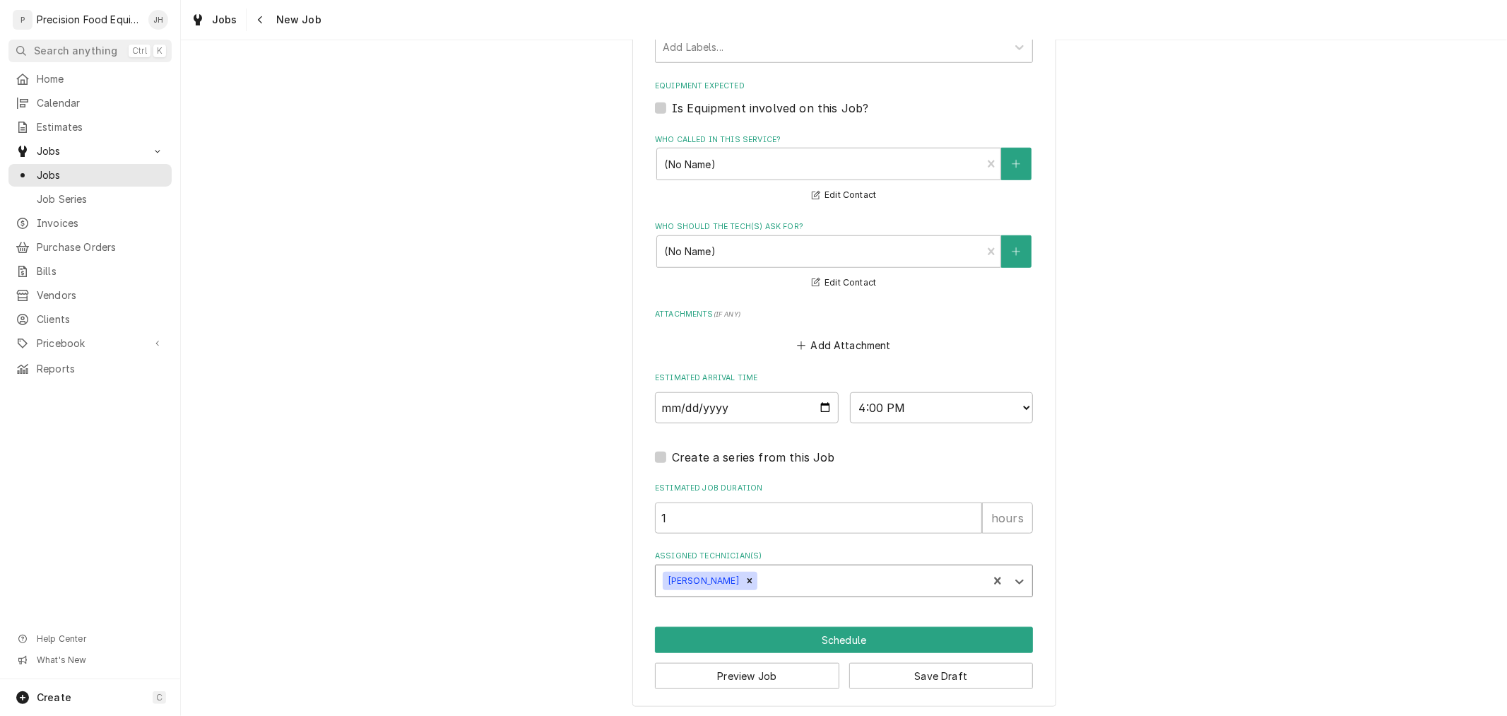
type textarea "x"
click at [933, 413] on select "AM / PM 6:00 AM 6:15 AM 6:30 AM 6:45 AM 7:00 AM 7:15 AM 7:30 AM 7:45 AM 8:00 AM…" at bounding box center [942, 407] width 184 height 31
select select "17:00:00"
click at [850, 392] on select "AM / PM 6:00 AM 6:15 AM 6:30 AM 6:45 AM 7:00 AM 7:15 AM 7:30 AM 7:45 AM 8:00 AM…" at bounding box center [942, 407] width 184 height 31
click at [860, 630] on button "Schedule" at bounding box center [844, 640] width 378 height 26
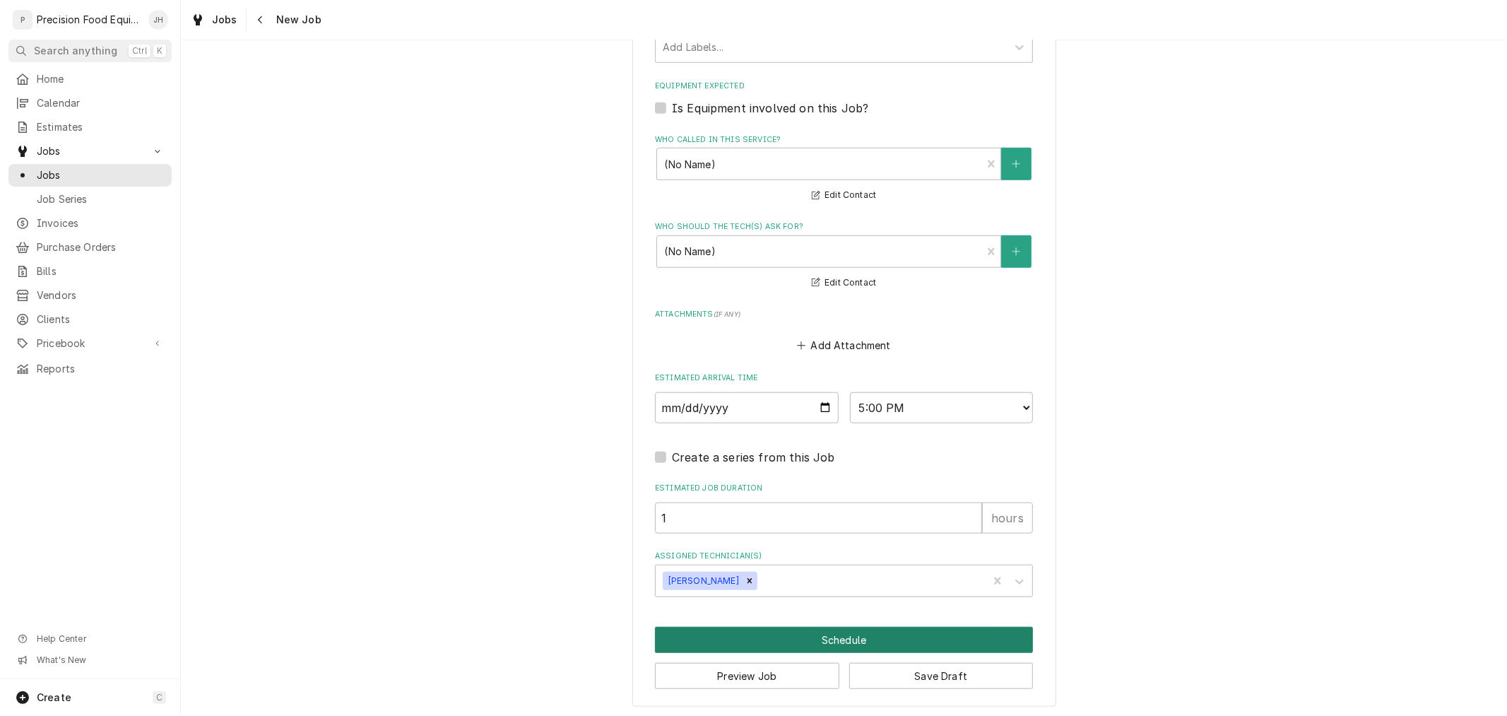
scroll to position [892, 0]
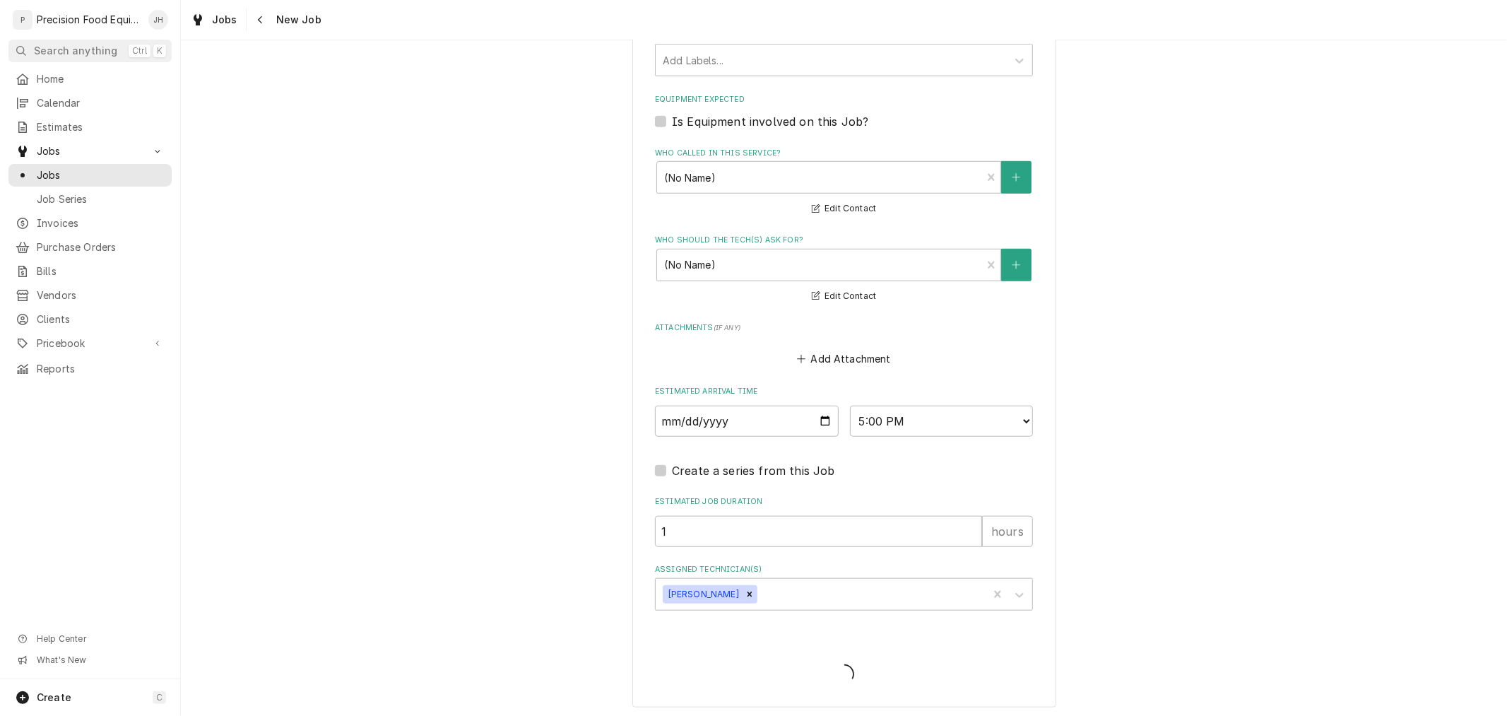
type textarea "x"
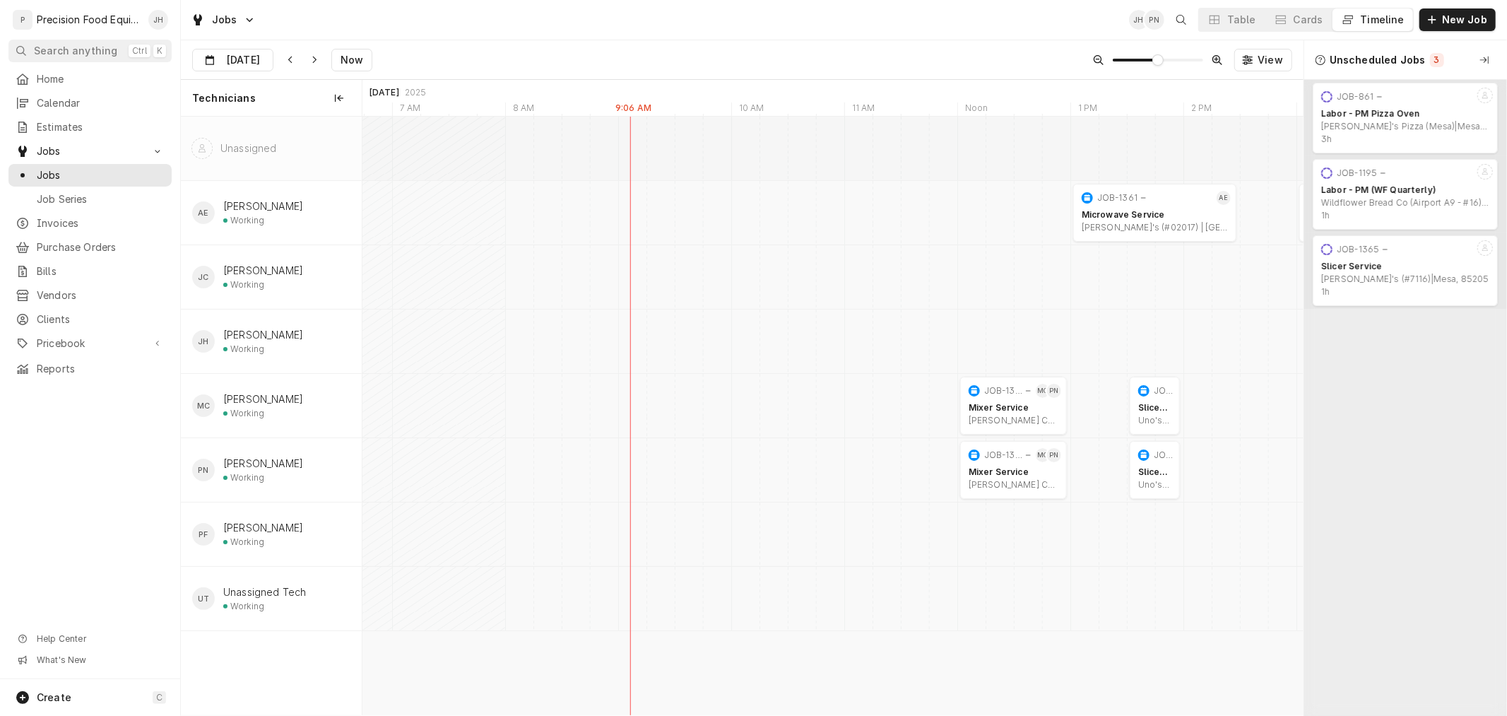
scroll to position [0, 18902]
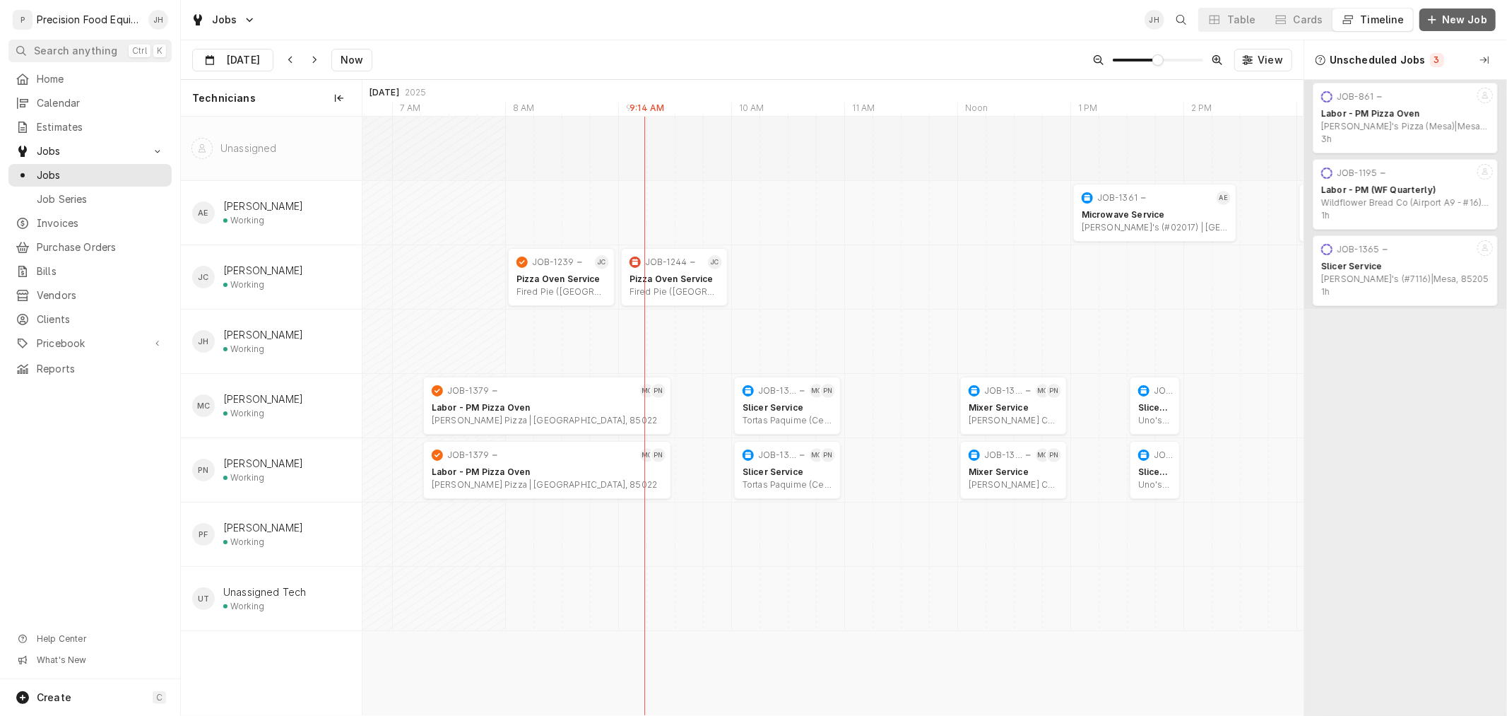
click at [1451, 23] on span "New Job" at bounding box center [1464, 20] width 51 height 14
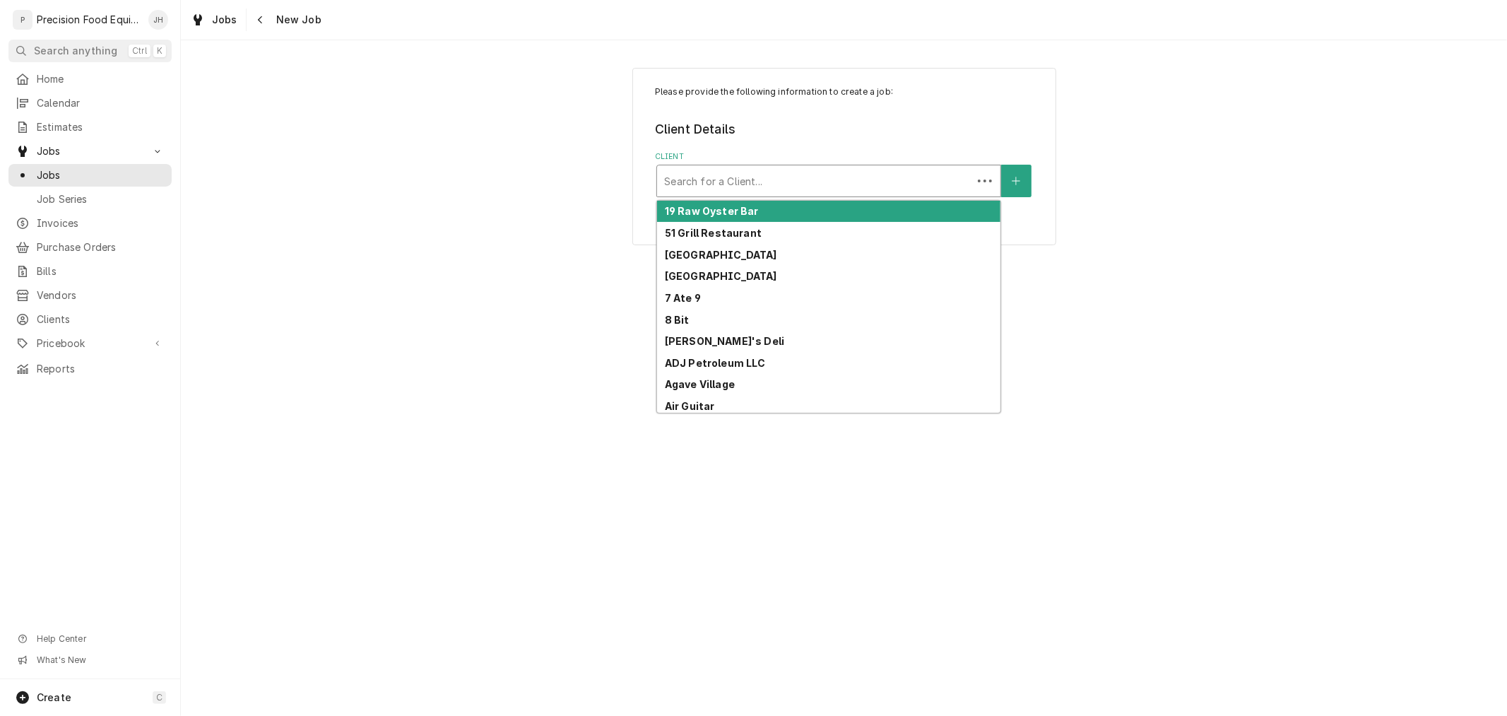
click at [855, 191] on div "Client" at bounding box center [814, 180] width 301 height 25
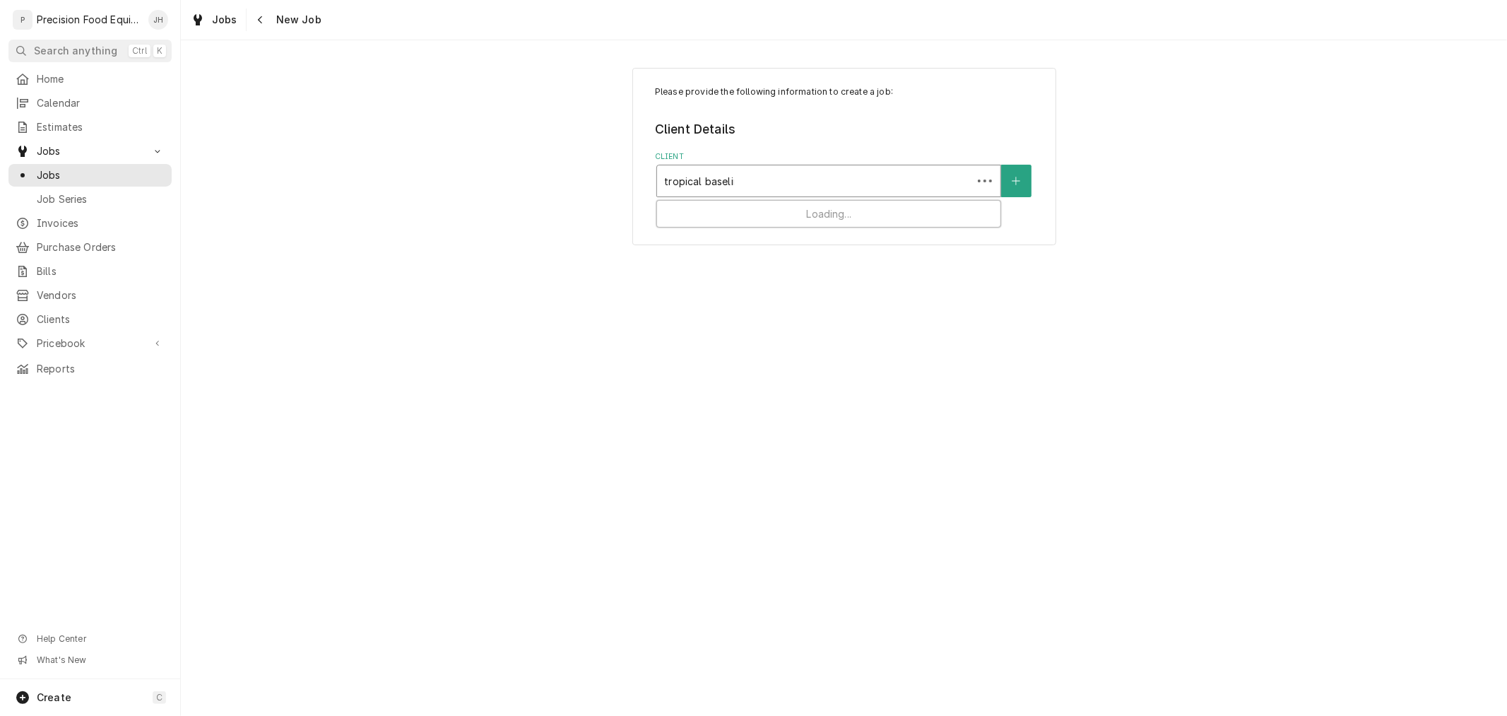
type input "tropical baseline"
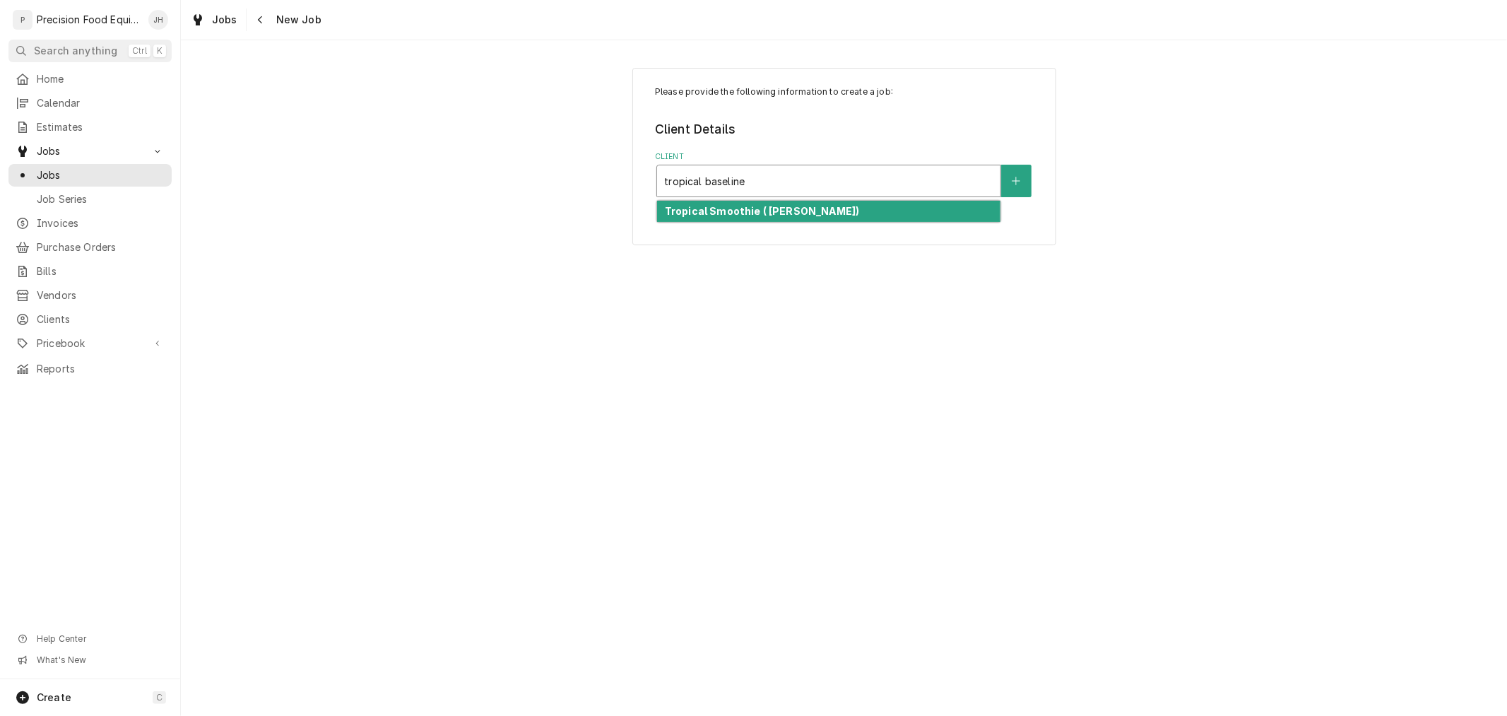
click at [838, 213] on div "Tropical Smoothie ( [PERSON_NAME])" at bounding box center [828, 212] width 343 height 22
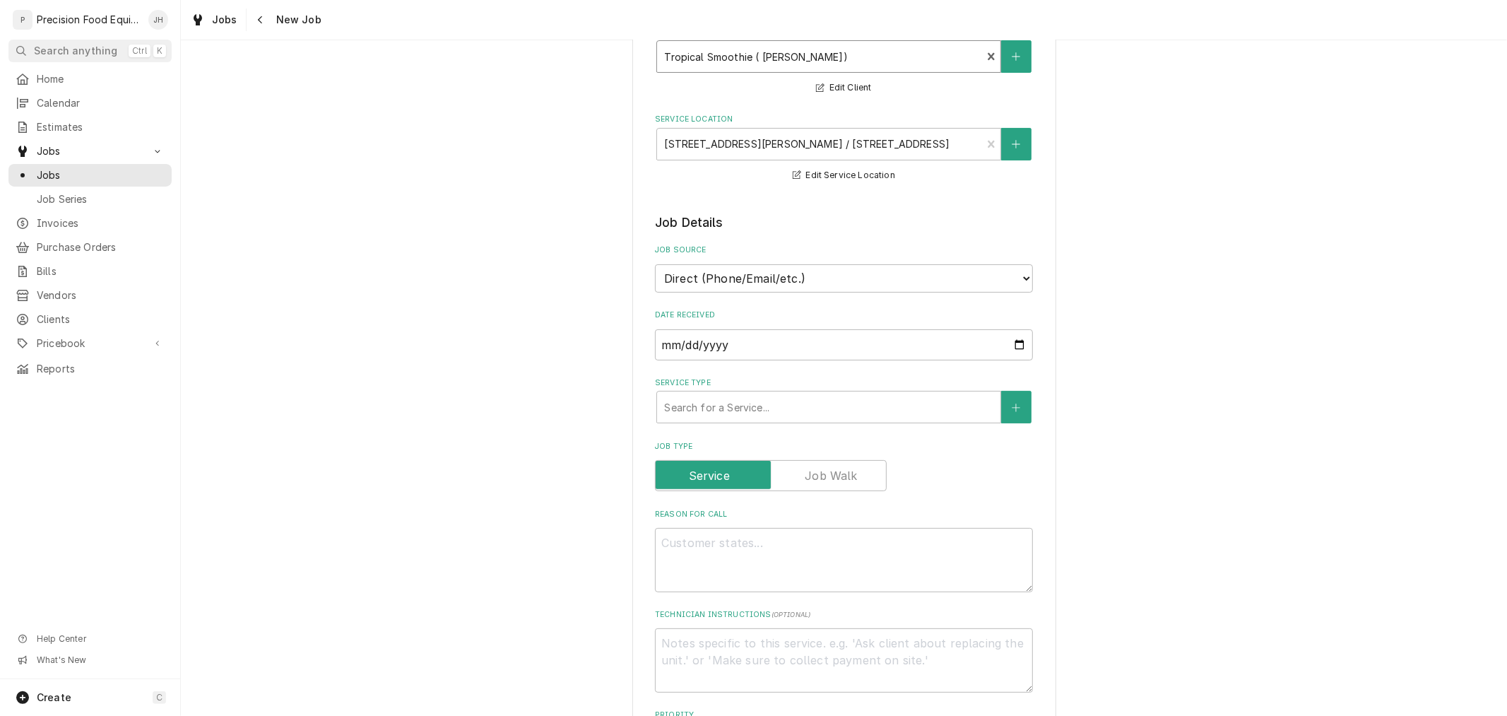
scroll to position [235, 0]
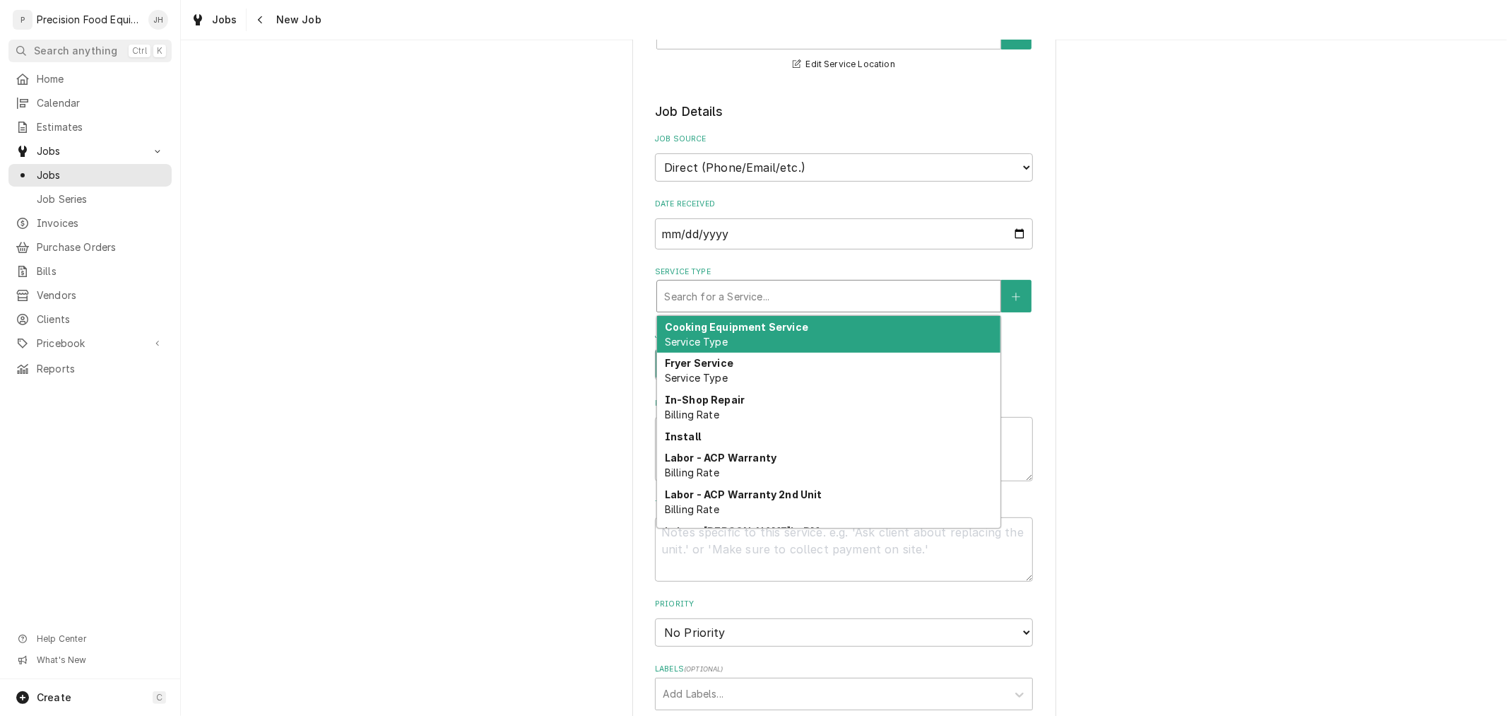
click at [849, 294] on div "Service Type" at bounding box center [828, 295] width 329 height 25
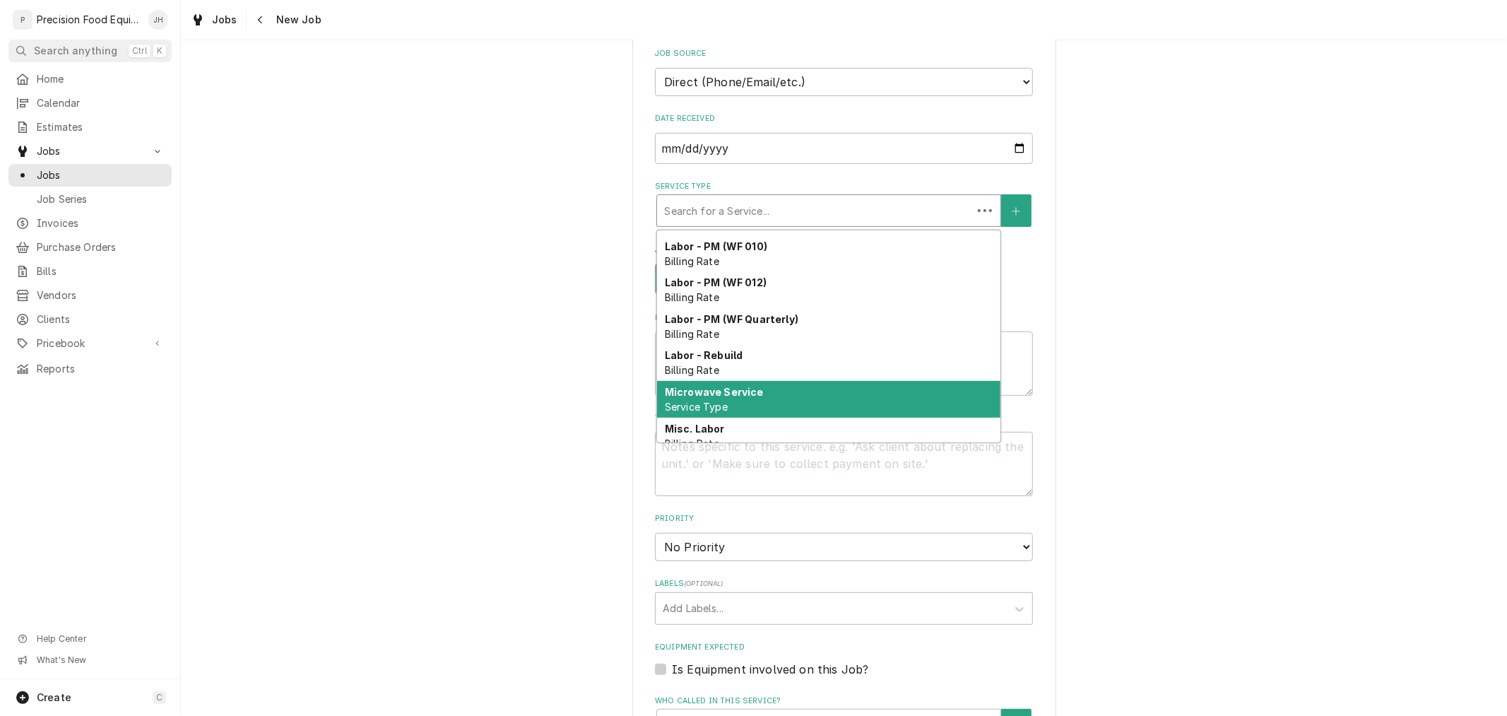
scroll to position [487, 0]
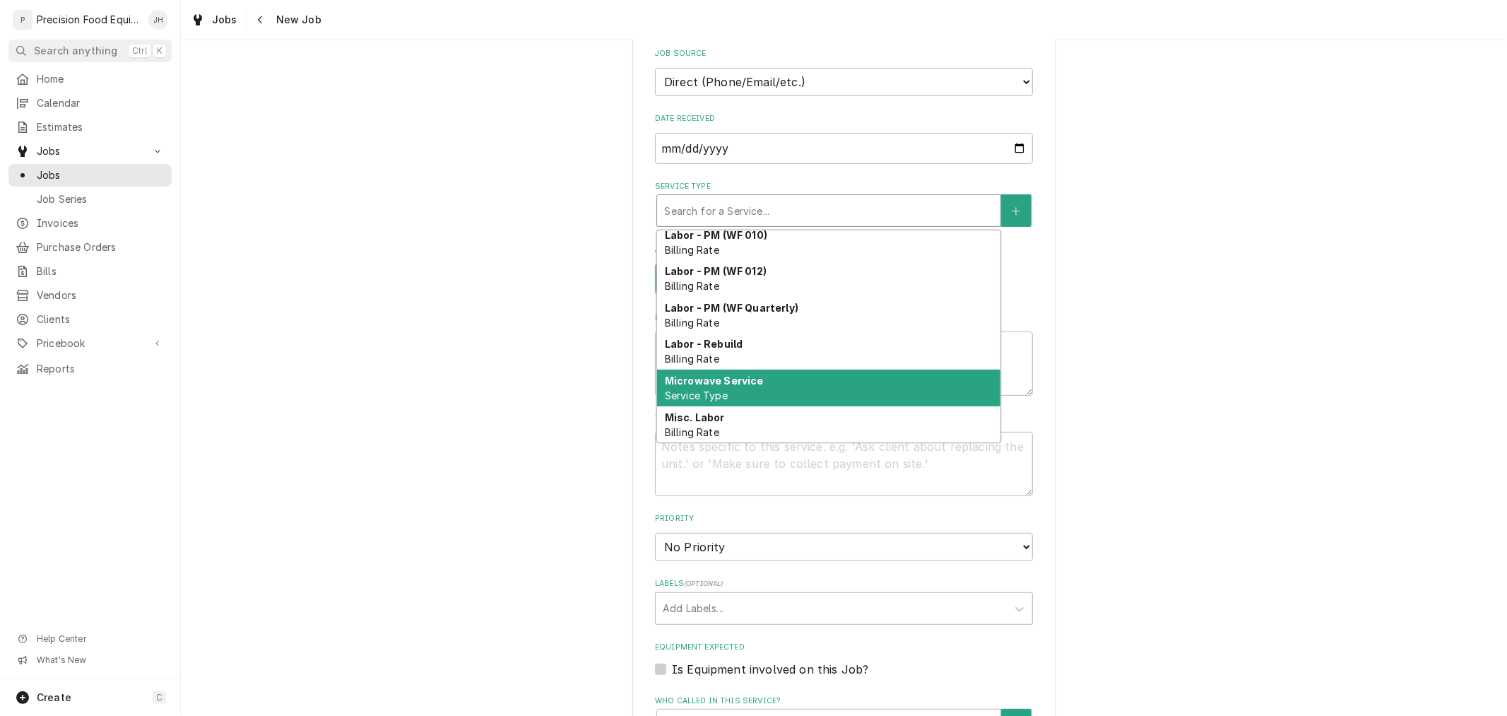
click at [811, 379] on div "Microwave Service Service Type" at bounding box center [828, 387] width 343 height 37
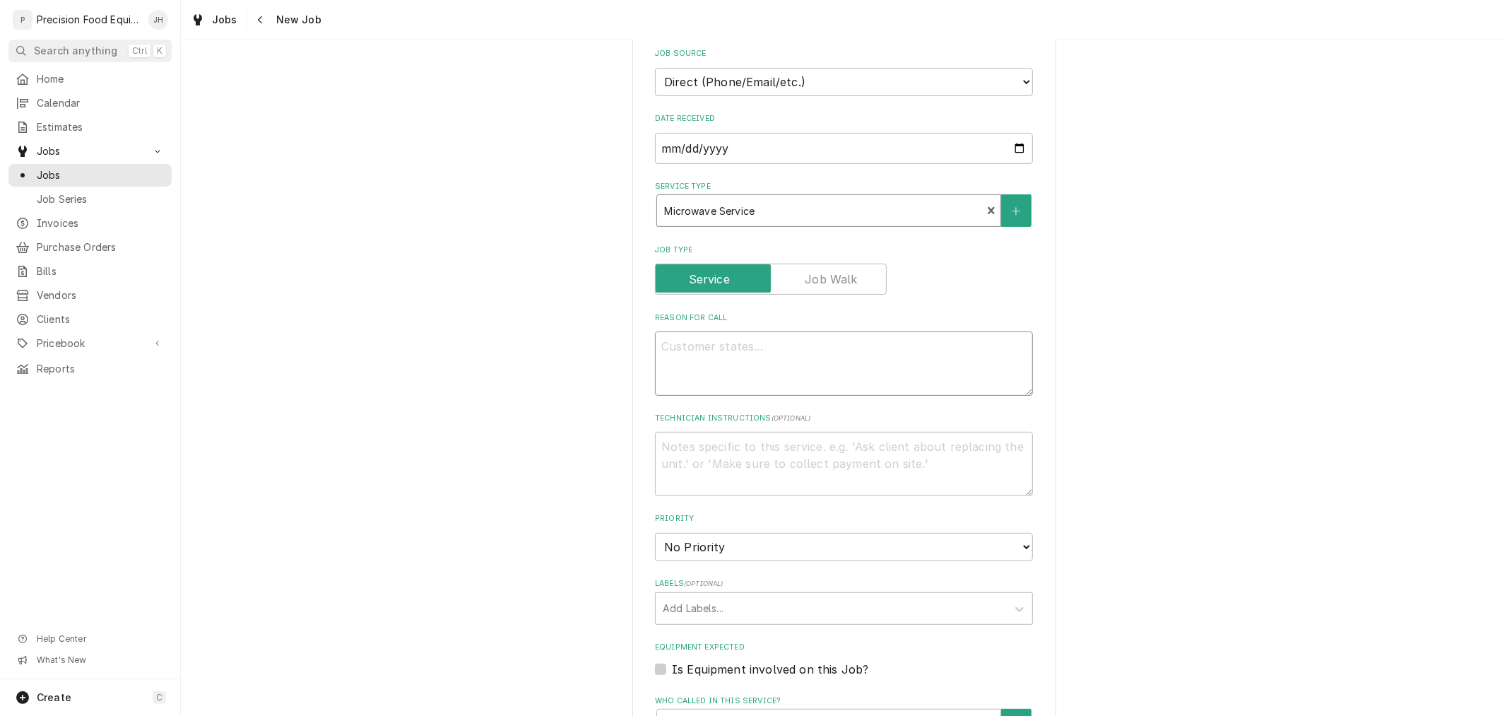
click at [822, 362] on textarea "Reason For Call" at bounding box center [844, 363] width 378 height 64
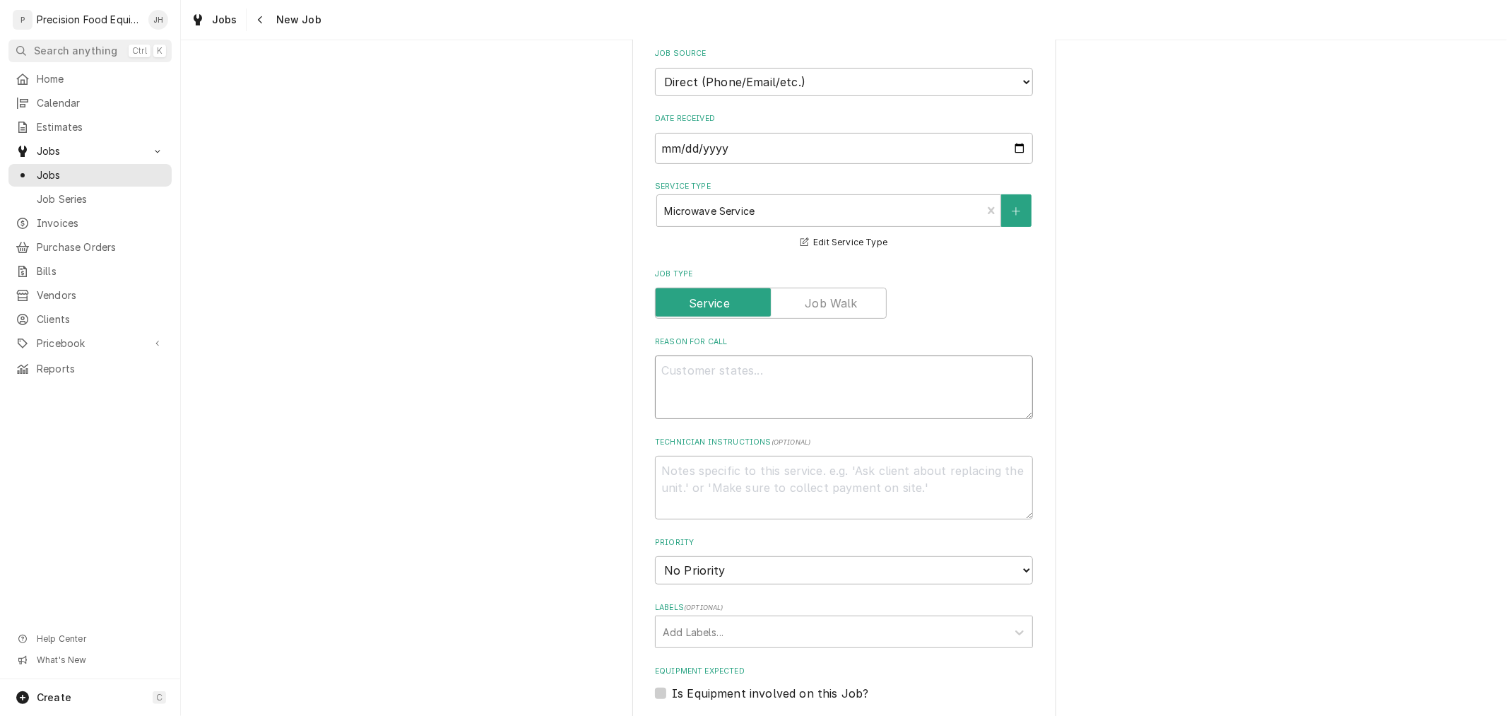
type textarea "x"
type textarea "O"
type textarea "x"
type textarea "Ov"
type textarea "x"
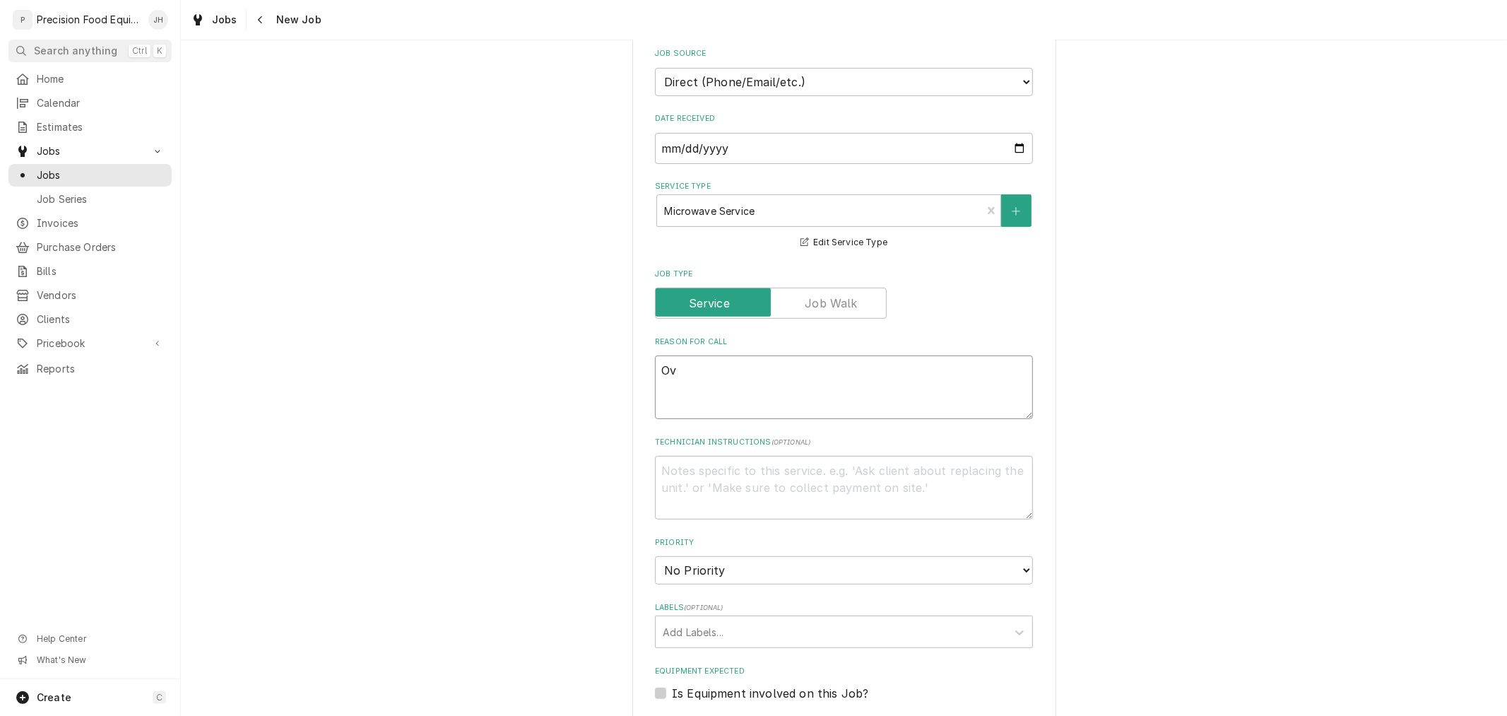
type textarea "Ove"
type textarea "x"
type textarea "Oven"
type textarea "x"
type textarea "Oven i"
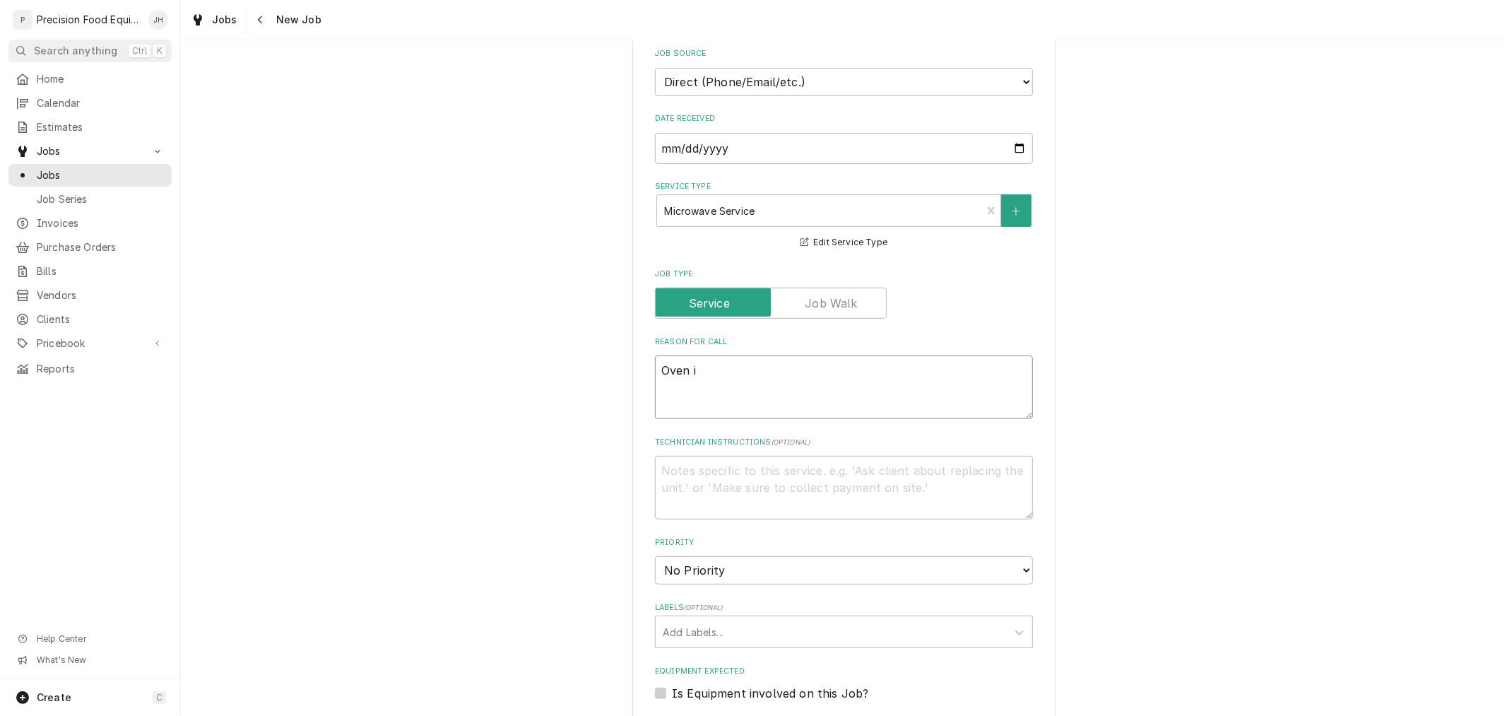
type textarea "x"
type textarea "Oven is"
type textarea "x"
type textarea "Oven is g"
type textarea "x"
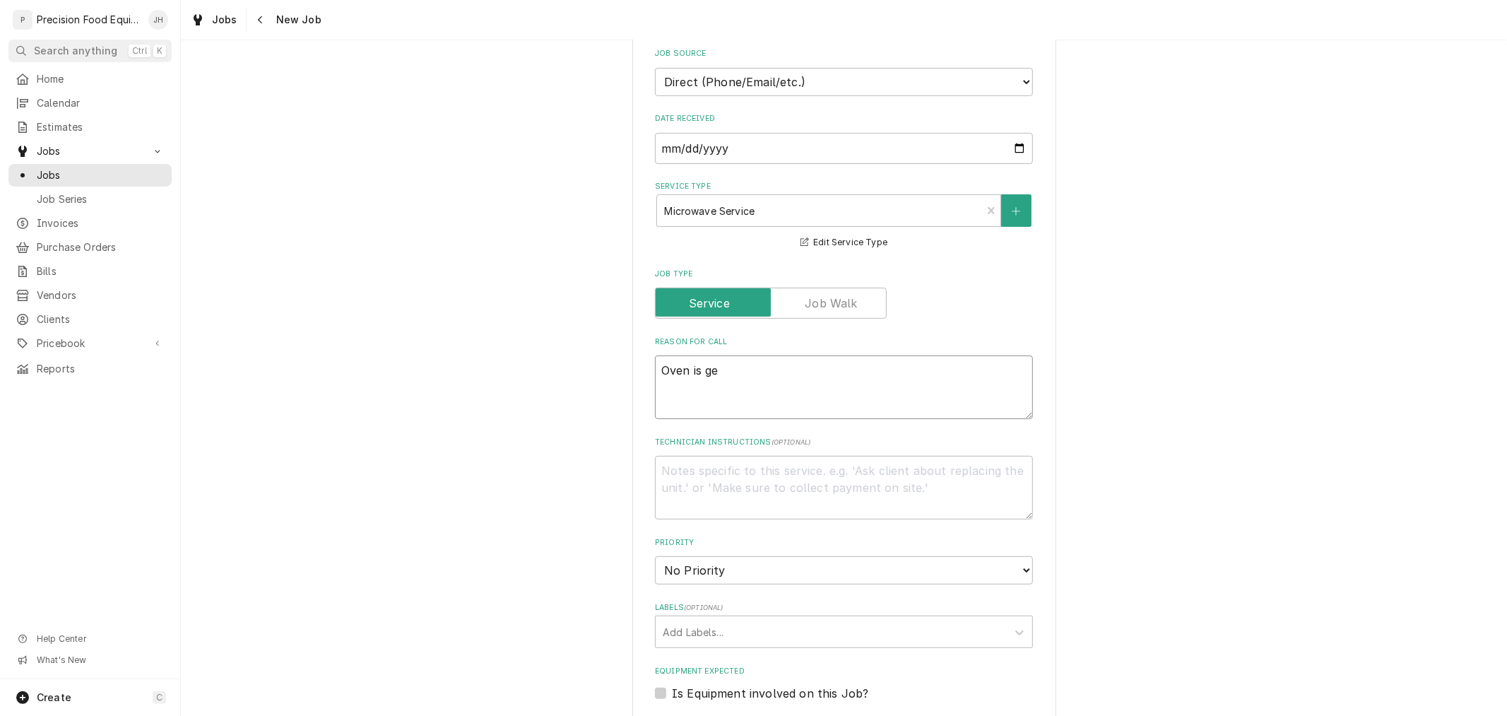
type textarea "Oven is get"
type textarea "x"
type textarea "Oven is gett"
type textarea "x"
type textarea "Oven is getti"
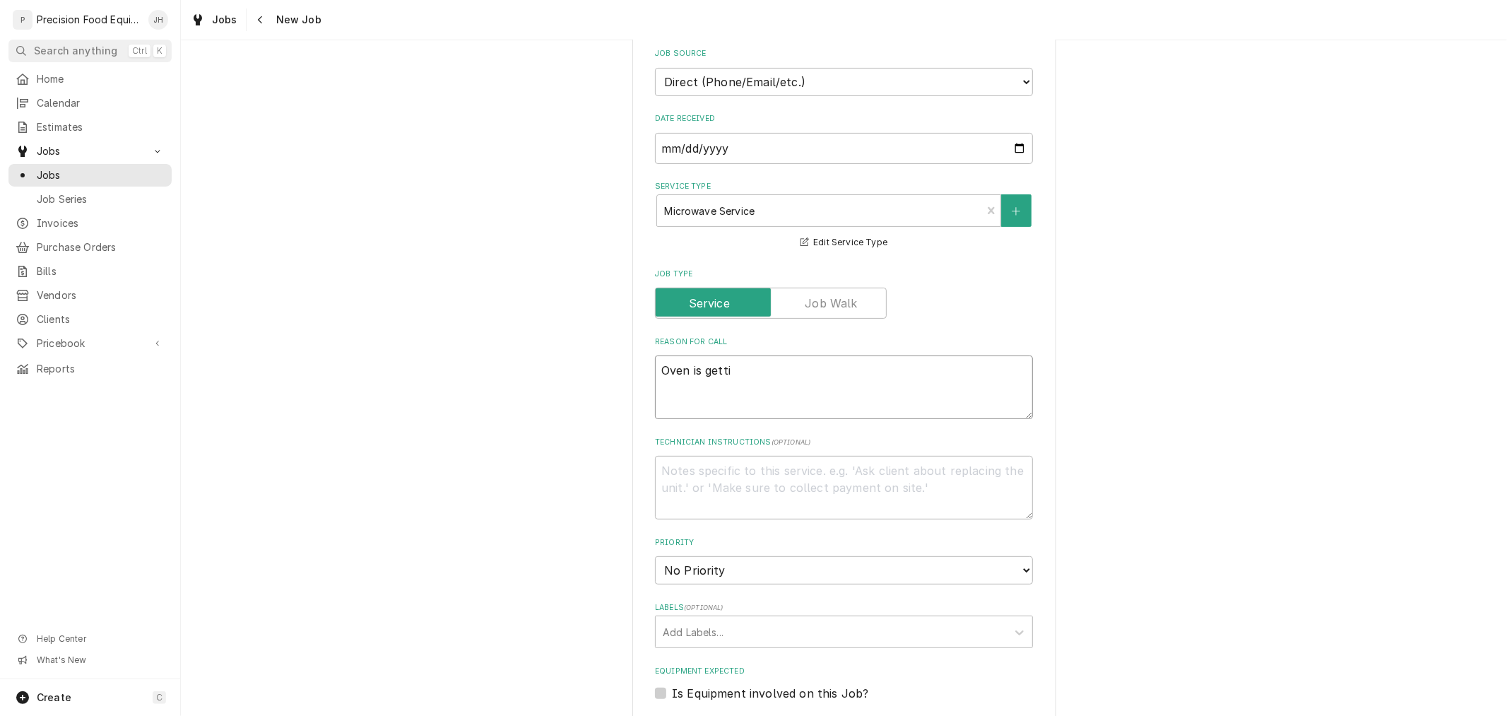
type textarea "x"
type textarea "Oven is gettin"
type textarea "x"
type textarea "Oven is getting"
type textarea "x"
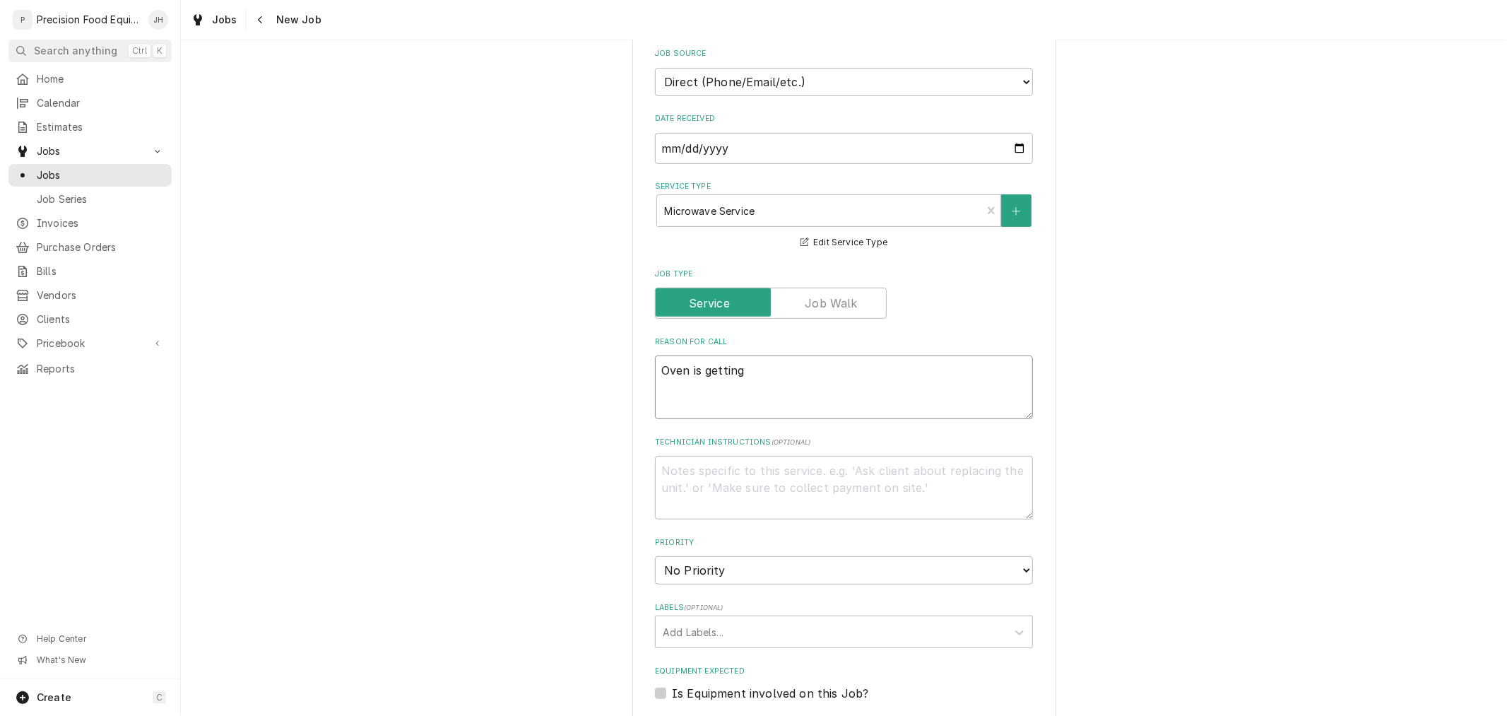
type textarea "Oven is getting"
type textarea "x"
type textarea "Oven is getting v"
type textarea "x"
type textarea "Oven is getting ve"
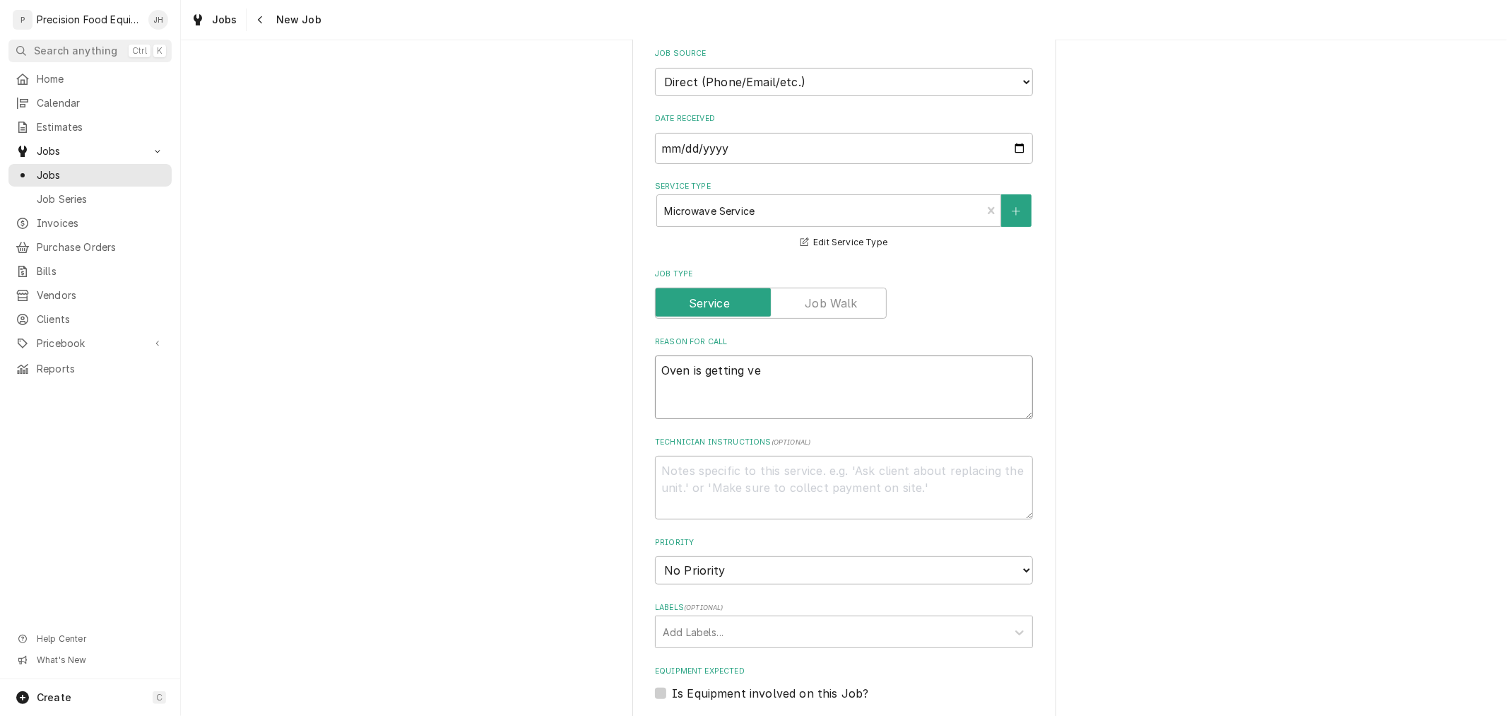
type textarea "x"
type textarea "Oven is getting ver"
type textarea "x"
type textarea "Oven is getting very"
type textarea "x"
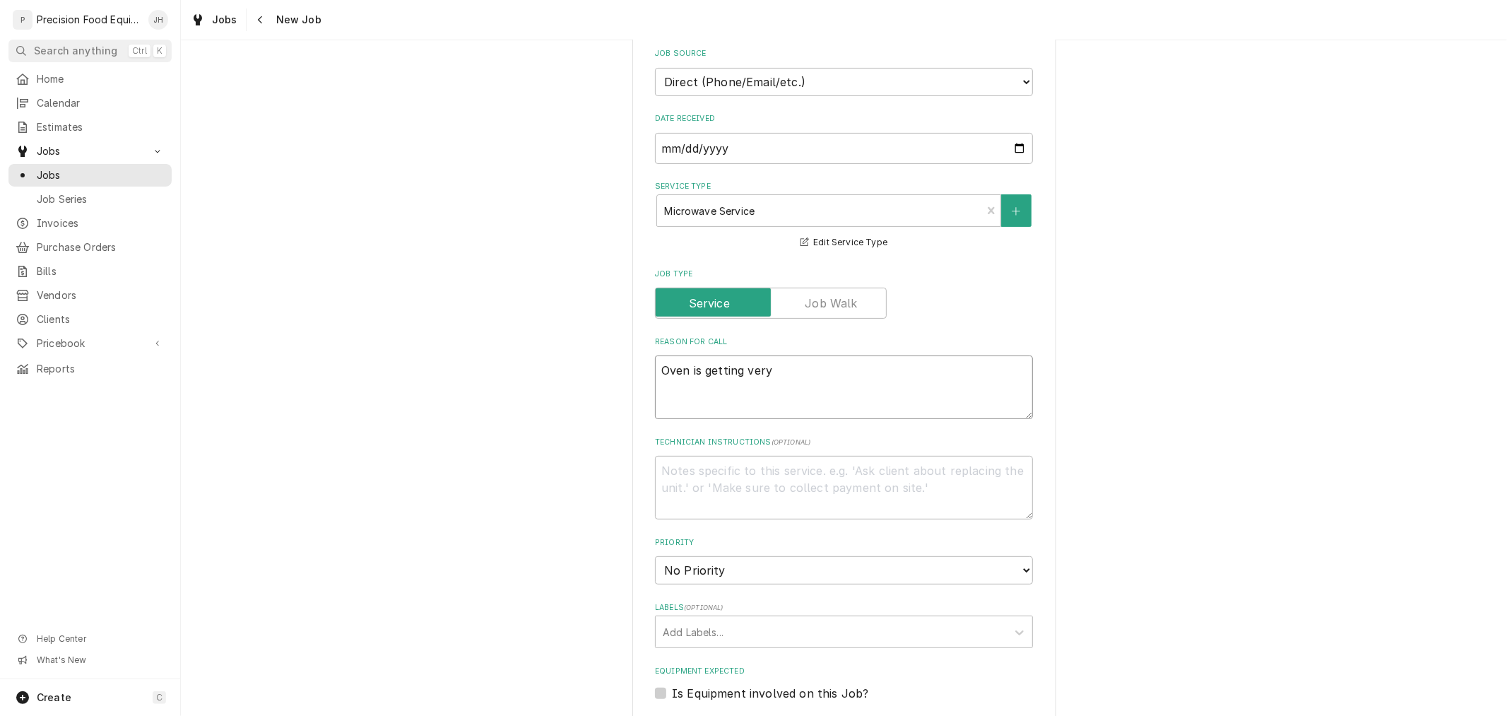
type textarea "Oven is getting very"
type textarea "x"
type textarea "Oven is getting very ho"
type textarea "x"
type textarea "Oven is getting very hot"
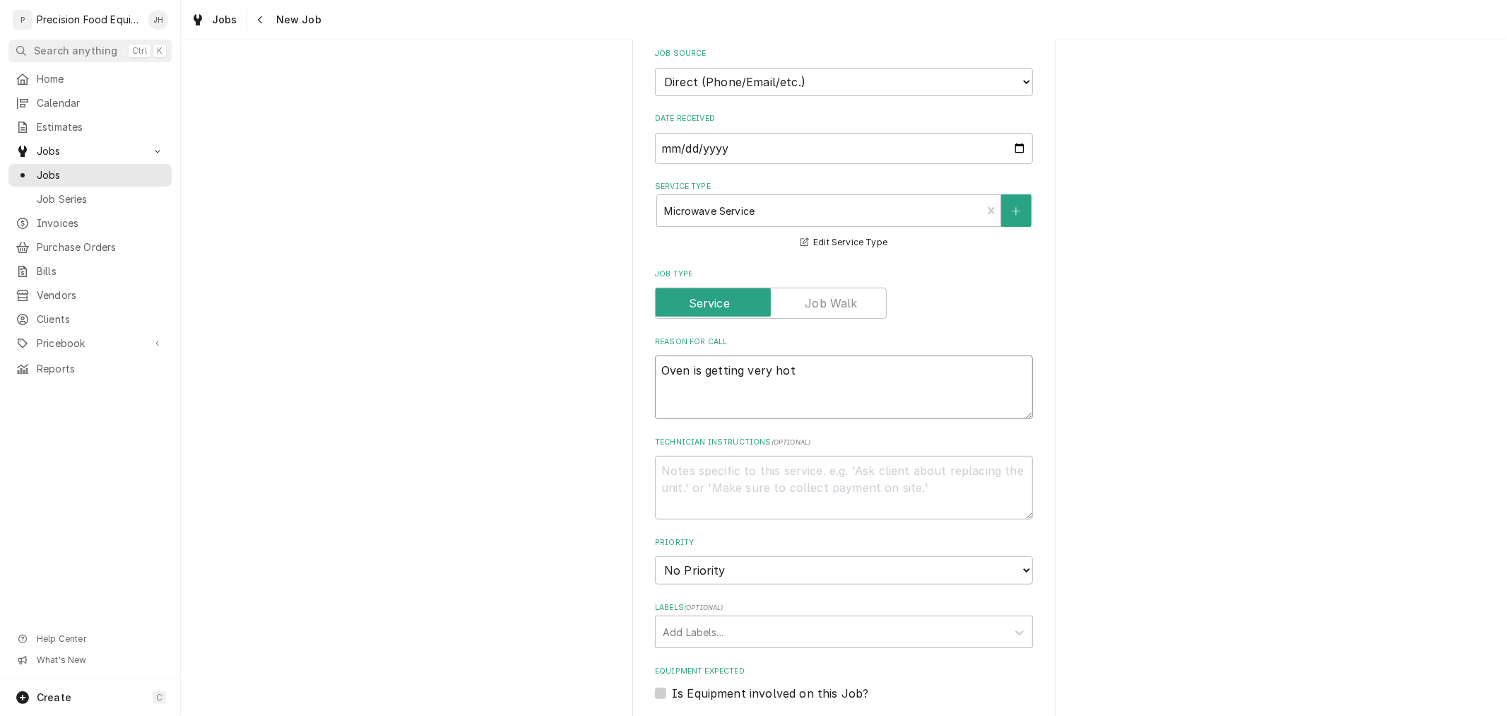
type textarea "x"
type textarea "Oven is getting very hot"
type textarea "x"
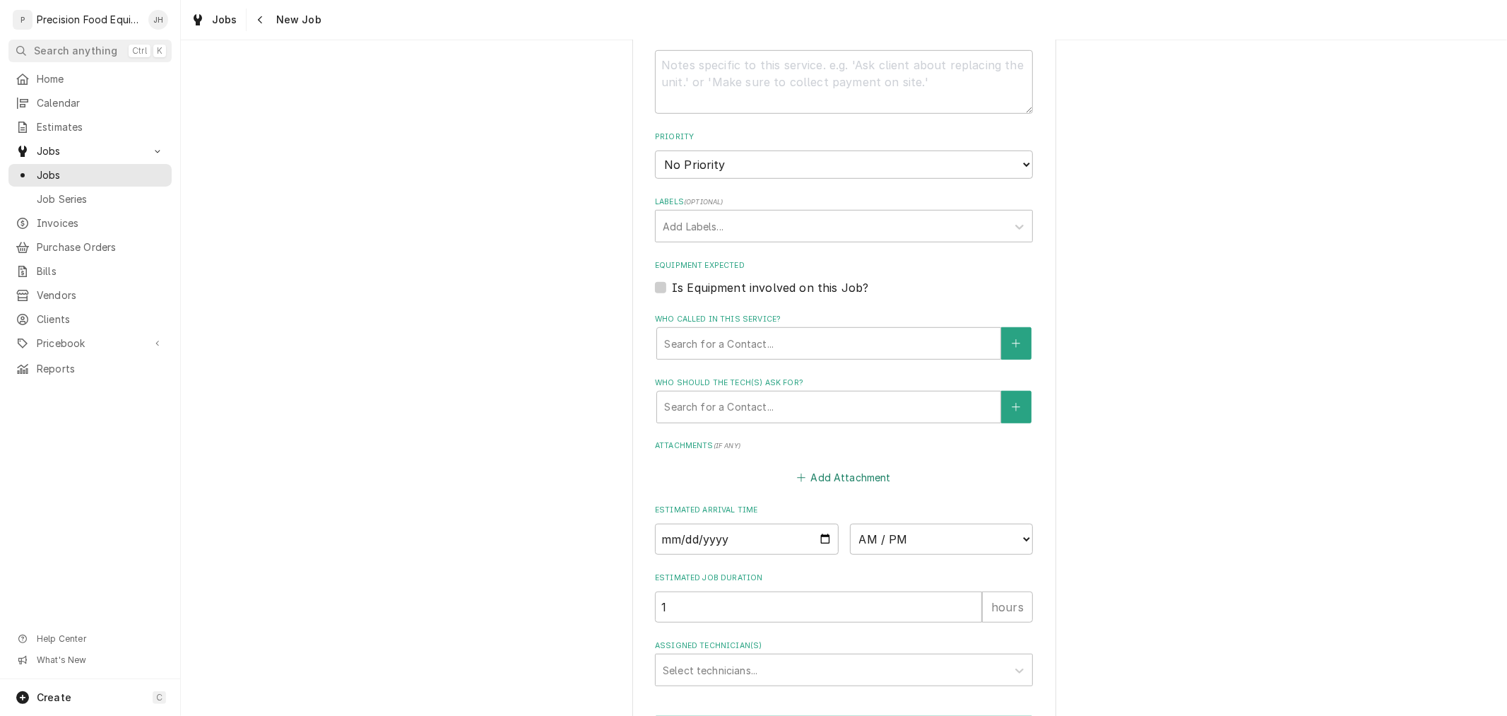
scroll to position [634, 0]
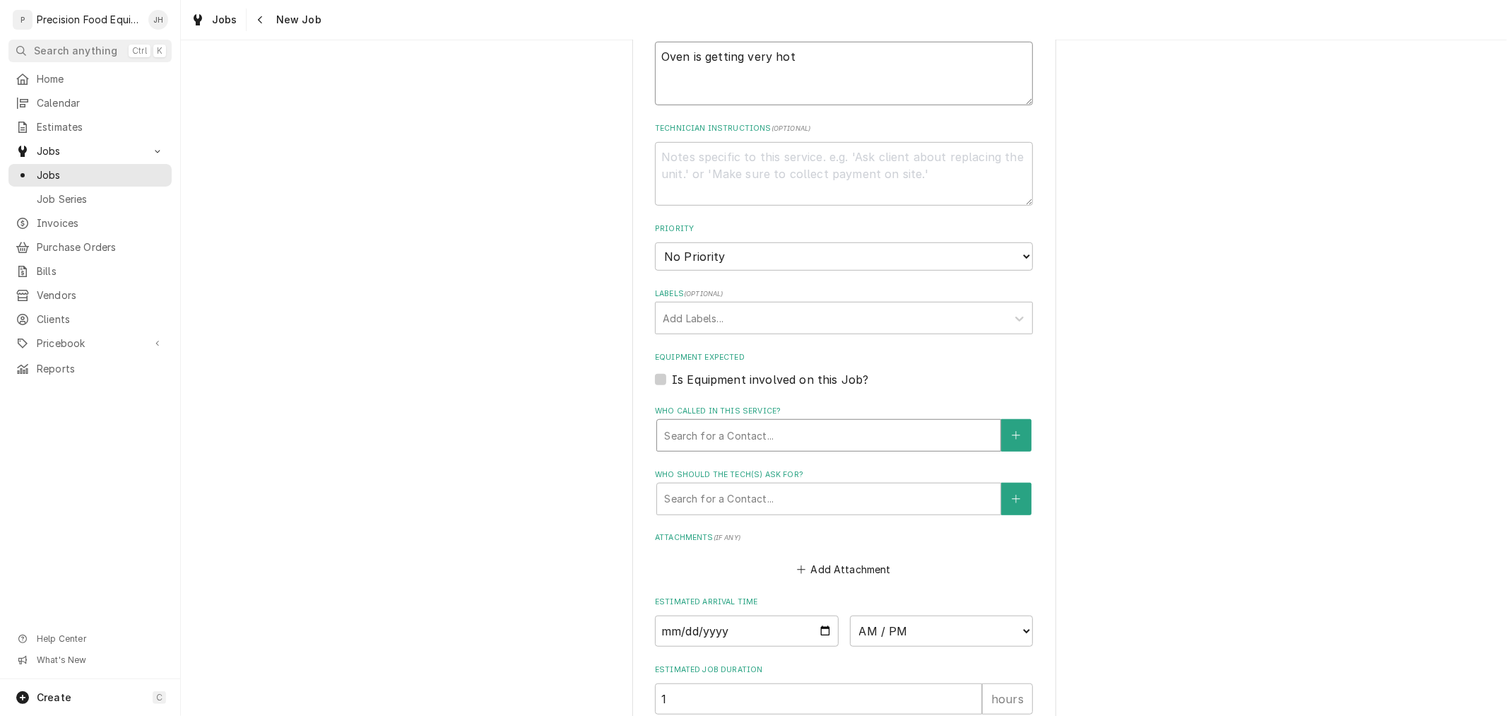
type textarea "Oven is getting very hot"
click at [798, 432] on div "Who called in this service?" at bounding box center [828, 434] width 329 height 25
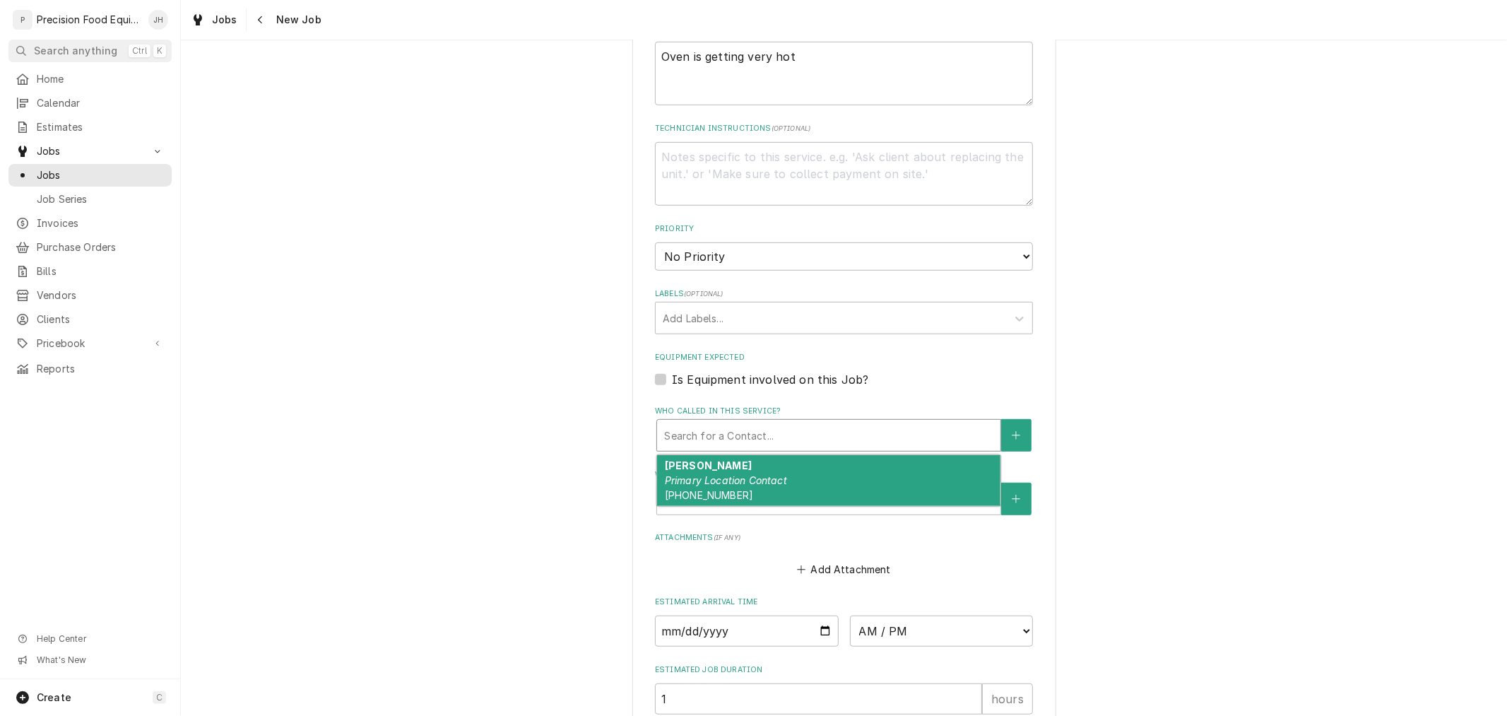
click at [786, 465] on div "[PERSON_NAME] Primary Location Contact [PHONE_NUMBER]" at bounding box center [828, 481] width 343 height 52
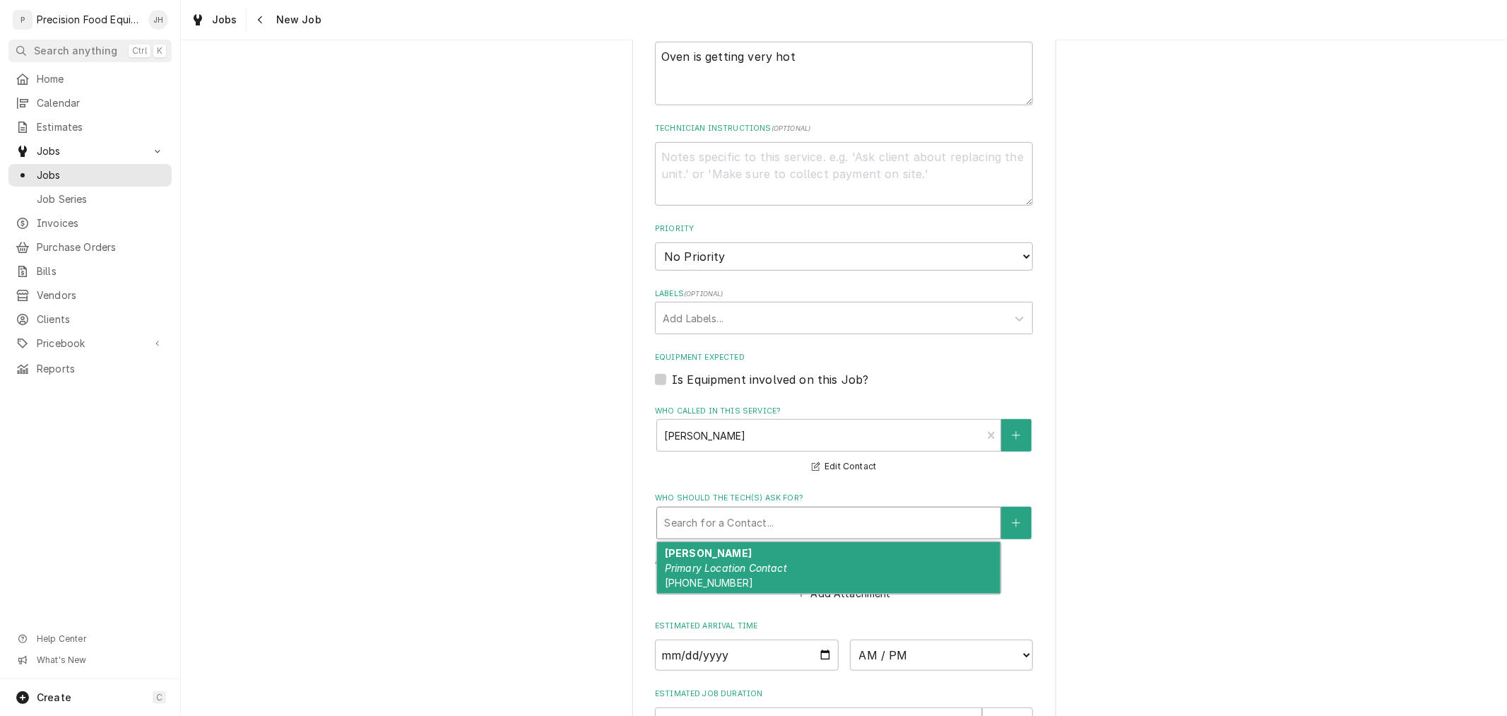
click at [778, 521] on div "Who should the tech(s) ask for?" at bounding box center [828, 522] width 329 height 25
click at [764, 562] on em "Primary Location Contact" at bounding box center [726, 568] width 122 height 12
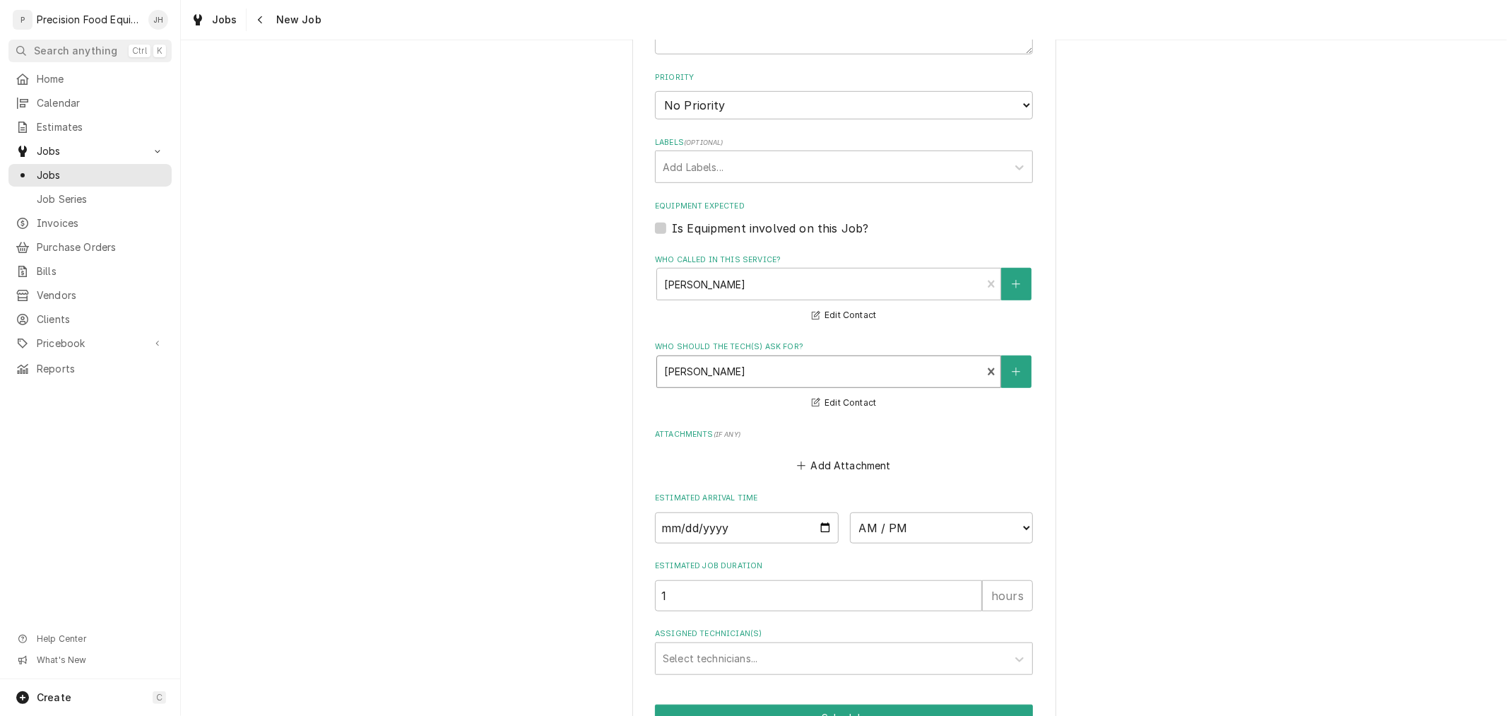
scroll to position [792, 0]
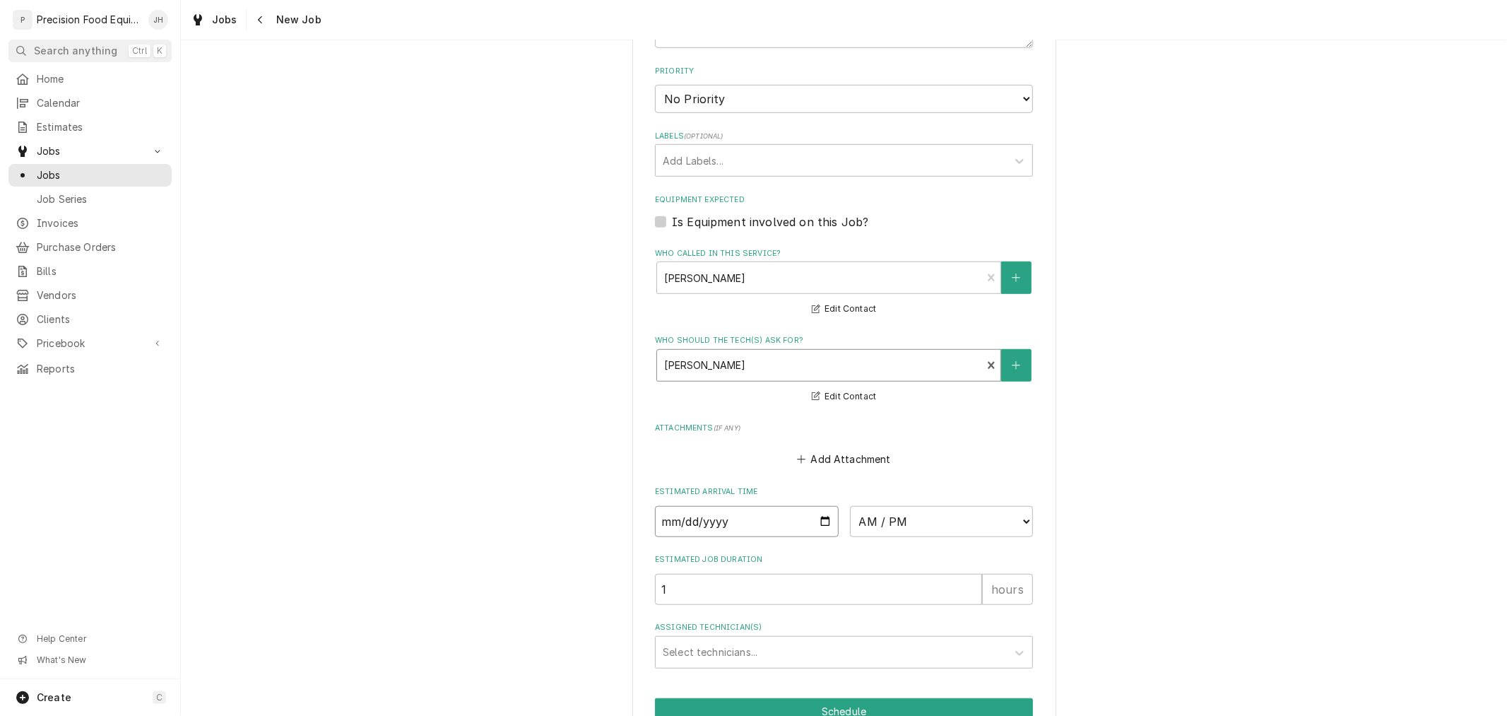
click at [817, 517] on input "Date" at bounding box center [747, 521] width 184 height 31
type textarea "x"
type input "[DATE]"
click at [956, 525] on select "AM / PM 6:00 AM 6:15 AM 6:30 AM 6:45 AM 7:00 AM 7:15 AM 7:30 AM 7:45 AM 8:00 AM…" at bounding box center [942, 521] width 184 height 31
type textarea "x"
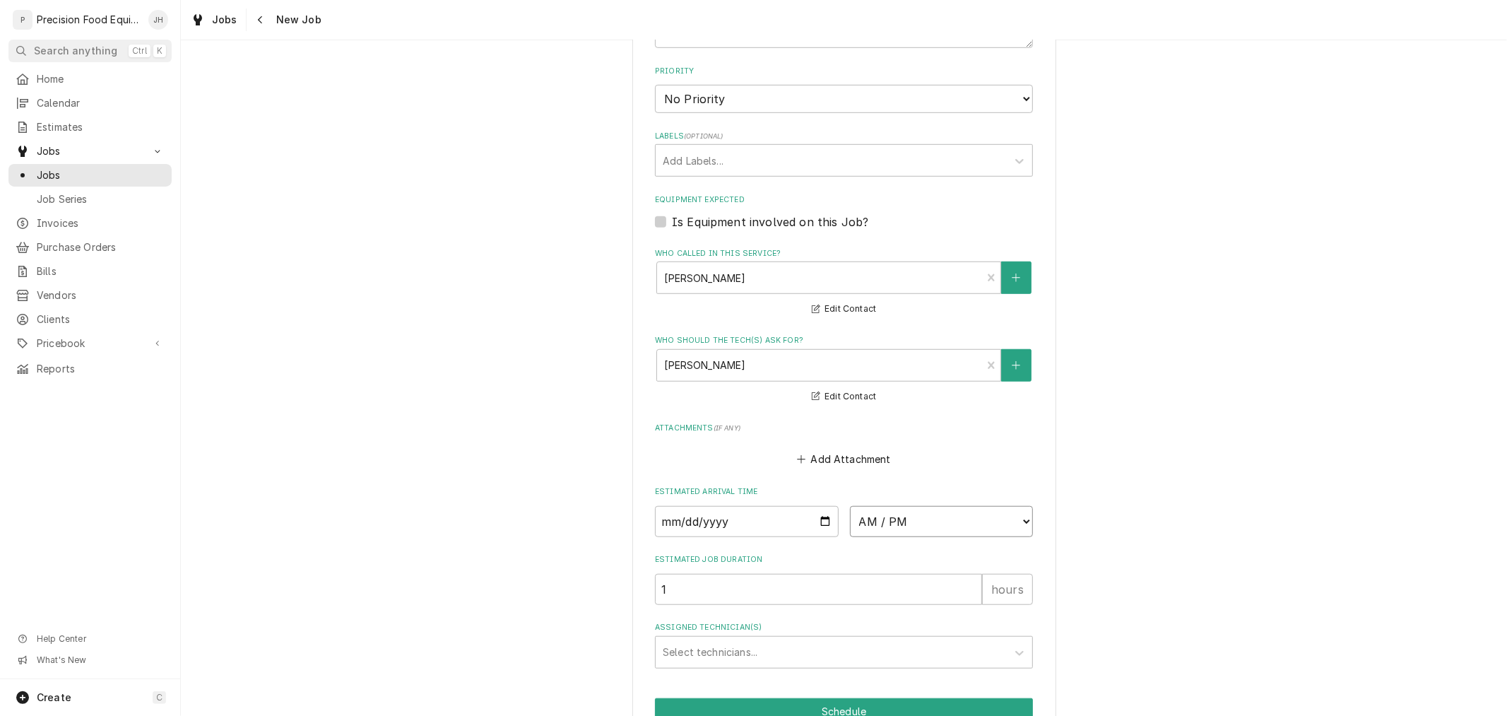
select select "09:00:00"
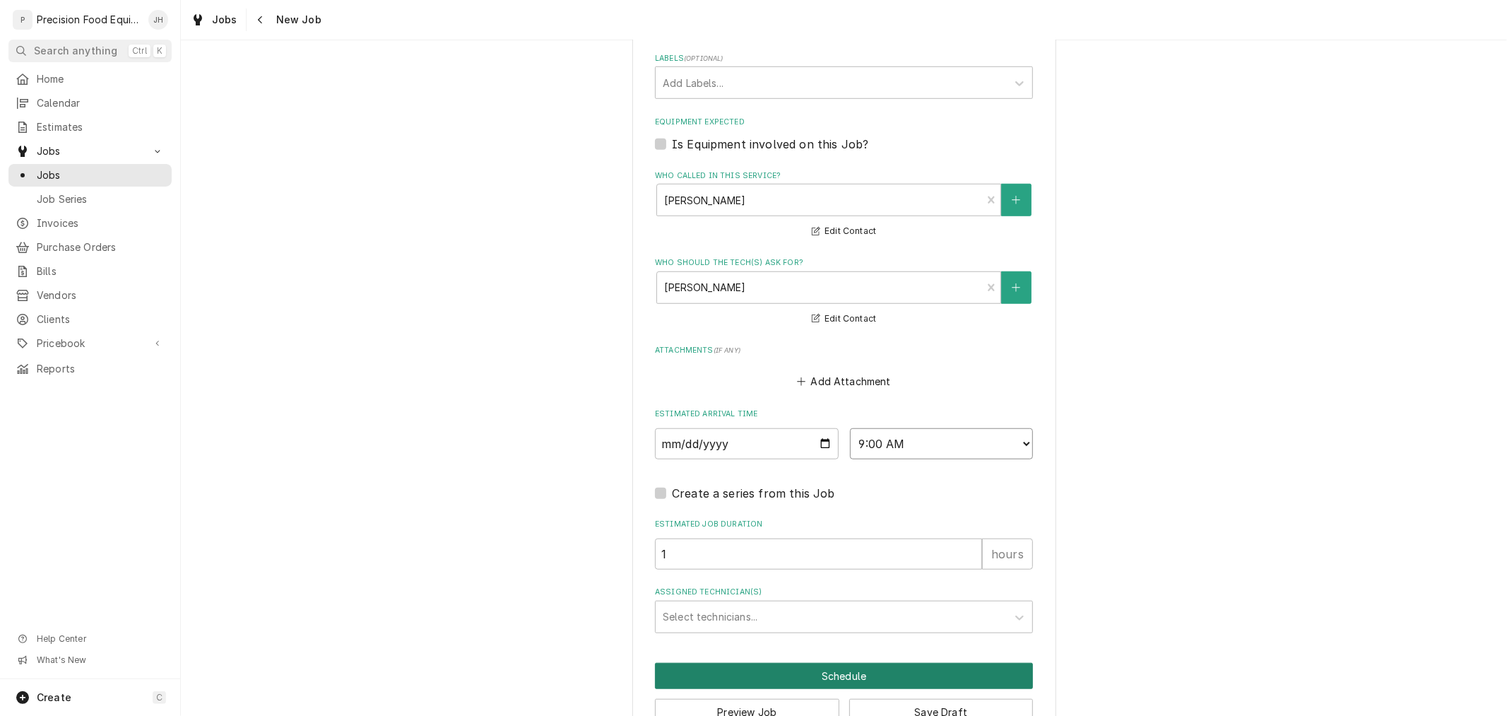
scroll to position [870, 0]
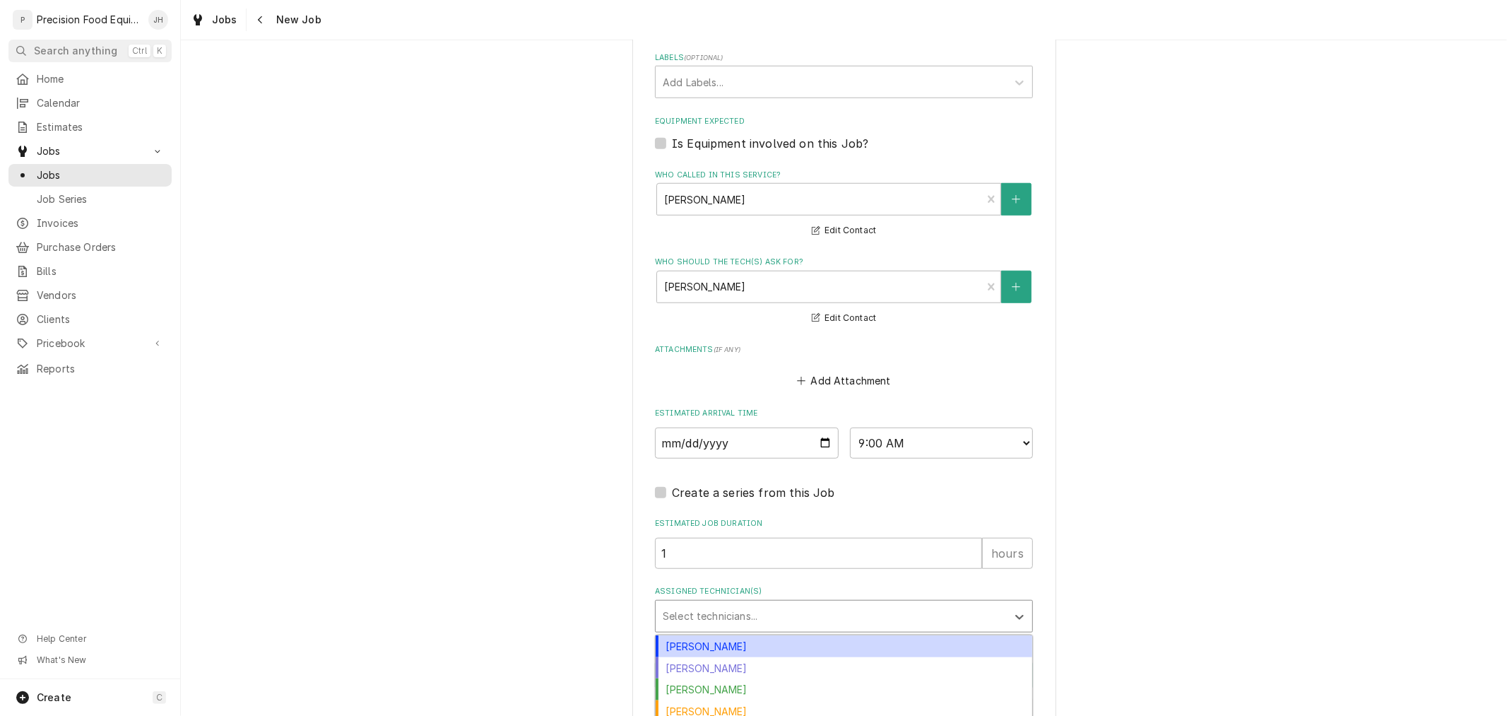
click at [781, 608] on div "Assigned Technician(s)" at bounding box center [831, 615] width 337 height 25
click at [768, 635] on div "[PERSON_NAME]" at bounding box center [844, 646] width 377 height 22
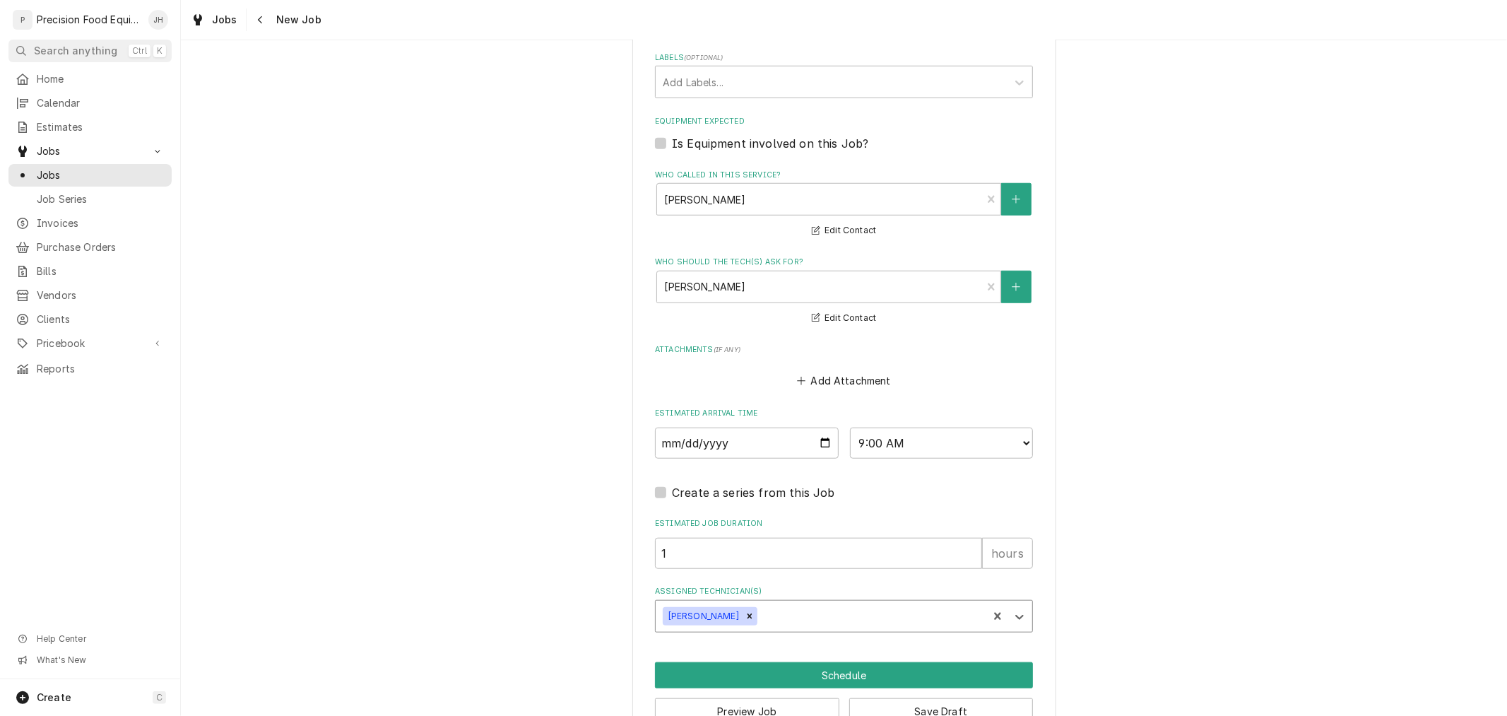
click at [804, 600] on div "[PERSON_NAME]" at bounding box center [822, 615] width 332 height 31
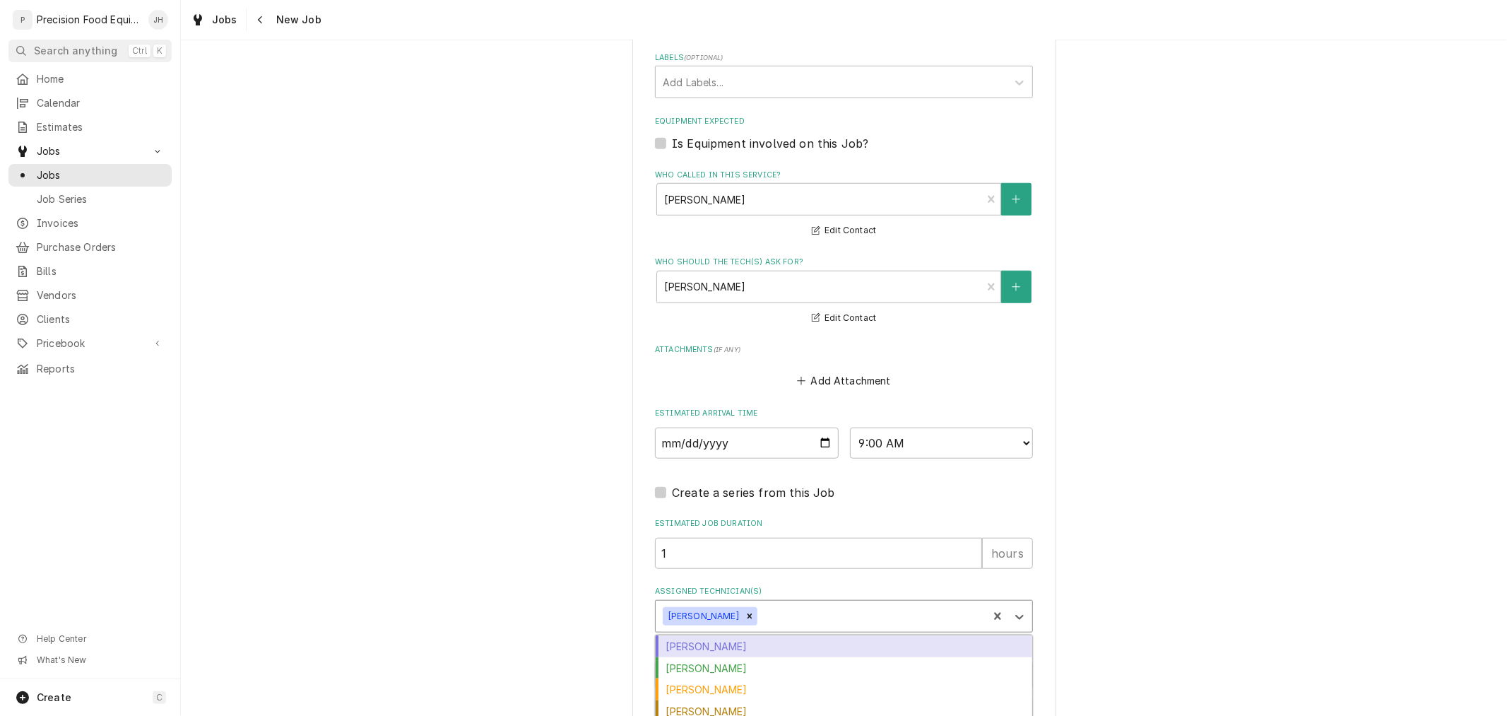
click at [795, 644] on div "[PERSON_NAME]" at bounding box center [844, 646] width 377 height 22
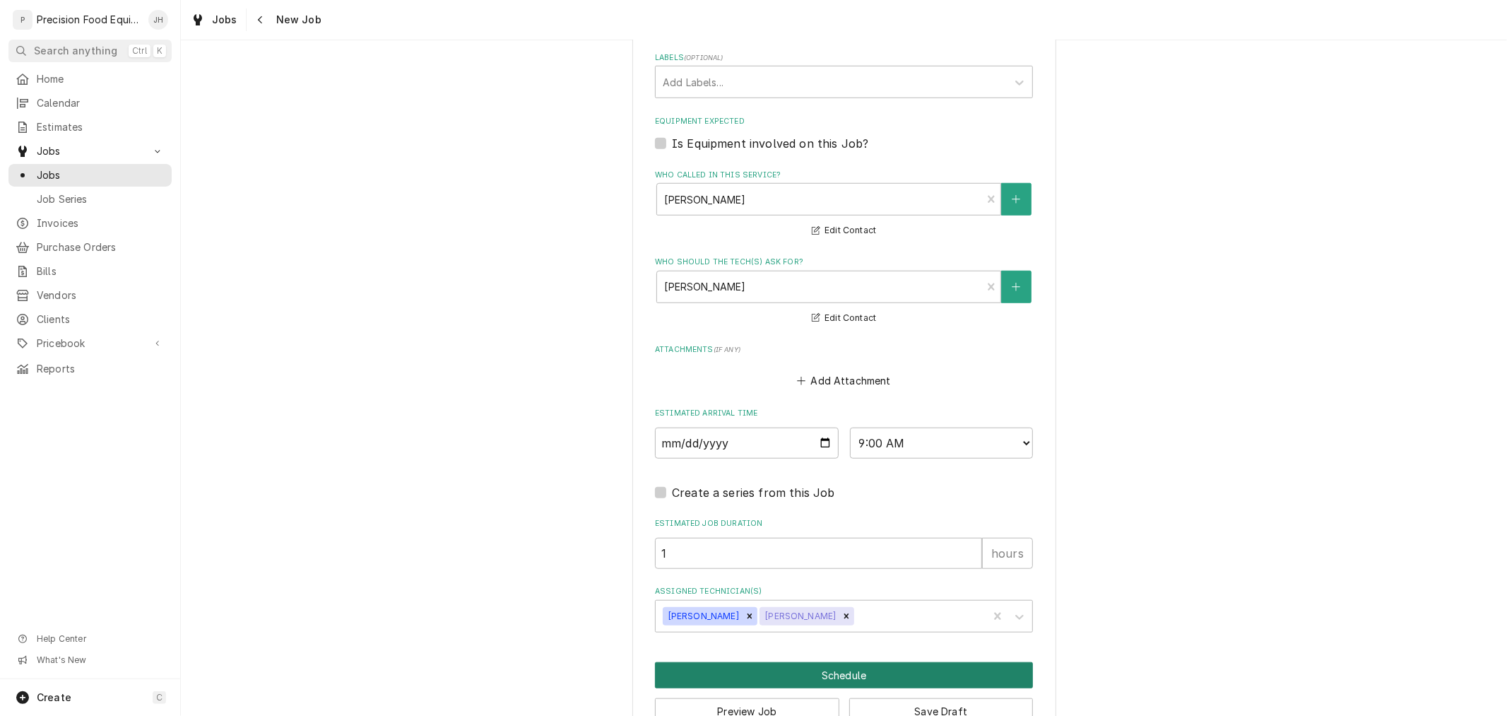
click at [841, 665] on button "Schedule" at bounding box center [844, 675] width 378 height 26
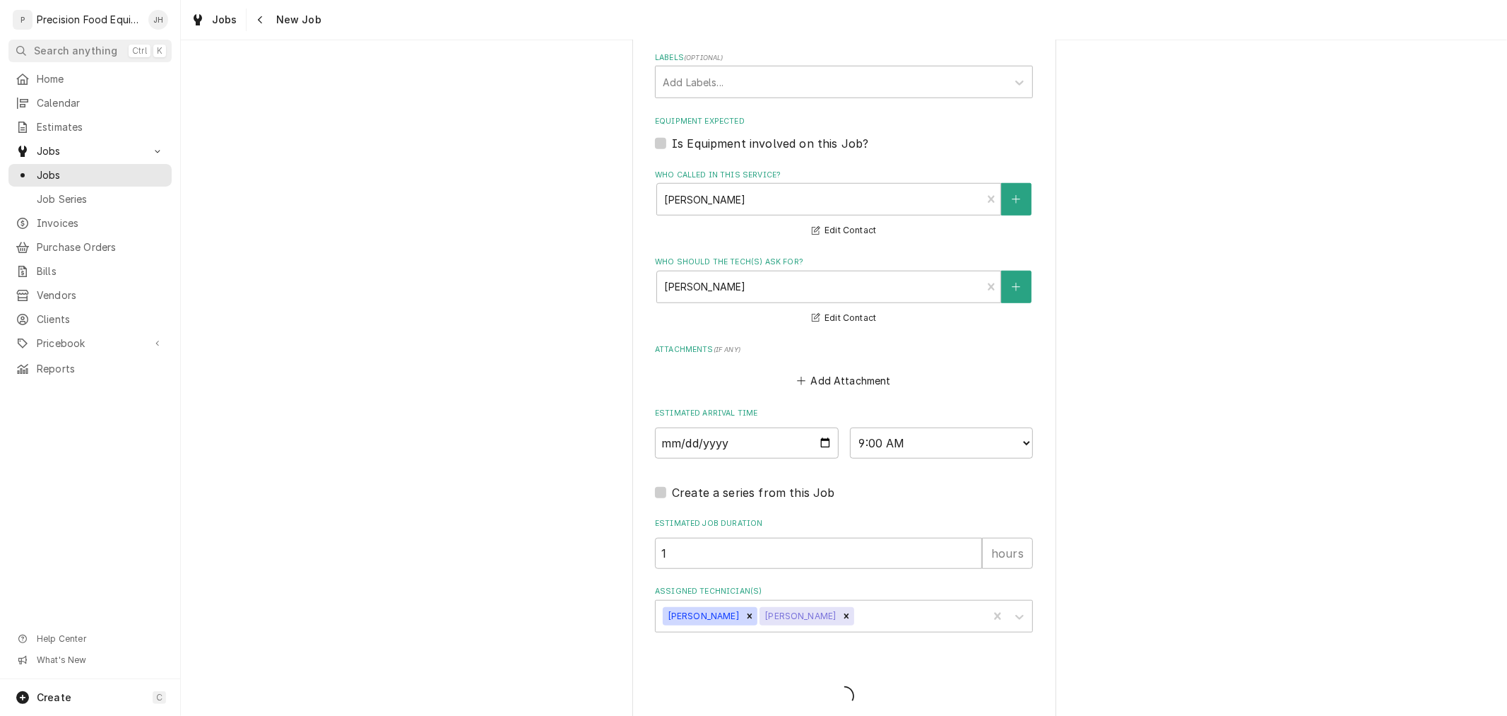
type textarea "x"
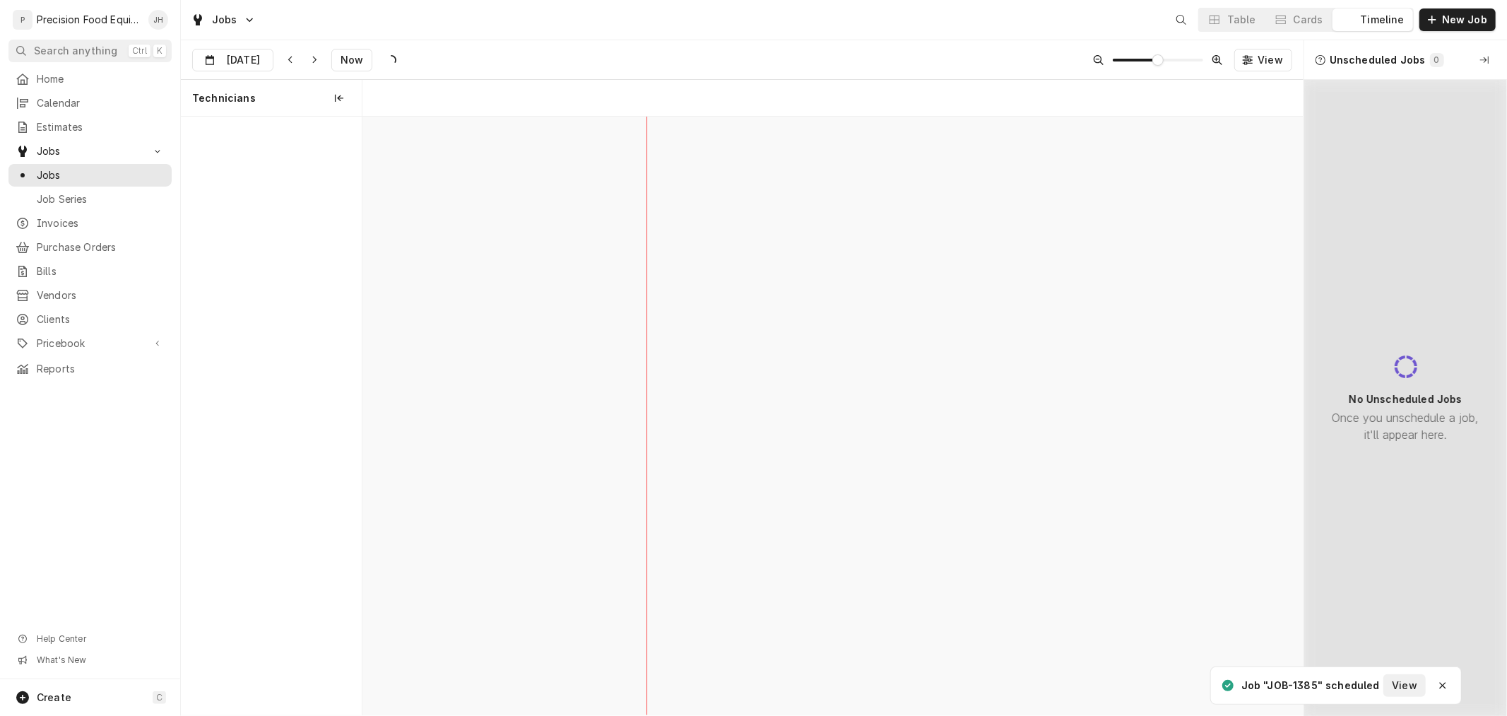
scroll to position [0, 18676]
